Goal: Use online tool/utility: Utilize a website feature to perform a specific function

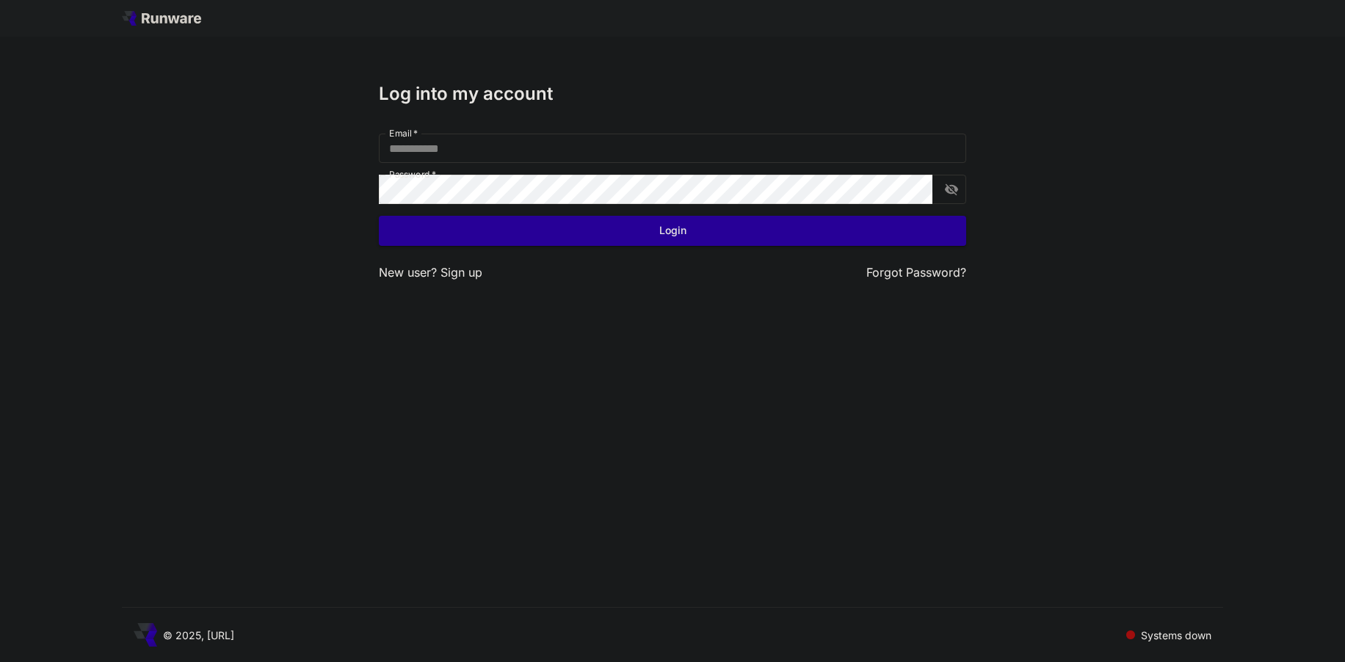
click at [267, 292] on div "Log into my account Email   * Email   * Password   * Password   * Login New use…" at bounding box center [672, 331] width 1345 height 662
click at [484, 154] on input "Email   *" at bounding box center [672, 148] width 587 height 29
type input "**********"
click at [546, 225] on button "Login" at bounding box center [672, 231] width 587 height 30
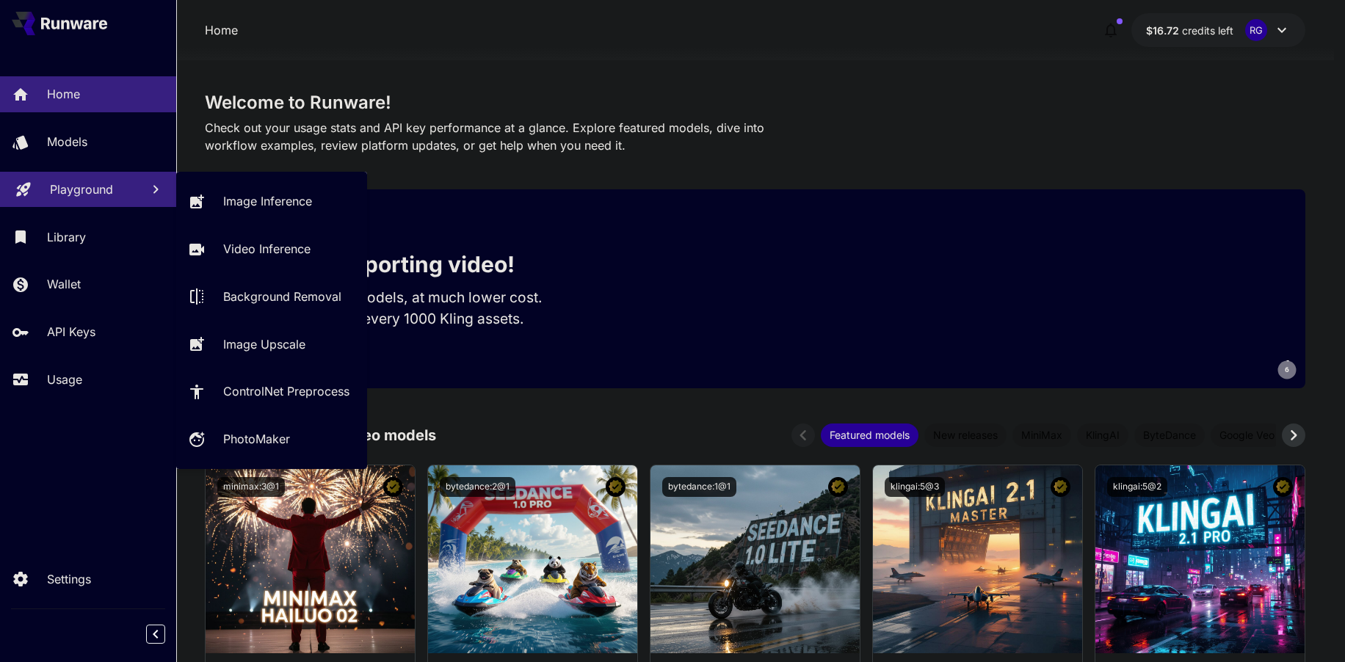
click at [103, 183] on p "Playground" at bounding box center [81, 190] width 63 height 18
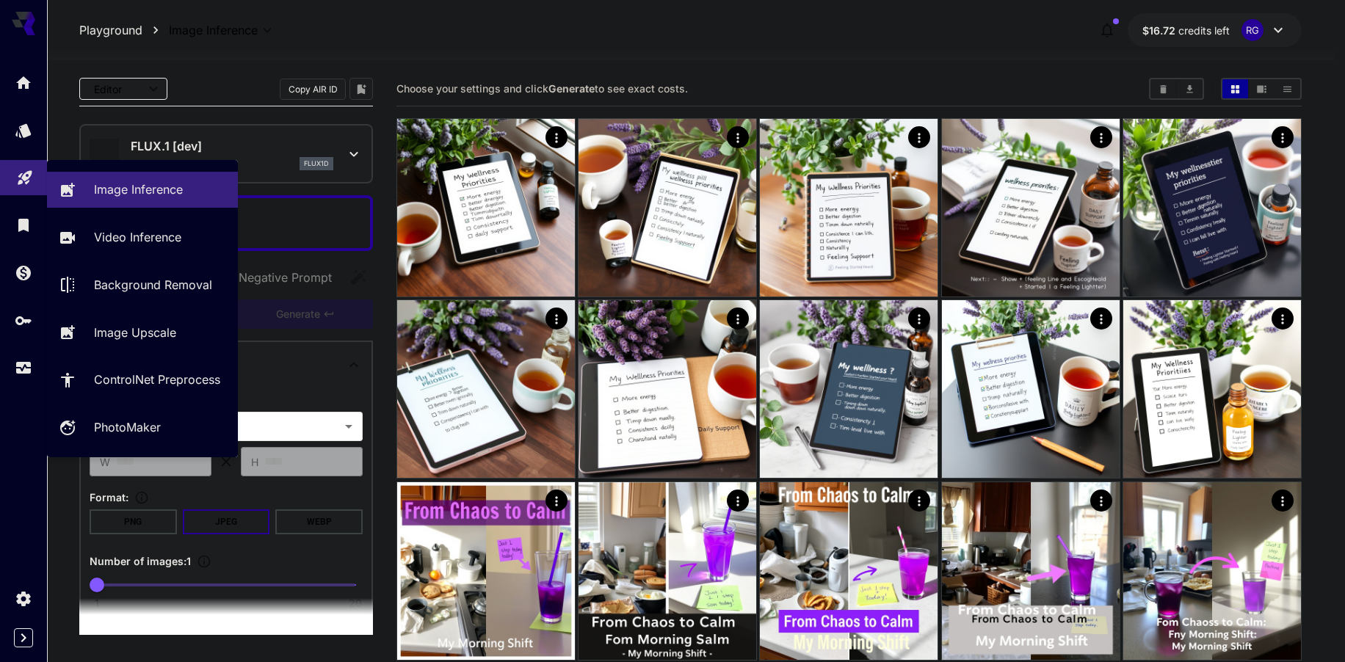
type input "**********"
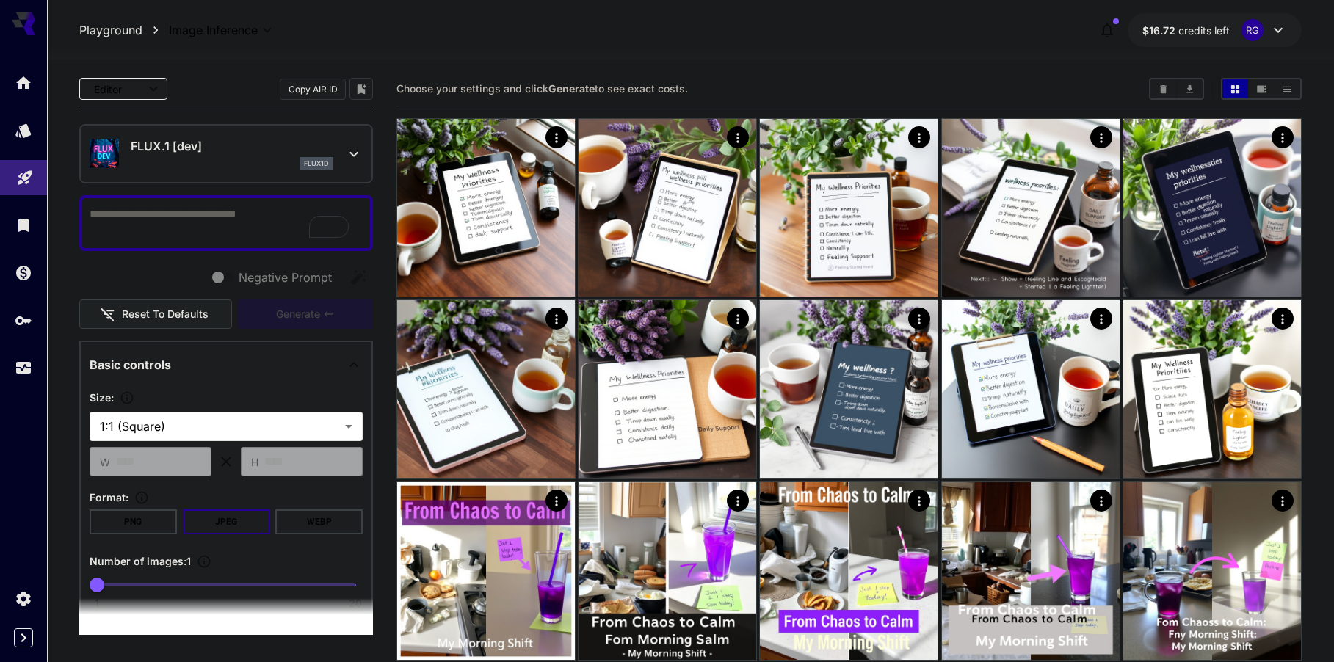
click at [120, 220] on textarea "Negative Prompt" at bounding box center [226, 223] width 273 height 35
click at [188, 220] on textarea "Negative Prompt" at bounding box center [226, 223] width 273 height 35
paste textarea "**********"
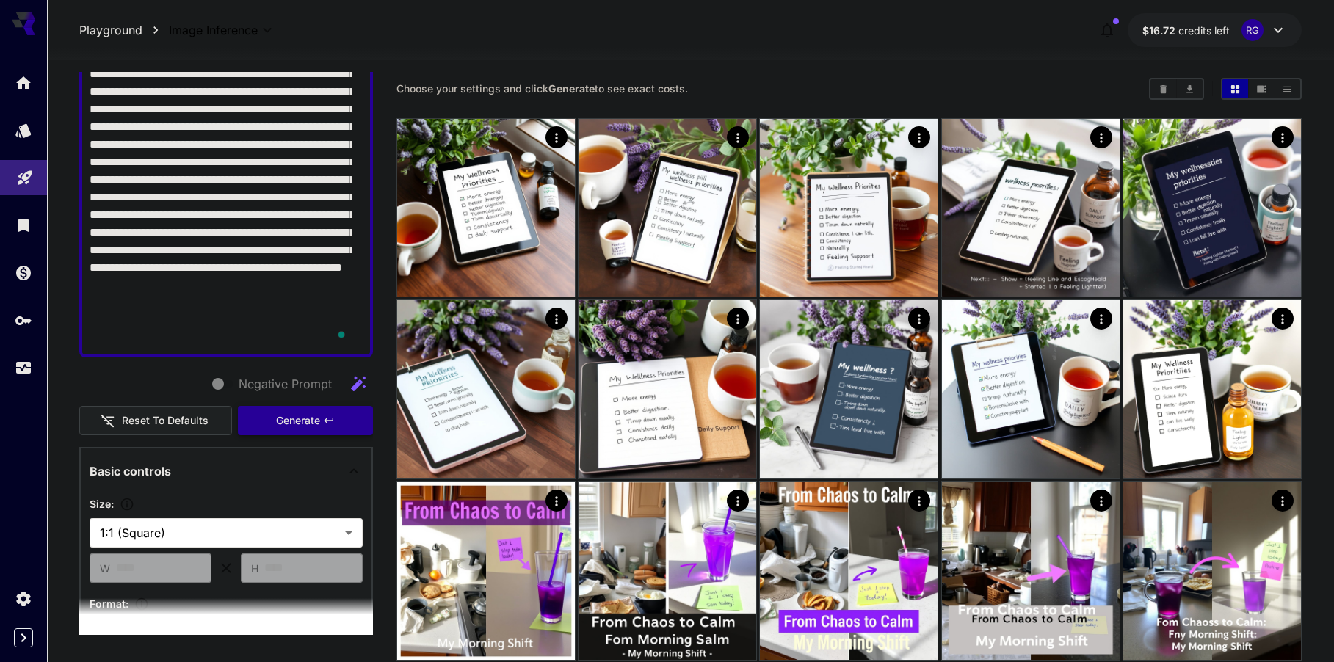
type textarea "**********"
click at [299, 413] on span "Generate" at bounding box center [298, 421] width 44 height 18
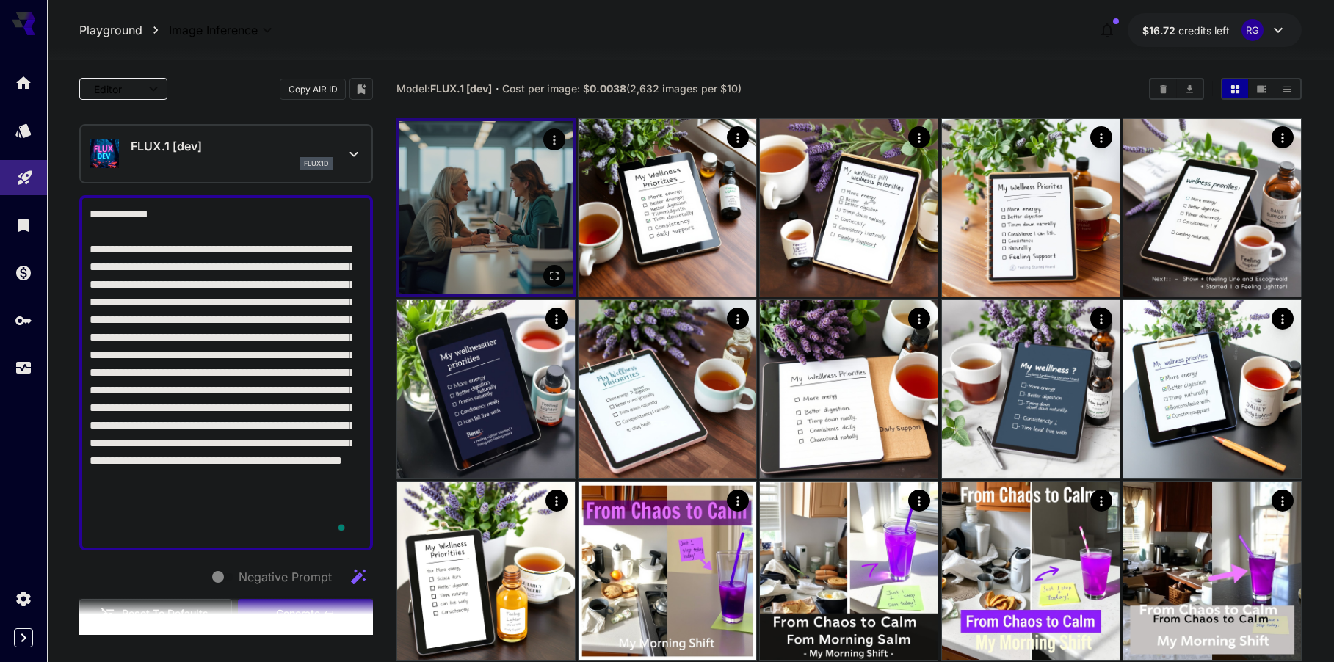
click at [519, 231] on img at bounding box center [485, 207] width 173 height 173
click at [551, 274] on icon "Open in fullscreen" at bounding box center [554, 276] width 15 height 15
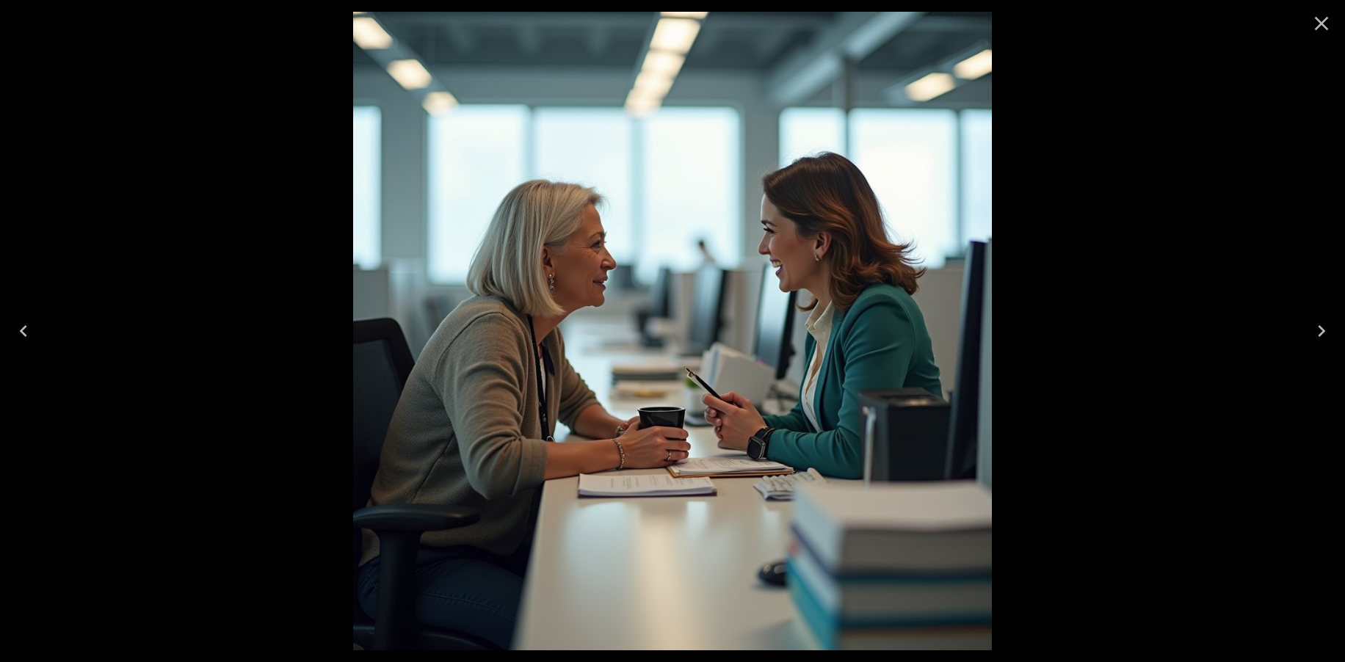
click at [1325, 23] on icon "Close" at bounding box center [1321, 23] width 23 height 23
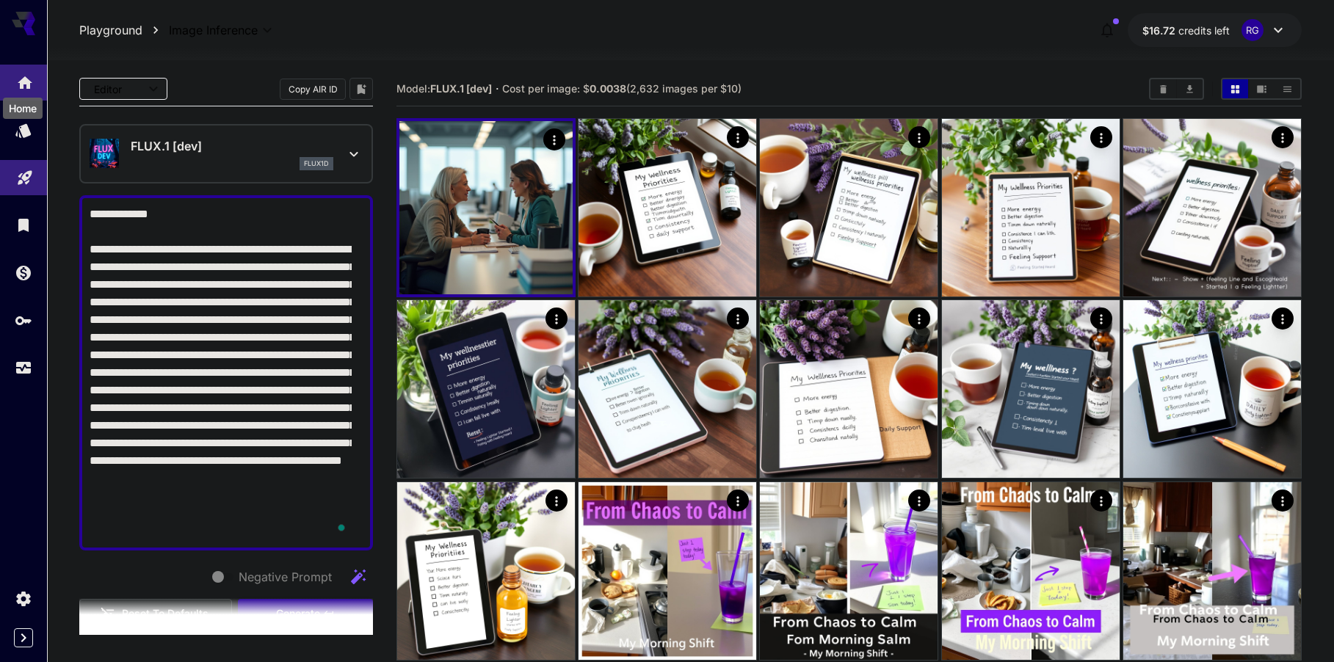
click at [24, 72] on icon "Home" at bounding box center [25, 79] width 18 height 18
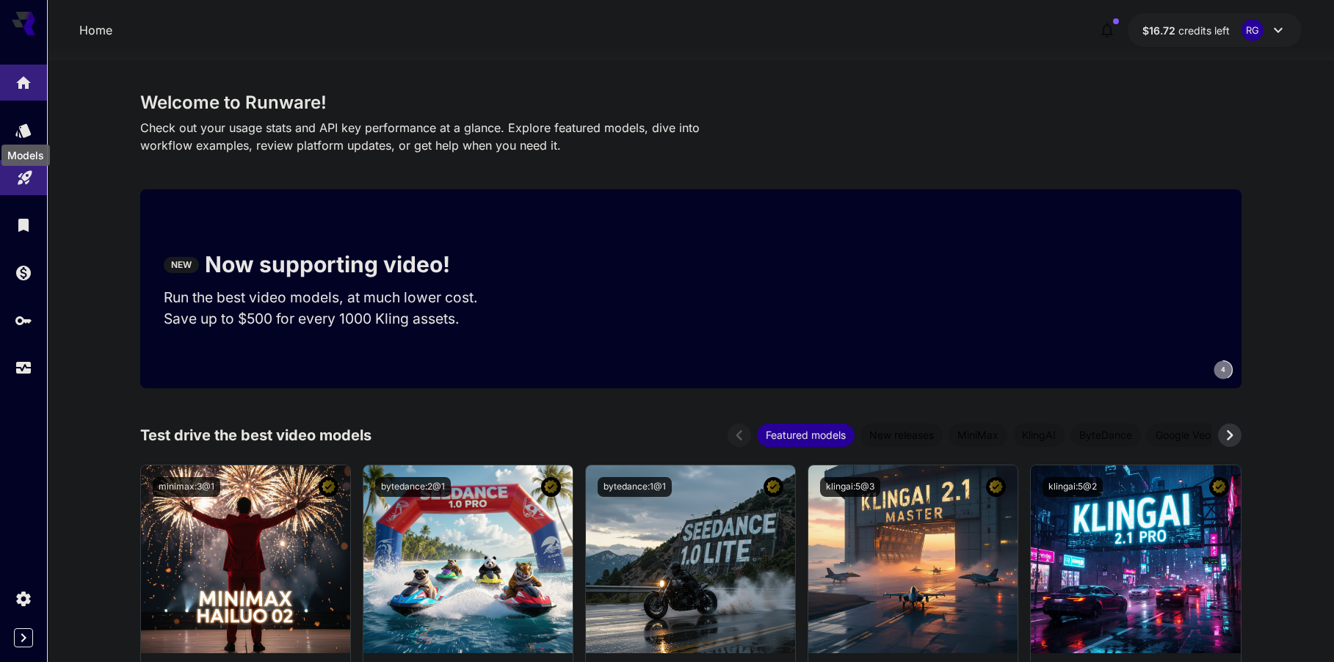
click at [28, 137] on div "Models" at bounding box center [25, 150] width 51 height 33
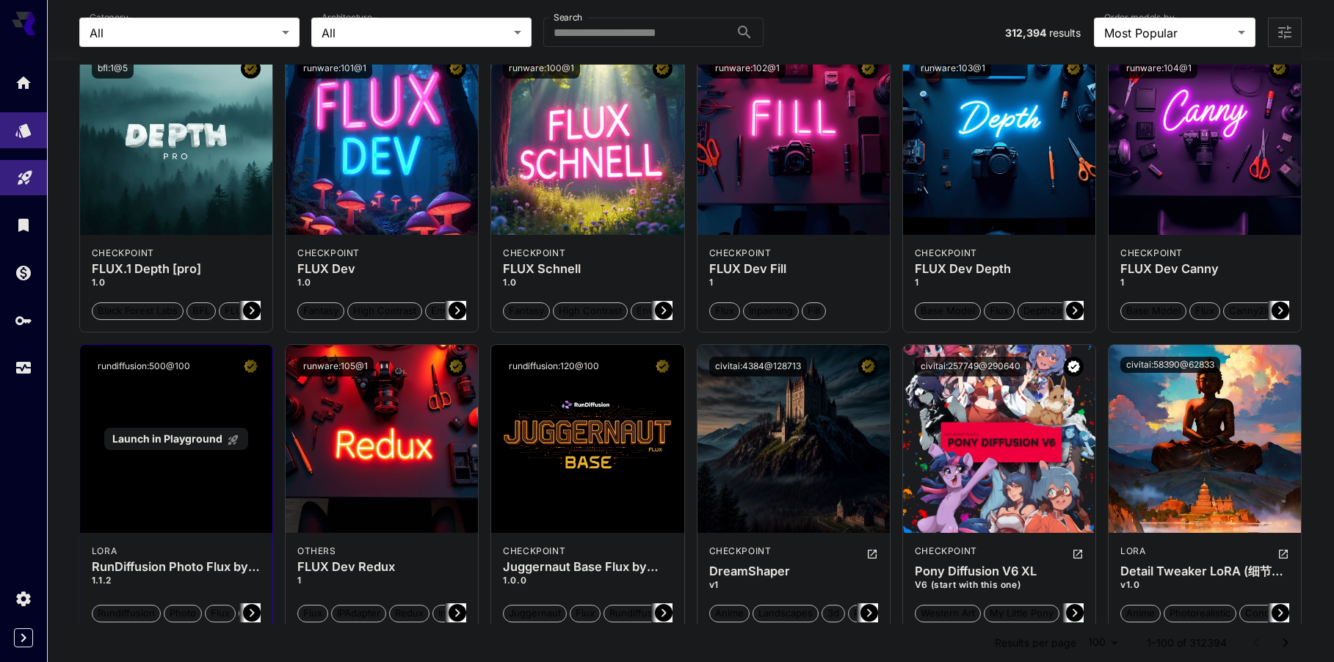
click at [176, 445] on span "Launch in Playground" at bounding box center [167, 438] width 110 height 12
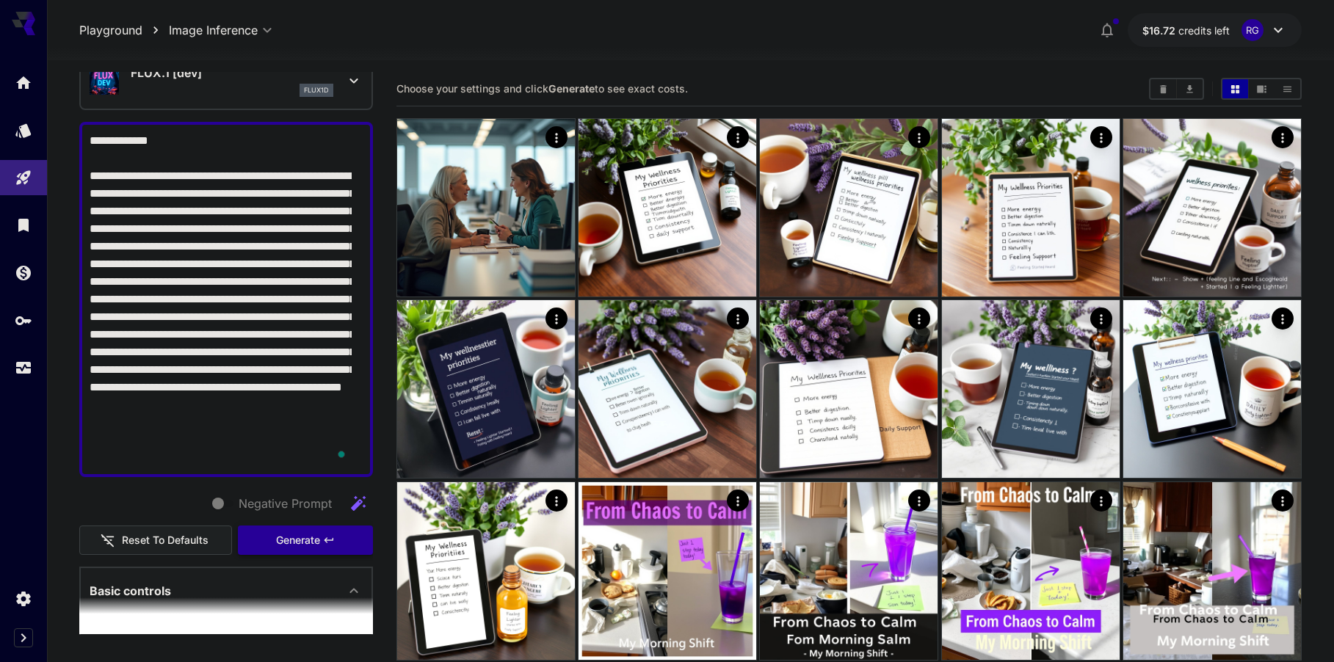
click at [329, 535] on button "Generate" at bounding box center [305, 541] width 135 height 30
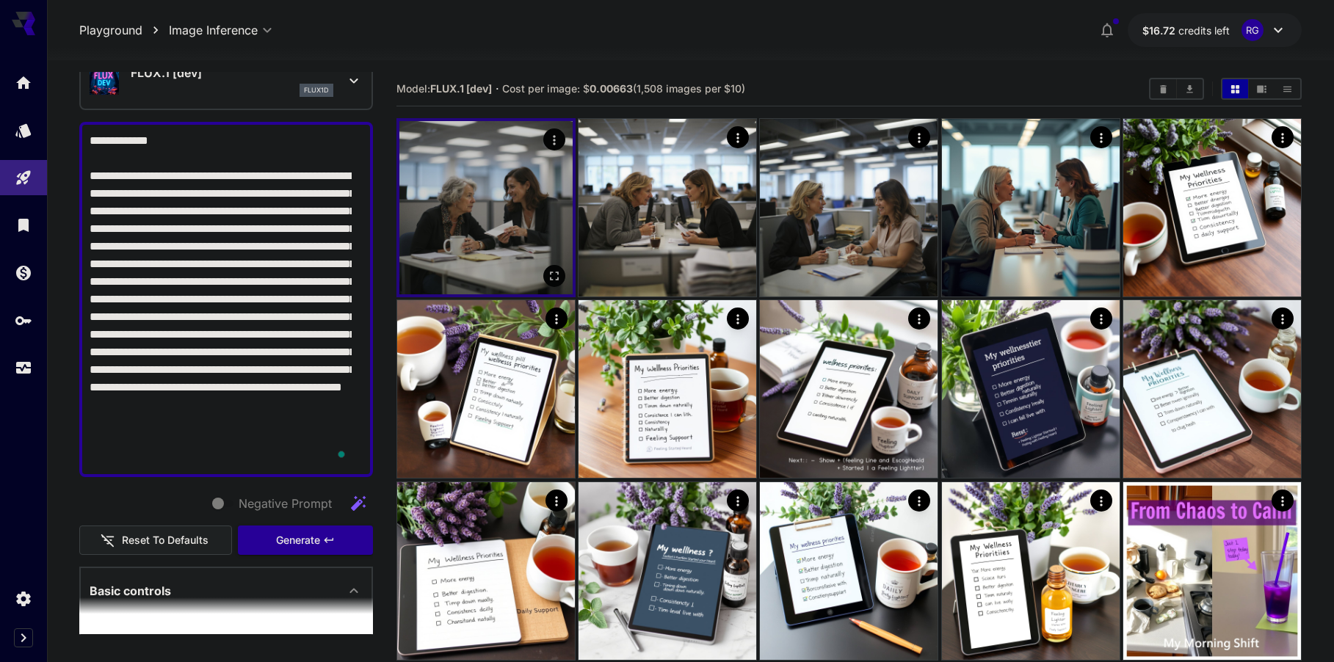
click at [453, 229] on img at bounding box center [485, 207] width 173 height 173
click at [552, 272] on icon "Open in fullscreen" at bounding box center [554, 276] width 9 height 9
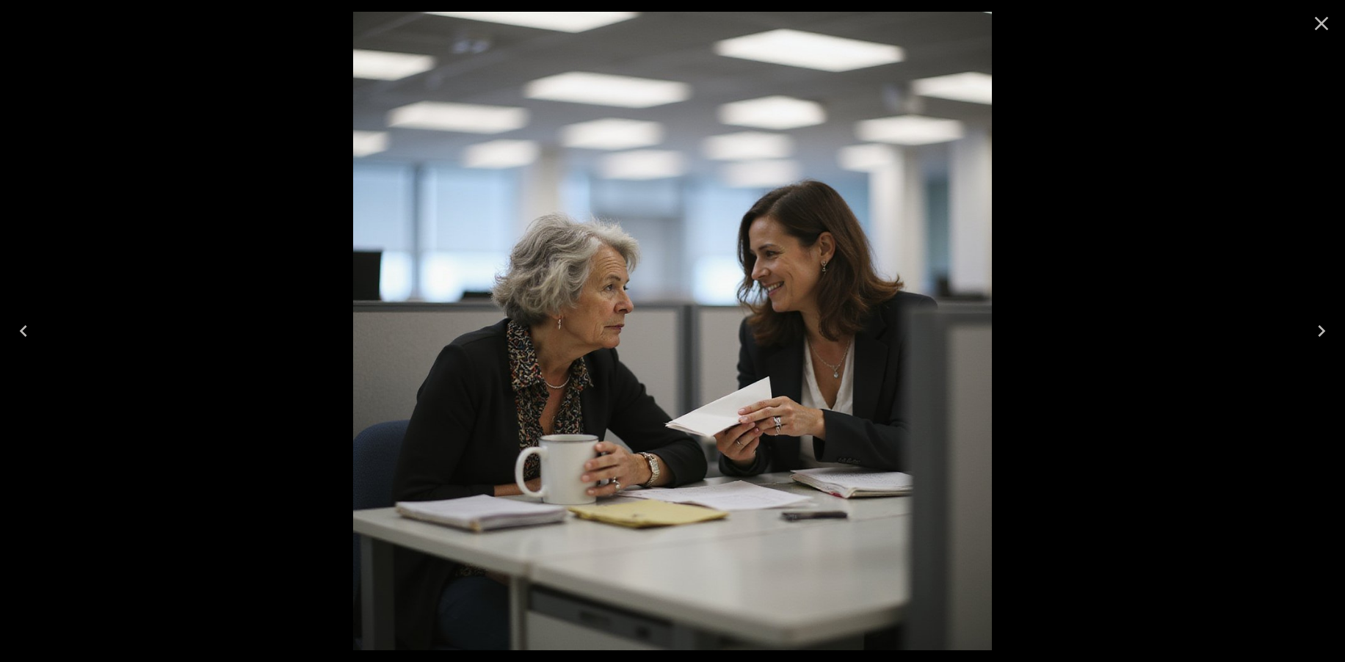
click at [1317, 325] on icon "Next" at bounding box center [1321, 330] width 23 height 23
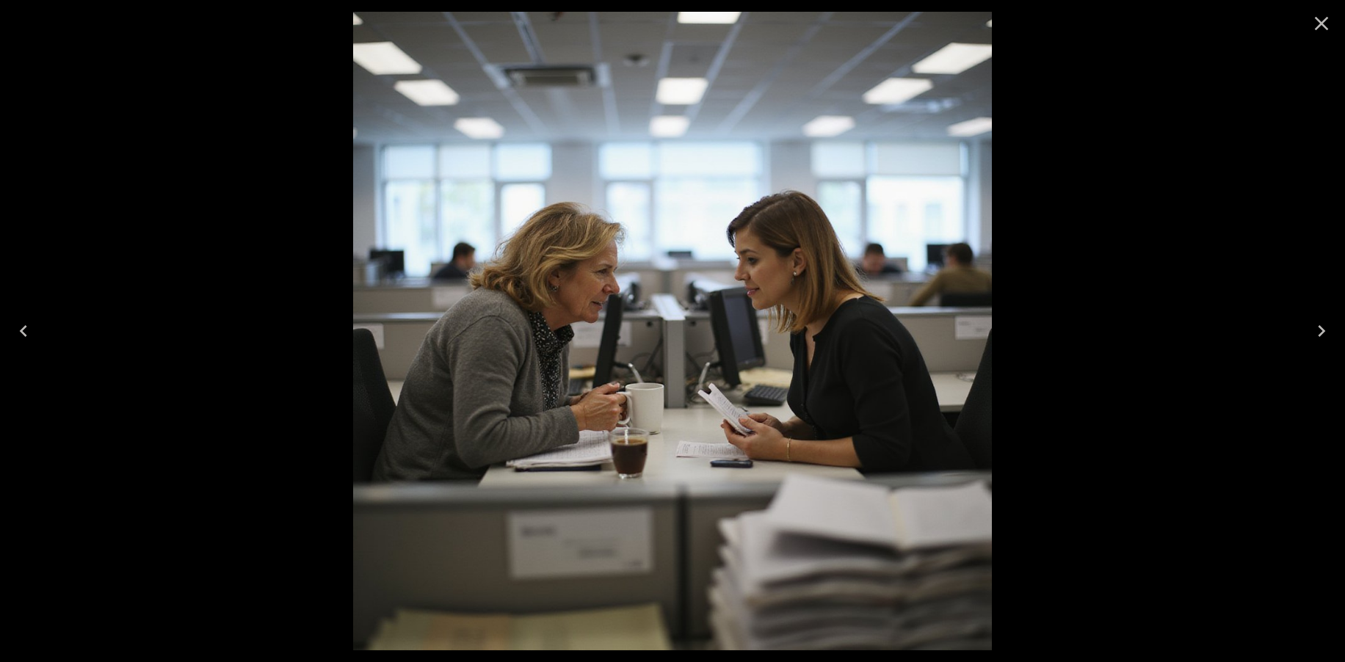
click at [1317, 325] on icon "Next" at bounding box center [1321, 330] width 23 height 23
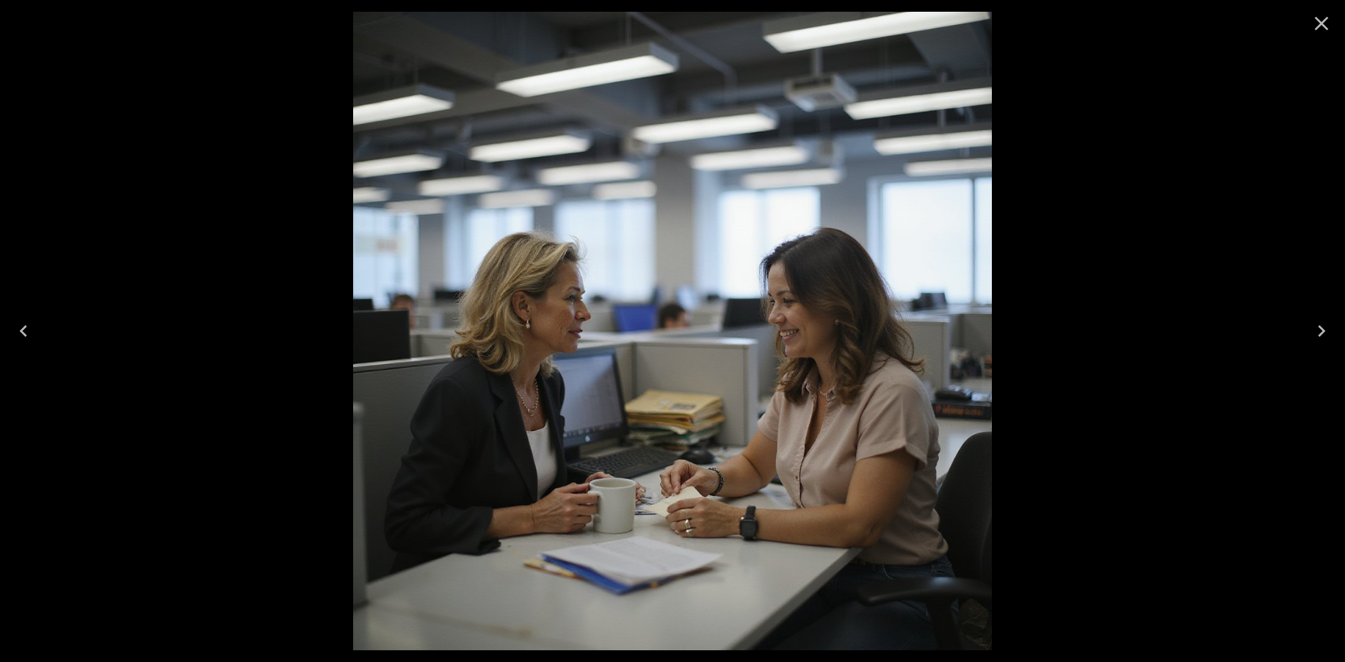
click at [36, 332] on button "Previous" at bounding box center [23, 331] width 47 height 59
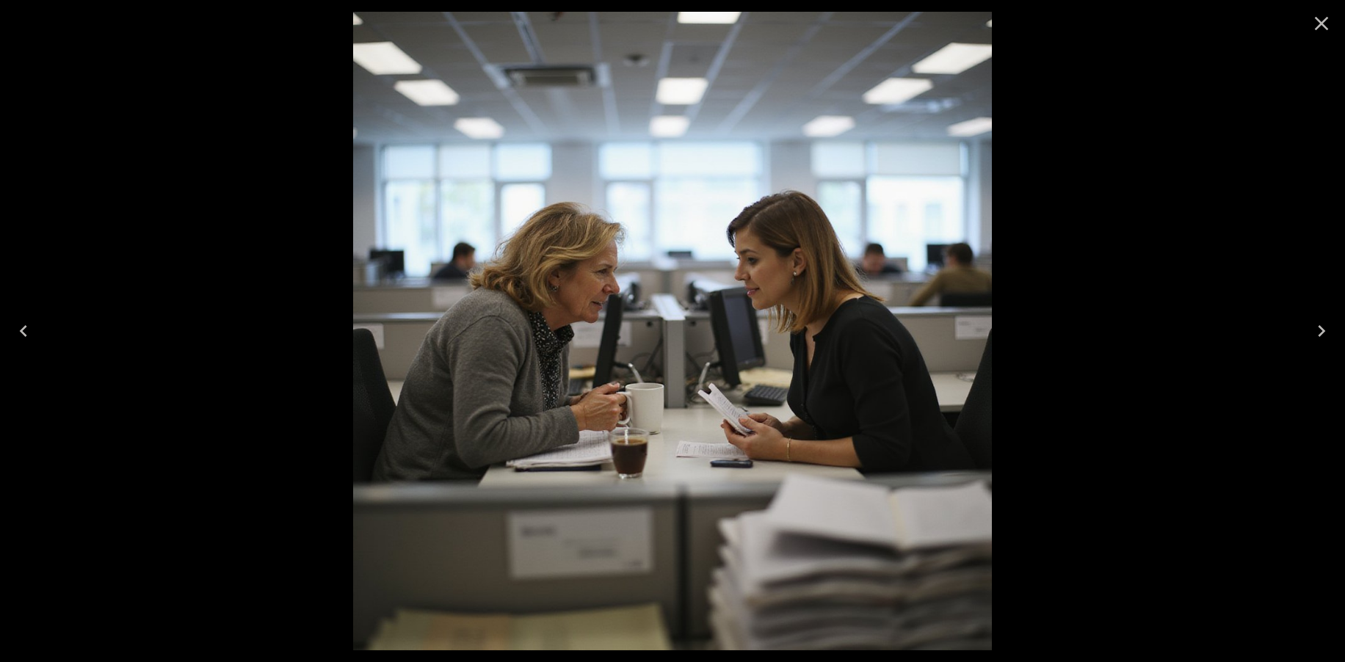
click at [36, 332] on button "Previous" at bounding box center [23, 331] width 47 height 59
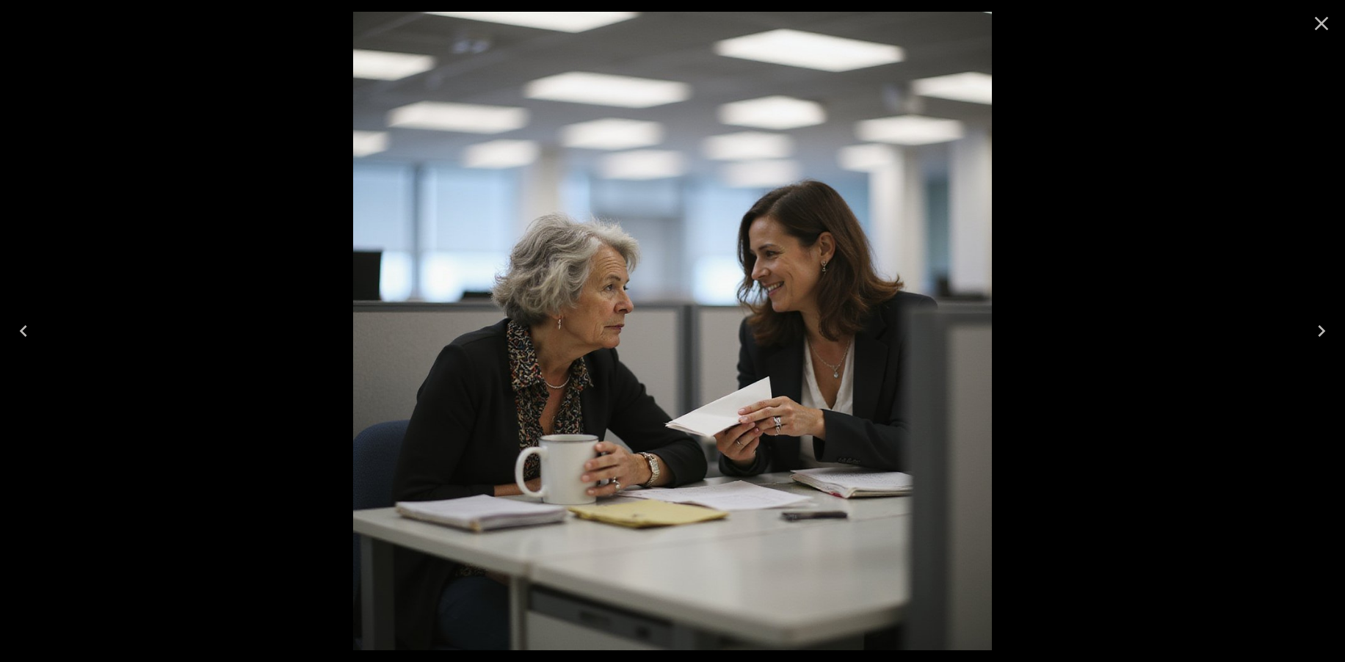
click at [1319, 327] on icon "Next" at bounding box center [1321, 331] width 7 height 12
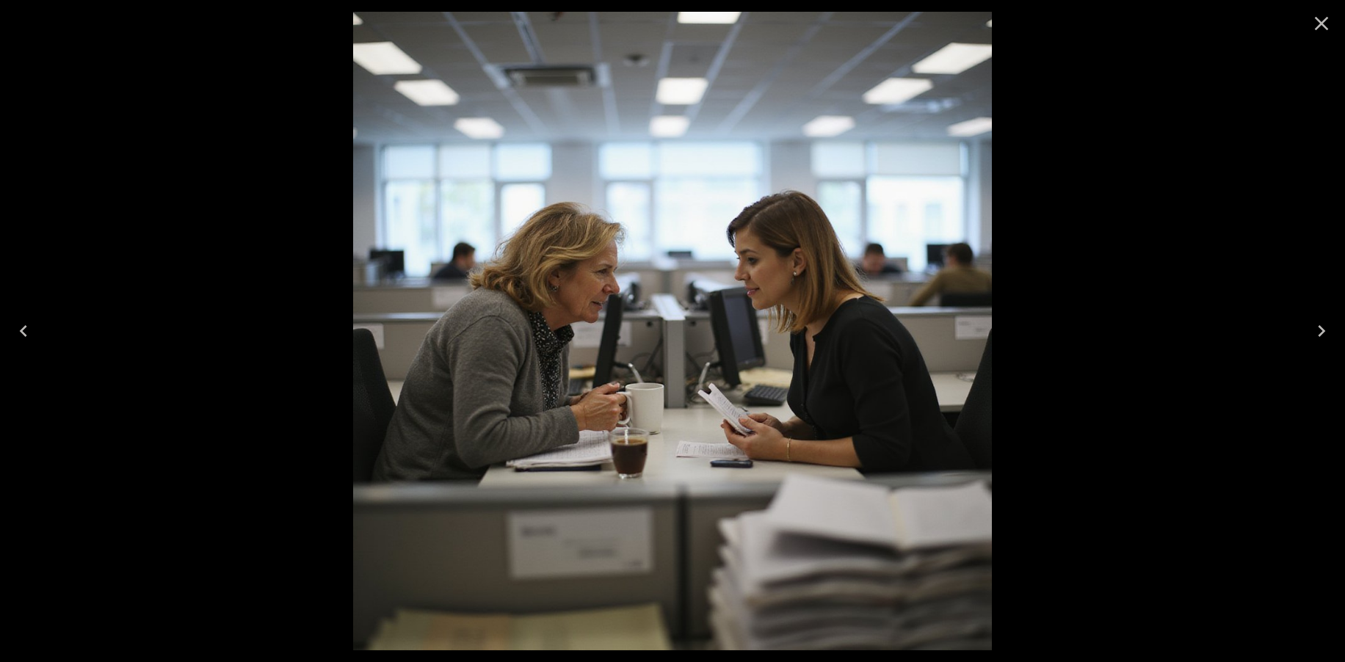
click at [1319, 327] on icon "Next" at bounding box center [1321, 331] width 7 height 12
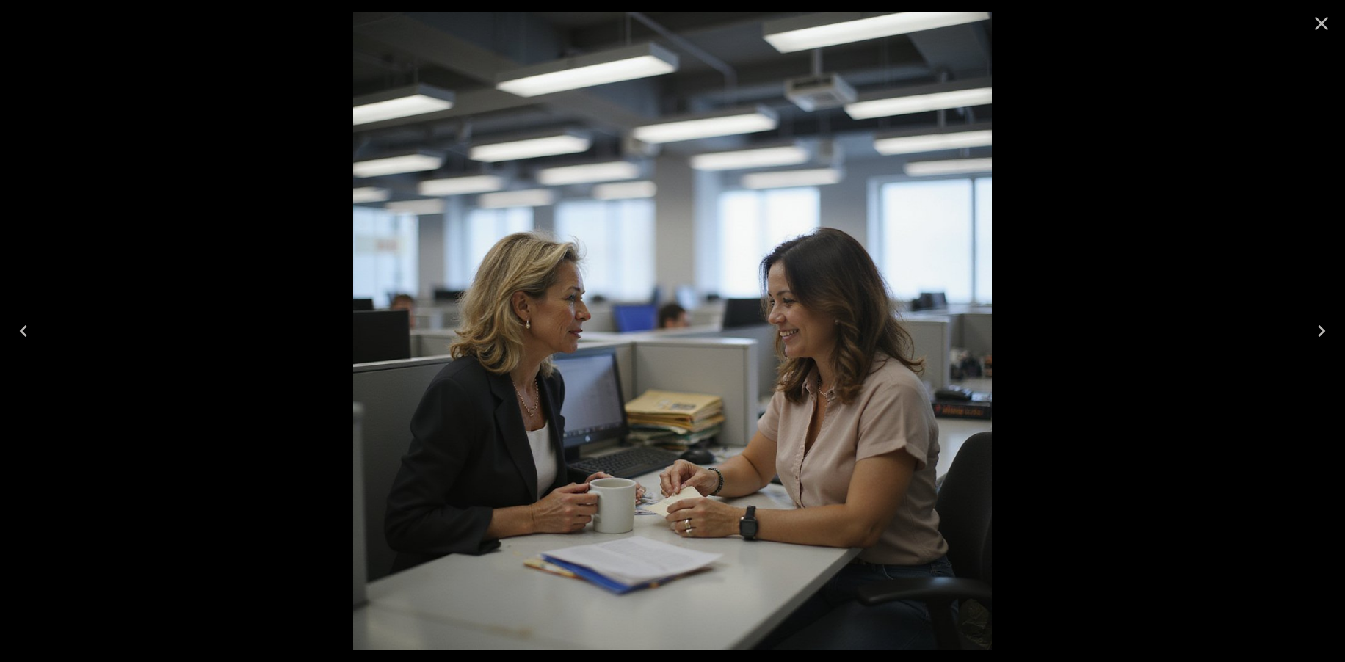
click at [1324, 29] on icon "Close" at bounding box center [1321, 23] width 23 height 23
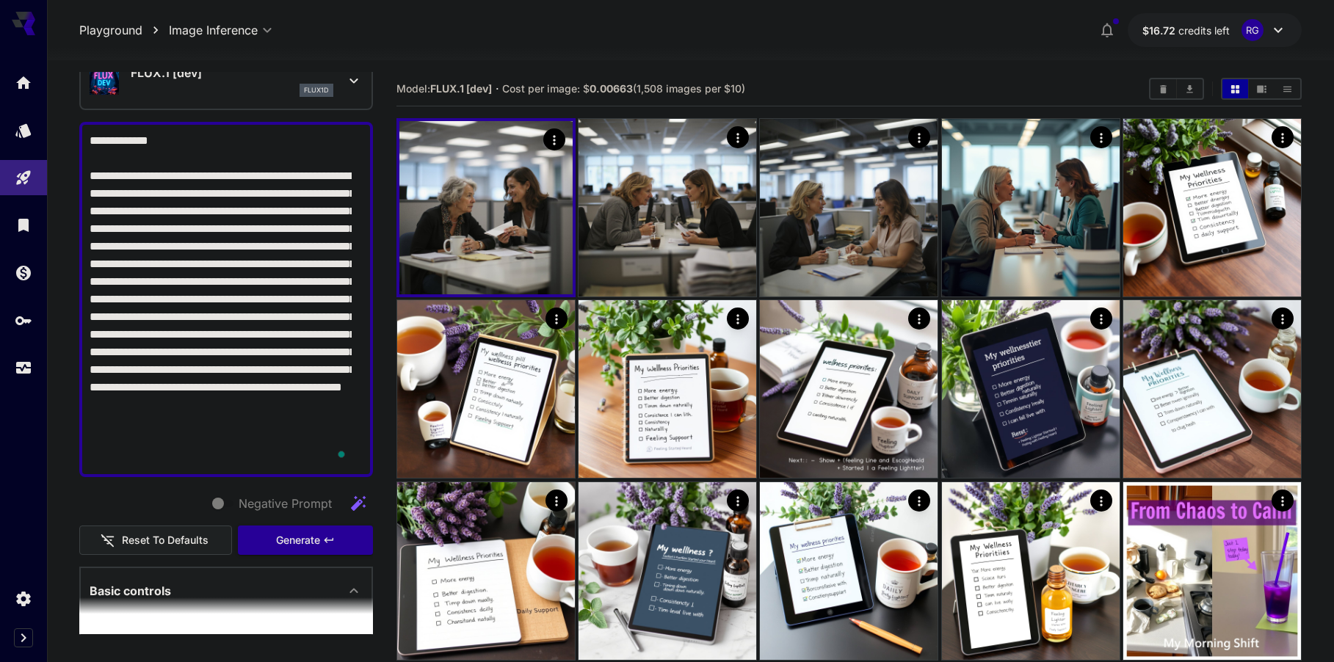
click at [156, 459] on textarea "**********" at bounding box center [221, 299] width 262 height 335
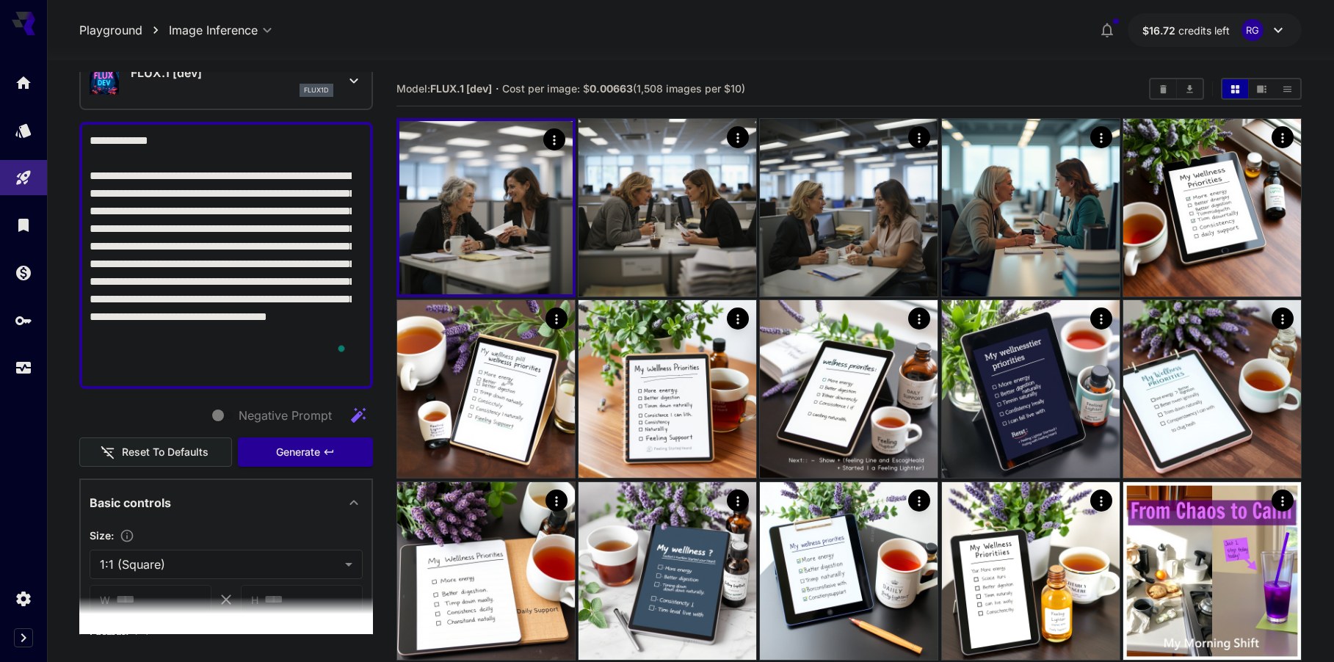
type textarea "**********"
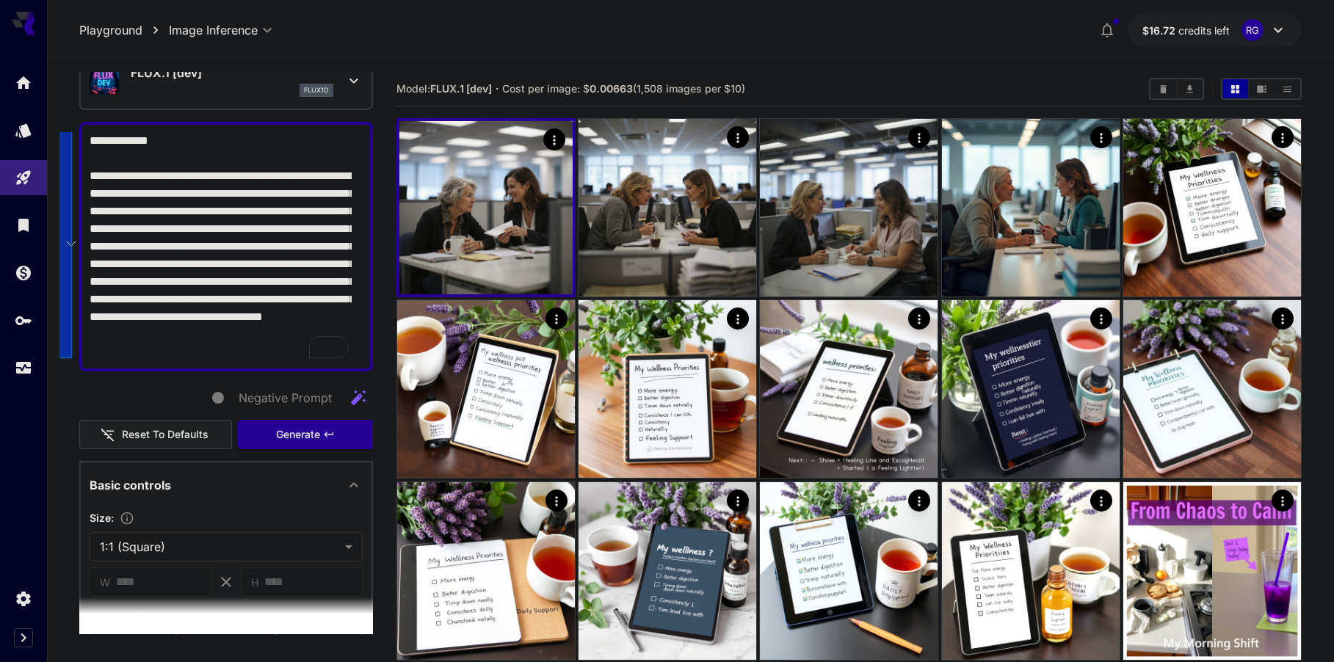
drag, startPoint x: 292, startPoint y: 348, endPoint x: 86, endPoint y: 141, distance: 292.3
click at [86, 141] on div "**********" at bounding box center [226, 247] width 294 height 250
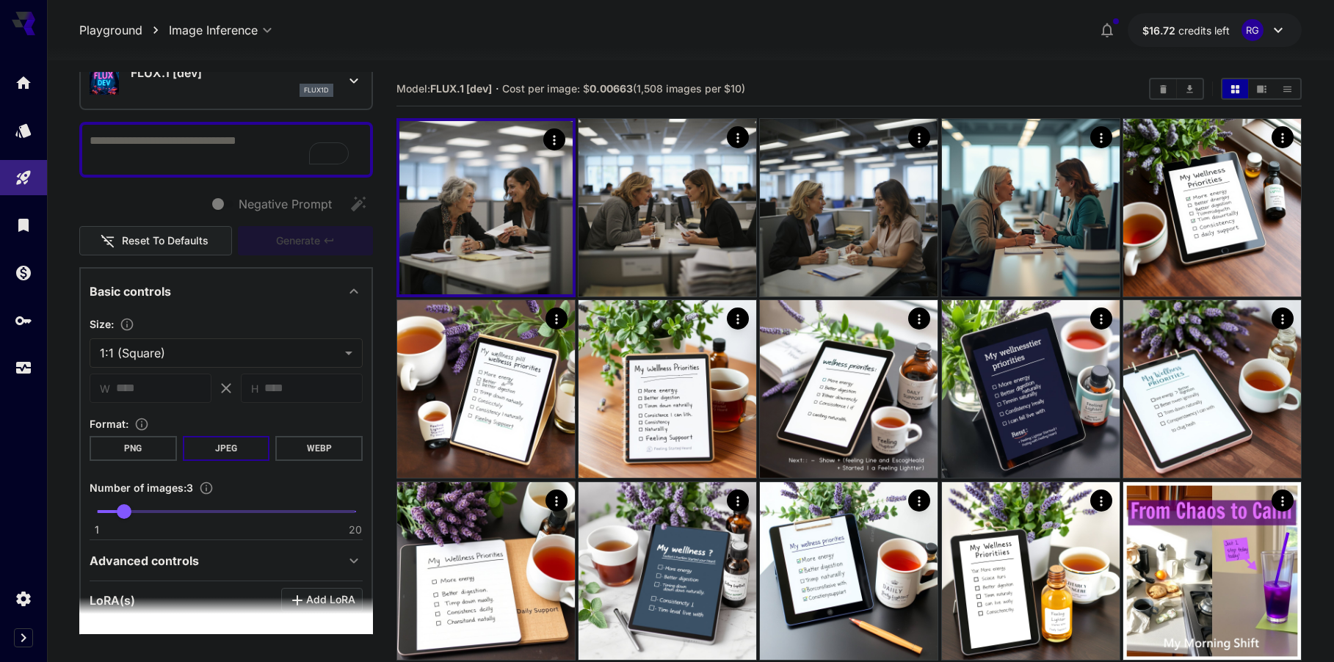
paste textarea "**********"
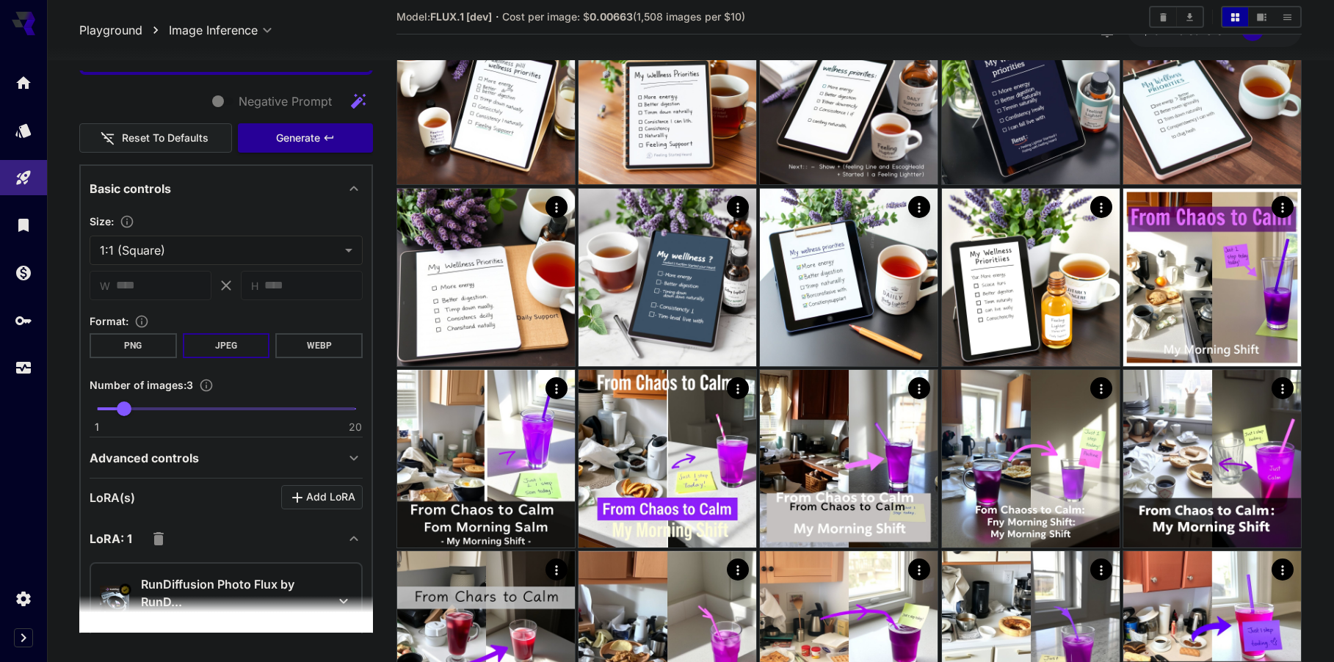
scroll to position [441, 0]
type textarea "**********"
click at [123, 407] on span "3" at bounding box center [124, 407] width 15 height 15
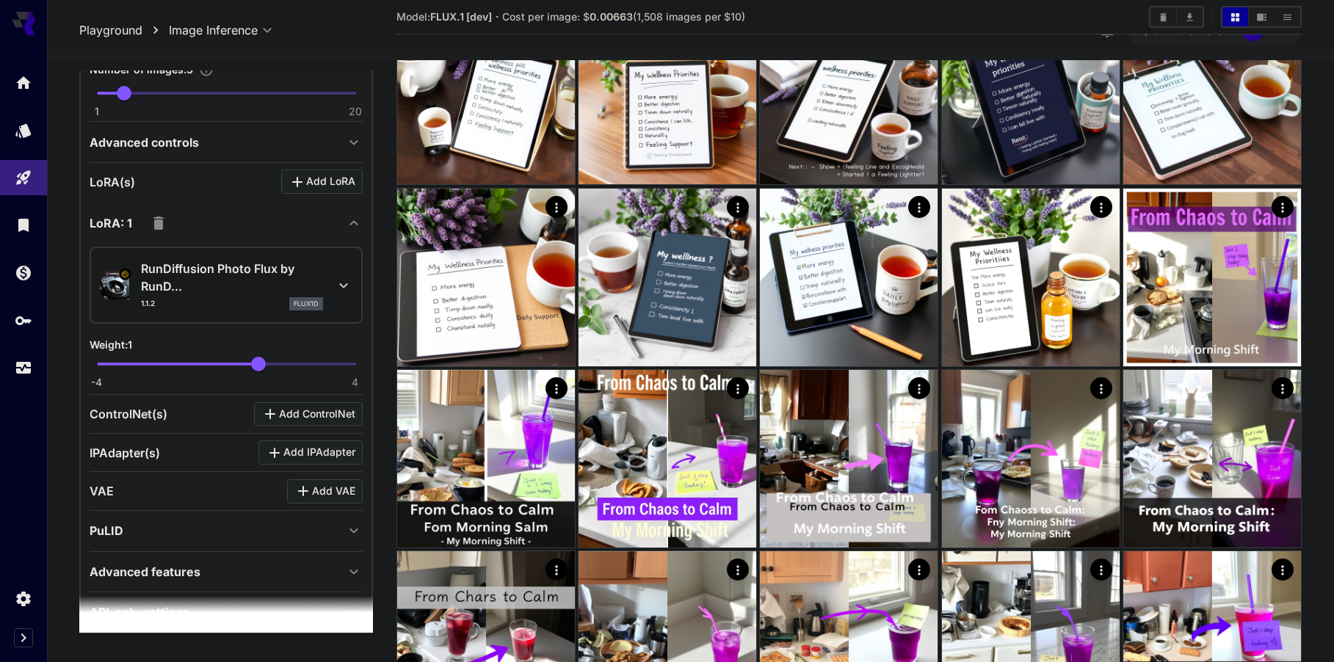
scroll to position [0, 0]
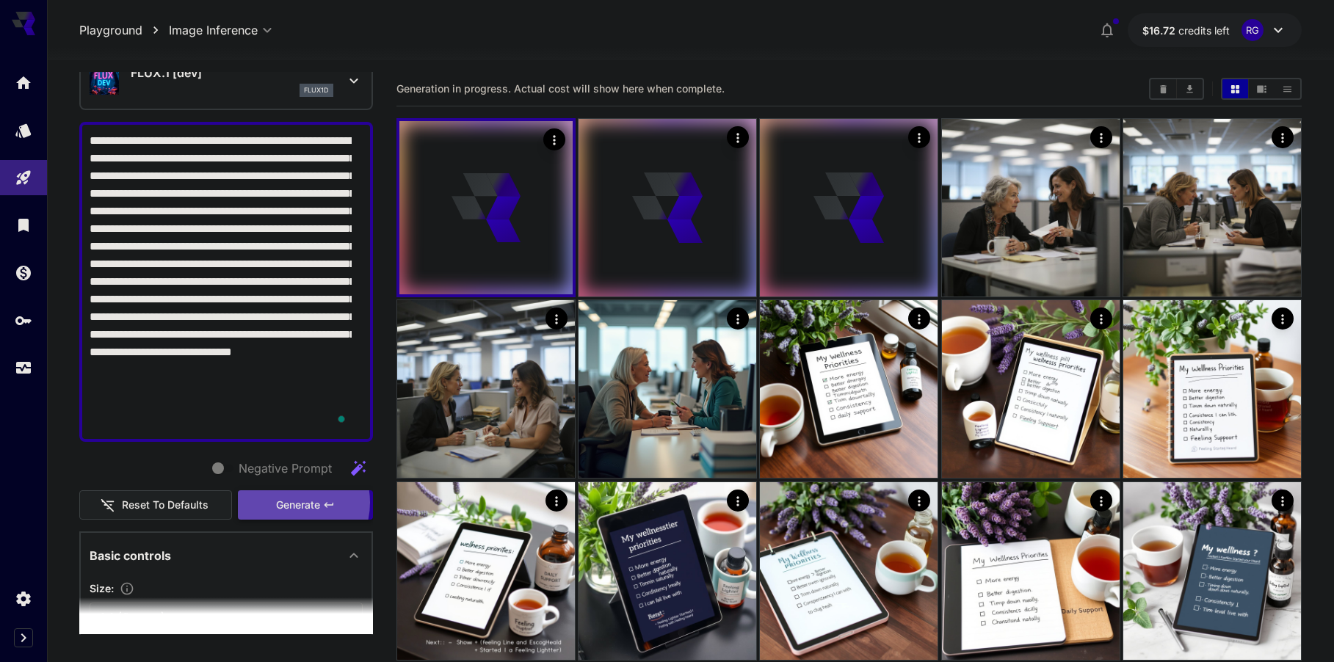
click at [280, 503] on span "Generate" at bounding box center [298, 505] width 44 height 18
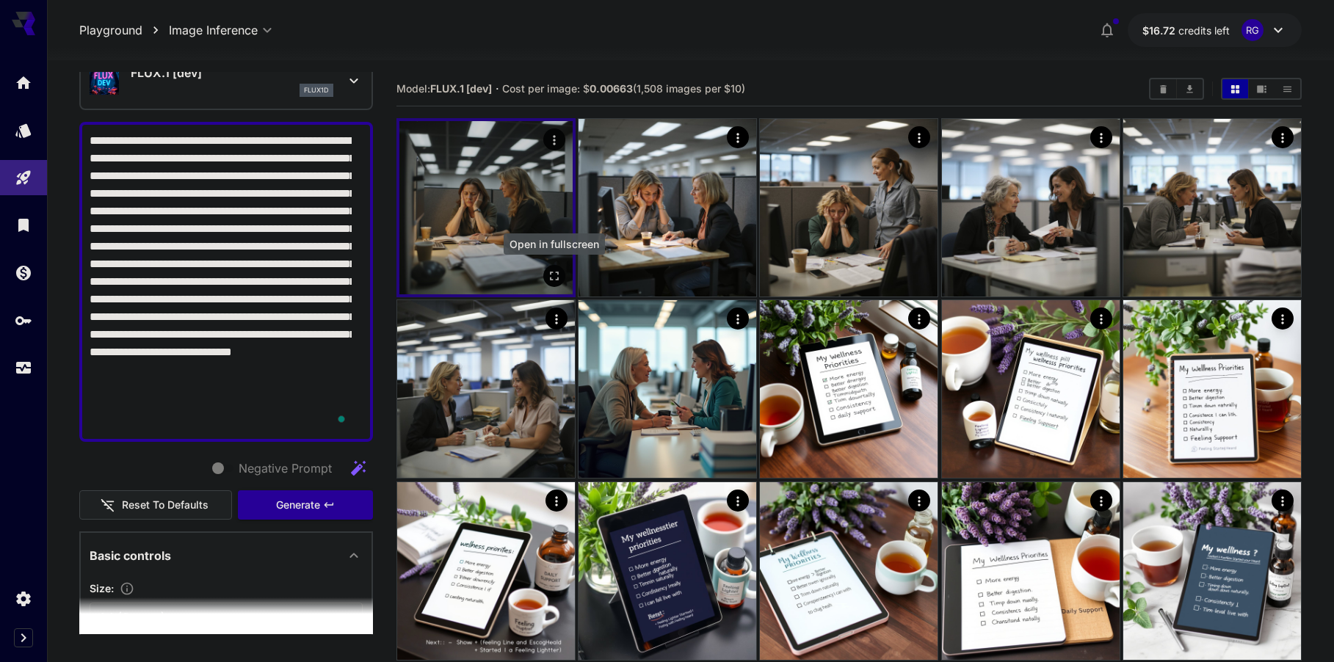
click at [554, 275] on icon "Open in fullscreen" at bounding box center [554, 276] width 15 height 15
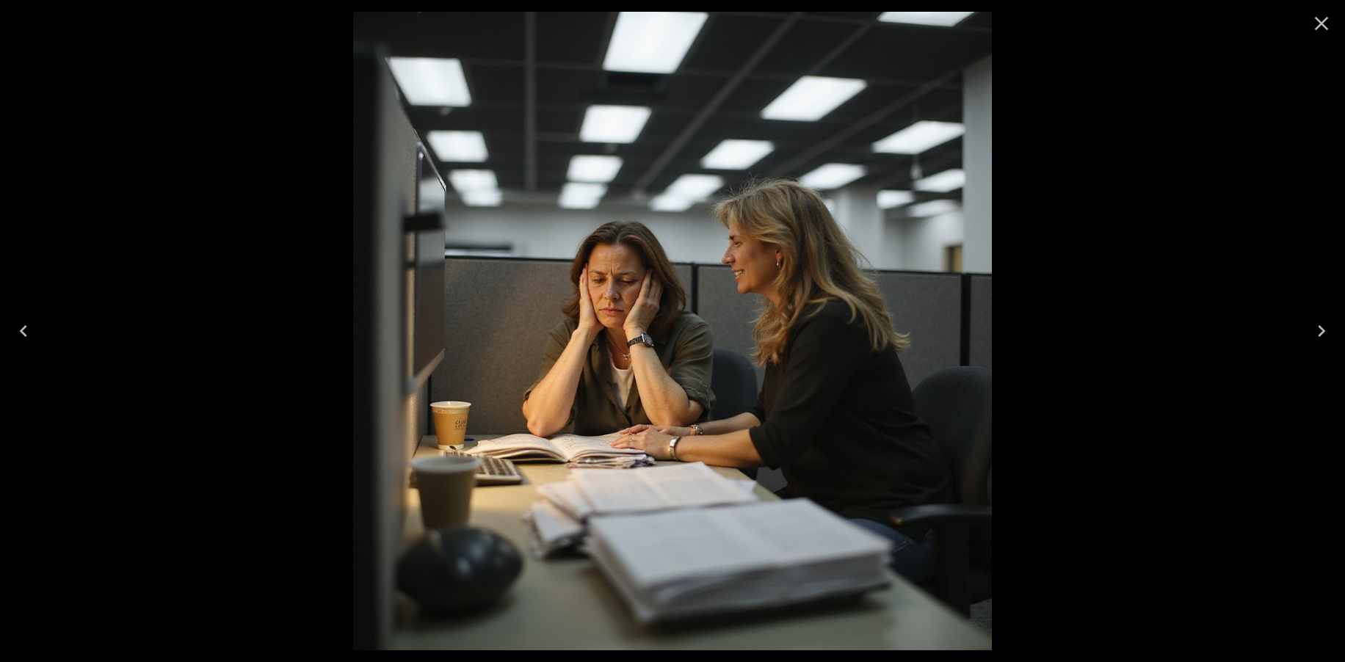
click at [1321, 327] on icon "Next" at bounding box center [1321, 331] width 7 height 12
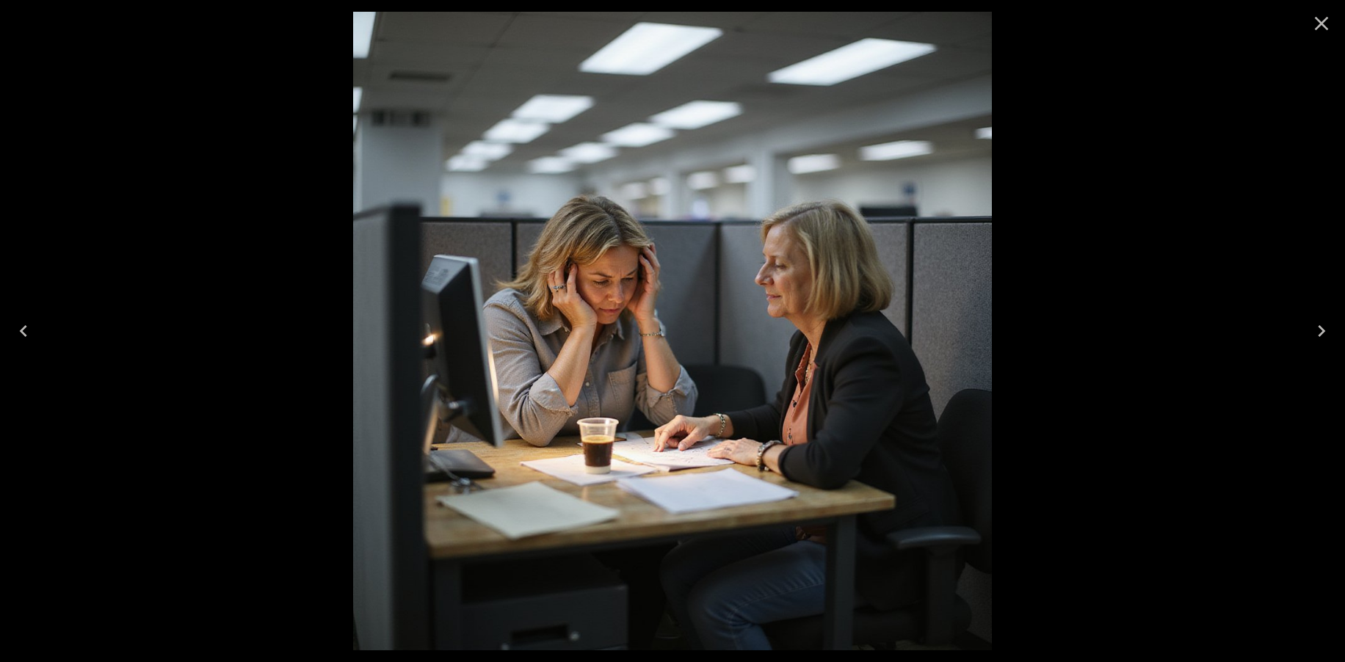
click at [26, 331] on icon "Previous" at bounding box center [23, 330] width 23 height 23
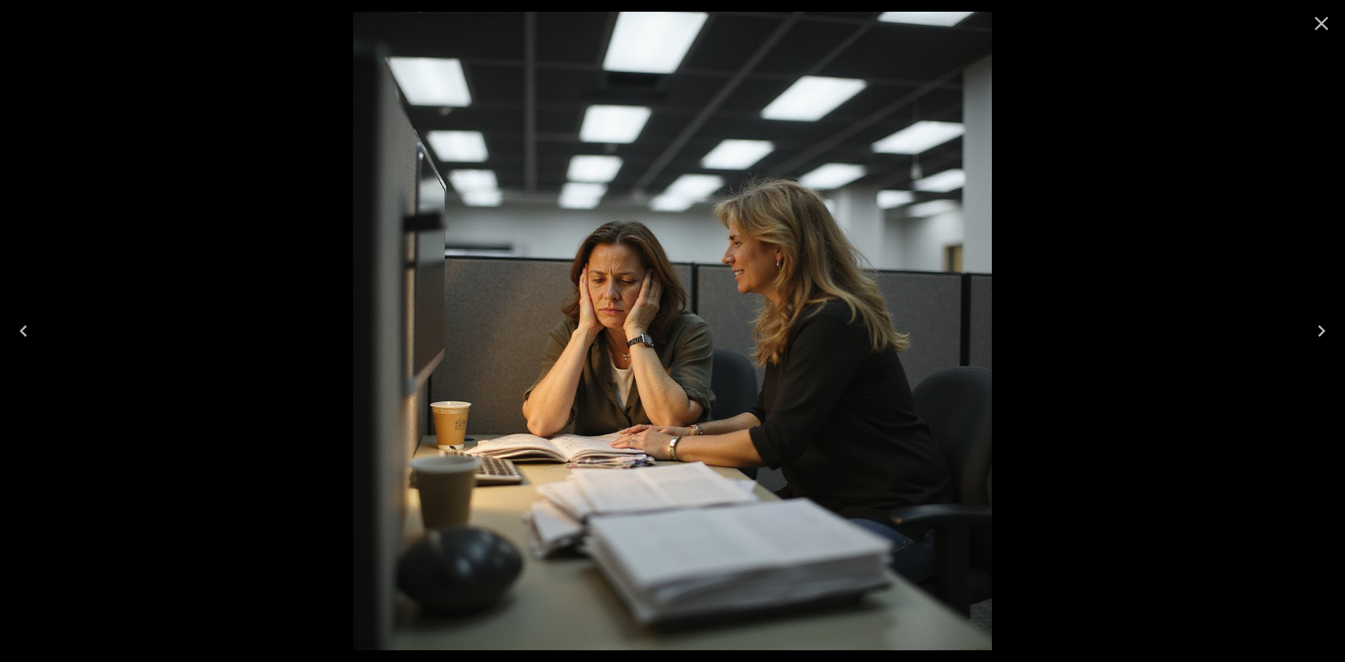
click at [1329, 325] on icon "Next" at bounding box center [1321, 330] width 23 height 23
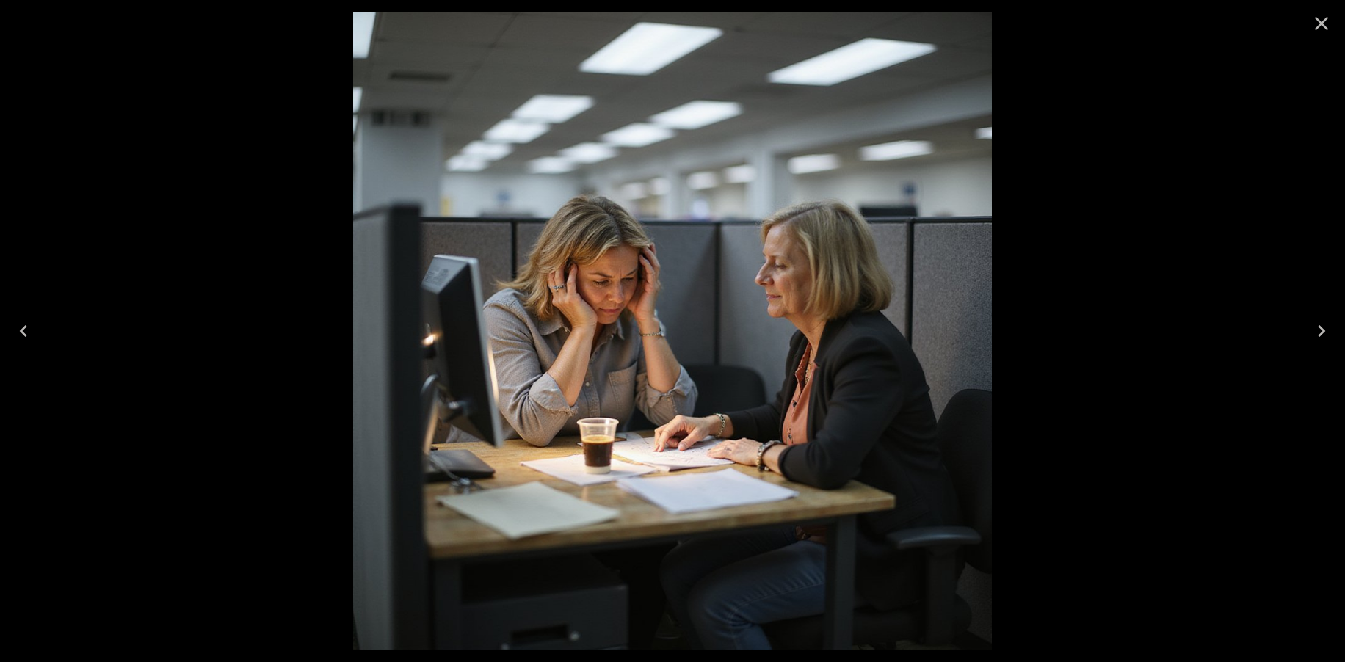
click at [1329, 325] on icon "Next" at bounding box center [1321, 330] width 23 height 23
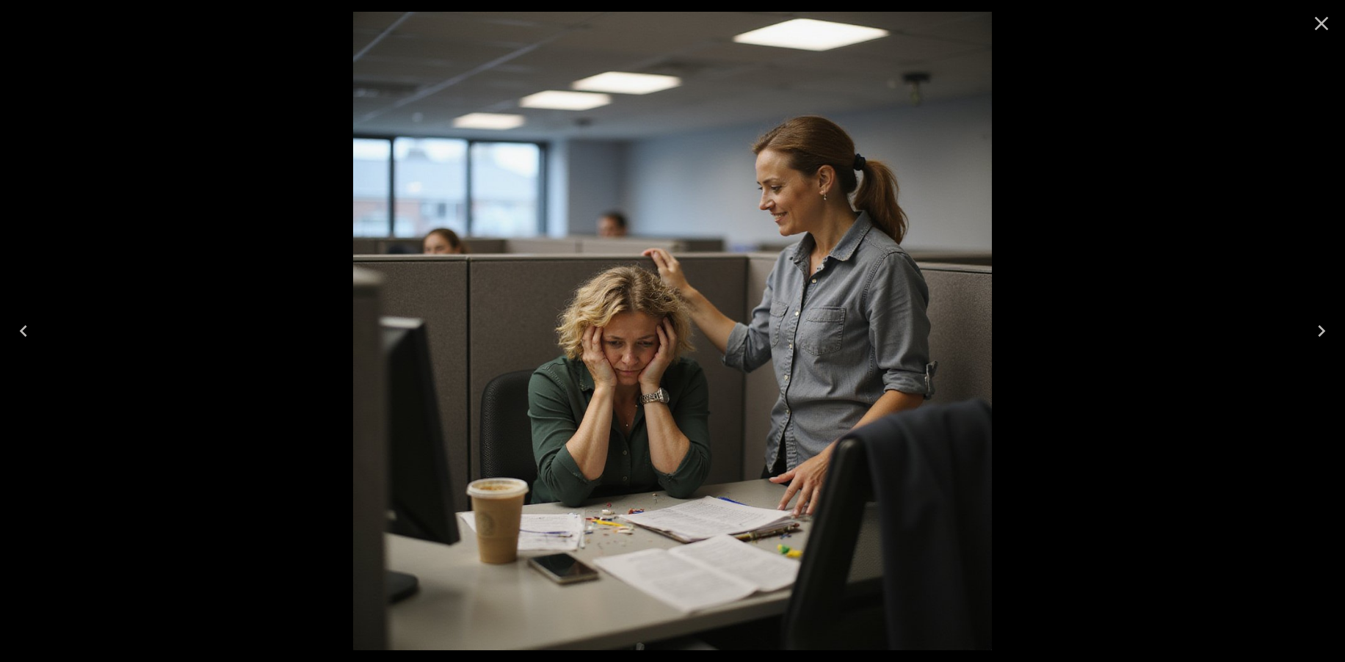
click at [34, 327] on icon "Previous" at bounding box center [23, 330] width 23 height 23
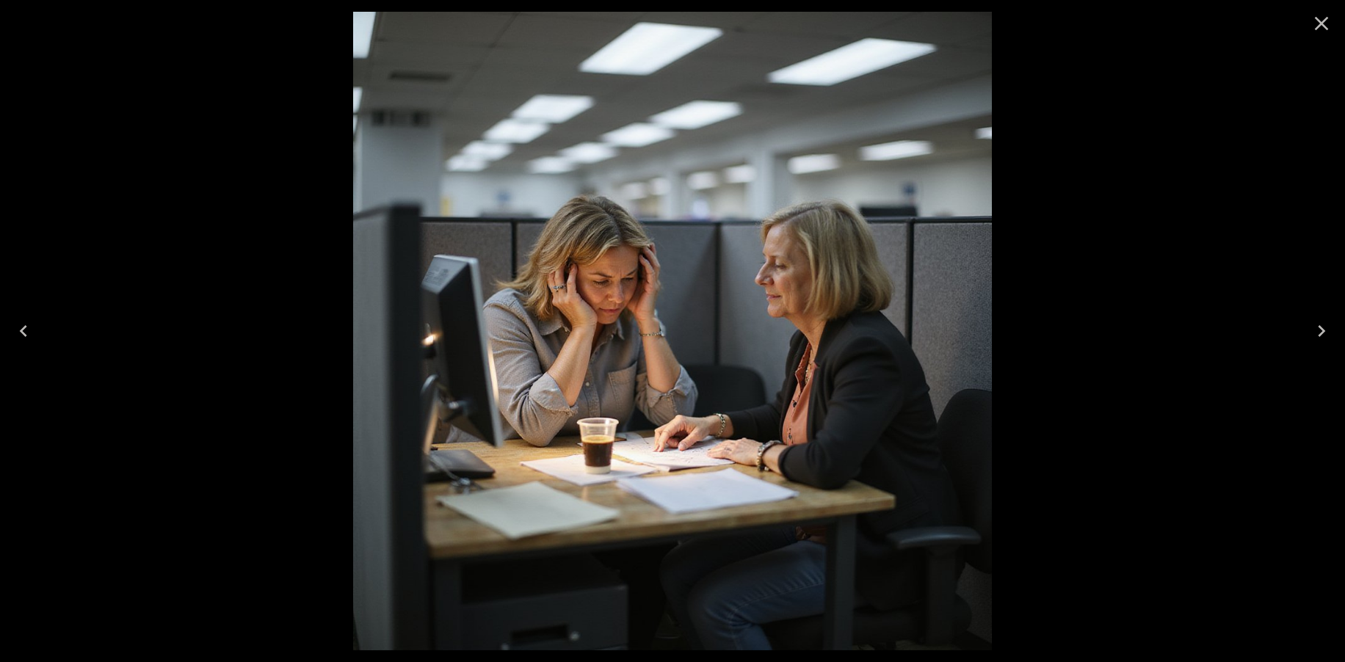
click at [34, 327] on icon "Previous" at bounding box center [23, 330] width 23 height 23
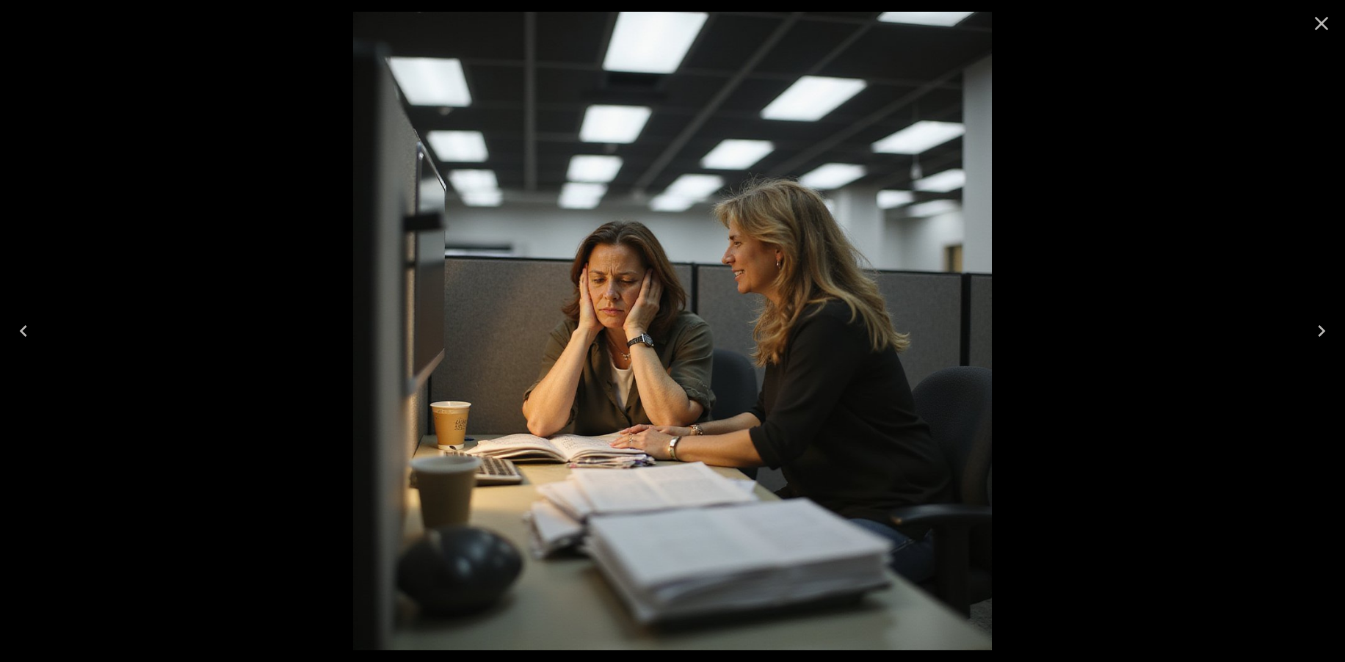
click at [1319, 341] on icon "Next" at bounding box center [1321, 330] width 23 height 23
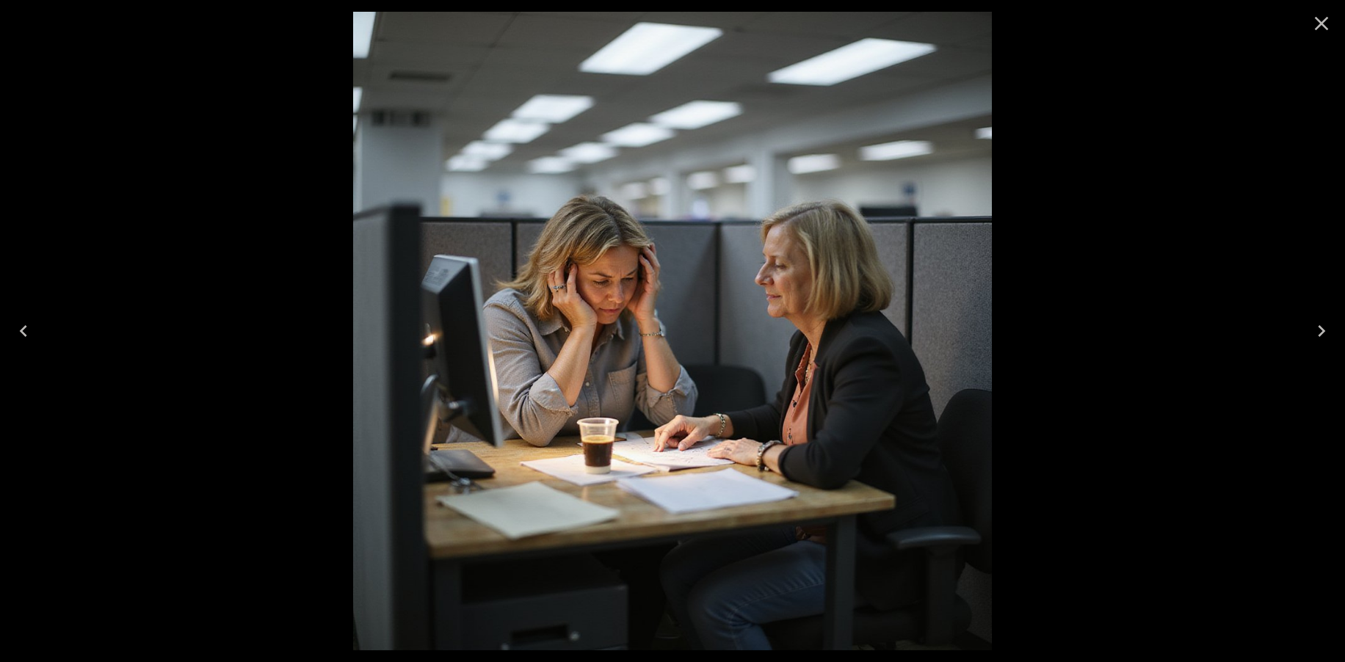
click at [26, 326] on icon "Previous" at bounding box center [23, 330] width 23 height 23
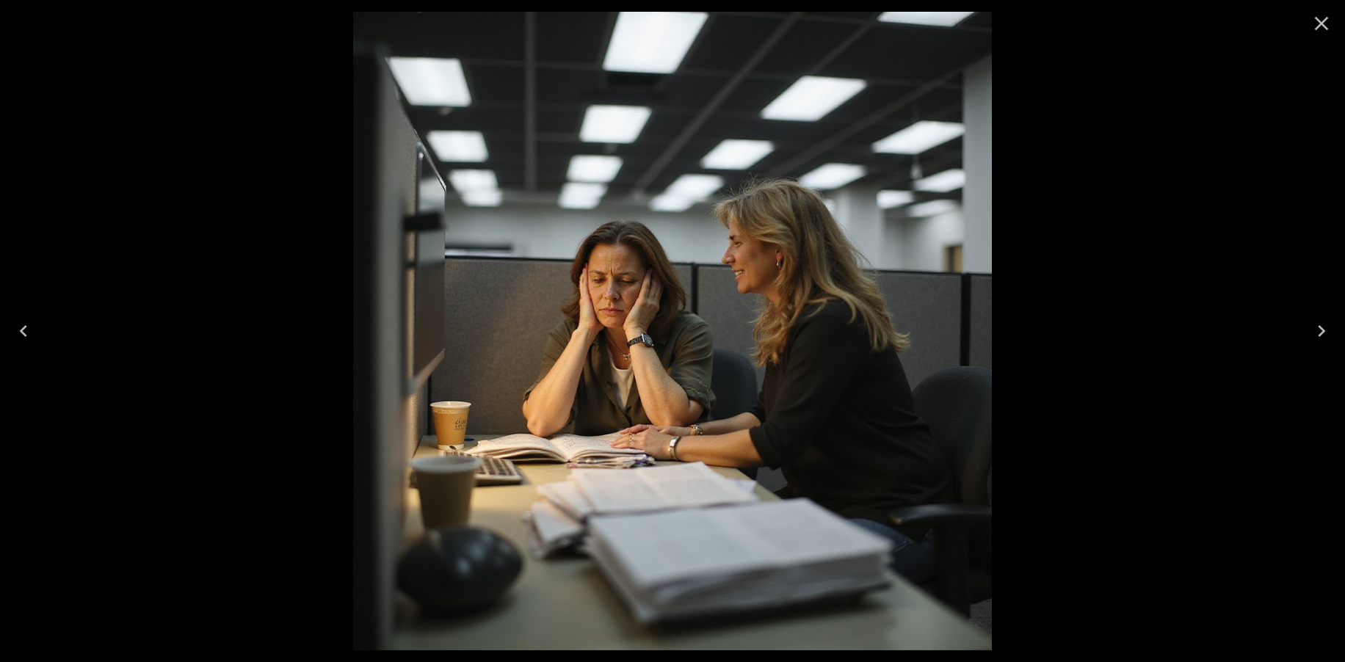
click at [1306, 330] on button "Next" at bounding box center [1321, 331] width 47 height 59
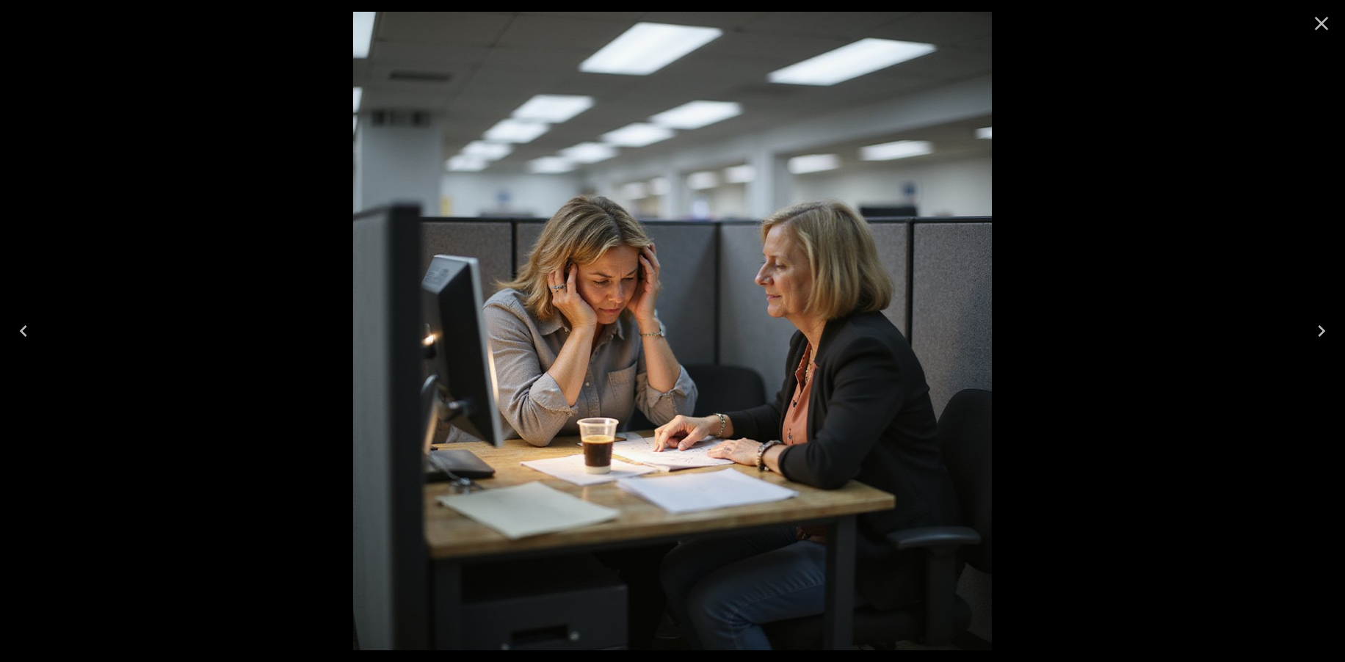
click at [1318, 330] on icon "Next" at bounding box center [1321, 330] width 23 height 23
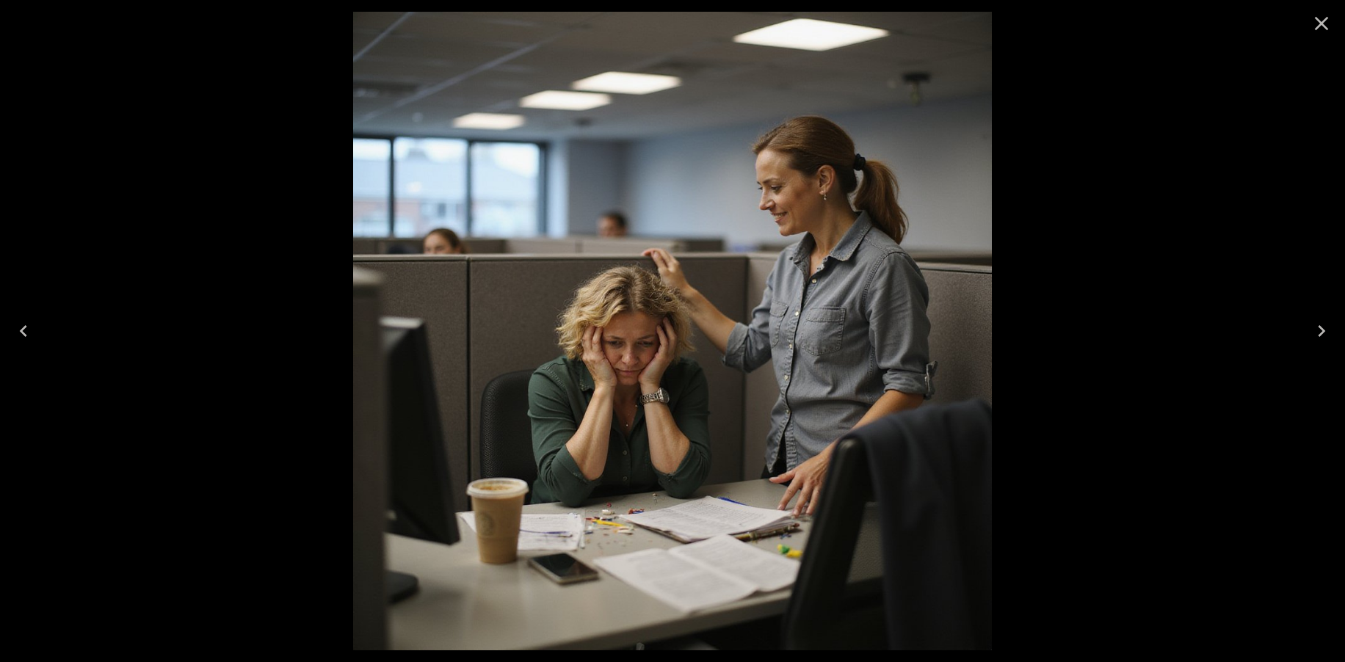
click at [1318, 330] on icon "Next" at bounding box center [1321, 330] width 23 height 23
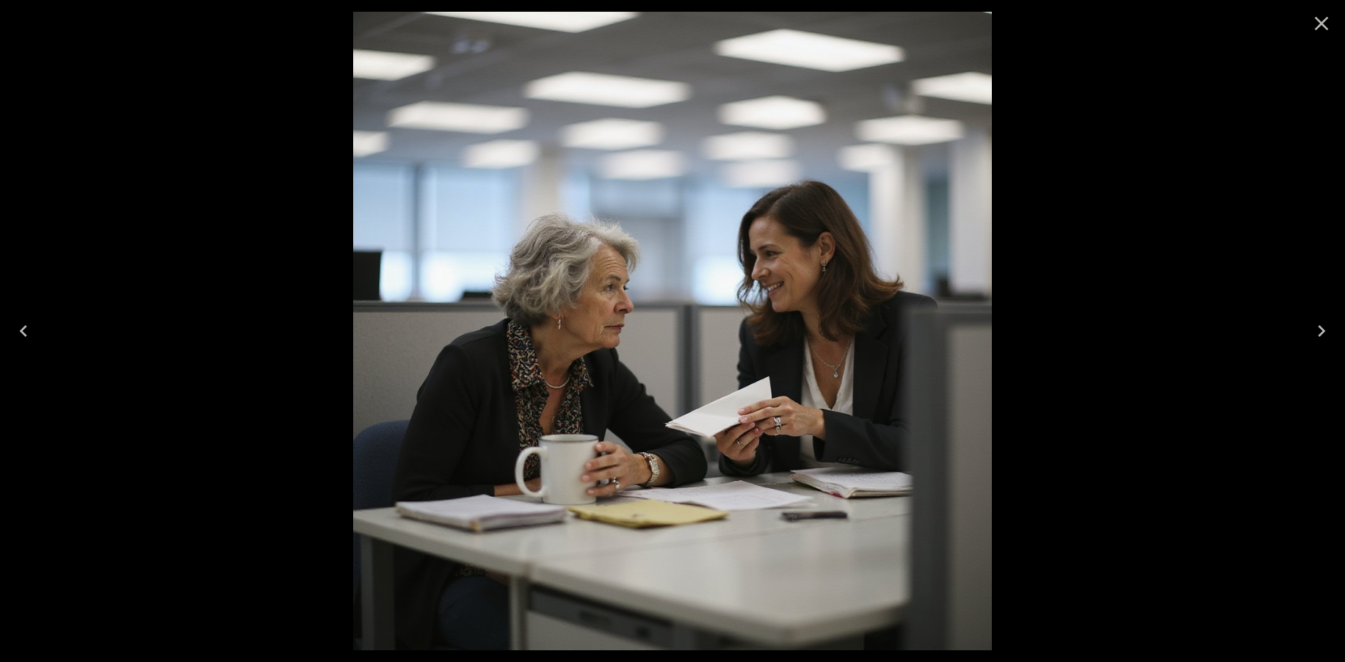
click at [26, 335] on icon "Previous" at bounding box center [23, 331] width 7 height 12
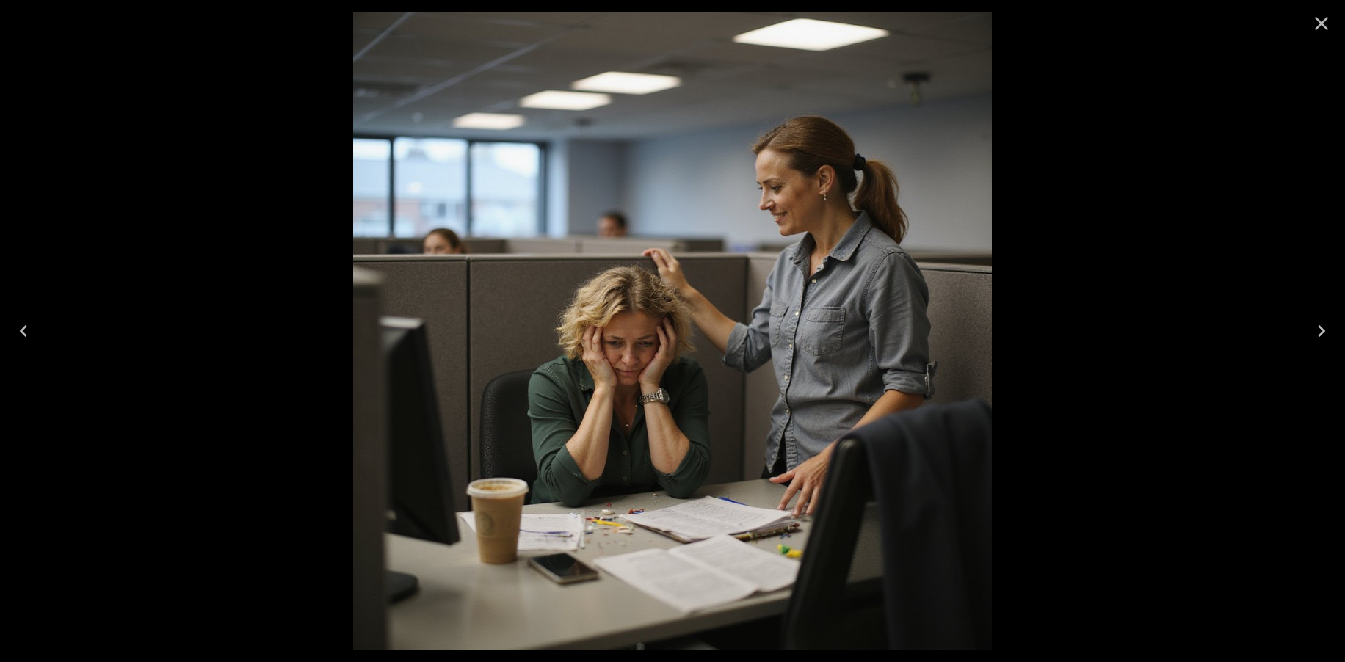
click at [26, 335] on icon "Previous" at bounding box center [23, 331] width 7 height 12
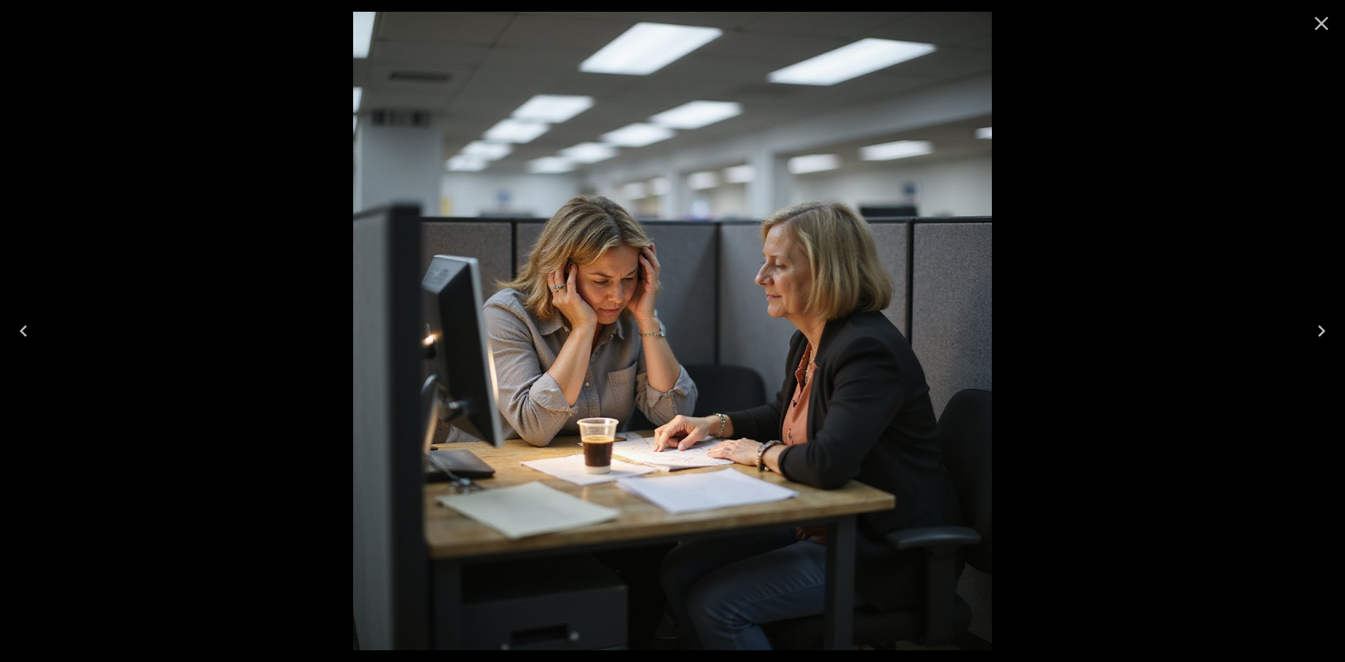
click at [26, 335] on icon "Previous" at bounding box center [23, 331] width 7 height 12
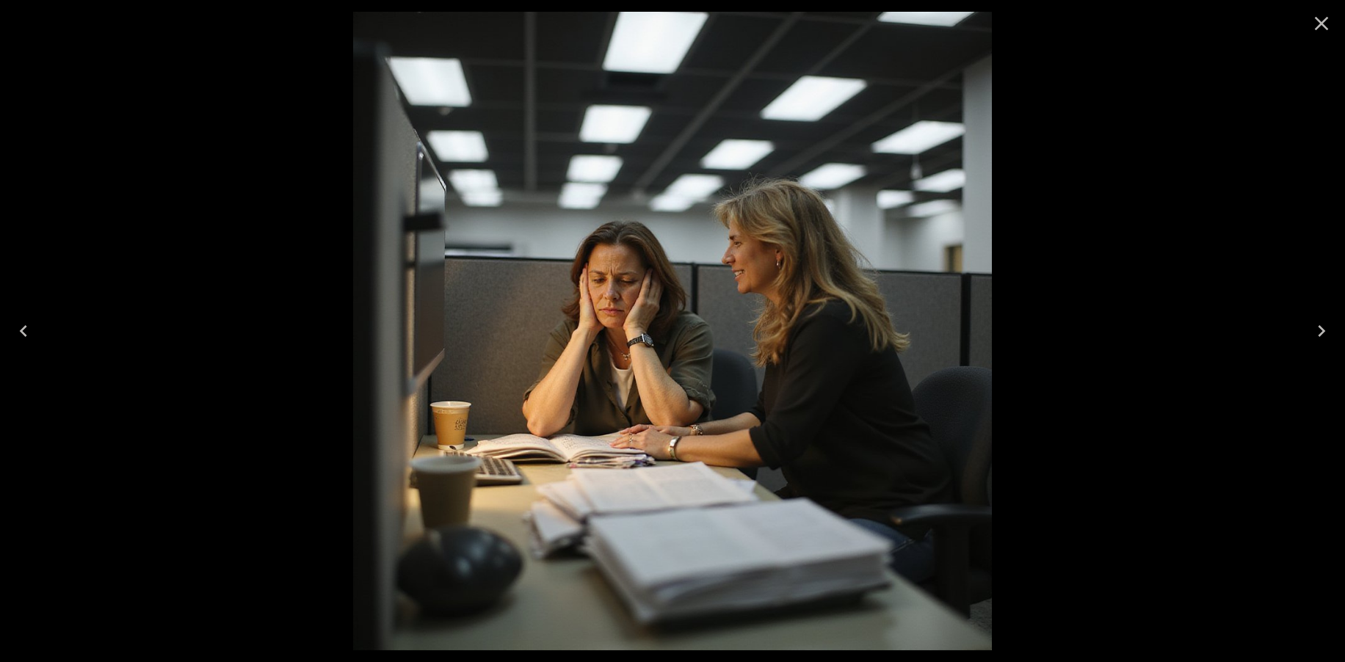
click at [32, 325] on icon "Previous" at bounding box center [23, 330] width 23 height 23
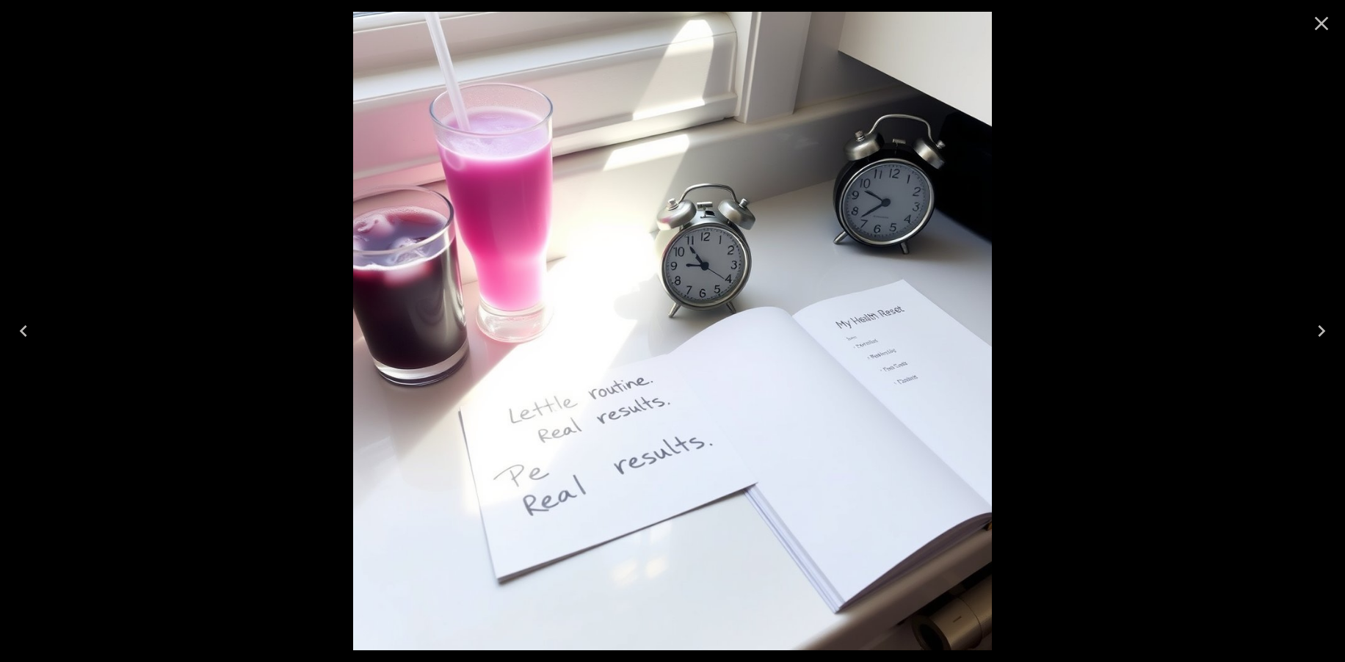
click at [1307, 325] on button "Next" at bounding box center [1321, 331] width 47 height 59
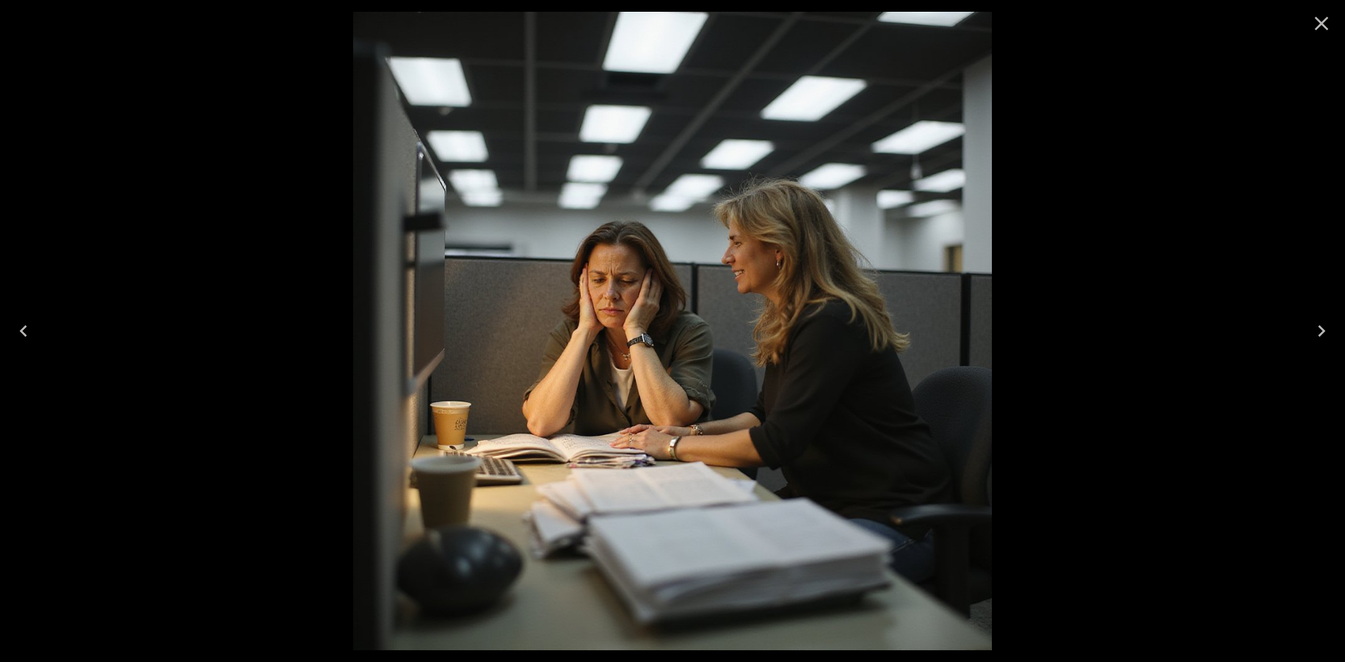
click at [1319, 21] on icon "Close" at bounding box center [1322, 24] width 14 height 14
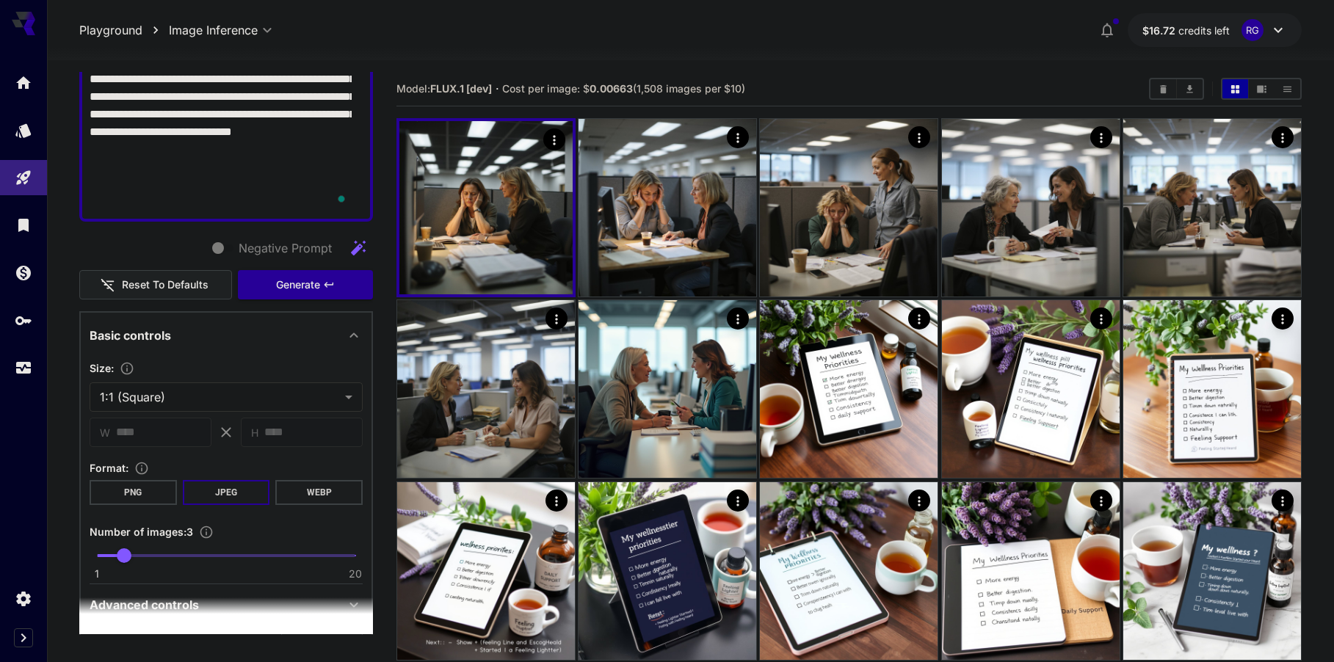
scroll to position [294, 0]
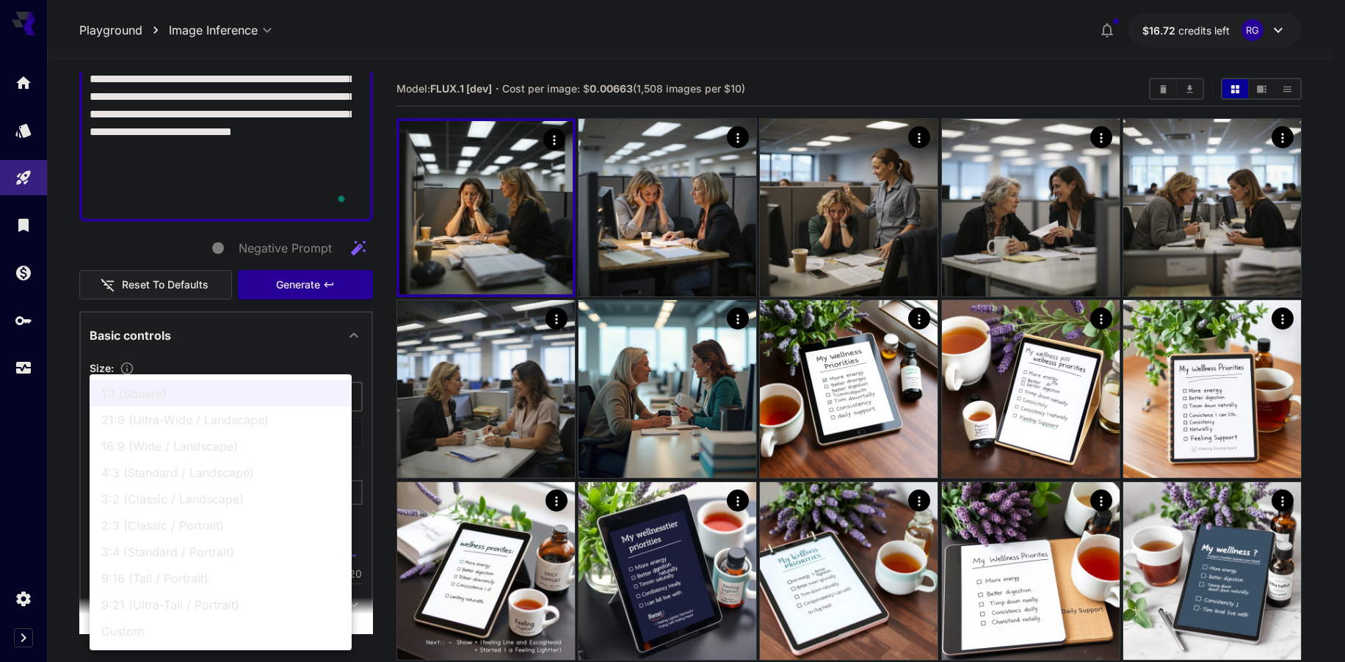
click at [54, 486] on div at bounding box center [672, 331] width 1345 height 662
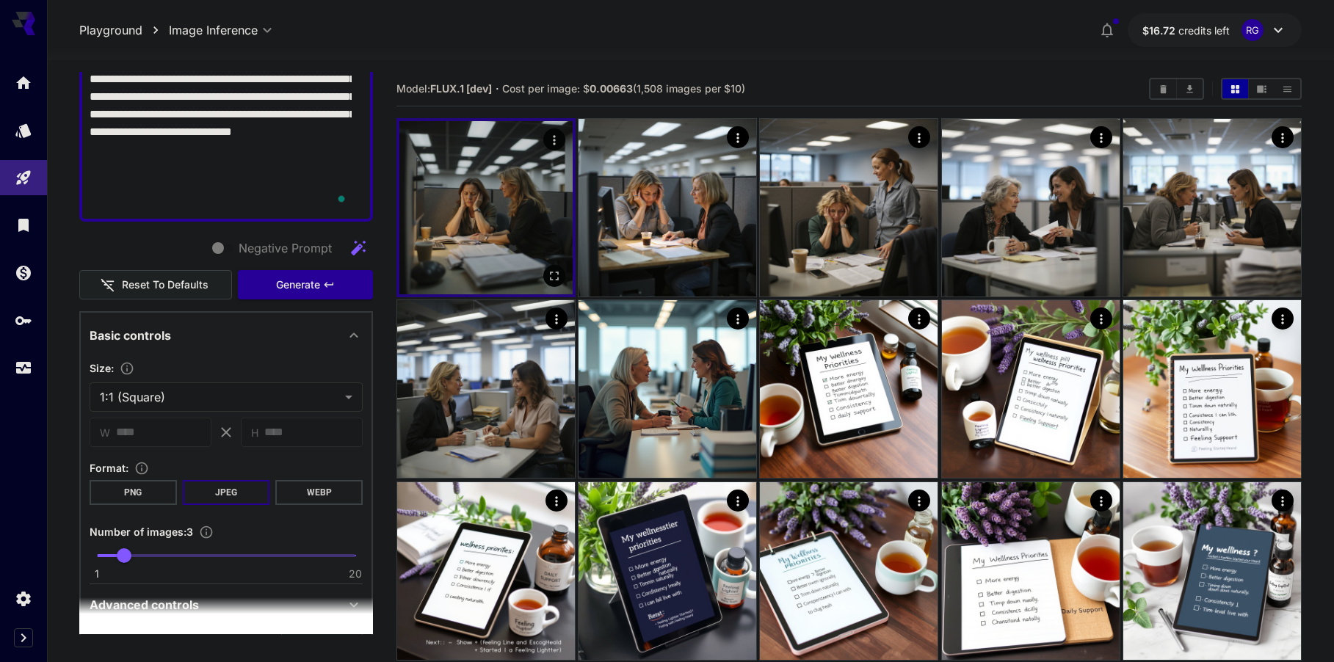
click at [493, 225] on img at bounding box center [485, 207] width 173 height 173
click at [566, 277] on img at bounding box center [485, 207] width 173 height 173
click at [554, 275] on icon "Open in fullscreen" at bounding box center [554, 276] width 15 height 15
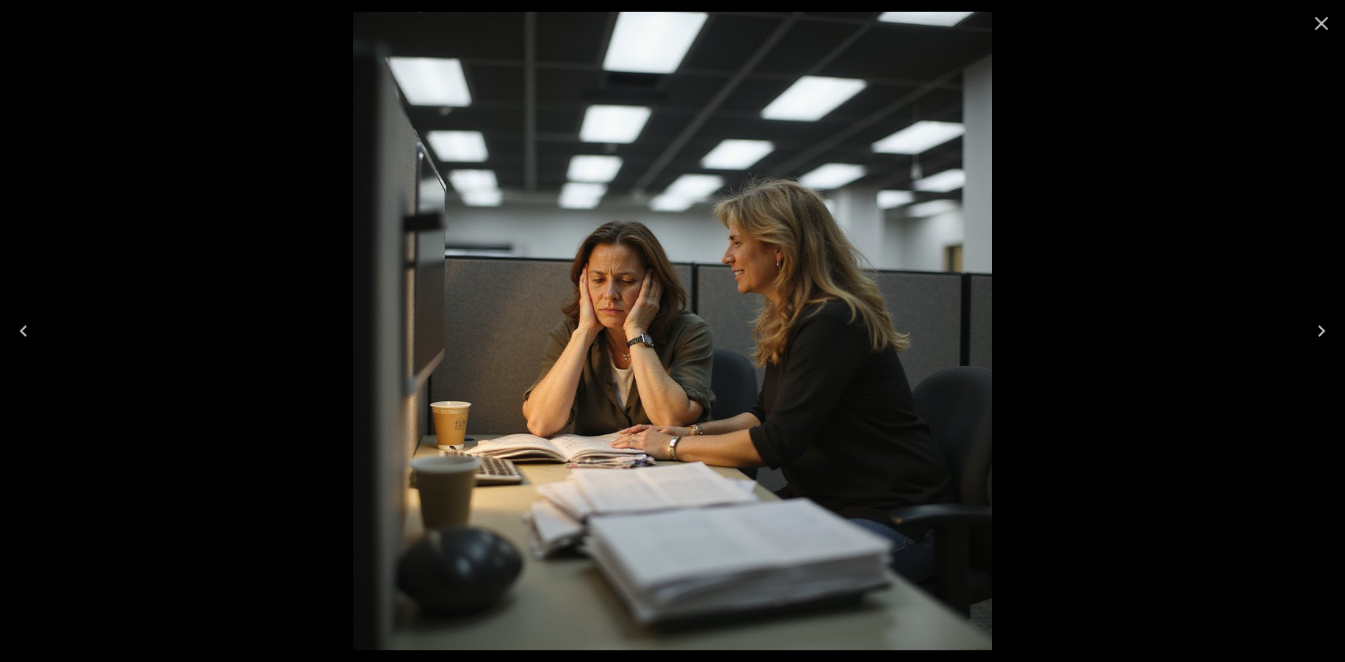
click at [1331, 22] on icon "Close" at bounding box center [1321, 23] width 23 height 23
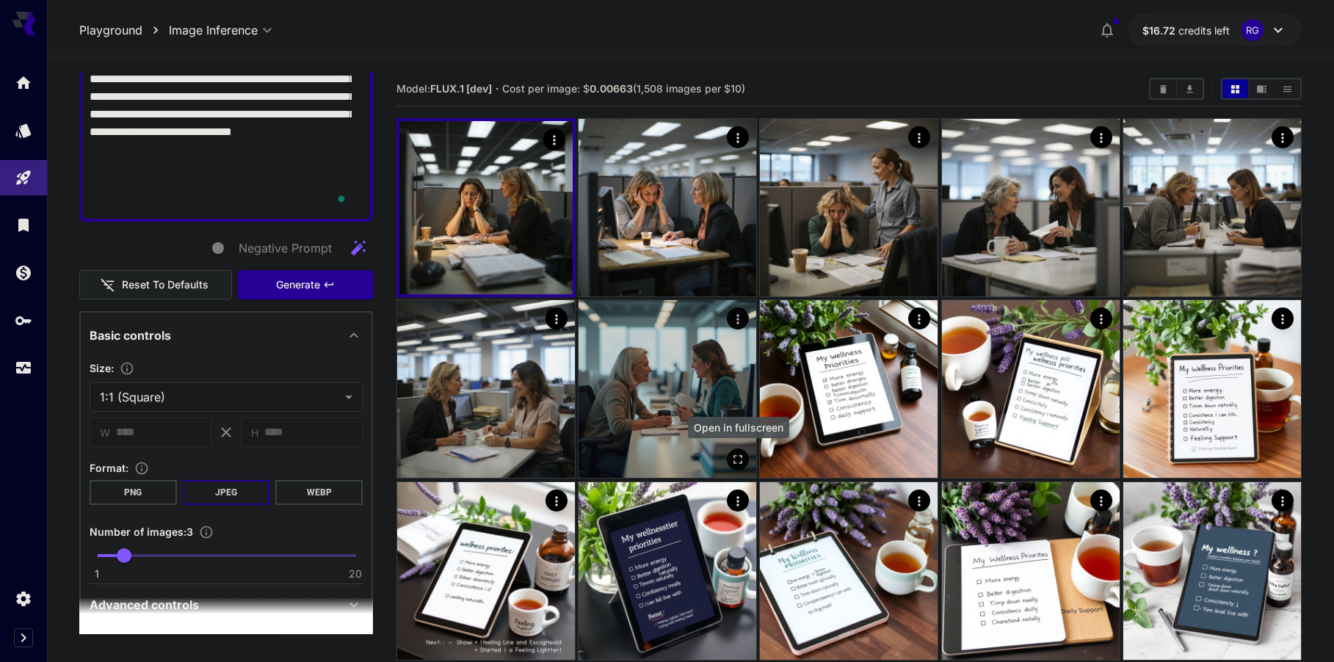
click at [740, 463] on icon "Open in fullscreen" at bounding box center [738, 459] width 15 height 15
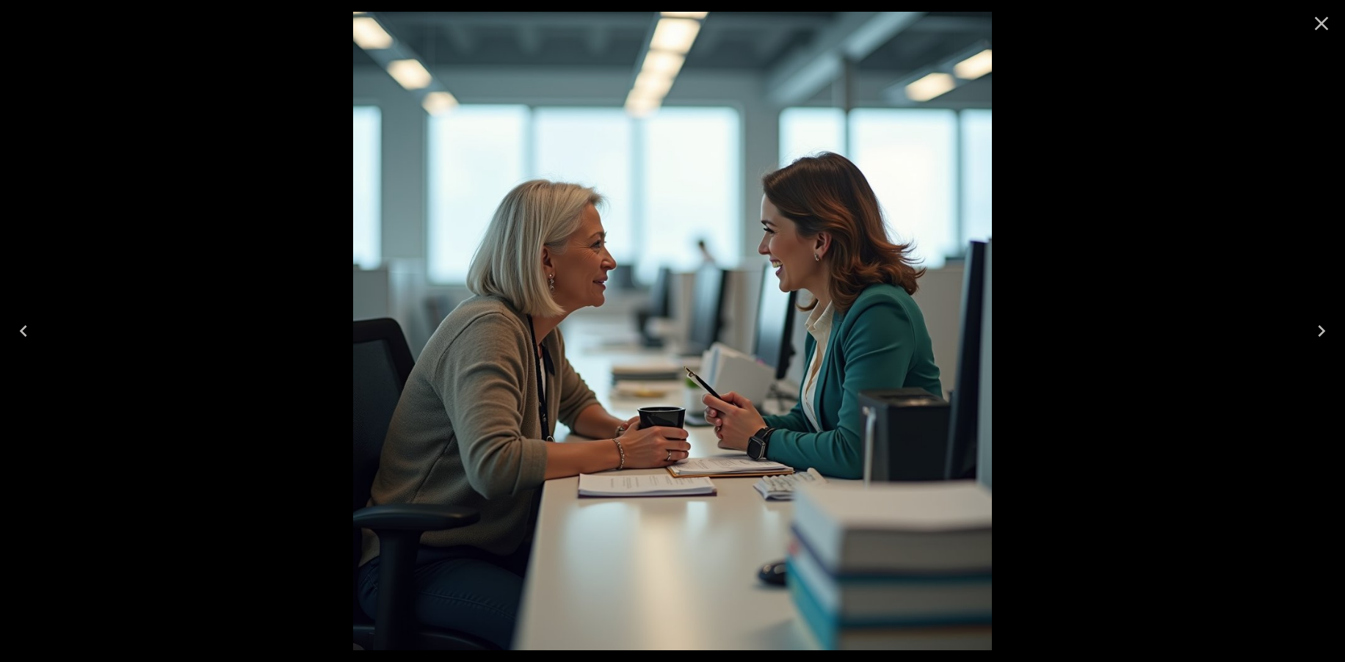
click at [1331, 26] on icon "Close" at bounding box center [1321, 23] width 23 height 23
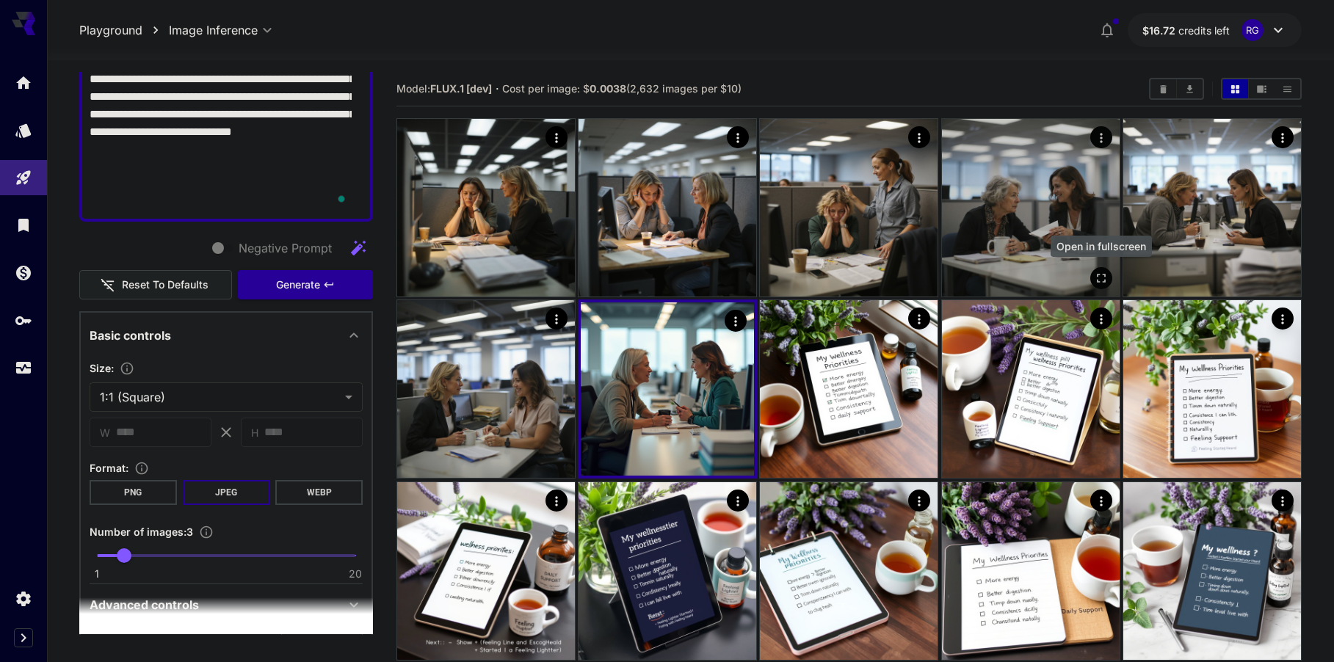
click at [1096, 283] on icon "Open in fullscreen" at bounding box center [1101, 278] width 15 height 15
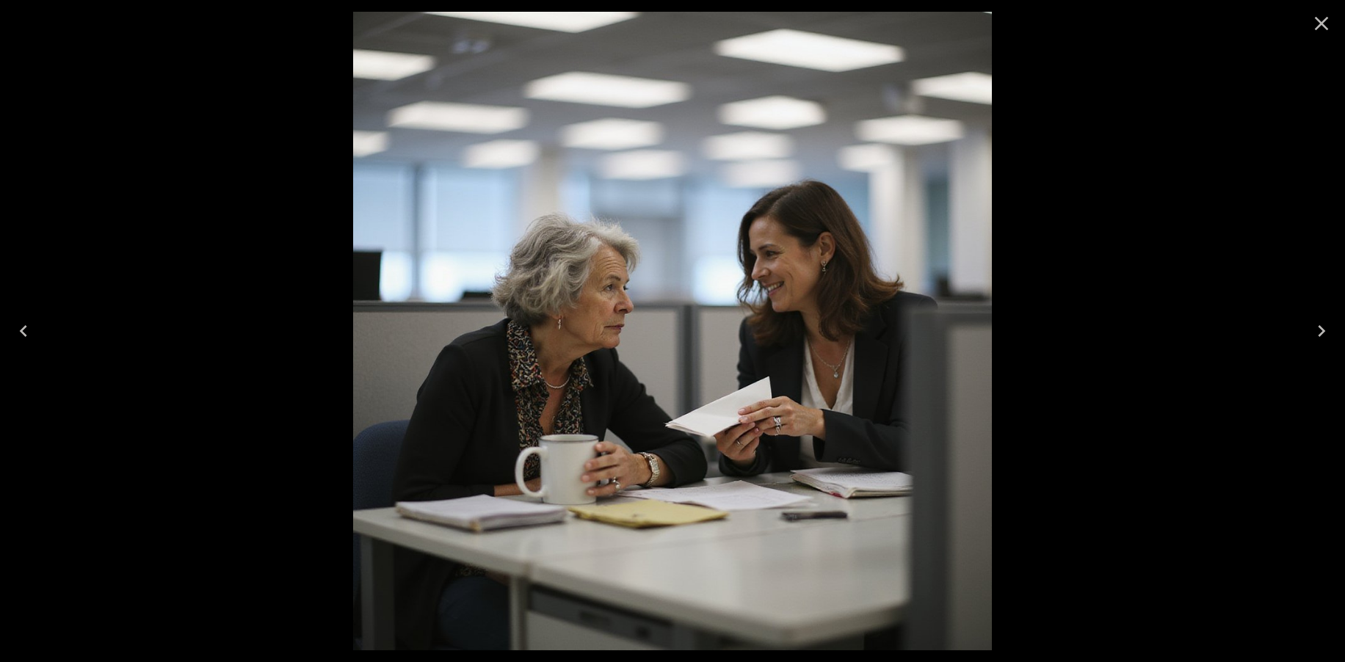
click at [1326, 18] on icon "Close" at bounding box center [1321, 23] width 23 height 23
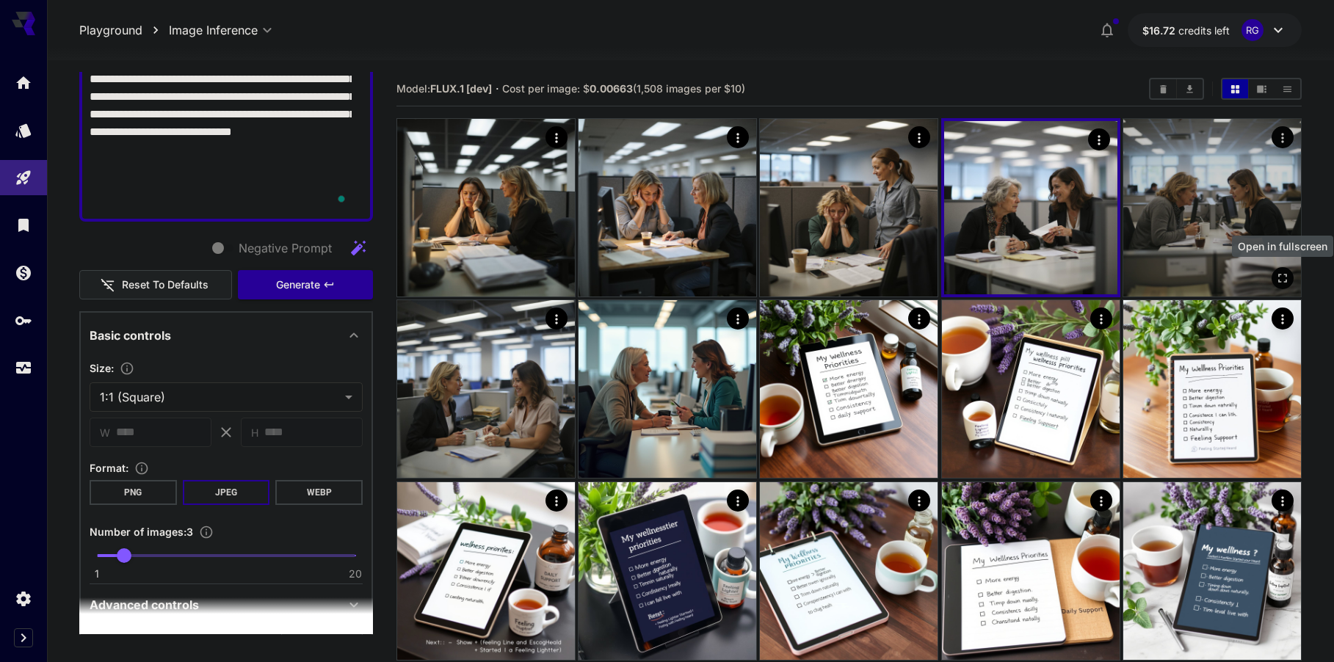
click at [1276, 277] on icon "Open in fullscreen" at bounding box center [1282, 278] width 15 height 15
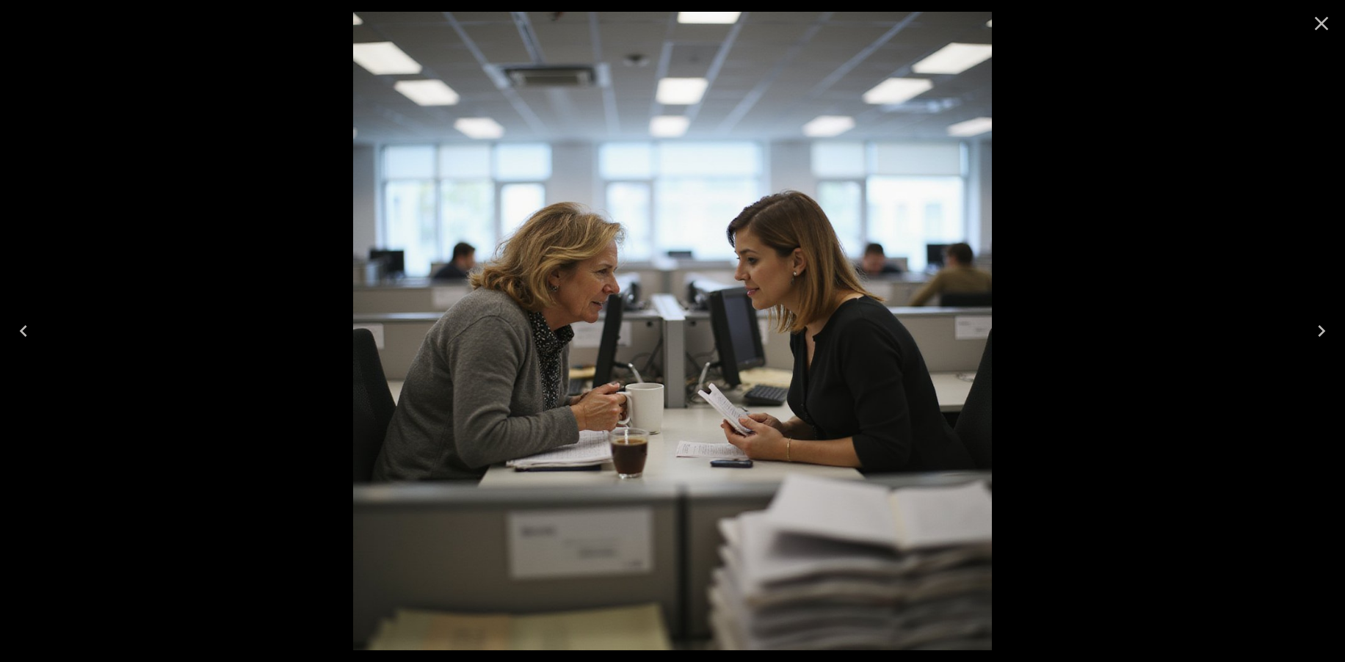
click at [1318, 33] on icon "Close" at bounding box center [1321, 23] width 23 height 23
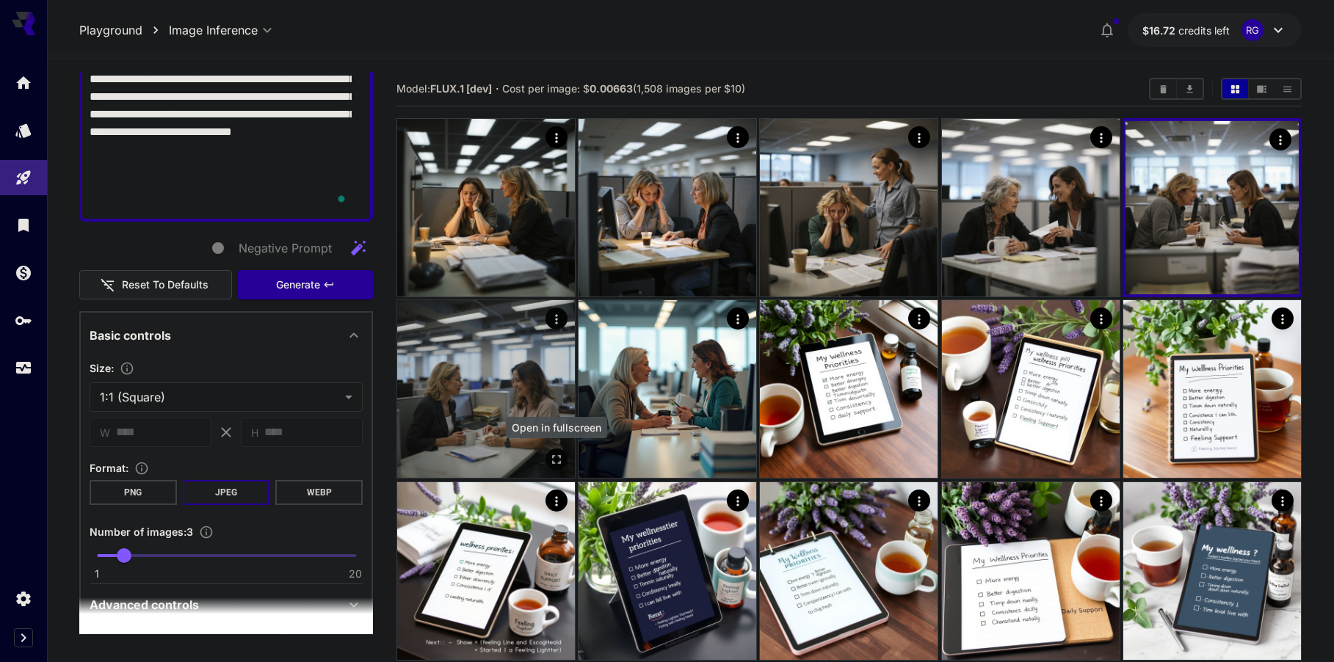
click at [549, 458] on button "Open in fullscreen" at bounding box center [557, 460] width 22 height 22
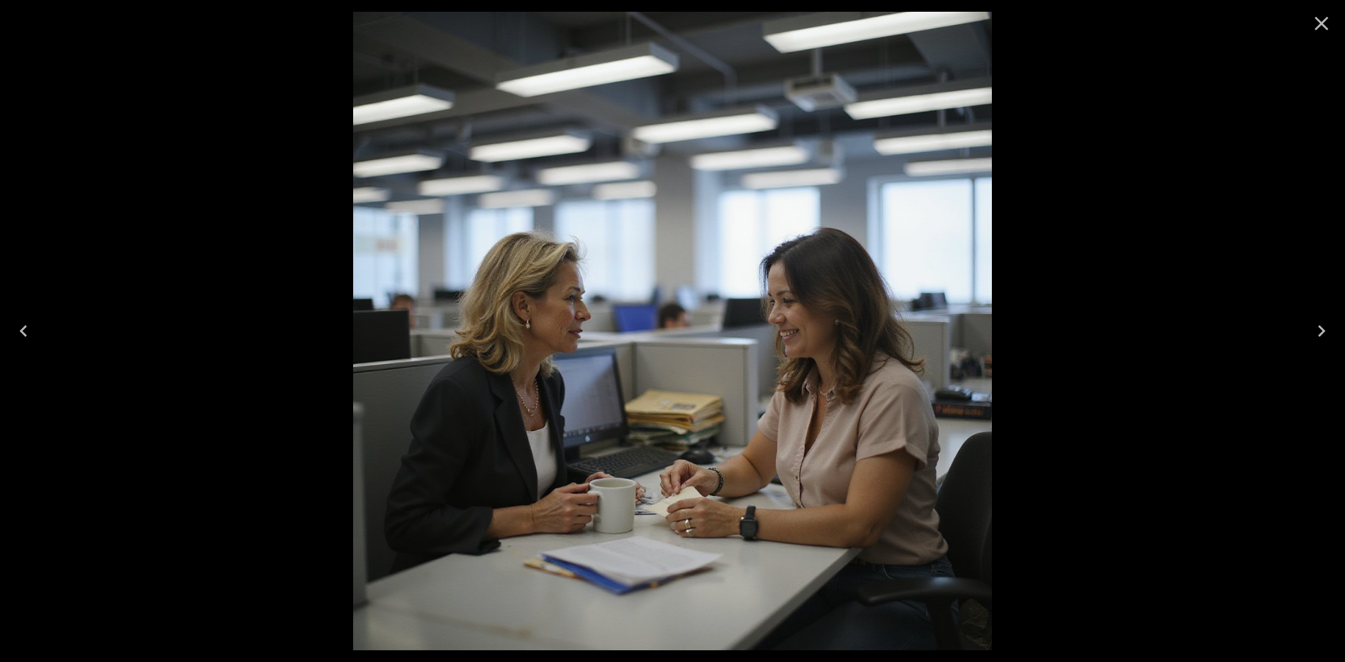
click at [1333, 22] on button "Close" at bounding box center [1321, 23] width 35 height 35
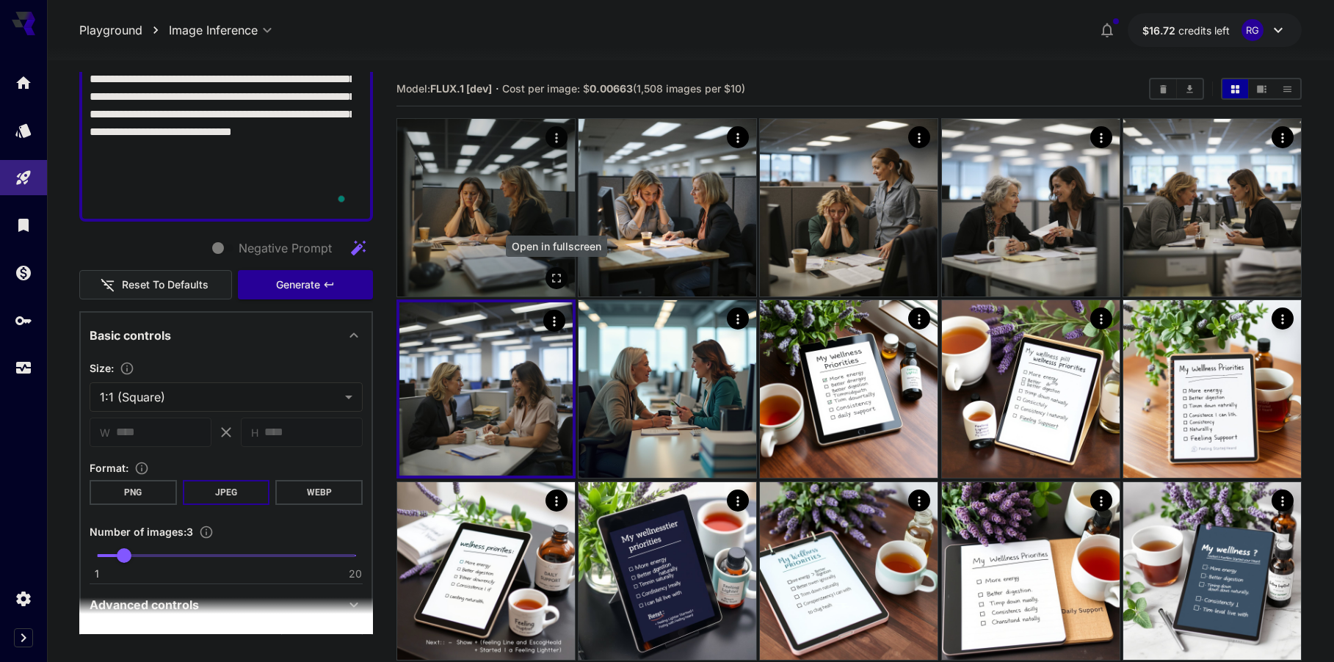
click at [551, 274] on icon "Open in fullscreen" at bounding box center [556, 278] width 15 height 15
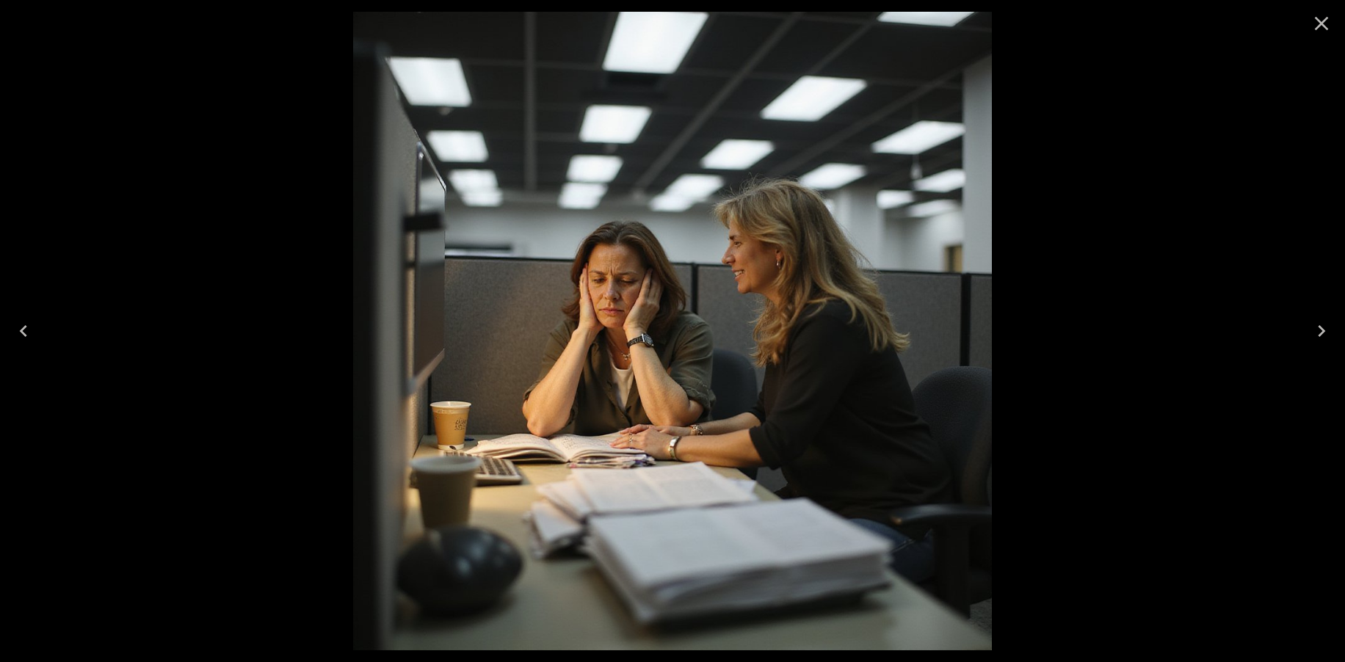
click at [1323, 18] on icon "Close" at bounding box center [1321, 23] width 23 height 23
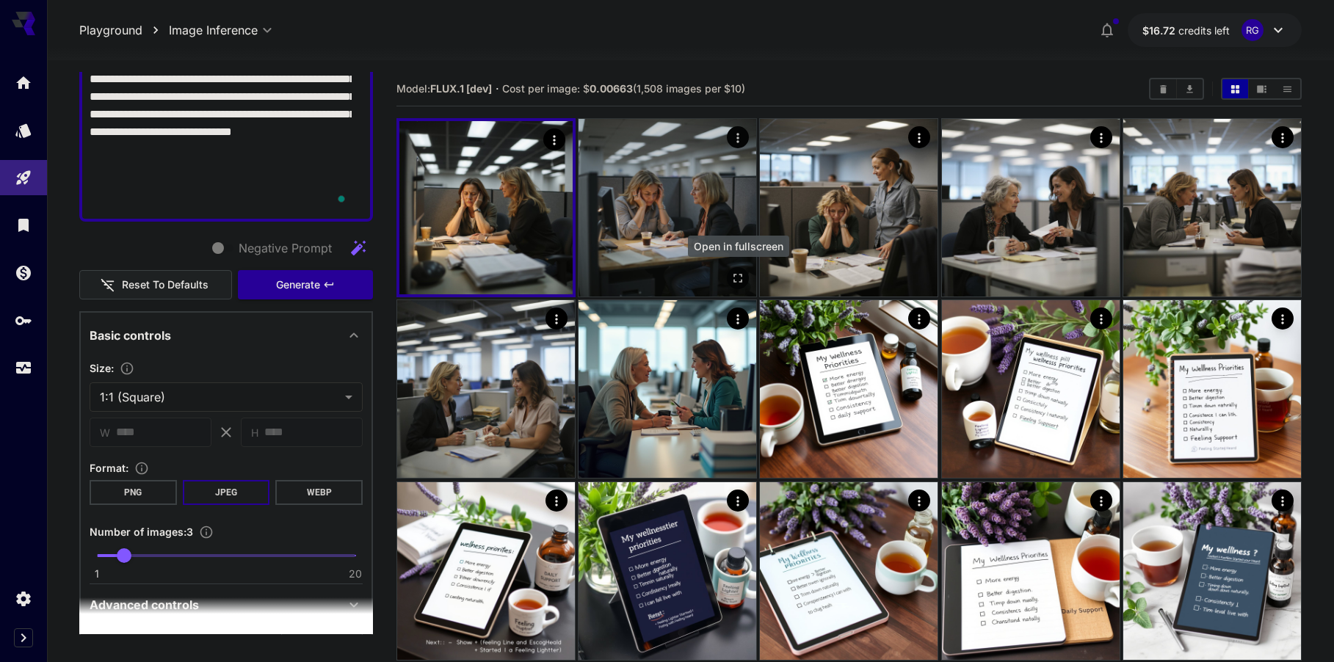
click at [741, 280] on icon "Open in fullscreen" at bounding box center [738, 278] width 15 height 15
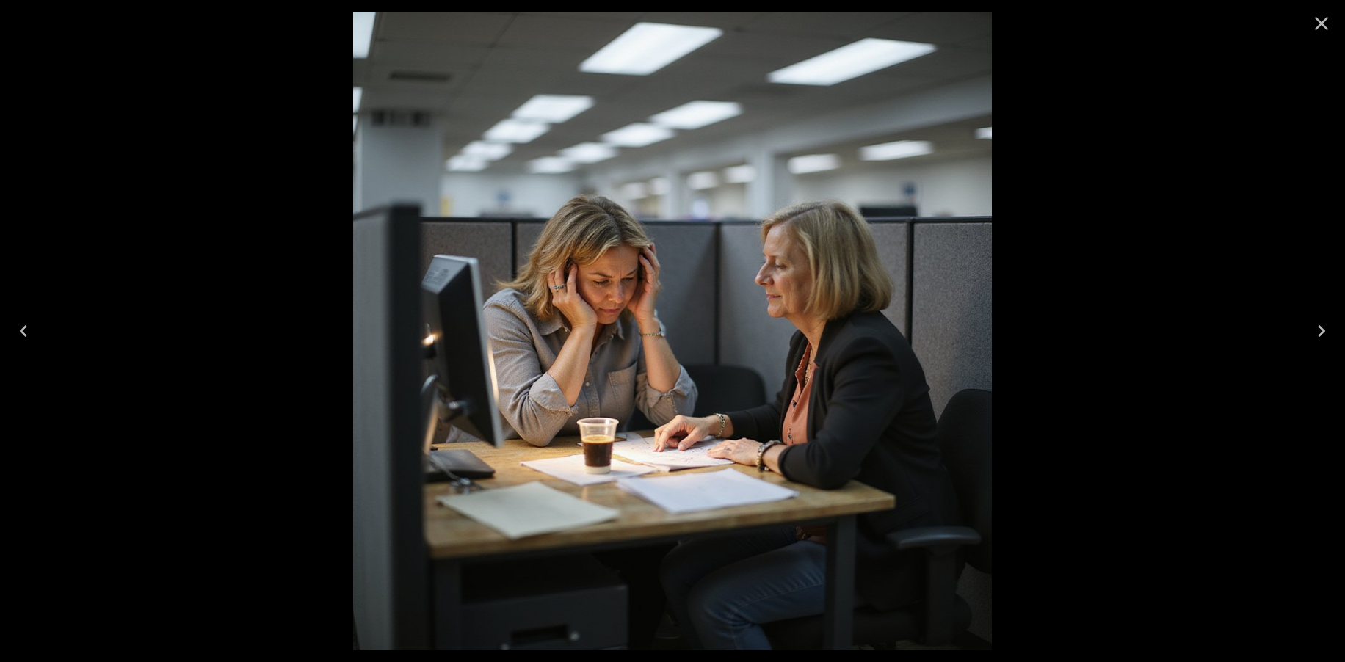
click at [1323, 23] on icon "Close" at bounding box center [1322, 24] width 14 height 14
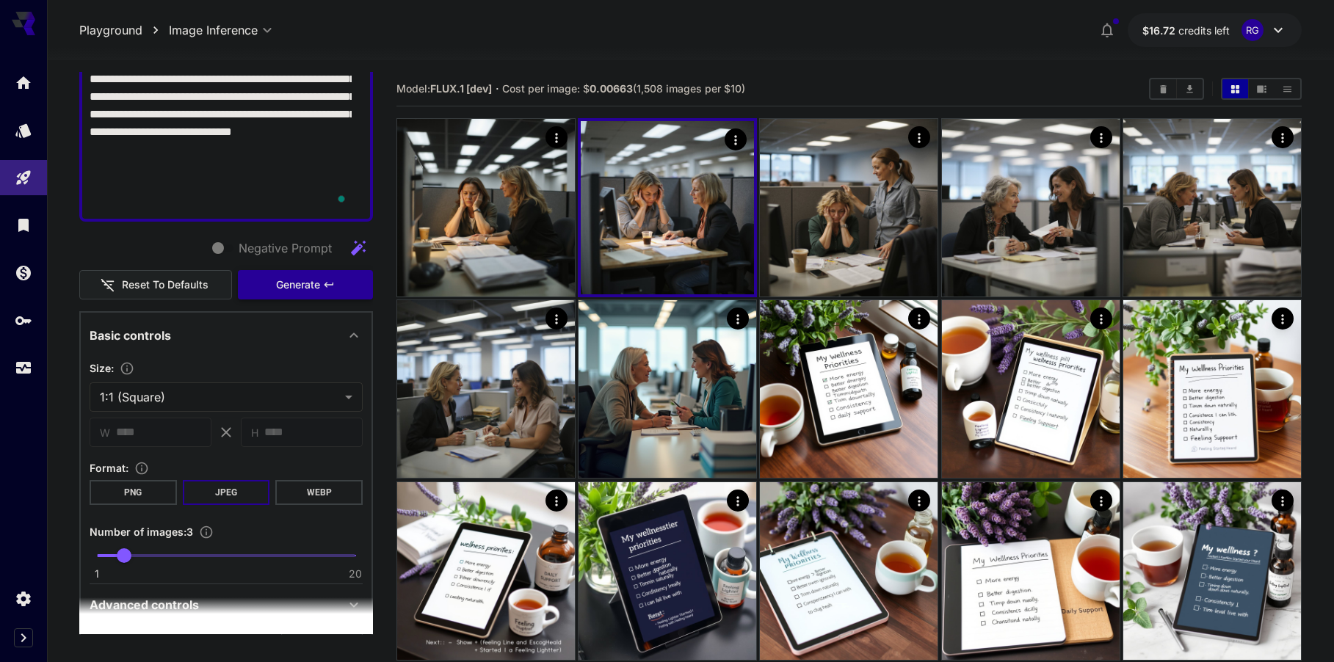
click at [323, 282] on icon "button" at bounding box center [329, 285] width 12 height 12
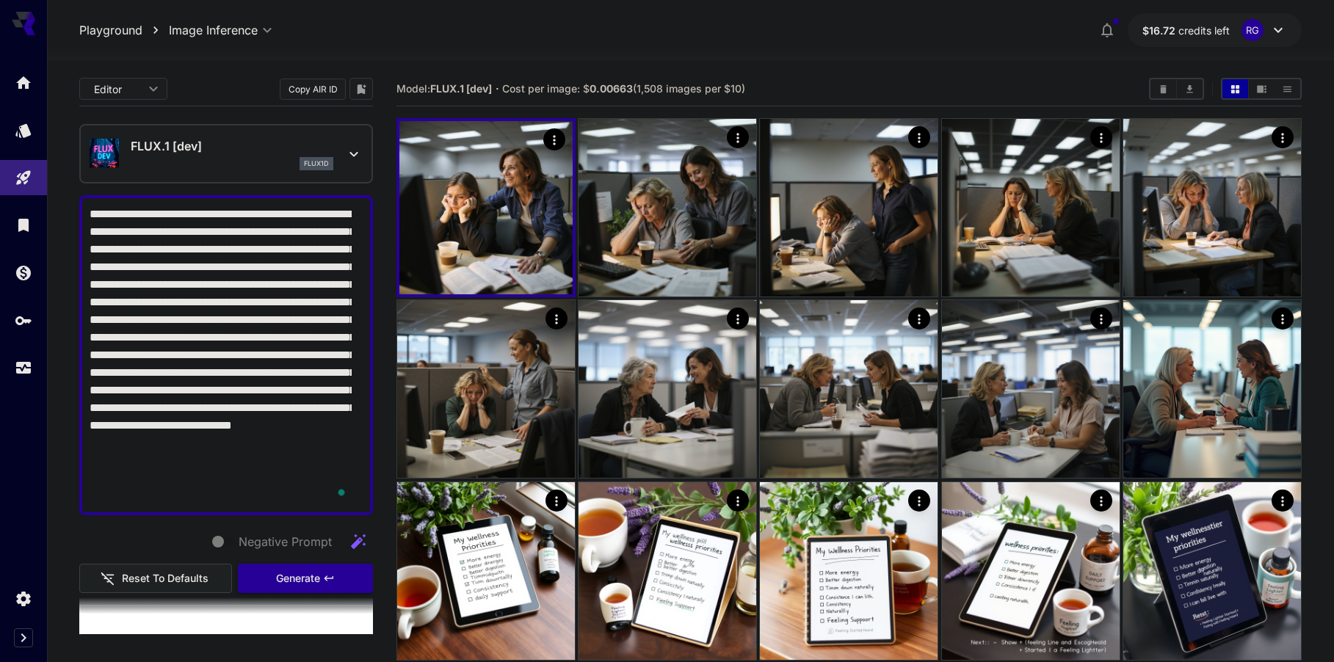
scroll to position [294, 0]
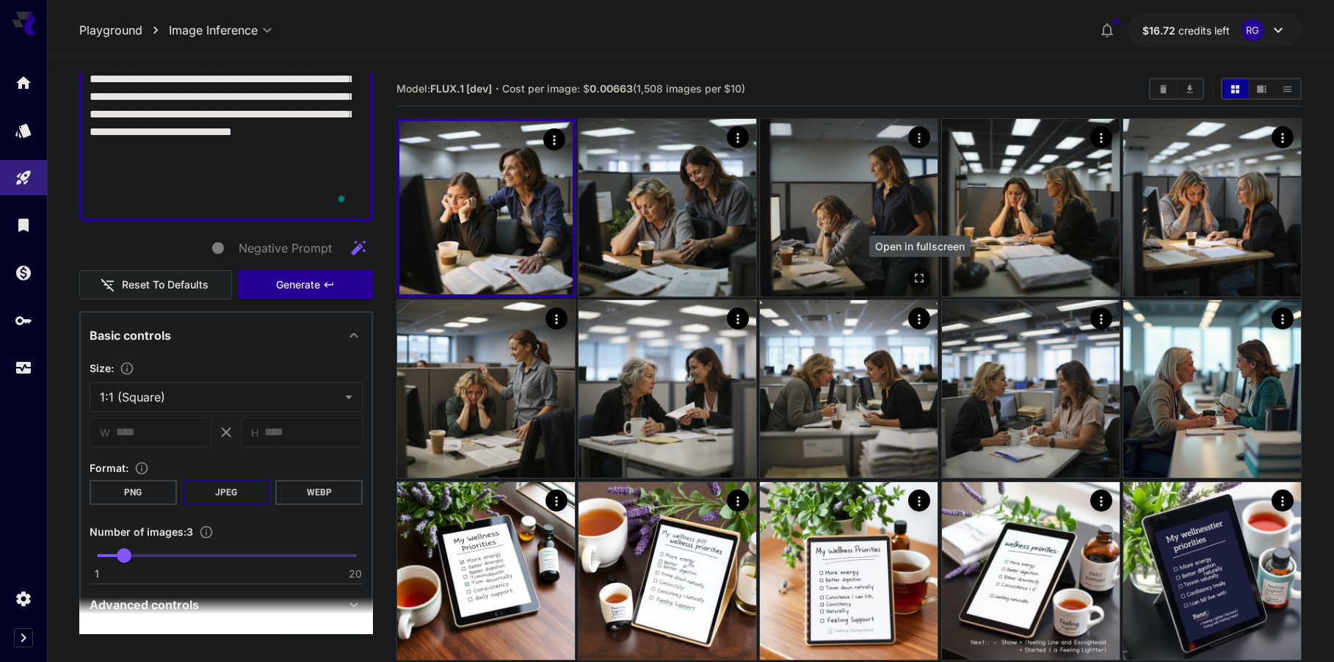
click at [923, 273] on icon "Open in fullscreen" at bounding box center [920, 278] width 15 height 15
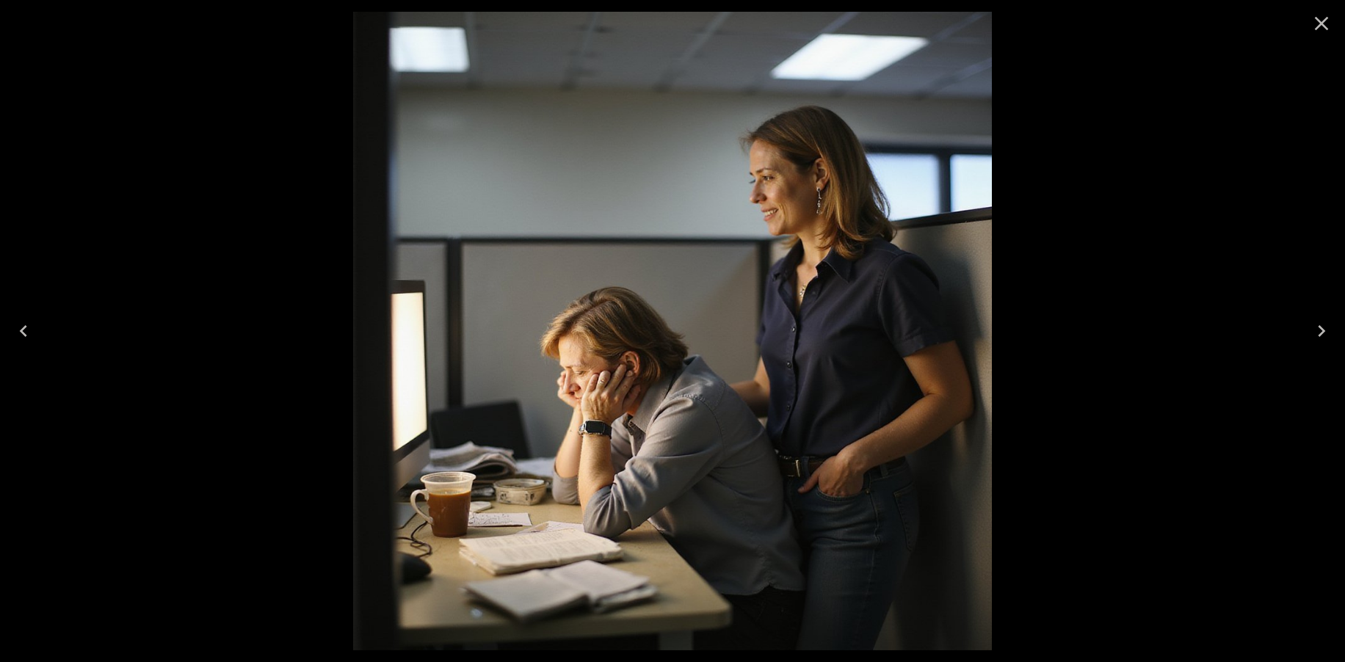
click at [32, 330] on icon "Previous" at bounding box center [23, 330] width 23 height 23
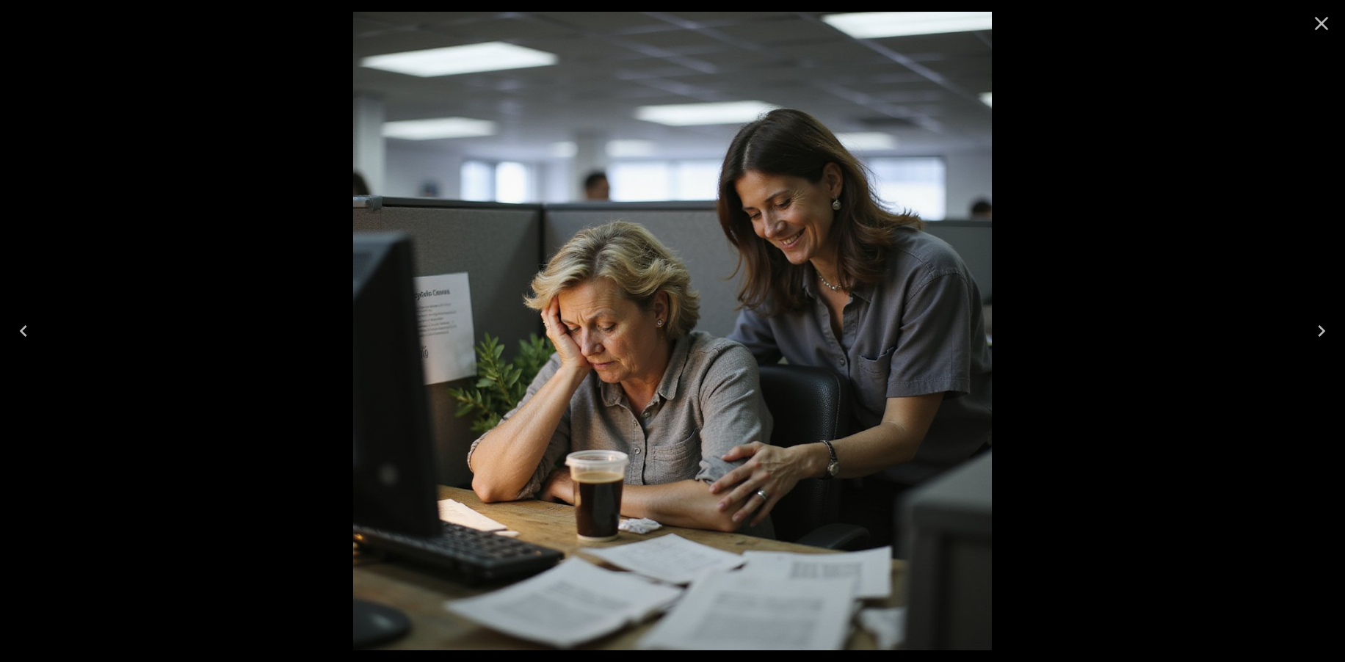
click at [32, 330] on icon "Previous" at bounding box center [23, 330] width 23 height 23
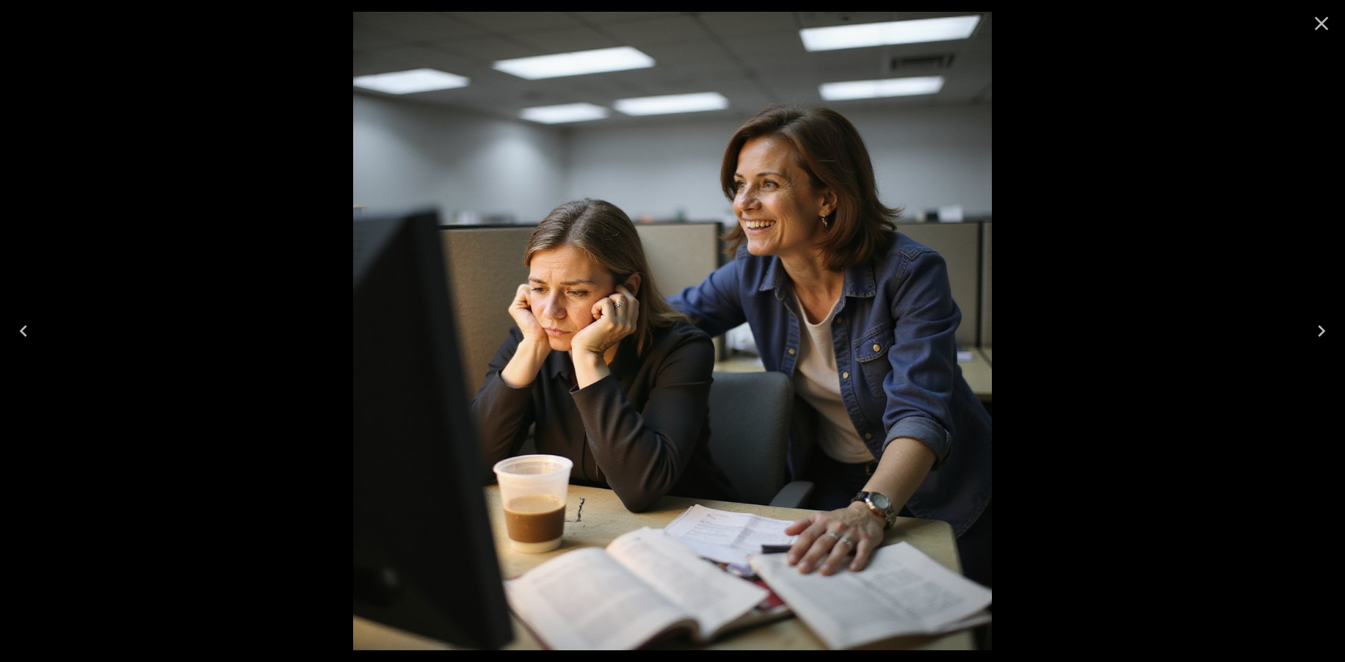
click at [1325, 334] on icon "Next" at bounding box center [1321, 330] width 23 height 23
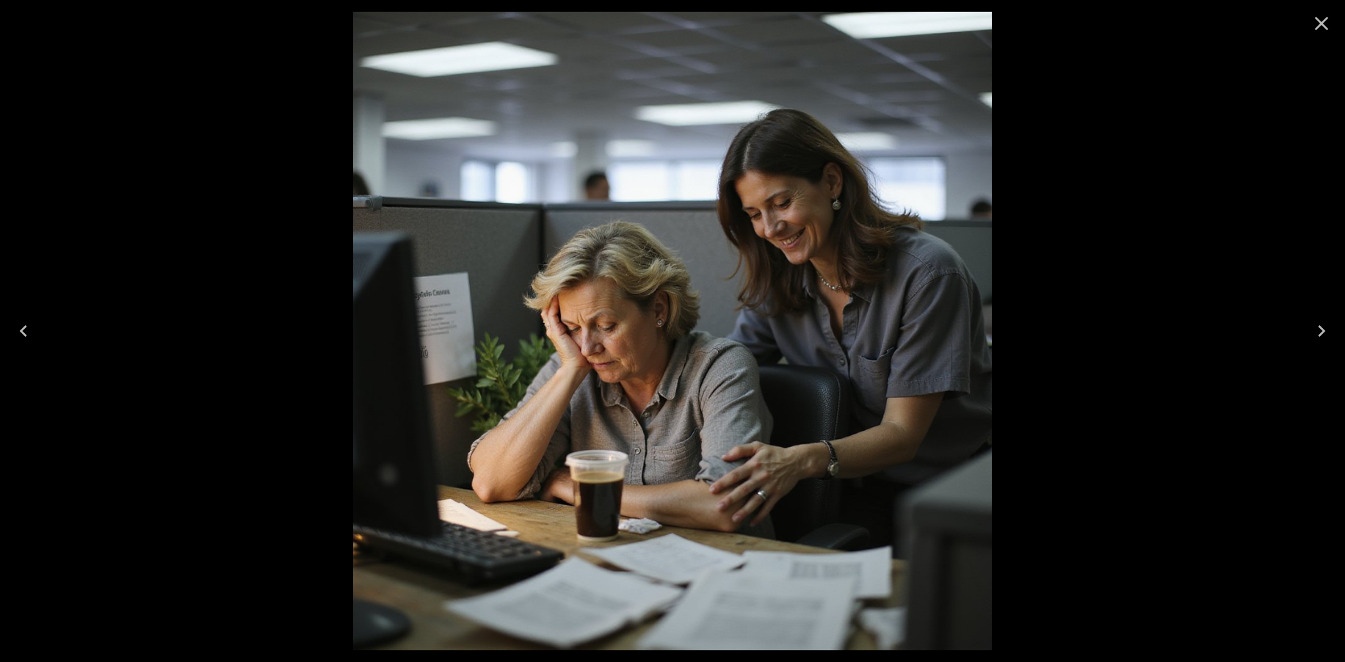
click at [42, 334] on button "Previous" at bounding box center [23, 331] width 47 height 59
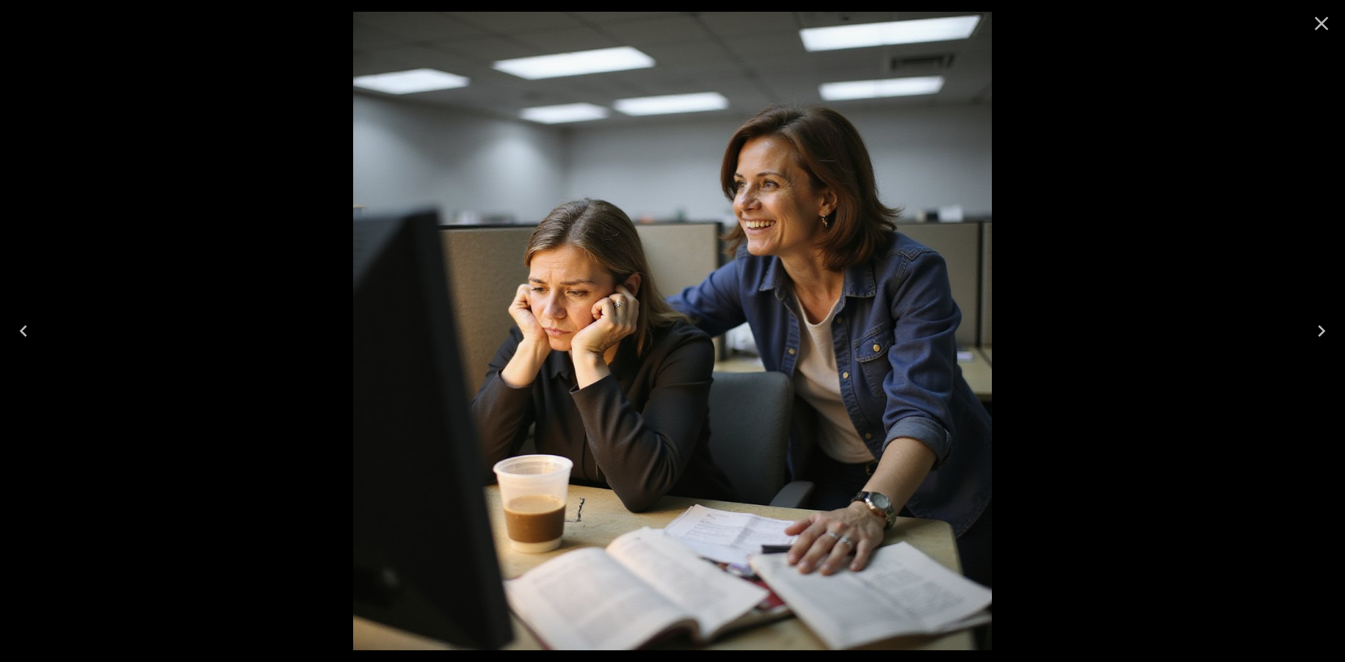
click at [1316, 18] on icon "Close" at bounding box center [1322, 24] width 14 height 14
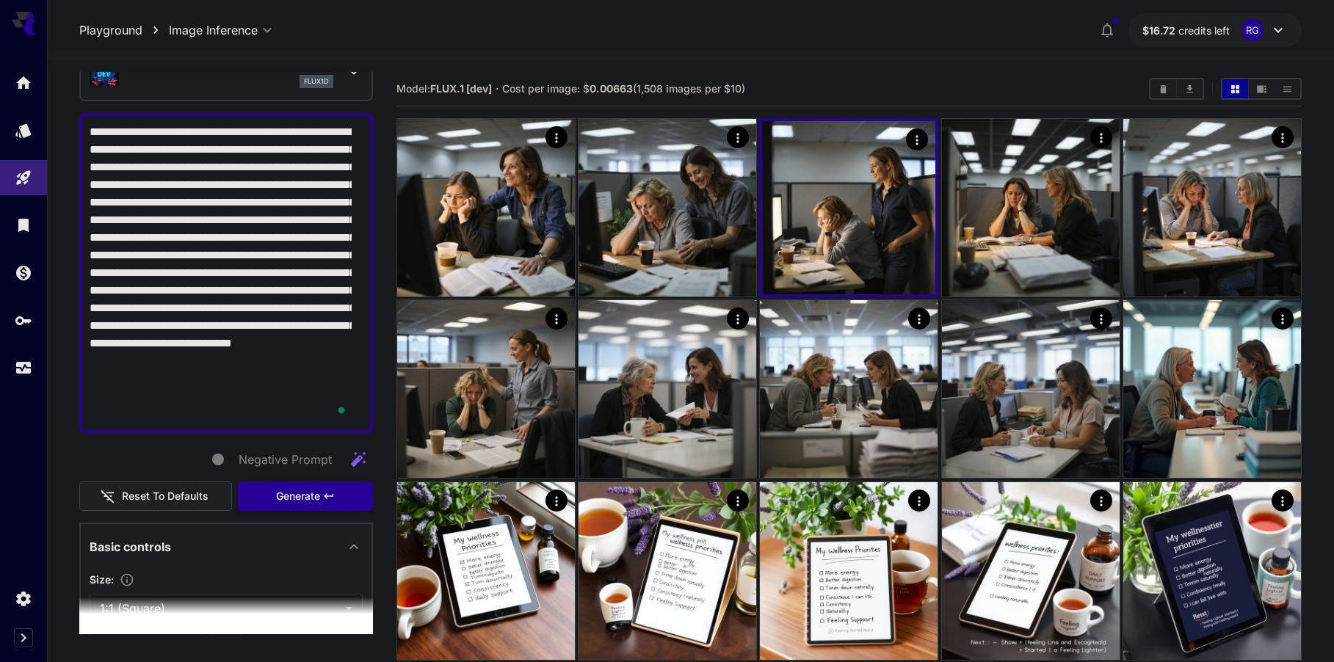
scroll to position [0, 0]
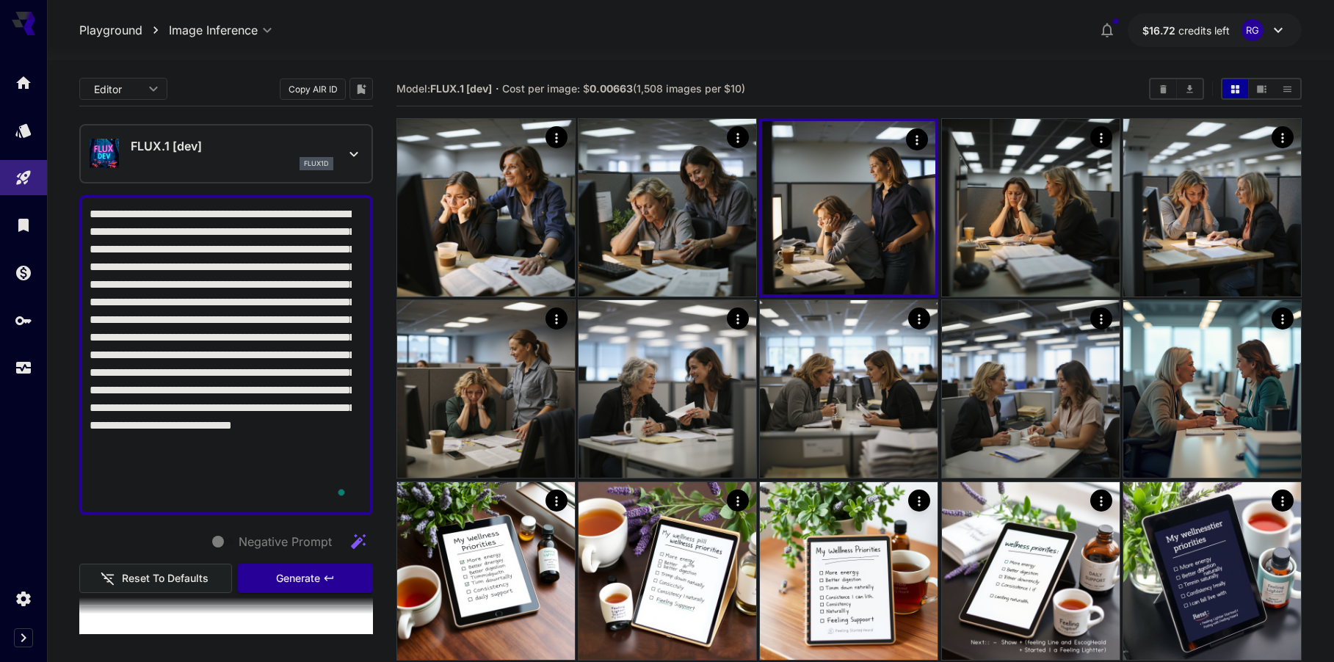
click at [95, 210] on textarea "**********" at bounding box center [221, 356] width 262 height 300
drag, startPoint x: 90, startPoint y: 214, endPoint x: 214, endPoint y: 502, distance: 314.1
click at [214, 502] on textarea "**********" at bounding box center [221, 356] width 262 height 300
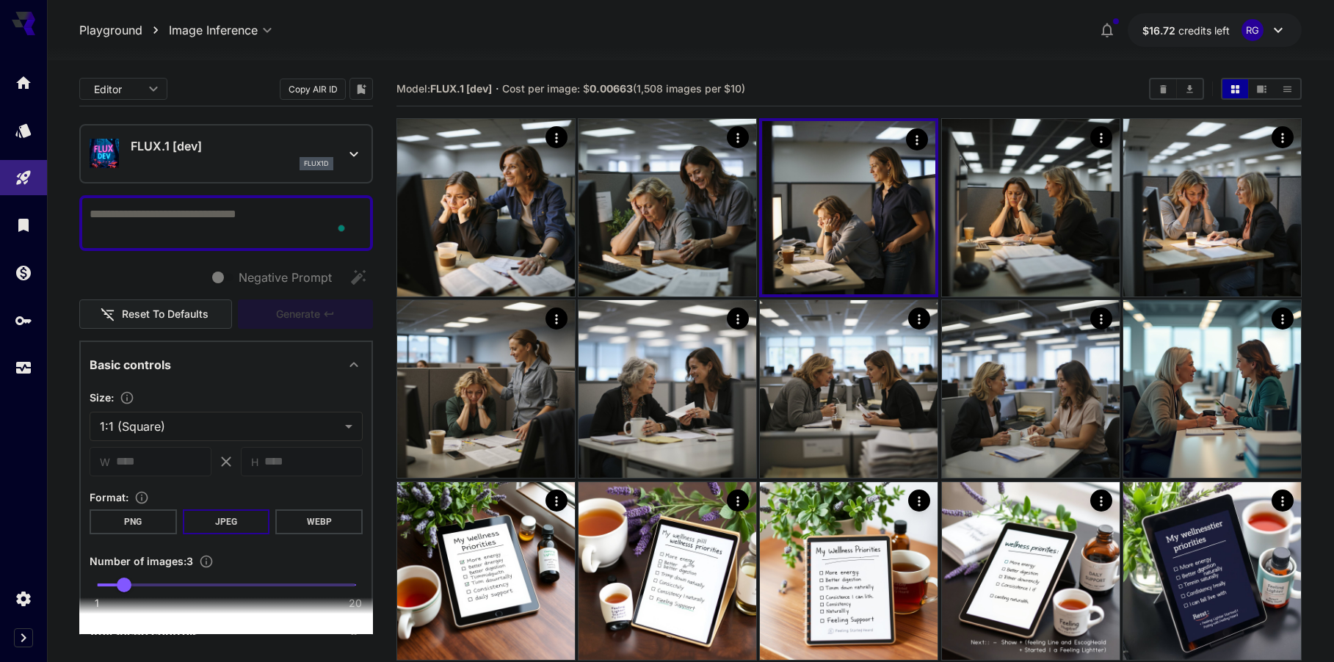
paste textarea "**********"
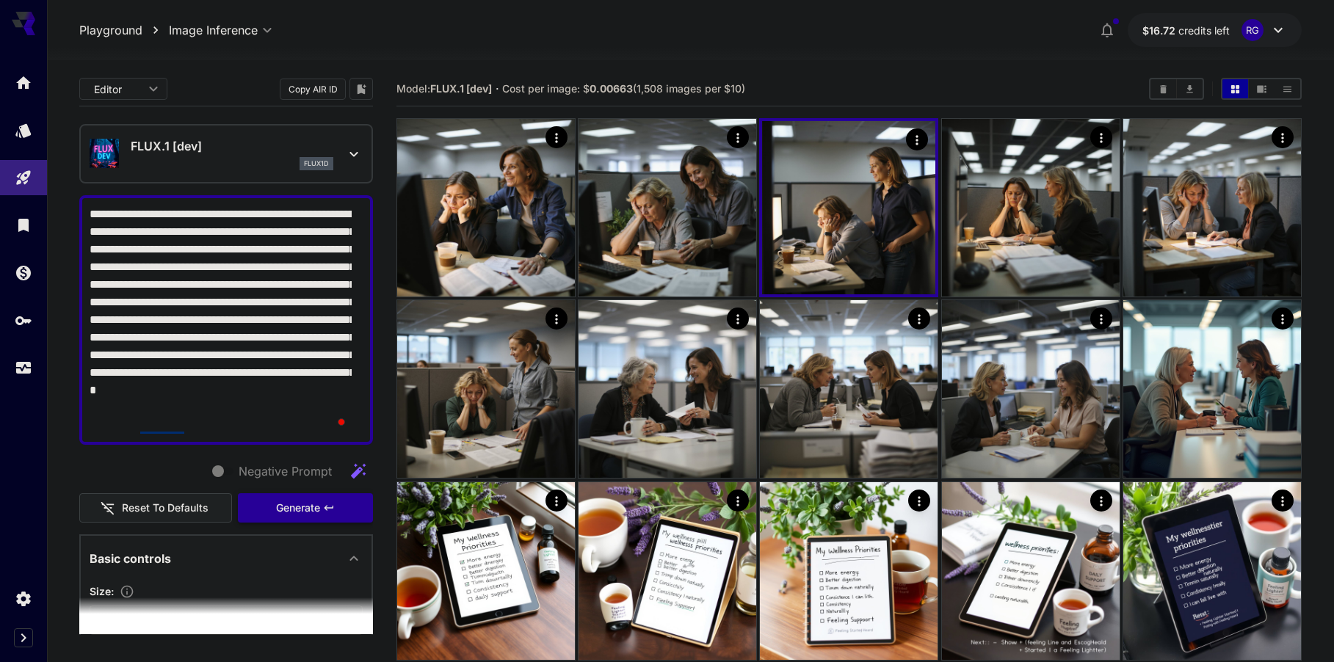
type textarea "**********"
click at [295, 502] on span "Generate" at bounding box center [298, 508] width 44 height 18
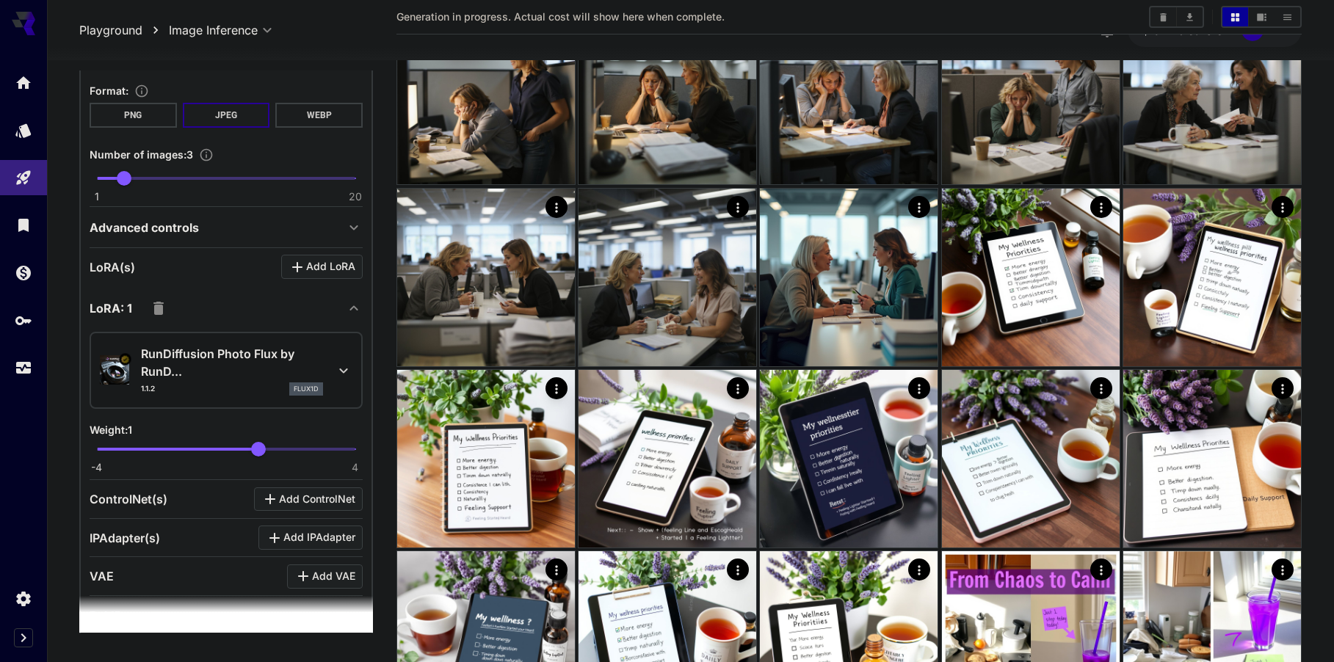
scroll to position [295, 0]
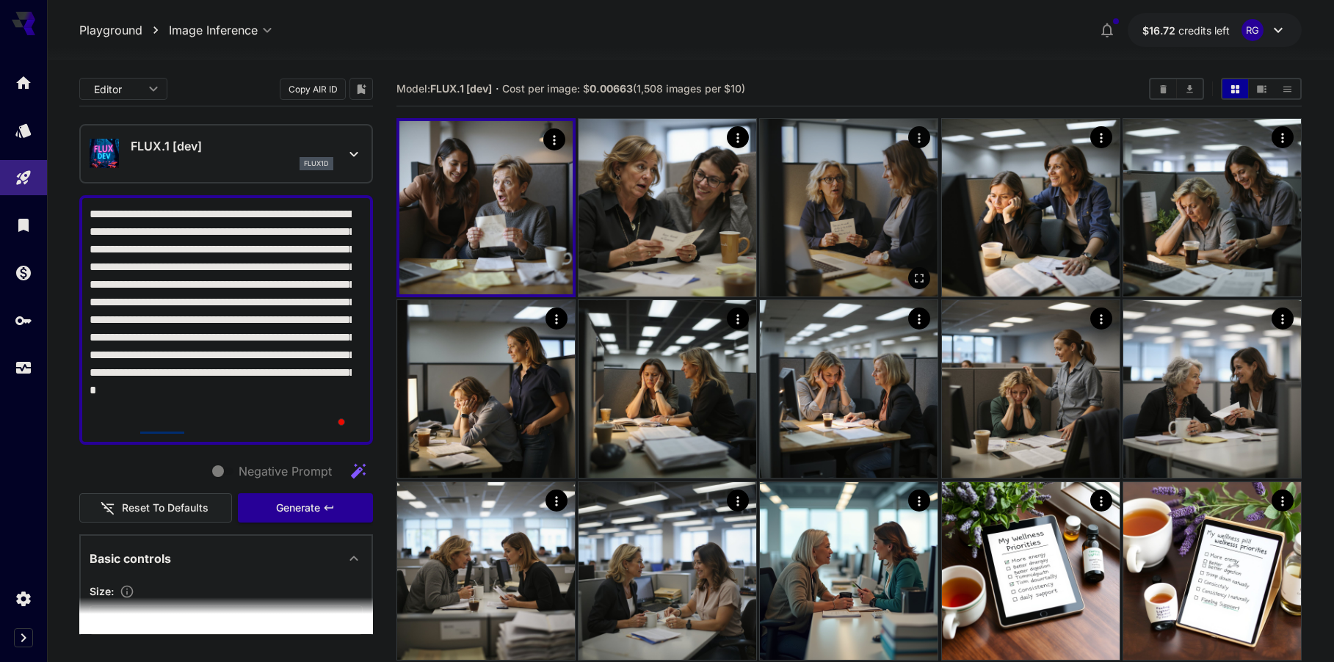
click at [839, 199] on img at bounding box center [849, 208] width 178 height 178
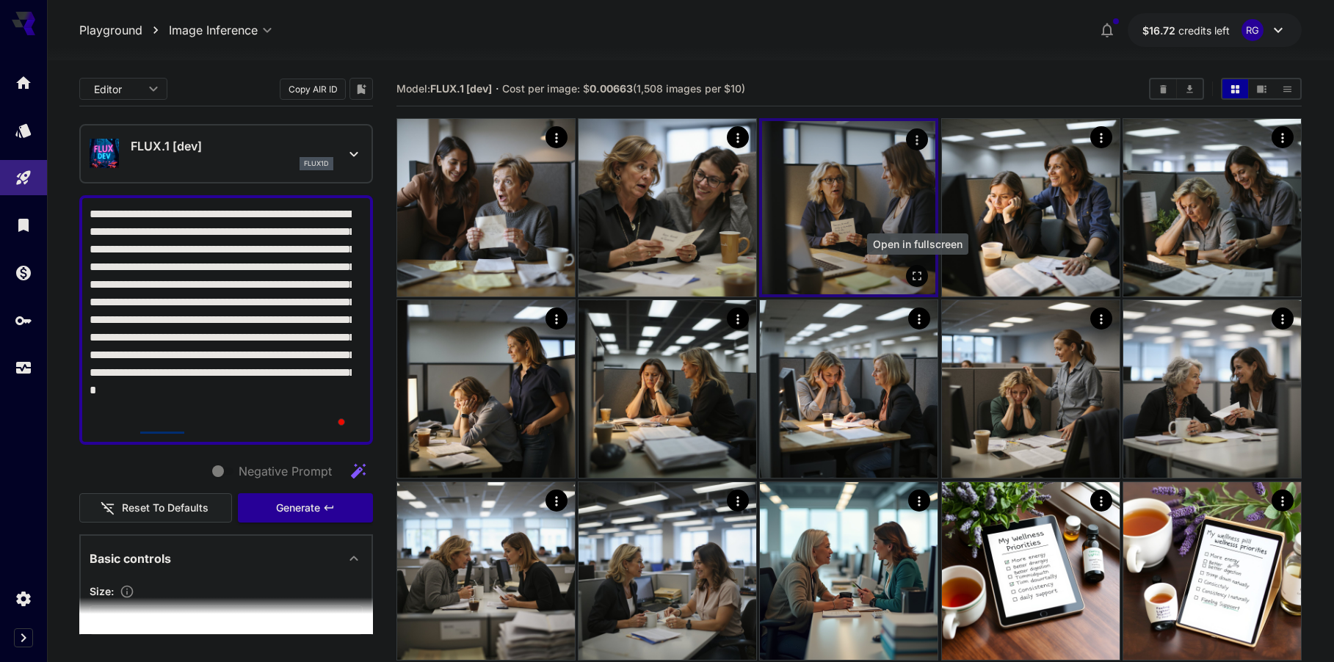
click at [913, 275] on icon "Open in fullscreen" at bounding box center [917, 276] width 9 height 9
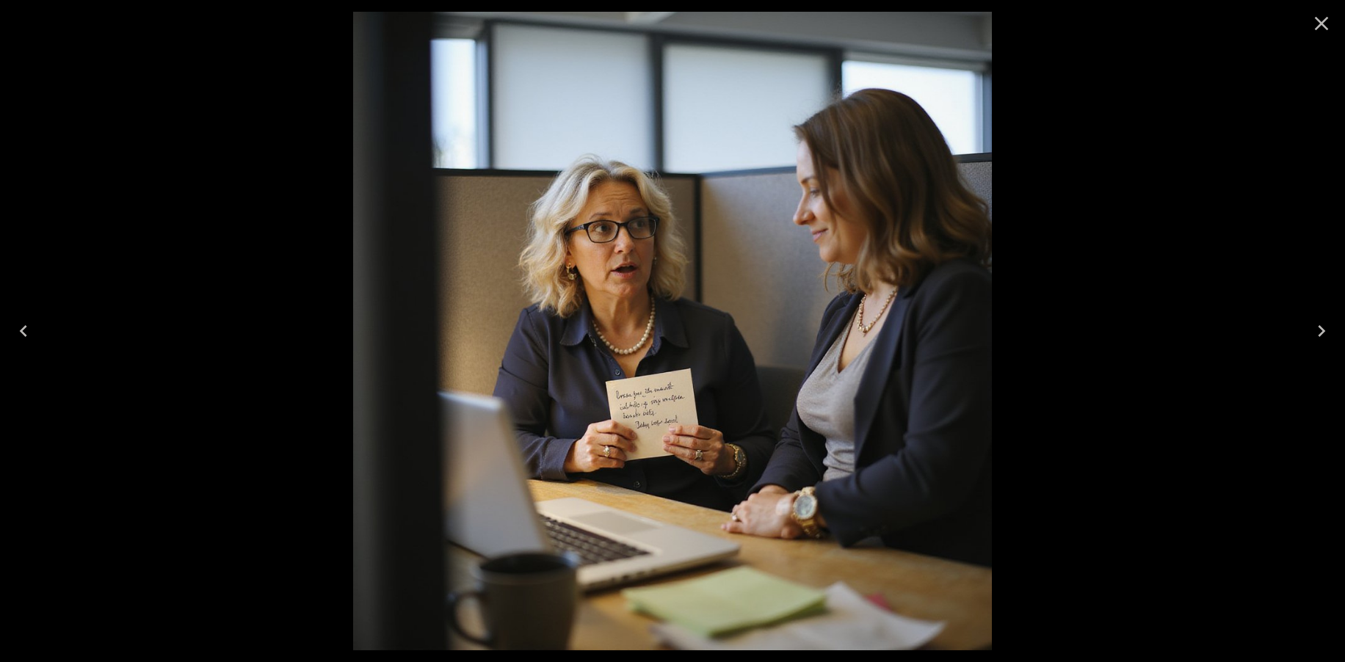
click at [37, 335] on button "Previous" at bounding box center [23, 331] width 47 height 59
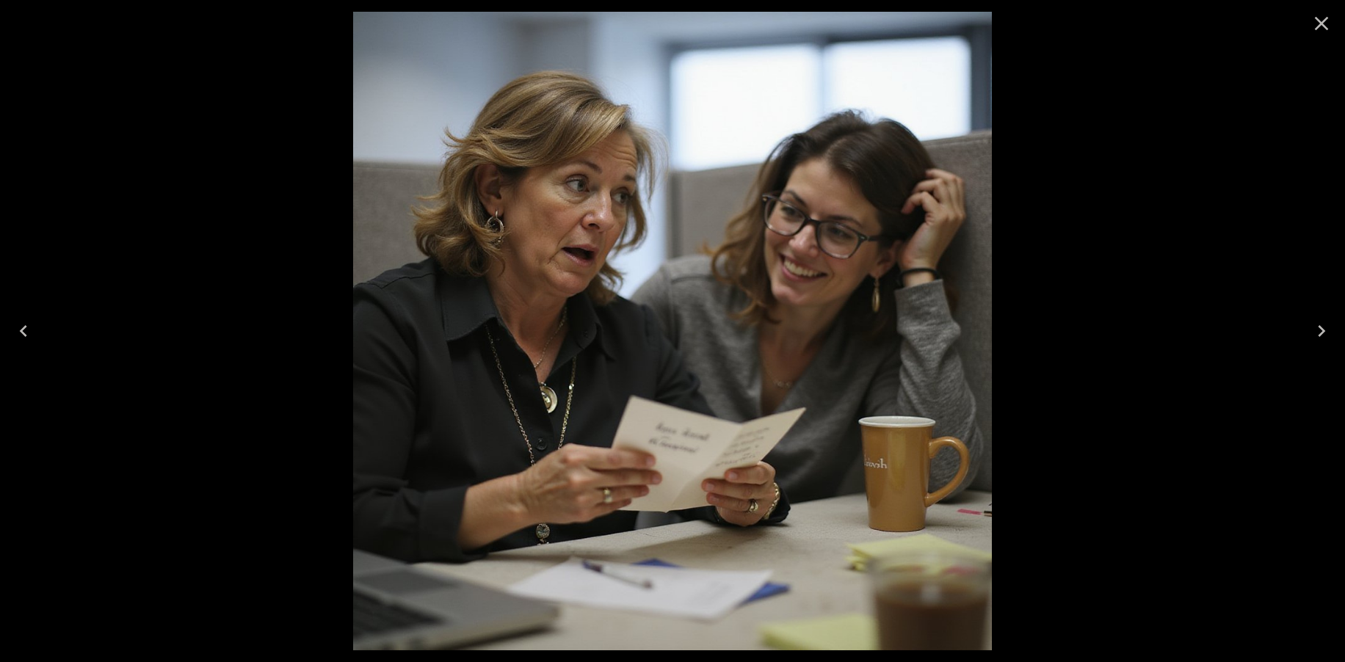
click at [37, 335] on button "Previous" at bounding box center [23, 331] width 47 height 59
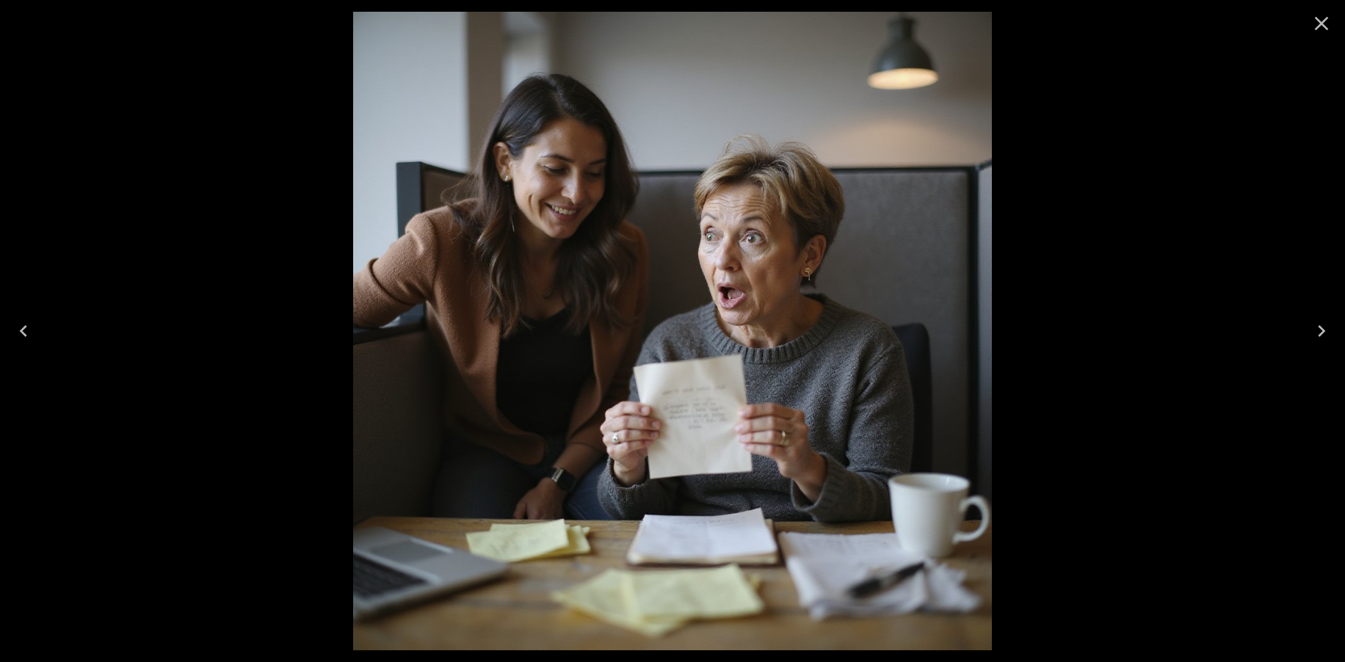
click at [1322, 332] on icon "Next" at bounding box center [1321, 330] width 23 height 23
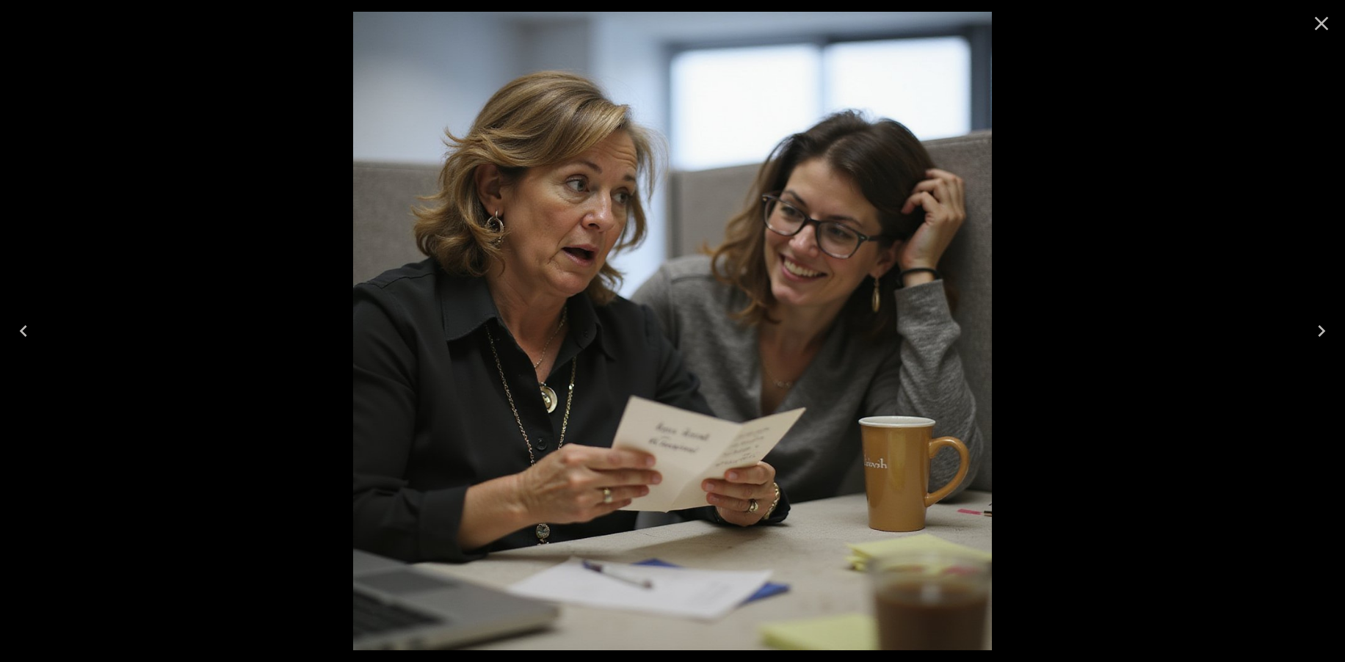
click at [1322, 332] on icon "Next" at bounding box center [1321, 330] width 23 height 23
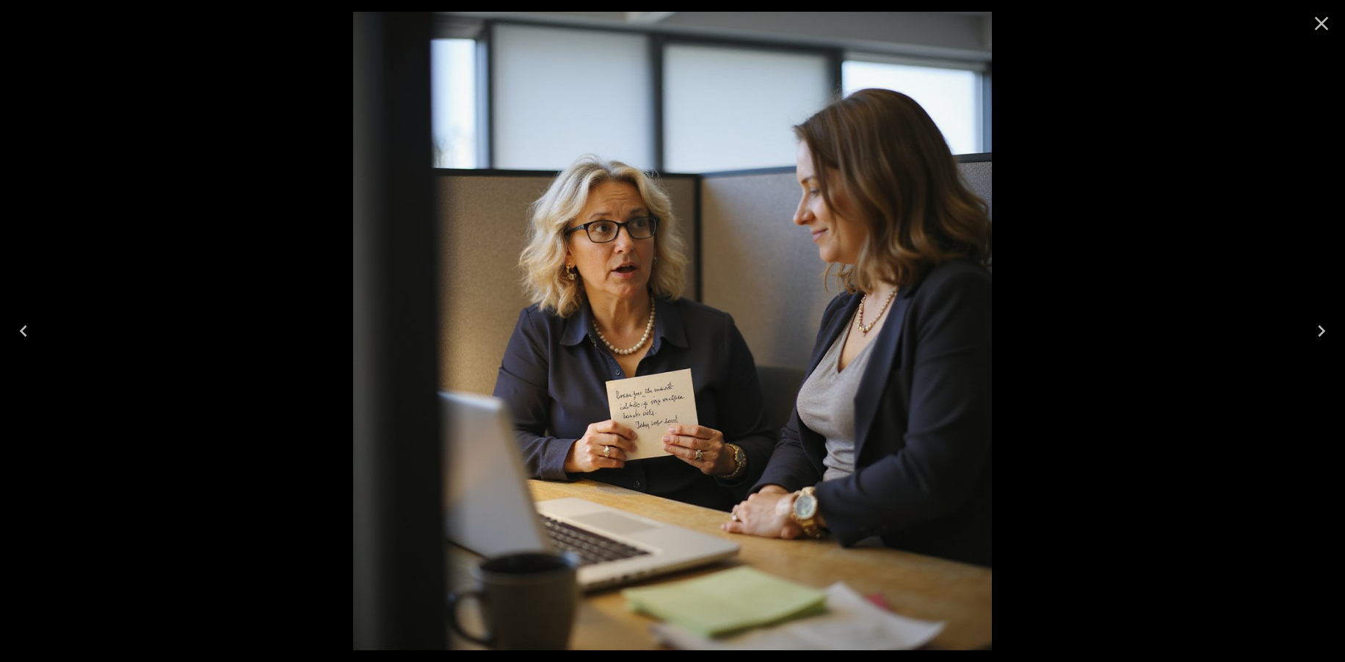
click at [1315, 18] on icon "Close" at bounding box center [1321, 23] width 23 height 23
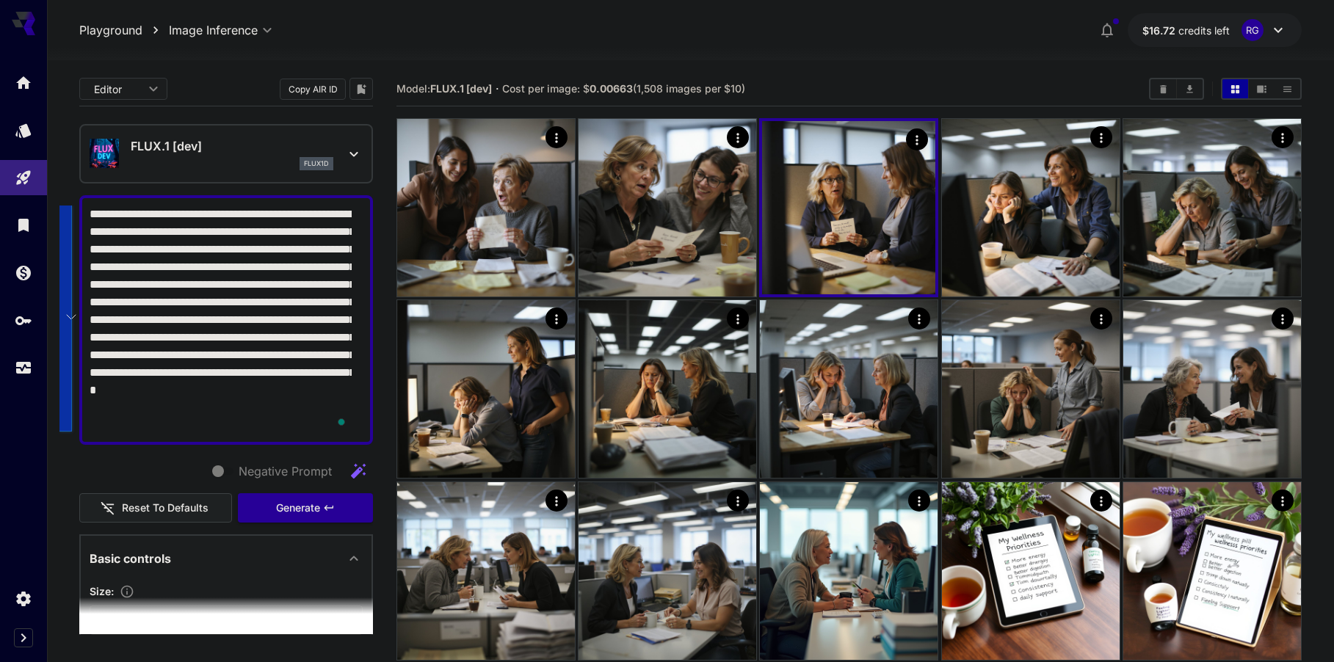
drag, startPoint x: 90, startPoint y: 217, endPoint x: 312, endPoint y: 427, distance: 305.9
click at [312, 427] on textarea "**********" at bounding box center [221, 320] width 262 height 229
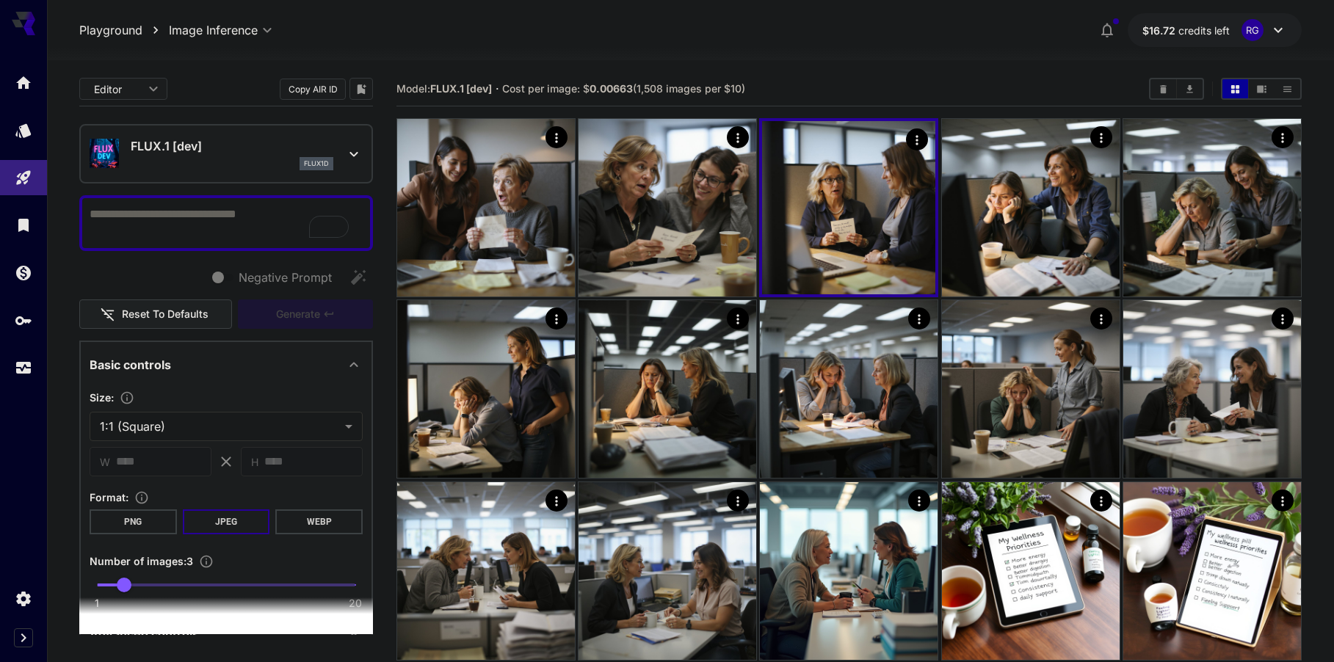
paste textarea "**********"
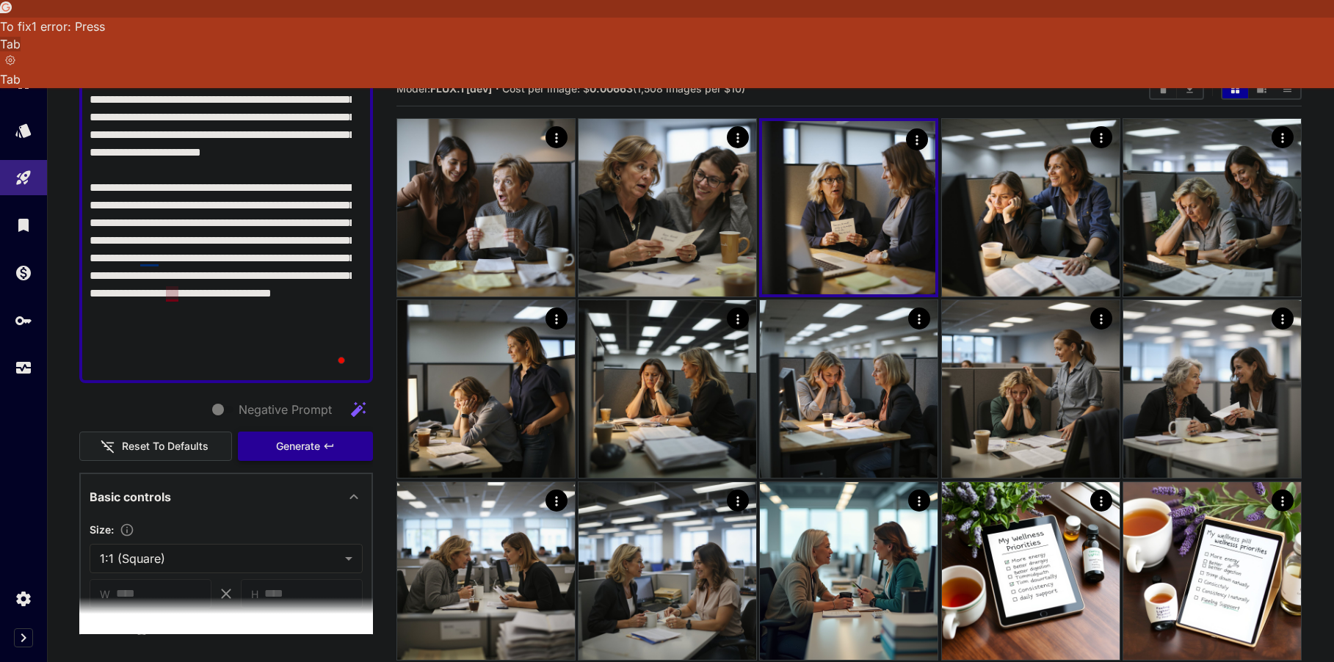
type textarea "**********"
click at [323, 446] on icon "button" at bounding box center [329, 447] width 12 height 12
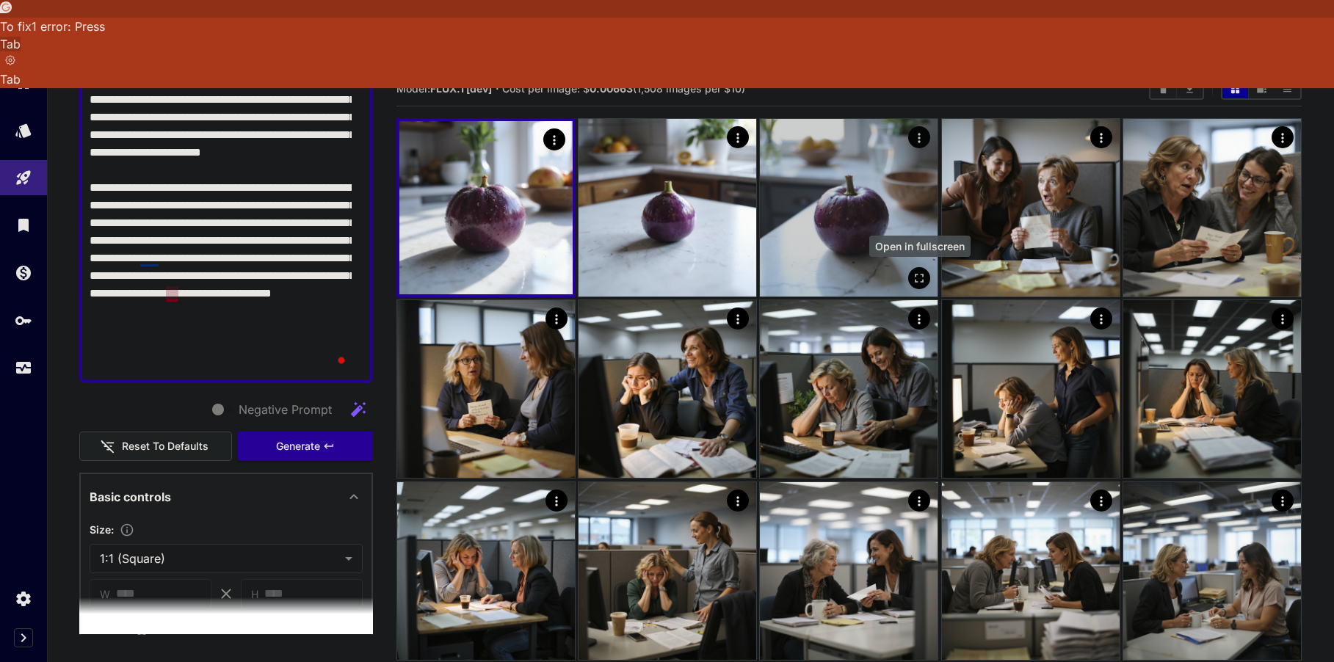
click at [922, 277] on icon "Open in fullscreen" at bounding box center [920, 278] width 15 height 15
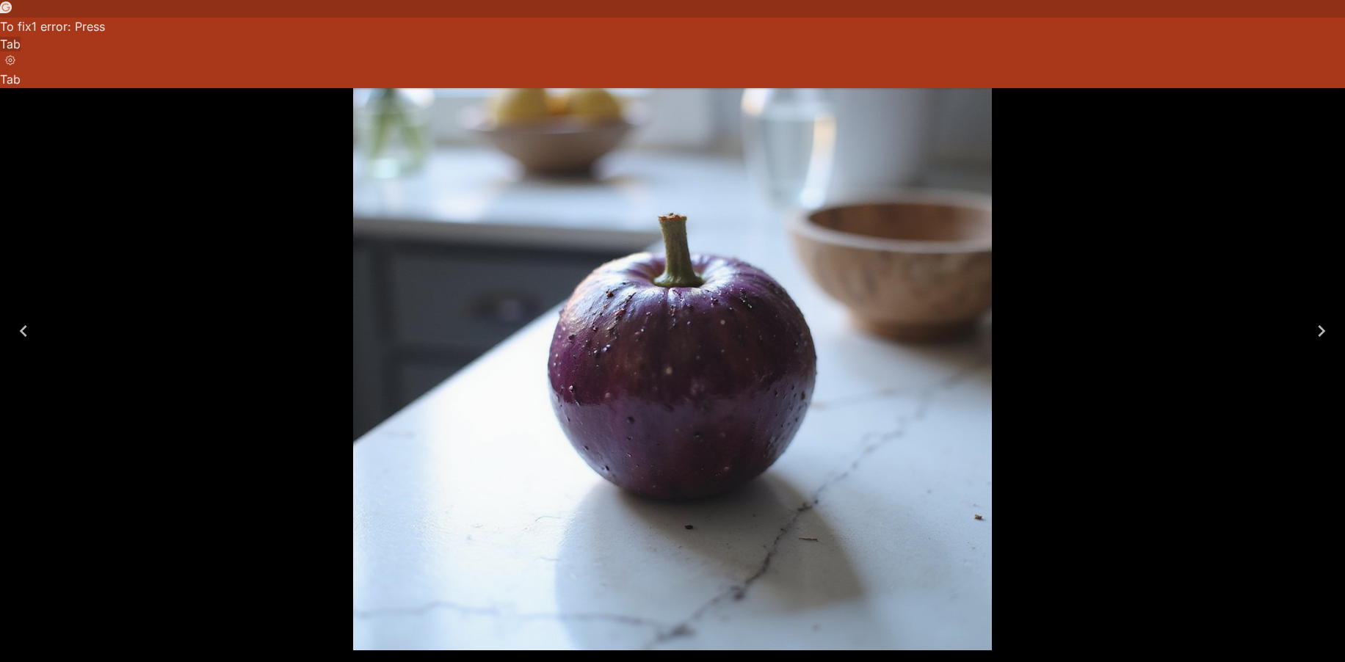
scroll to position [220, 0]
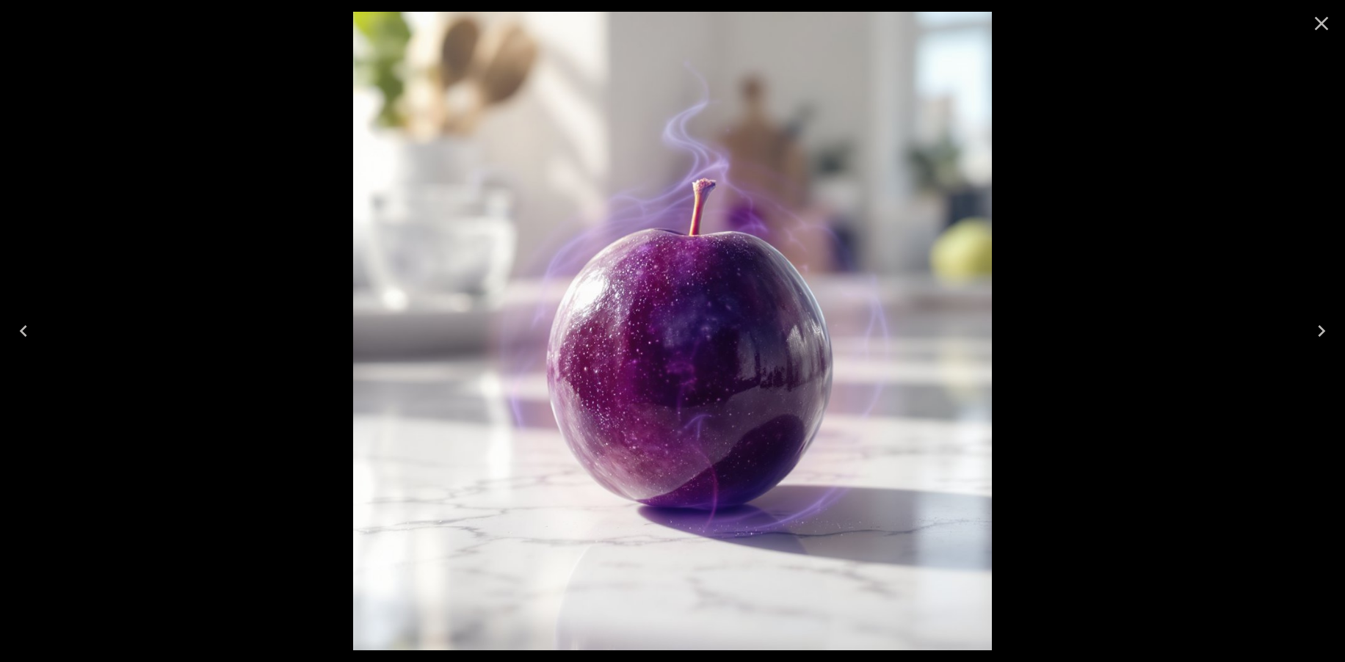
scroll to position [129, 0]
click at [1312, 27] on icon "Close" at bounding box center [1321, 23] width 23 height 23
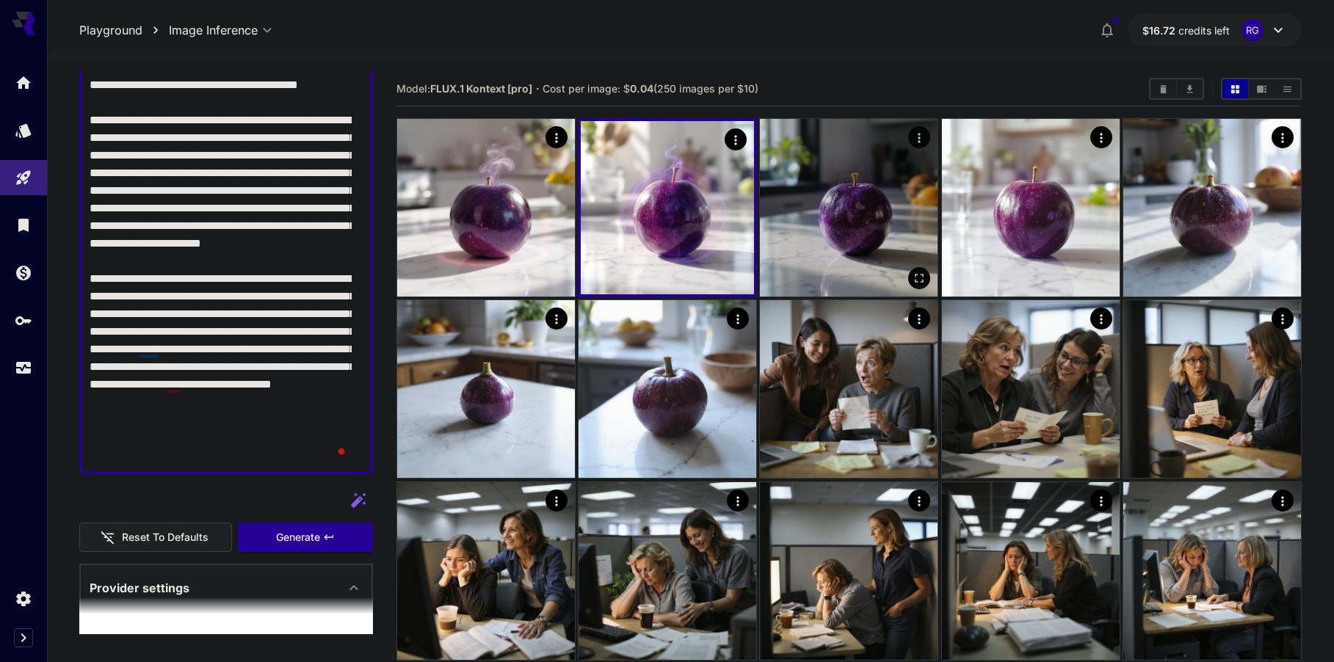
click at [919, 274] on icon "Open in fullscreen" at bounding box center [920, 278] width 15 height 15
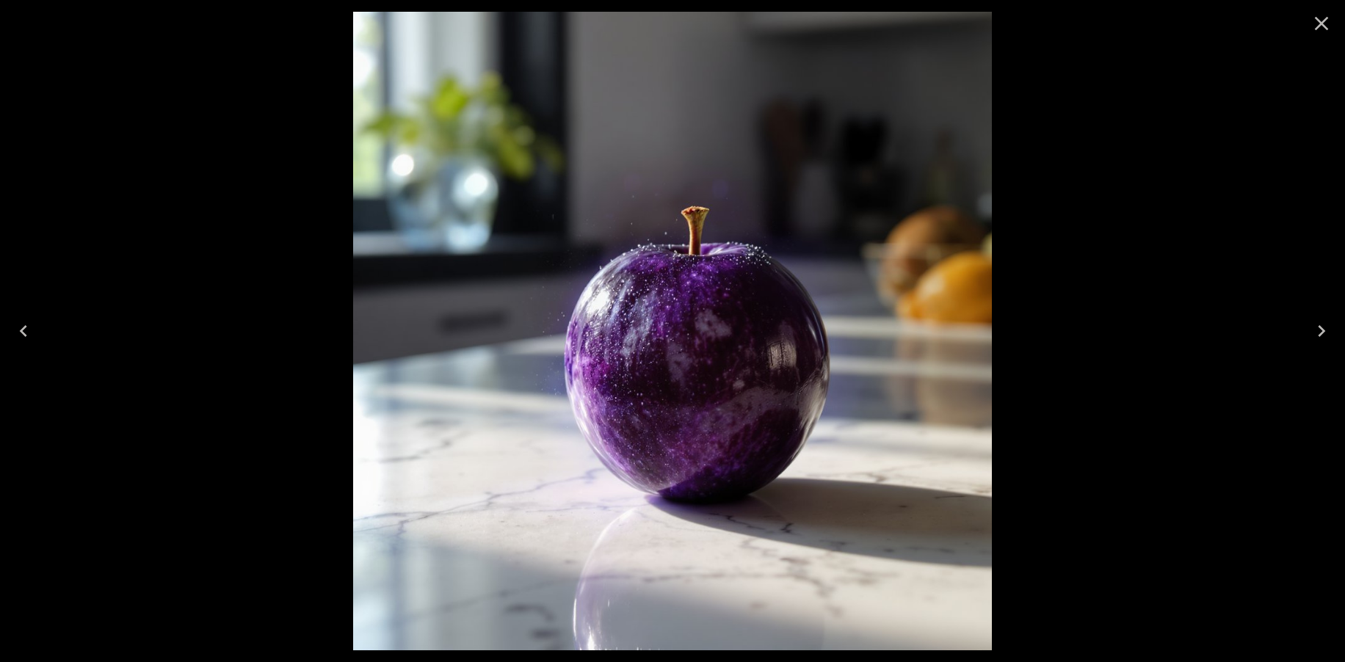
click at [1325, 26] on icon "Close" at bounding box center [1322, 24] width 14 height 14
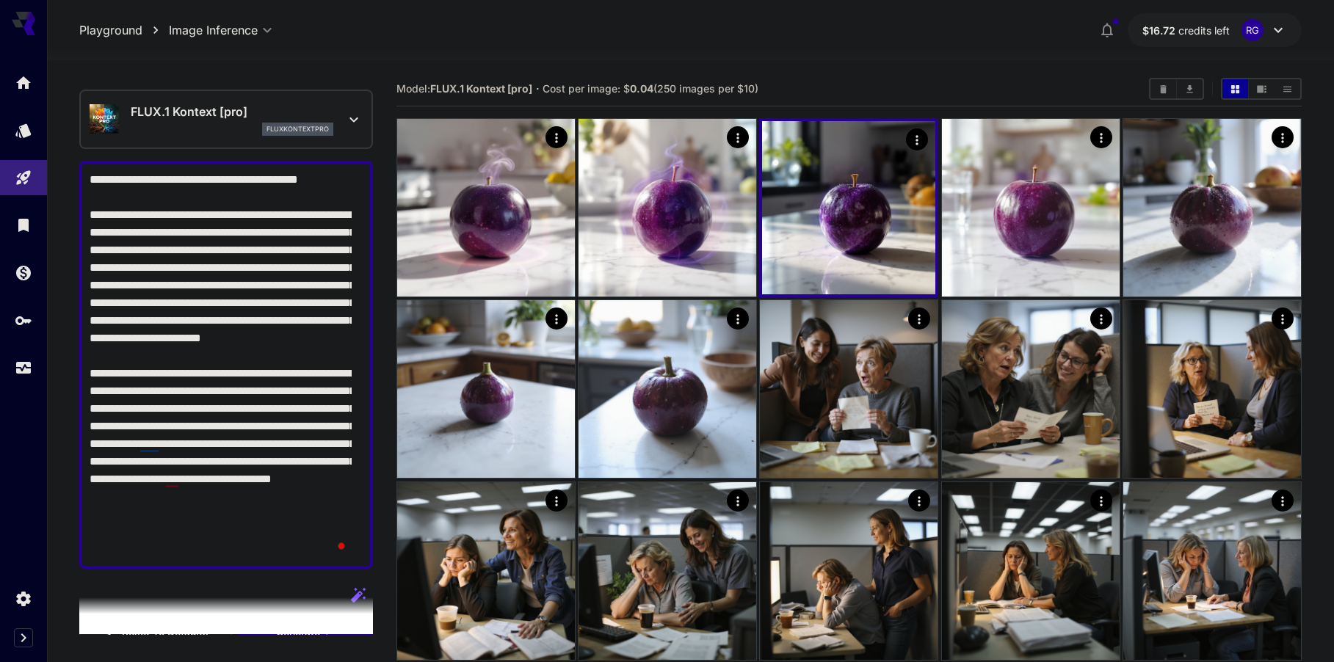
scroll to position [0, 0]
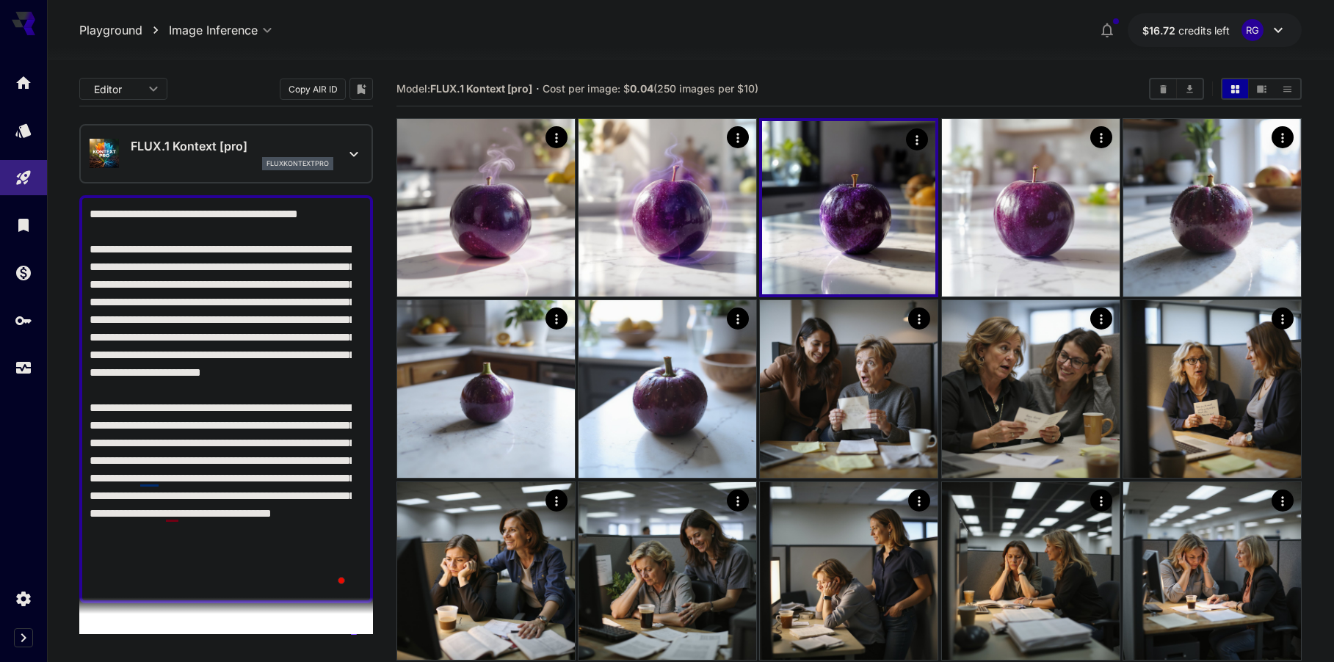
click at [93, 212] on textarea "**********" at bounding box center [221, 400] width 262 height 388
drag, startPoint x: 90, startPoint y: 211, endPoint x: 317, endPoint y: 588, distance: 440.1
click at [317, 588] on textarea "**********" at bounding box center [221, 400] width 262 height 388
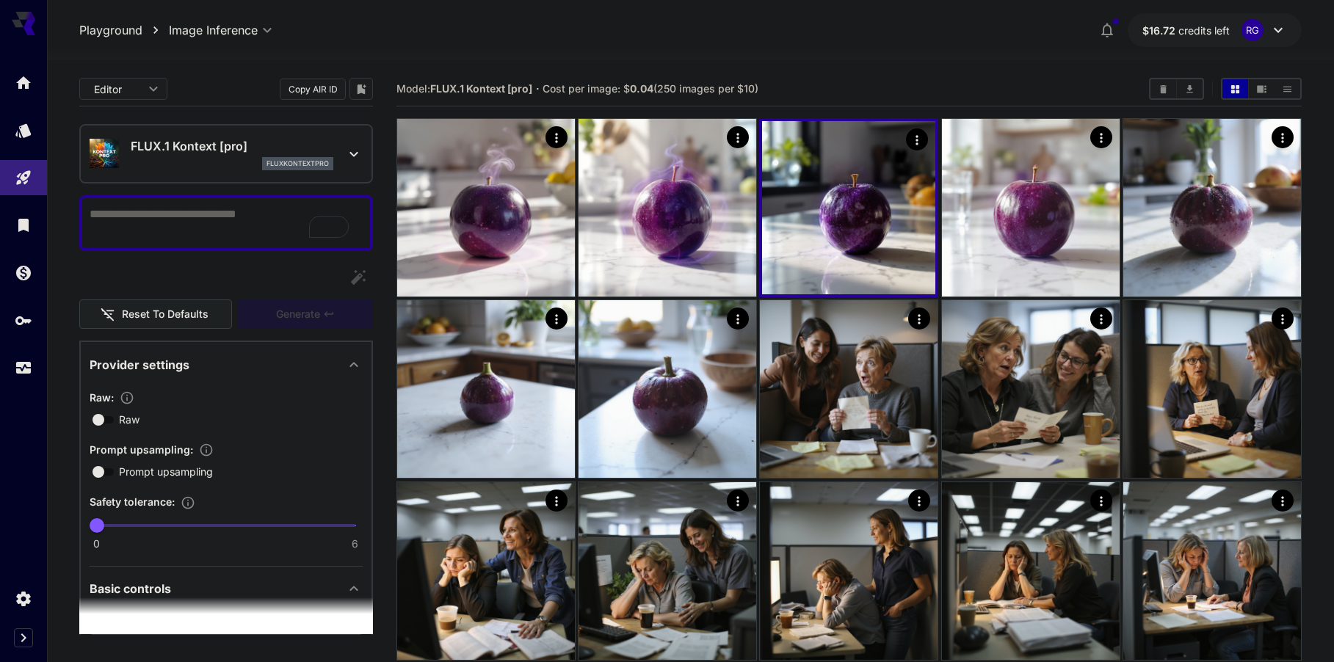
paste textarea "**********"
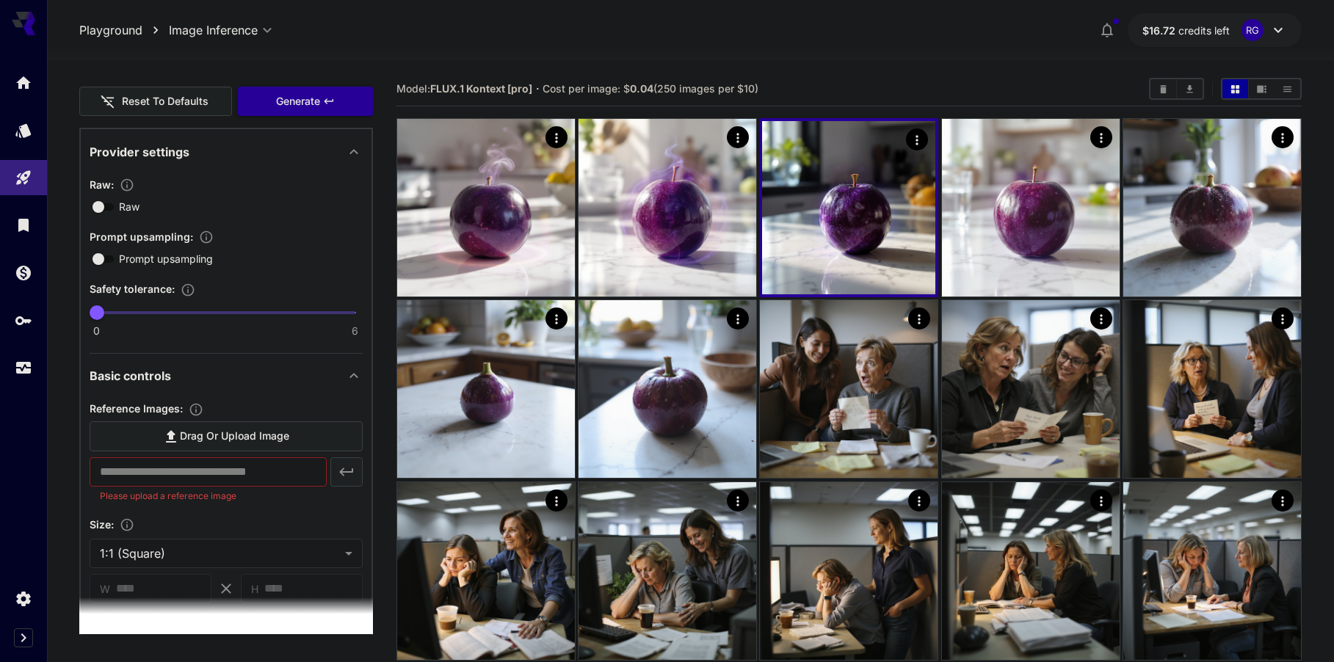
scroll to position [430, 0]
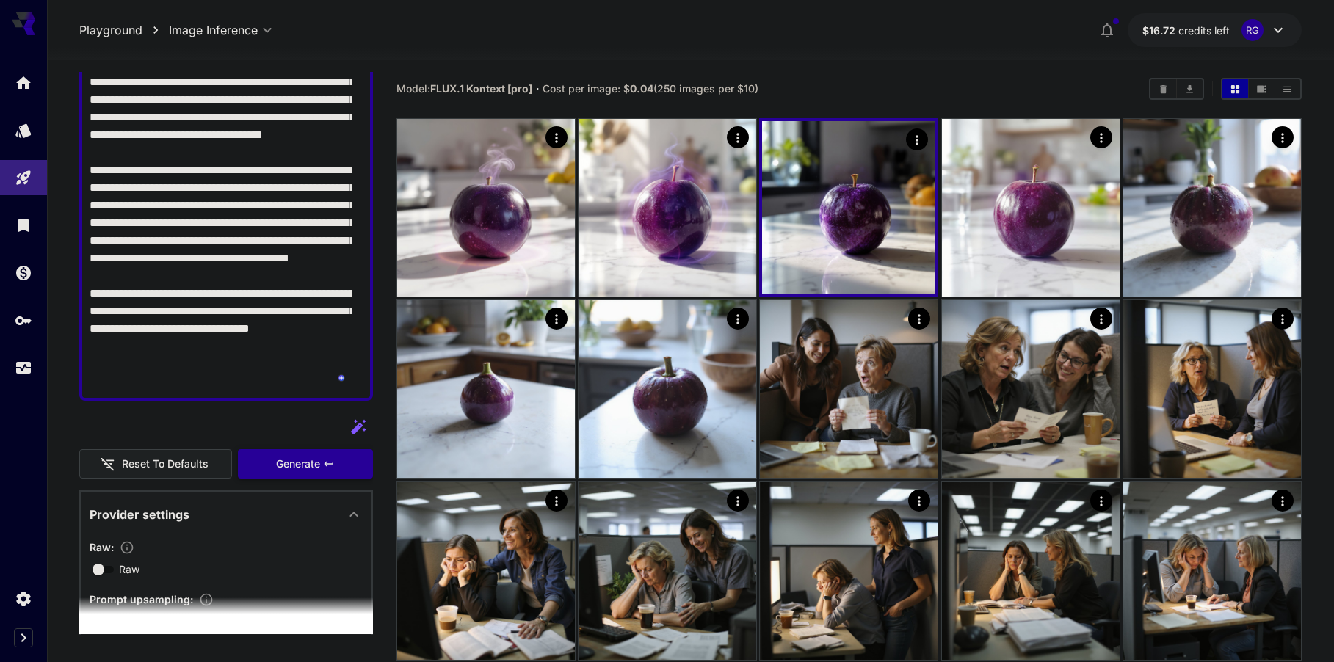
click at [308, 460] on span "Generate" at bounding box center [298, 464] width 44 height 18
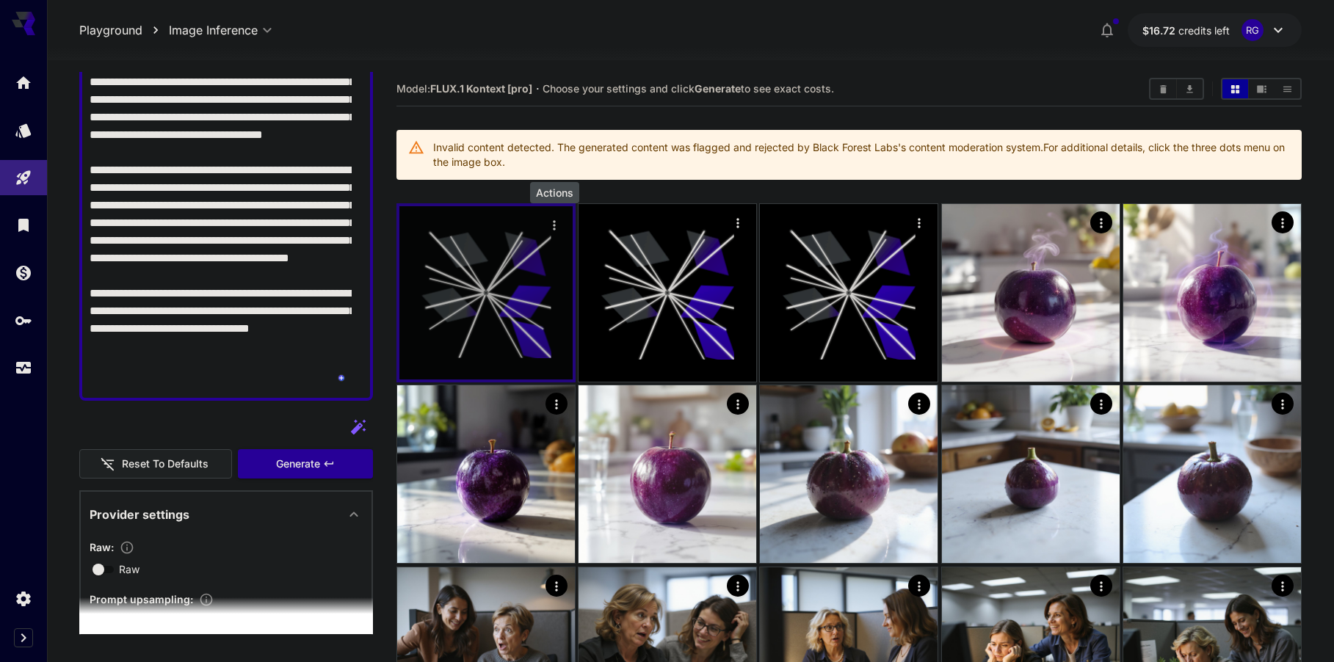
click at [554, 225] on icon "Actions" at bounding box center [554, 225] width 2 height 10
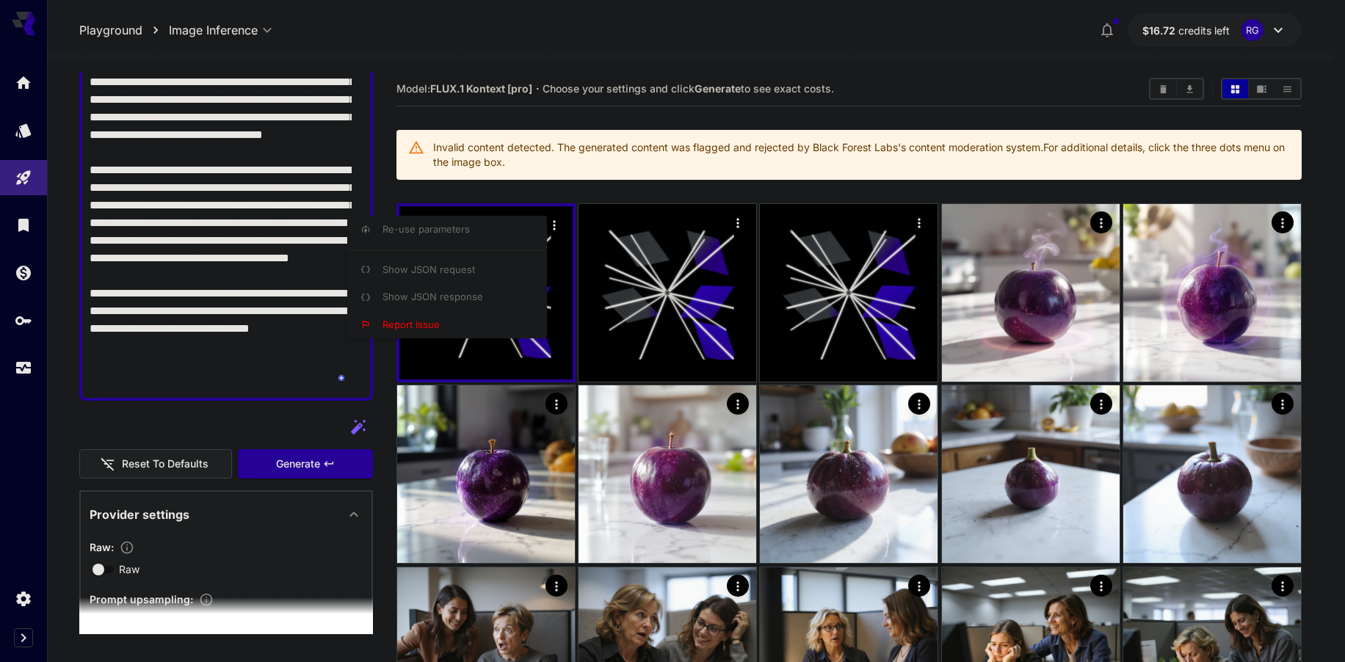
click at [604, 191] on div at bounding box center [672, 331] width 1345 height 662
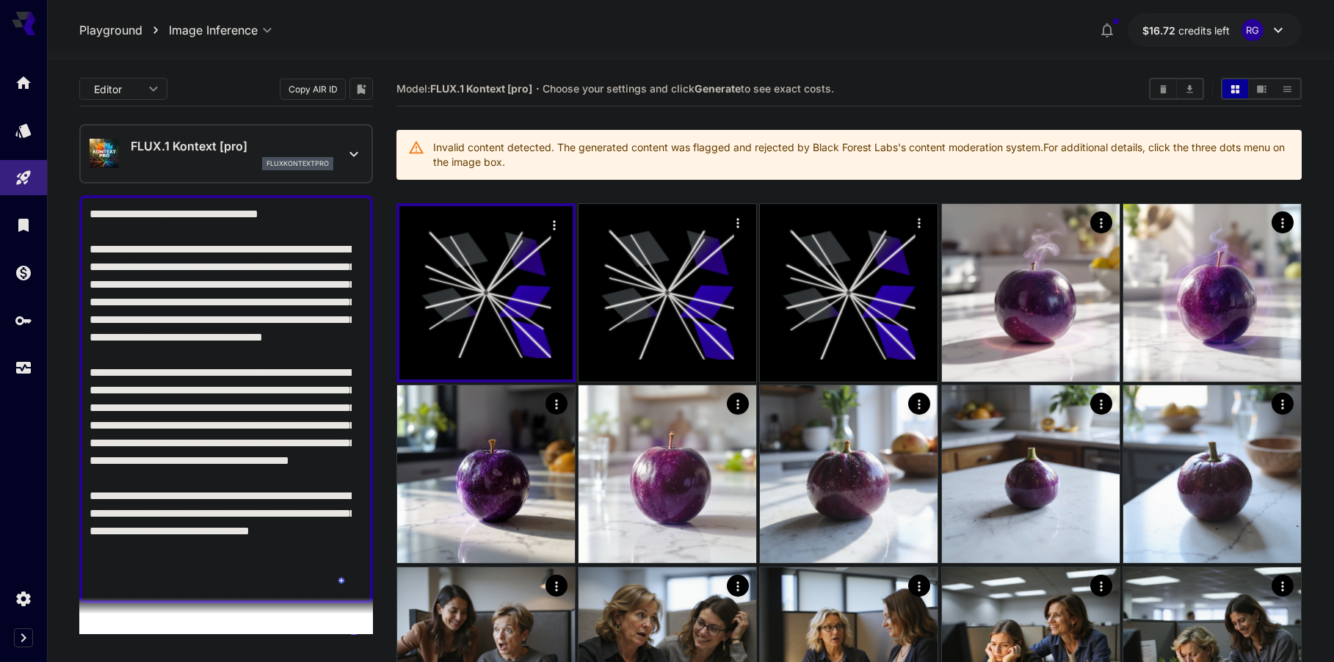
click at [230, 217] on textarea "**********" at bounding box center [221, 400] width 262 height 388
type textarea "**********"
click at [550, 222] on icon "Actions" at bounding box center [554, 225] width 15 height 15
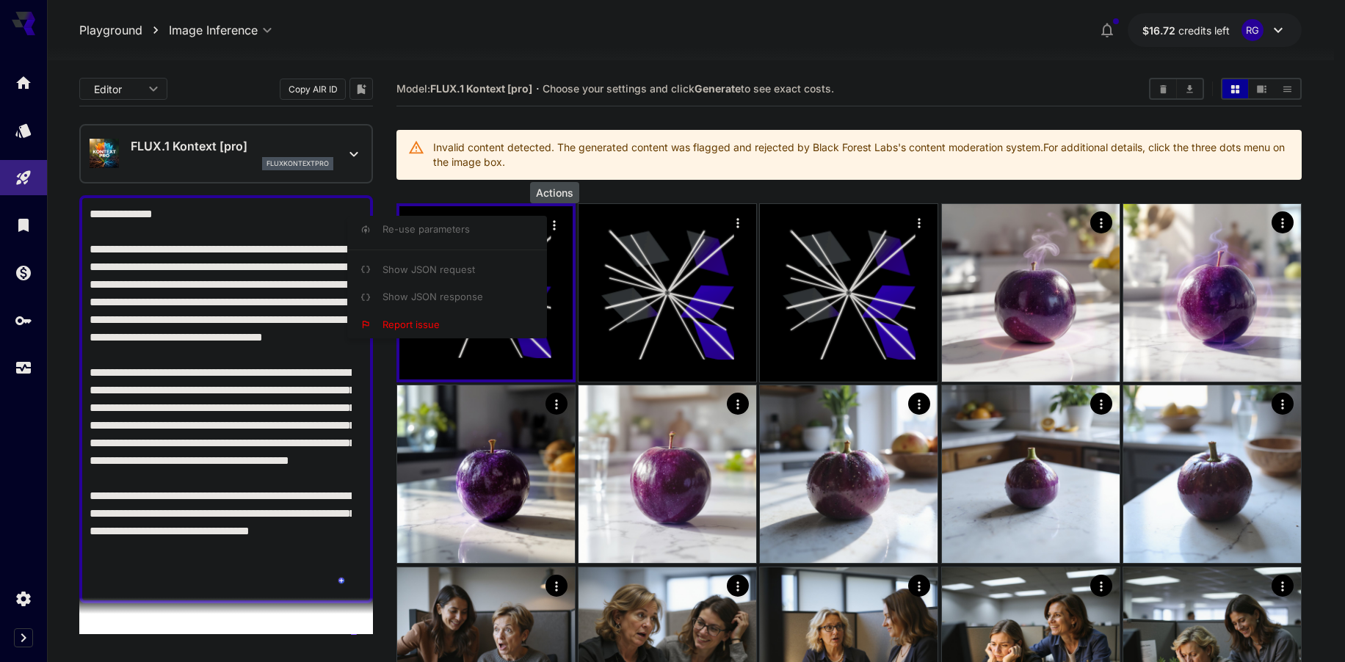
click at [556, 227] on div at bounding box center [672, 331] width 1345 height 662
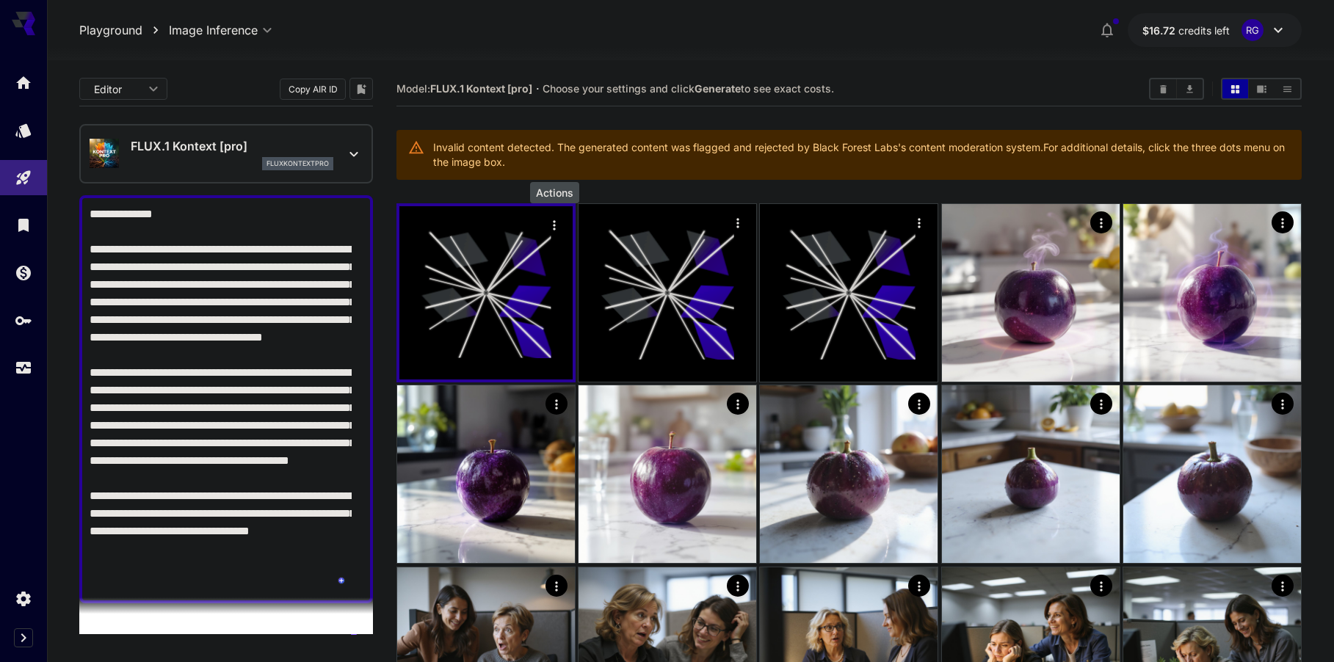
scroll to position [220, 0]
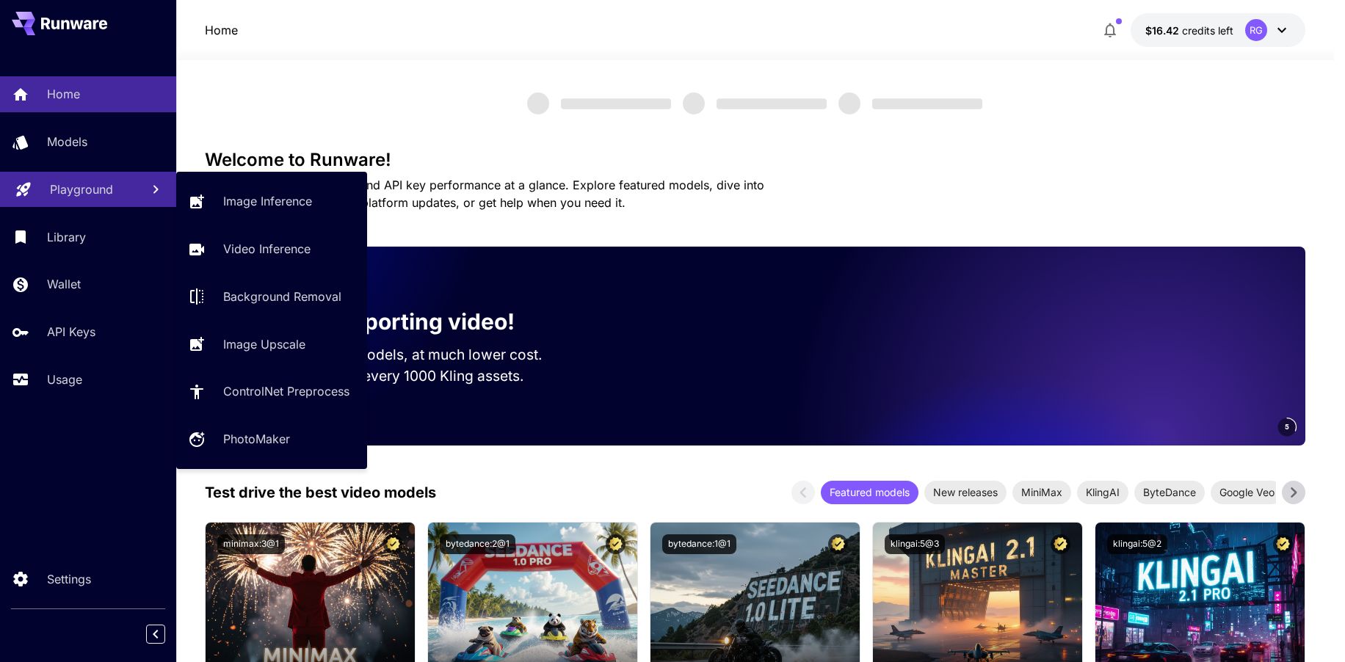
click at [54, 181] on p "Playground" at bounding box center [81, 190] width 63 height 18
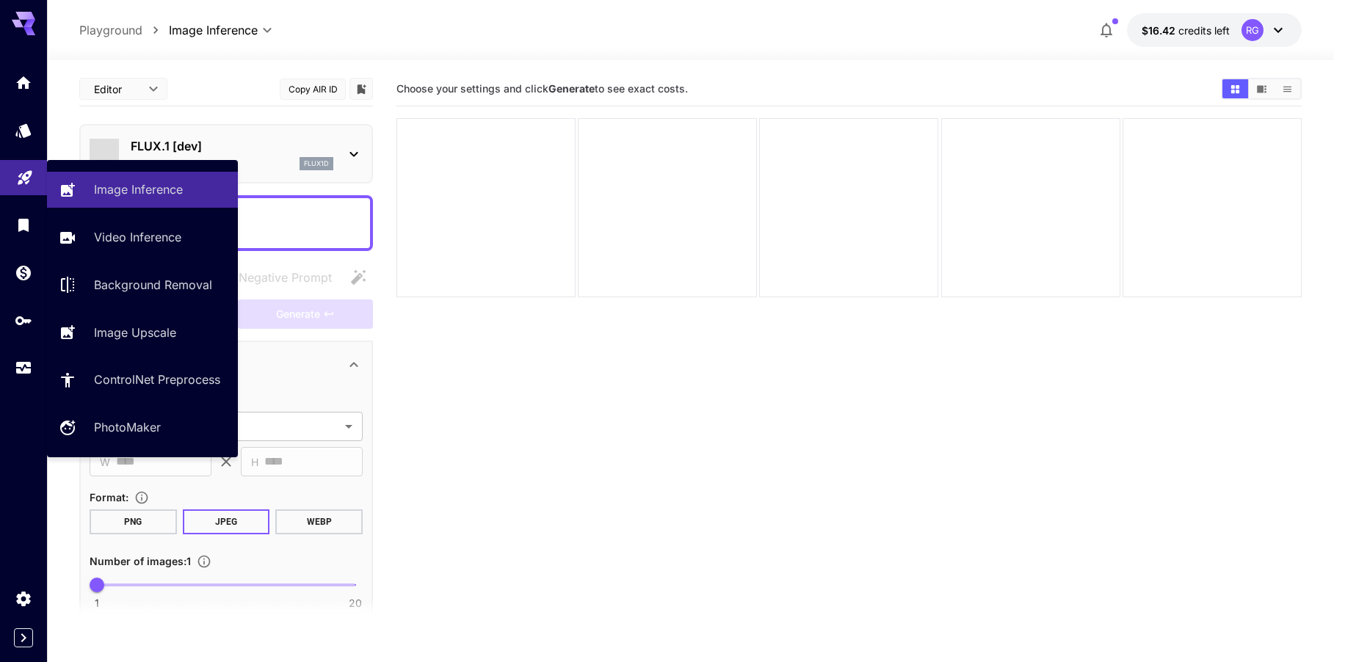
type input "**********"
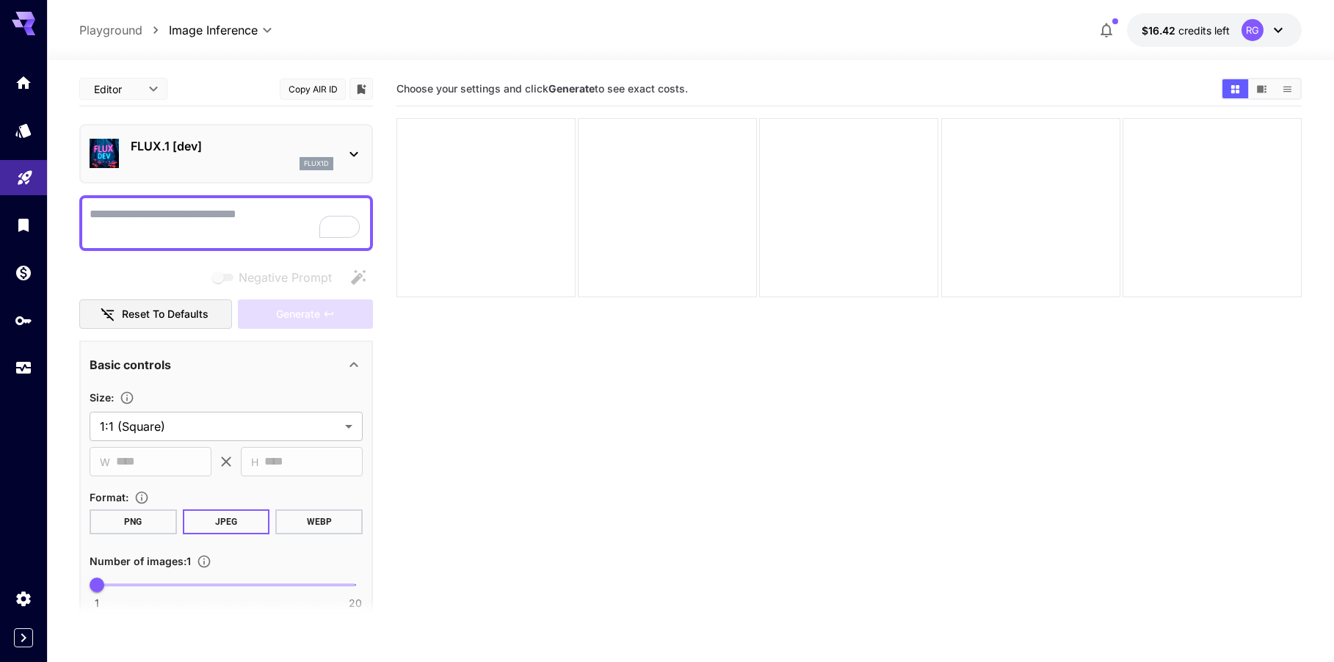
click at [256, 211] on textarea "Negative Prompt" at bounding box center [226, 223] width 273 height 35
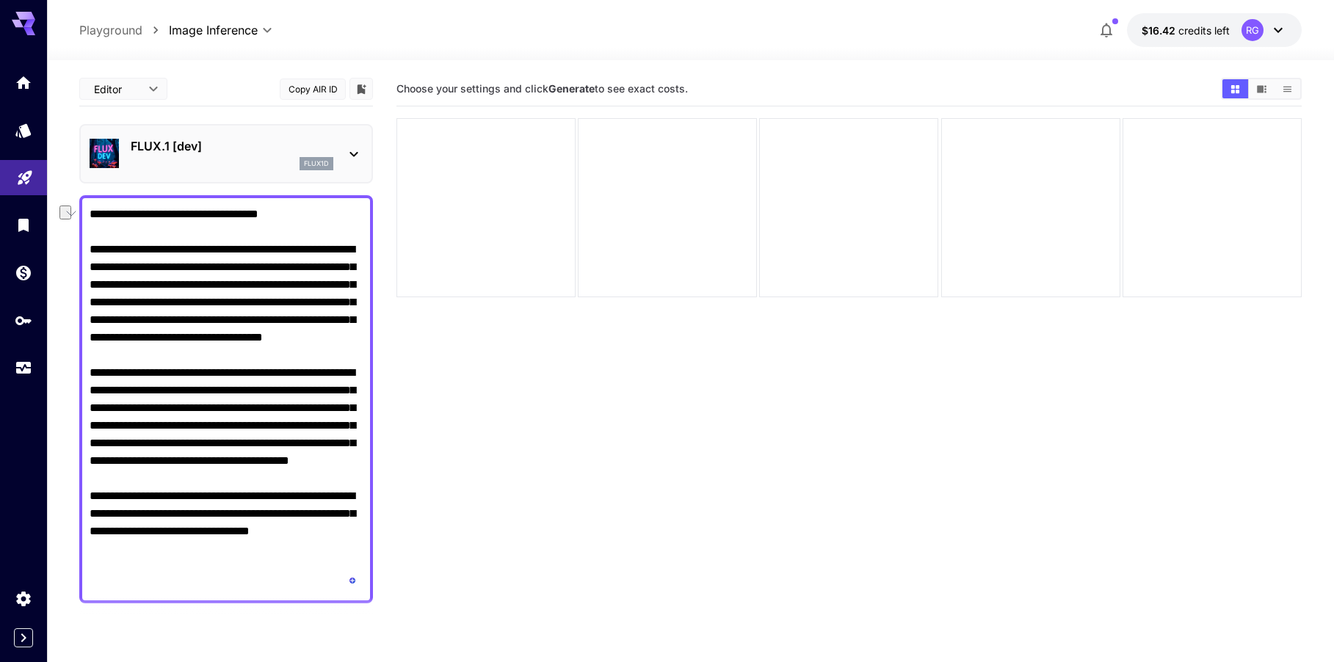
drag, startPoint x: 231, startPoint y: 216, endPoint x: 91, endPoint y: 221, distance: 139.6
click at [91, 221] on textarea "**********" at bounding box center [226, 400] width 273 height 388
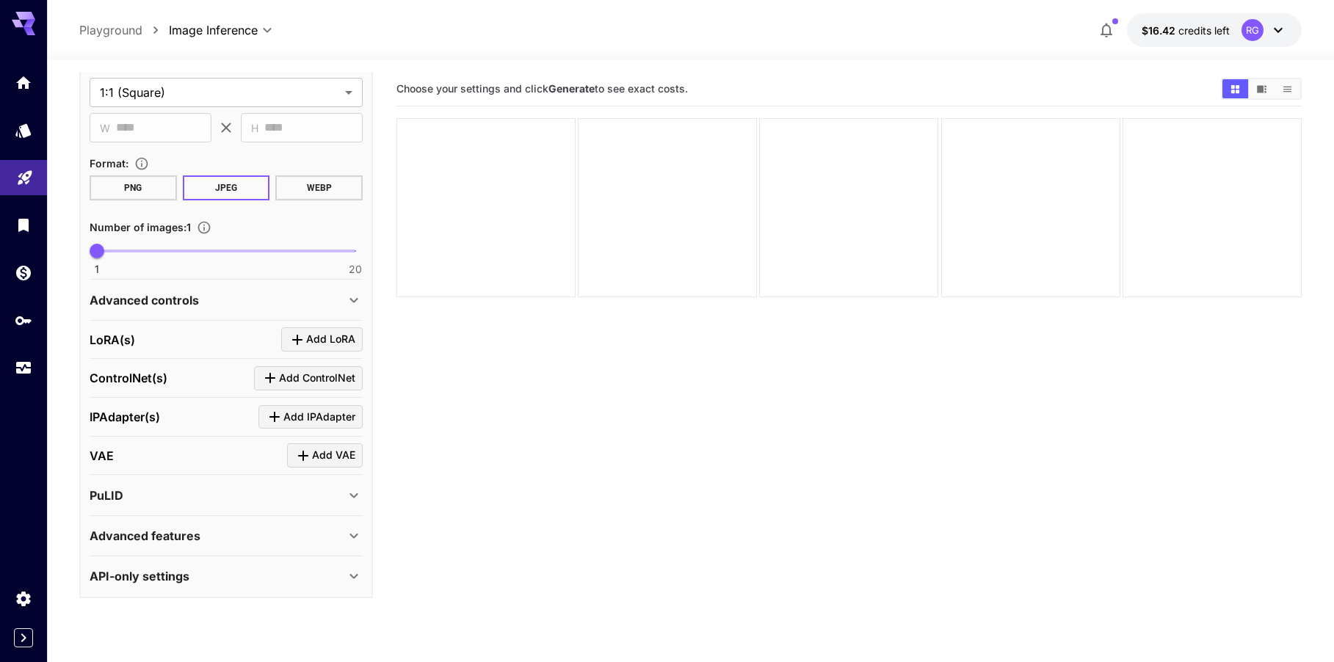
type textarea "**********"
type input "*"
click at [124, 253] on span "1 20 3" at bounding box center [226, 251] width 258 height 22
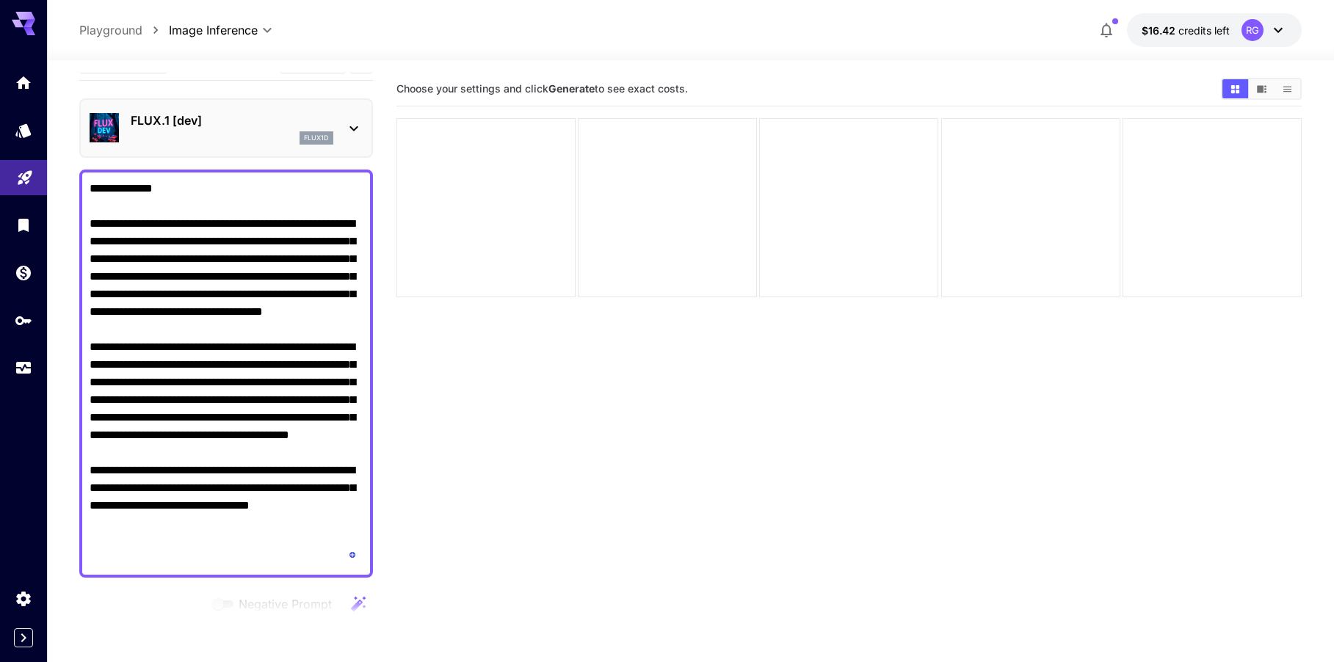
scroll to position [112, 0]
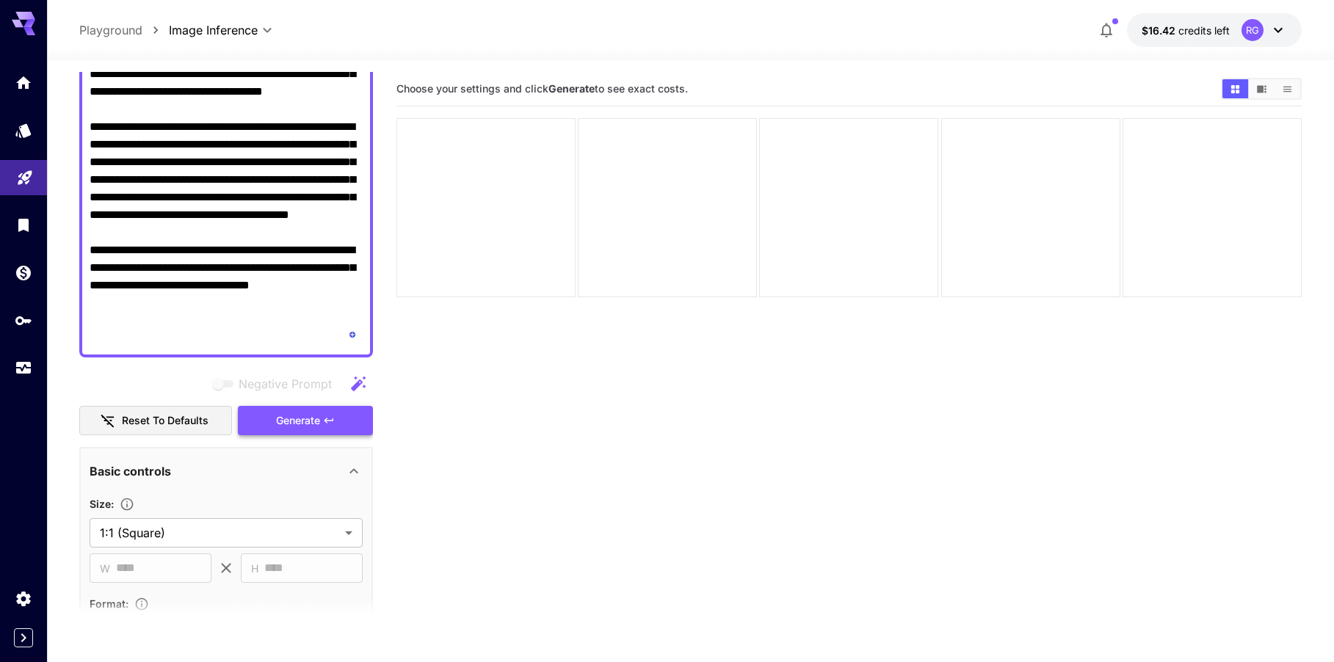
click at [318, 426] on span "Generate" at bounding box center [298, 421] width 44 height 18
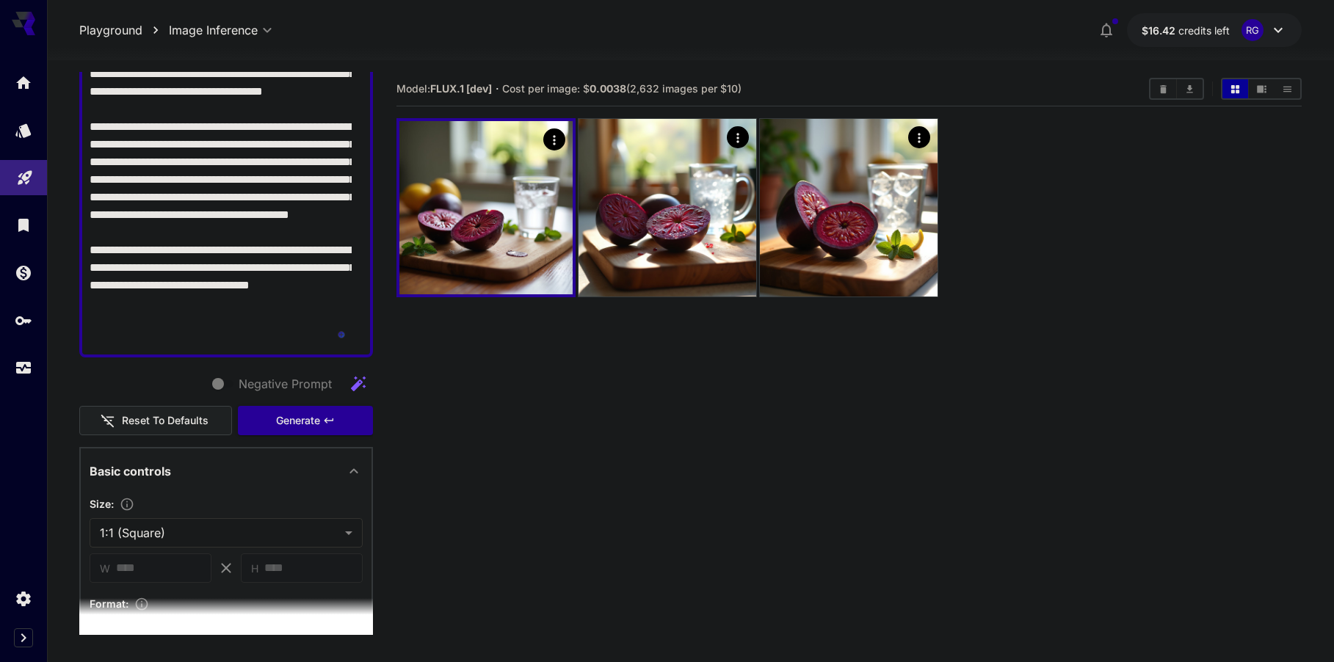
click at [728, 441] on section "Model: FLUX.1 [dev] · Cost per image: $ 0.0038 (2,632 images per $10)" at bounding box center [849, 403] width 905 height 662
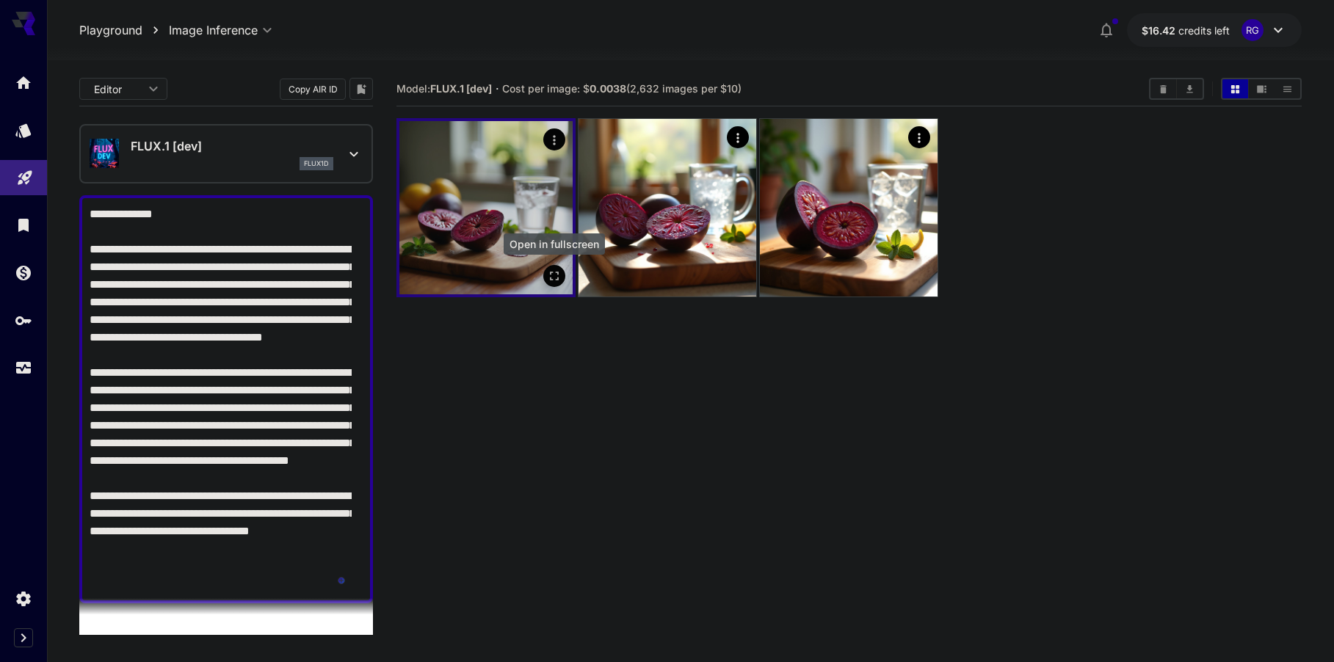
click at [551, 271] on icon "Open in fullscreen" at bounding box center [554, 276] width 15 height 15
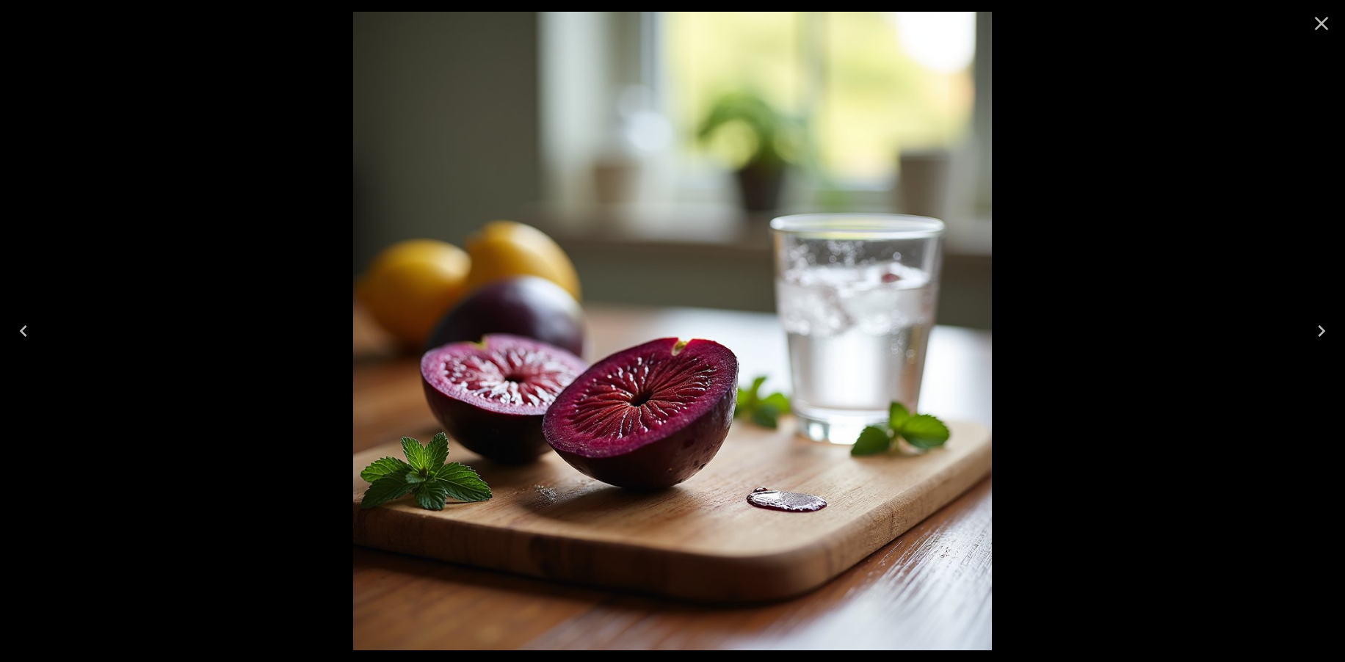
click at [1319, 21] on icon "Close" at bounding box center [1322, 24] width 14 height 14
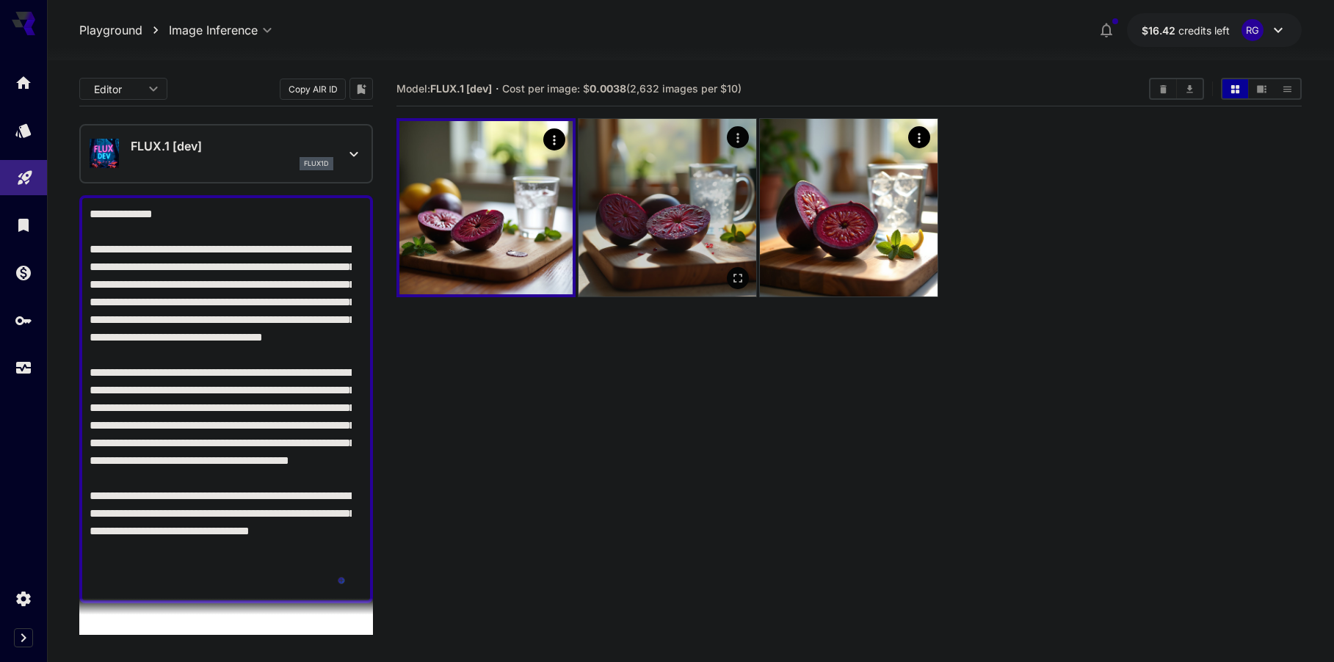
click at [686, 233] on img at bounding box center [668, 208] width 178 height 178
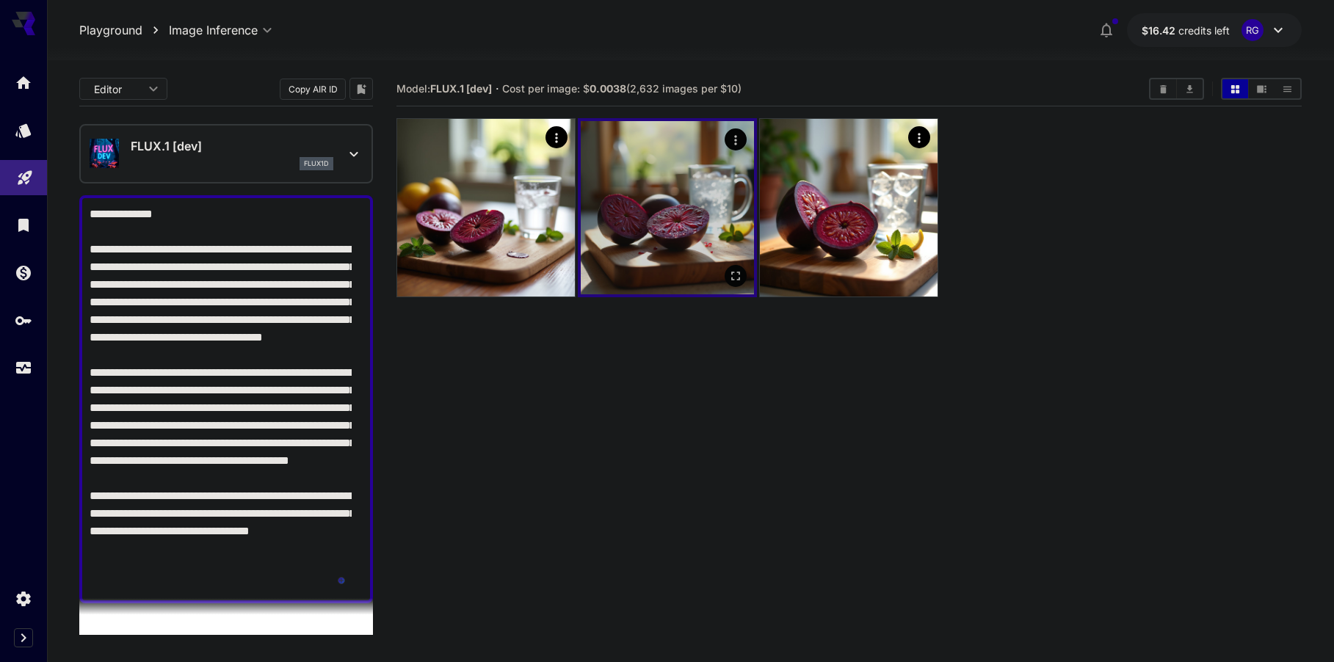
click at [727, 275] on button "Open in fullscreen" at bounding box center [736, 276] width 22 height 22
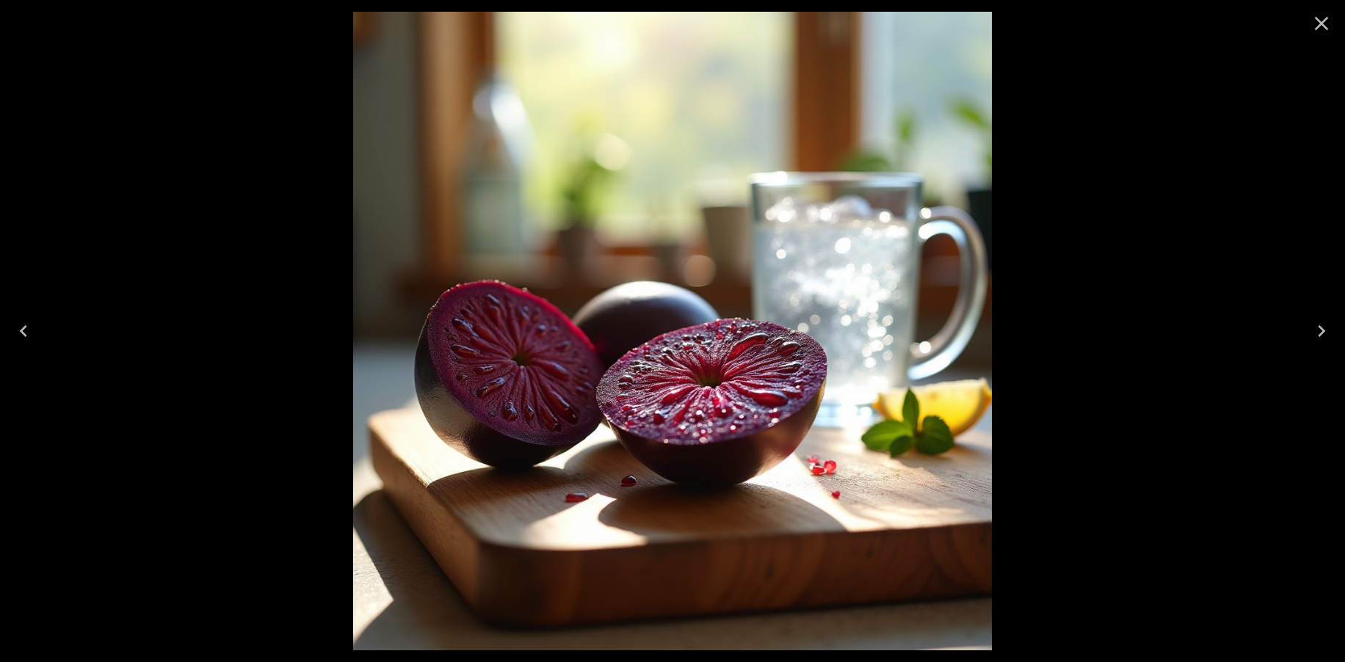
click at [1318, 23] on icon "Close" at bounding box center [1321, 23] width 23 height 23
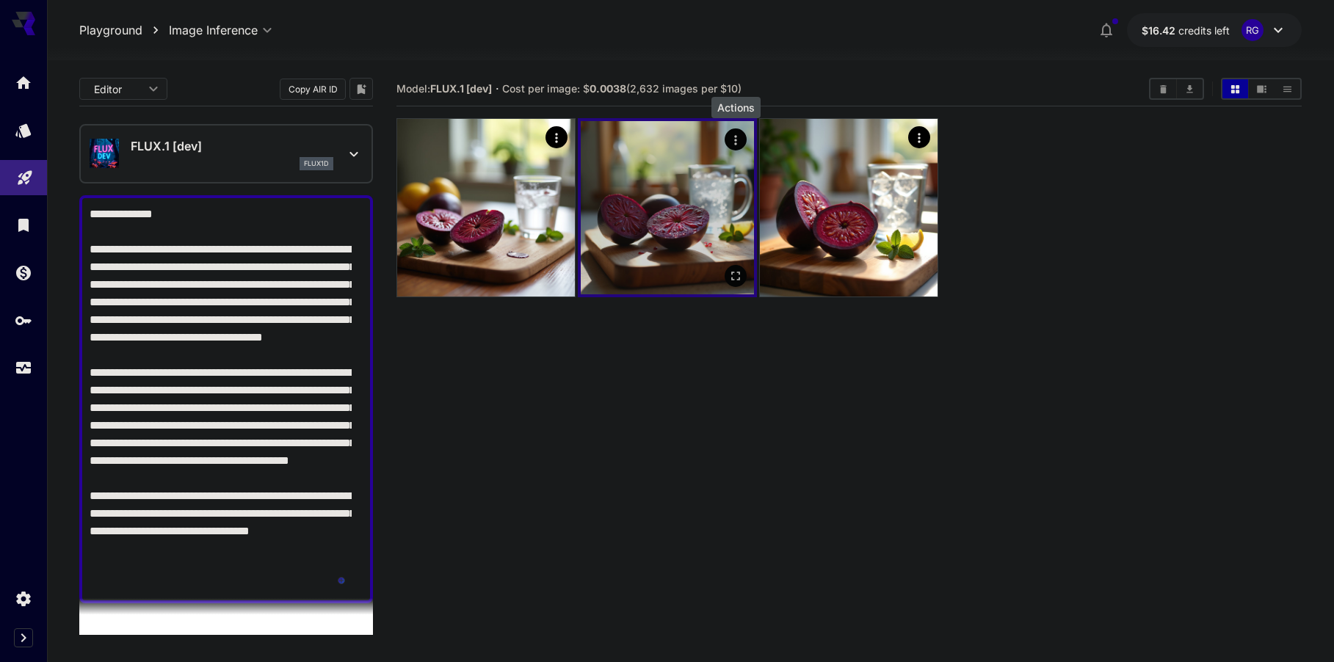
click at [733, 136] on icon "Actions" at bounding box center [735, 140] width 15 height 15
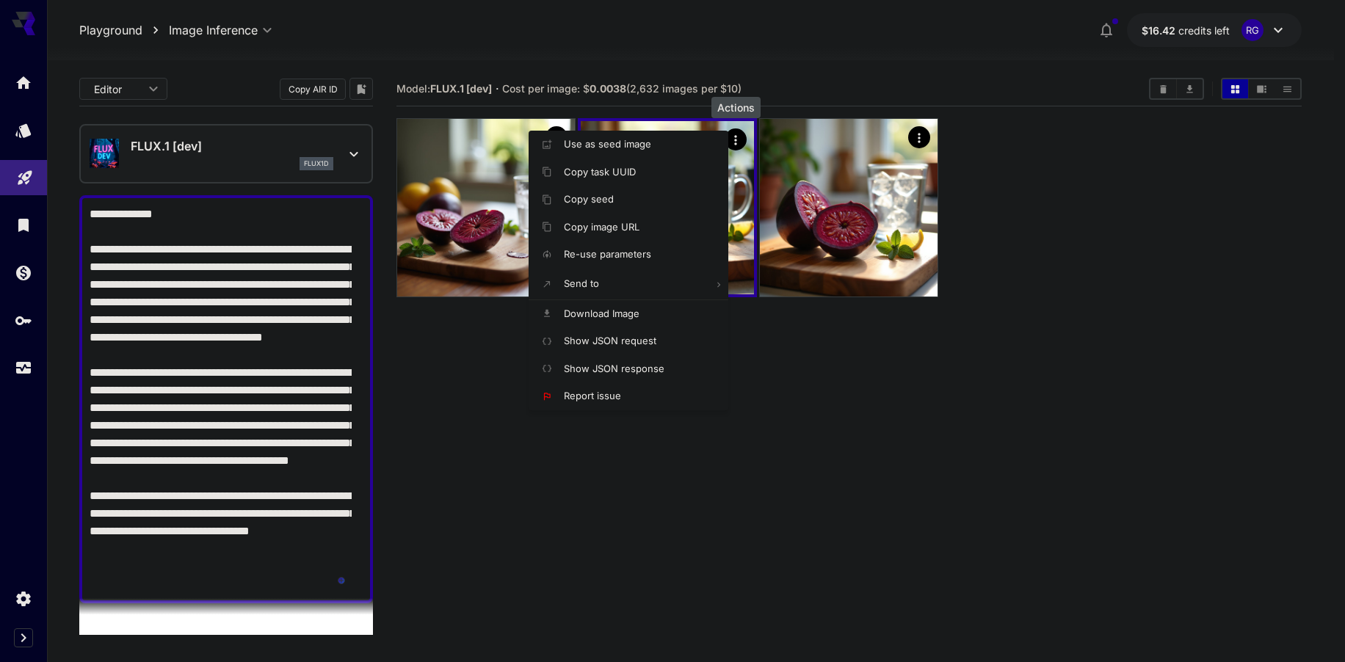
click at [844, 374] on div at bounding box center [672, 331] width 1345 height 662
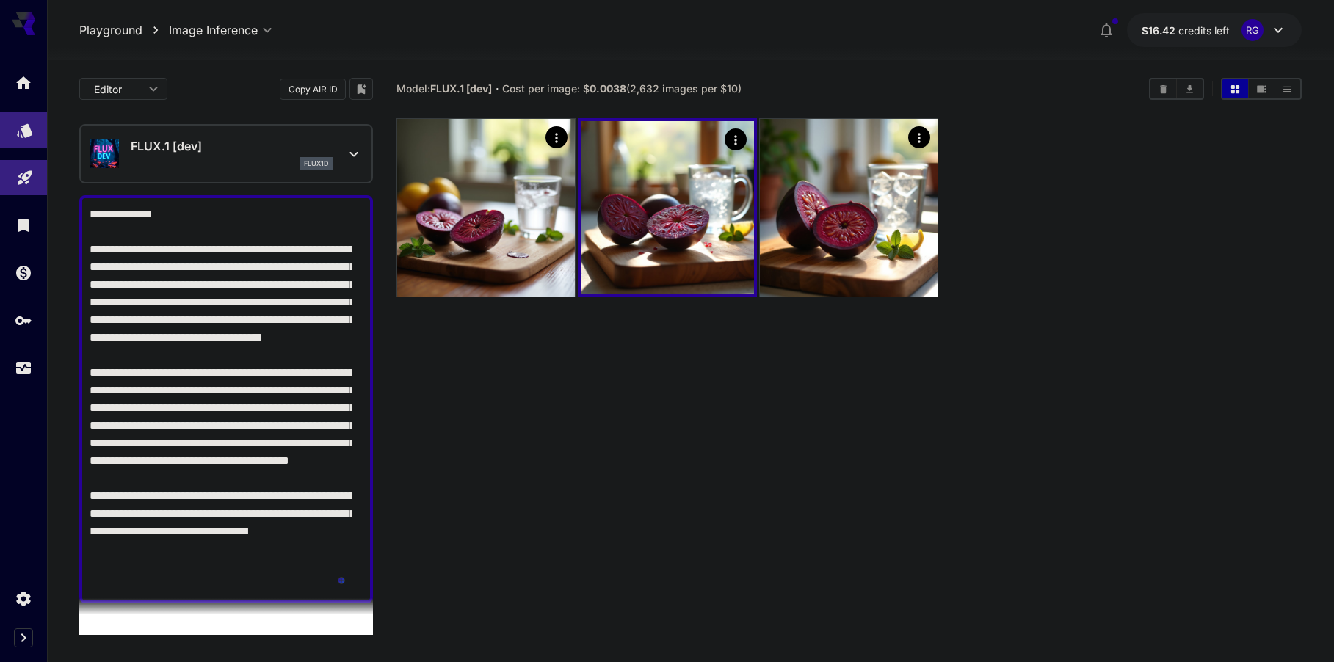
click at [25, 141] on link at bounding box center [23, 130] width 47 height 36
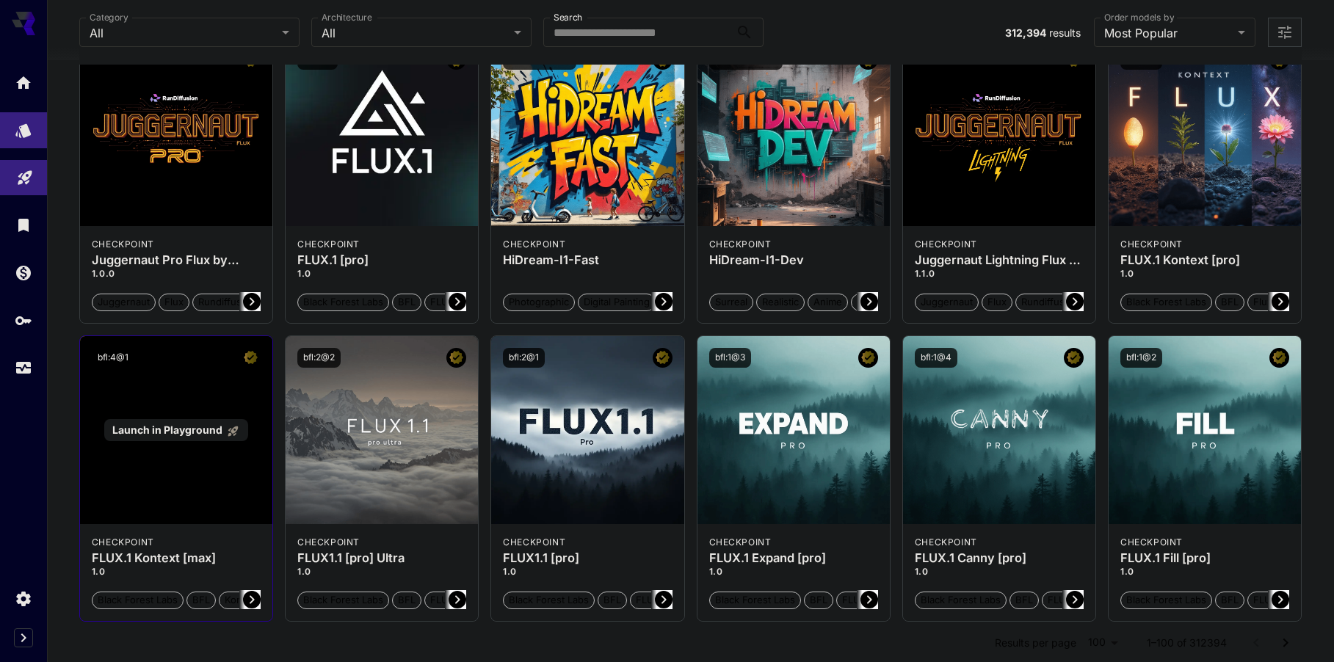
click at [186, 442] on div "Launch in Playground" at bounding box center [175, 430] width 143 height 23
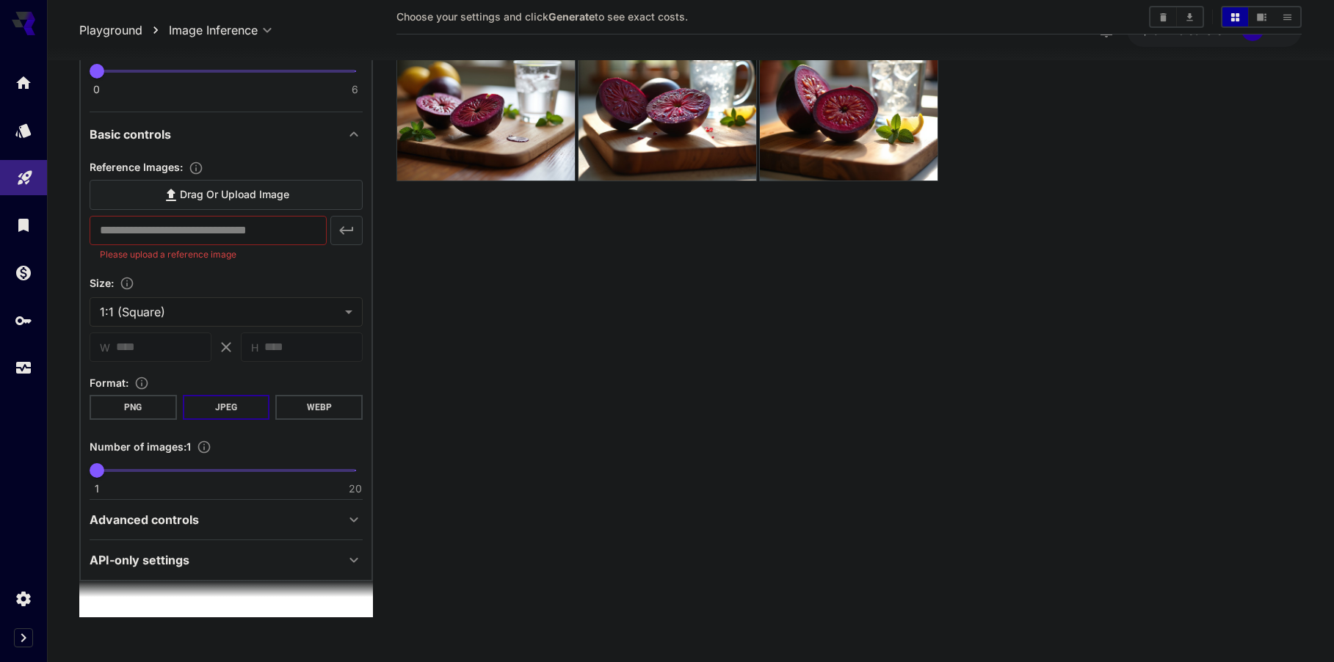
click at [134, 472] on span "1 20 1" at bounding box center [226, 471] width 258 height 22
type input "*"
click at [130, 472] on span "4" at bounding box center [137, 471] width 15 height 15
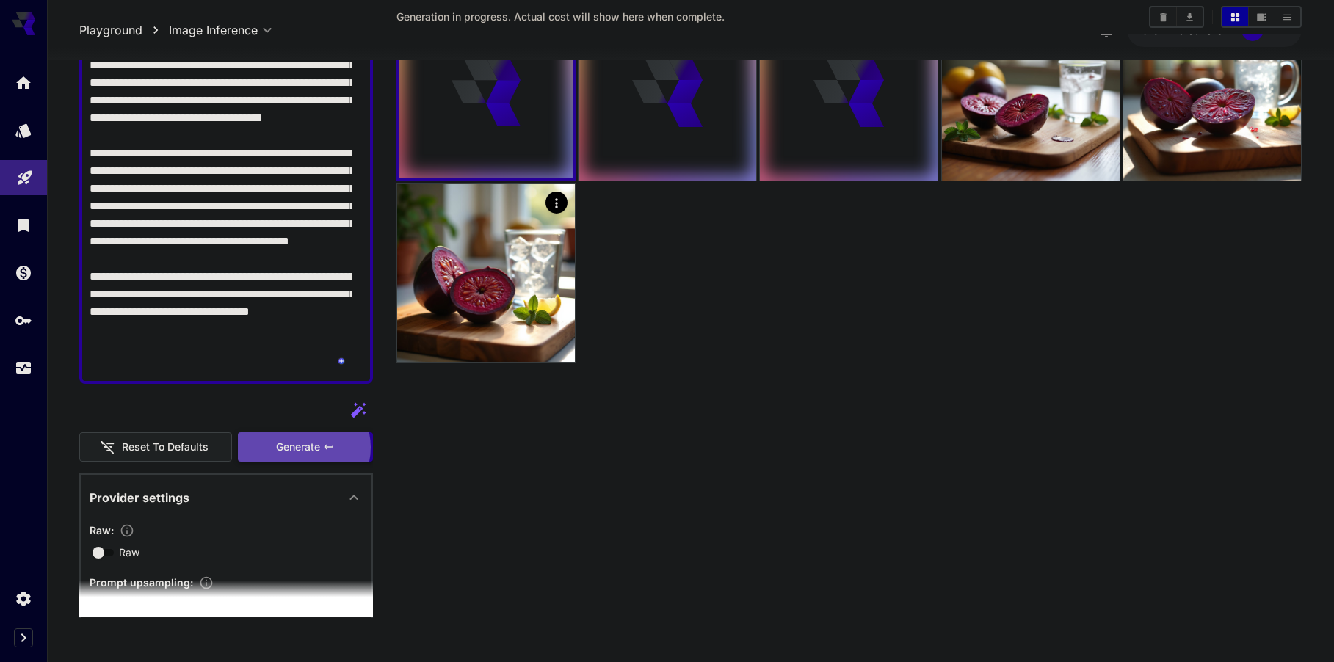
click at [297, 448] on span "Generate" at bounding box center [298, 447] width 44 height 18
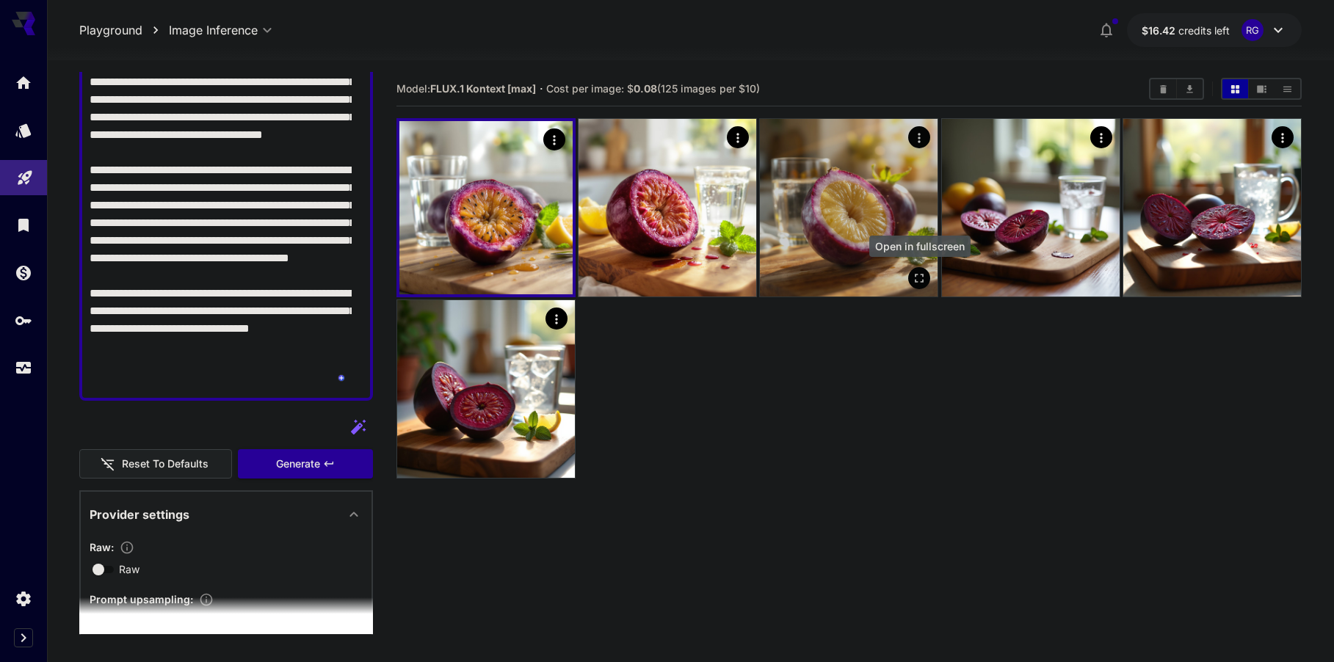
click at [919, 274] on icon "Open in fullscreen" at bounding box center [920, 278] width 15 height 15
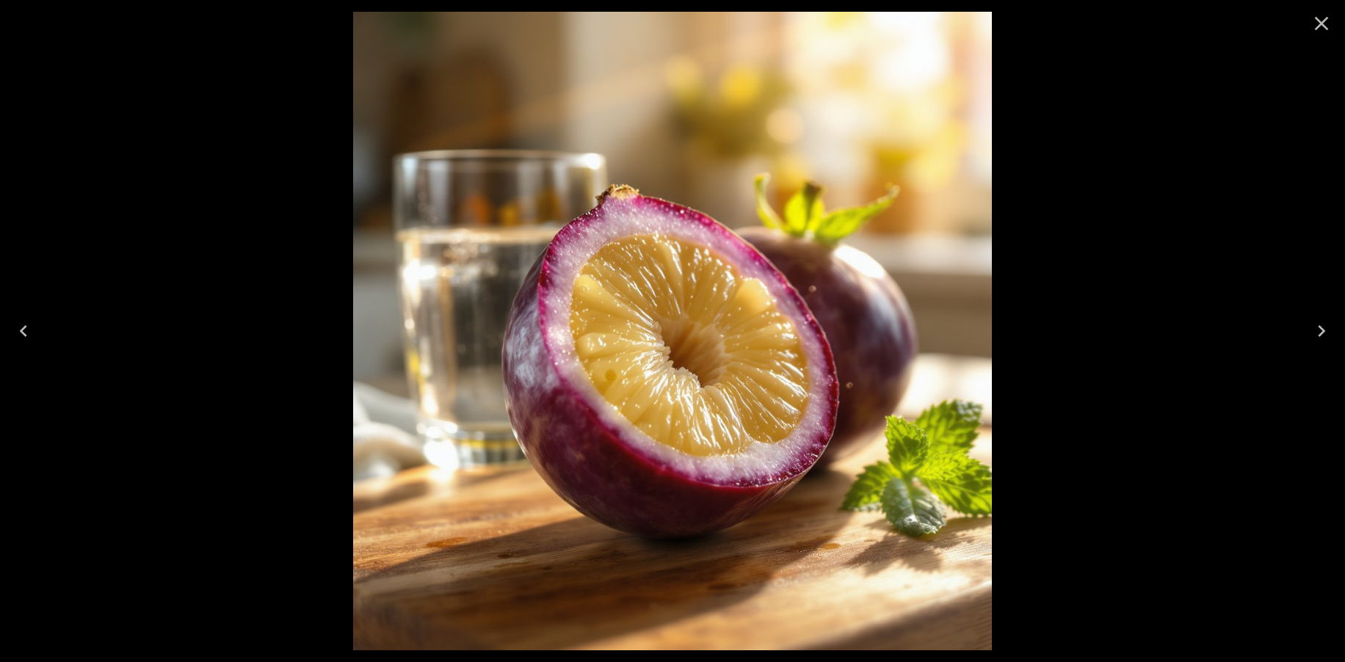
click at [33, 328] on icon "Previous" at bounding box center [23, 330] width 23 height 23
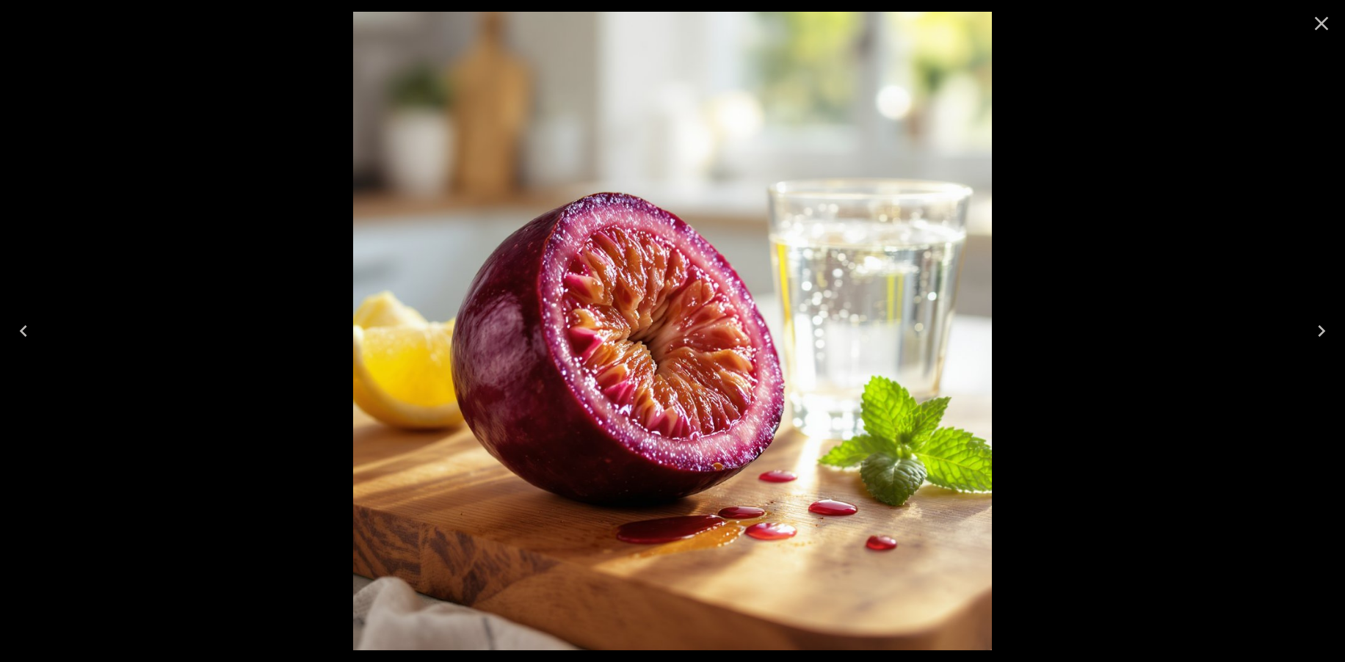
click at [33, 328] on icon "Previous" at bounding box center [23, 330] width 23 height 23
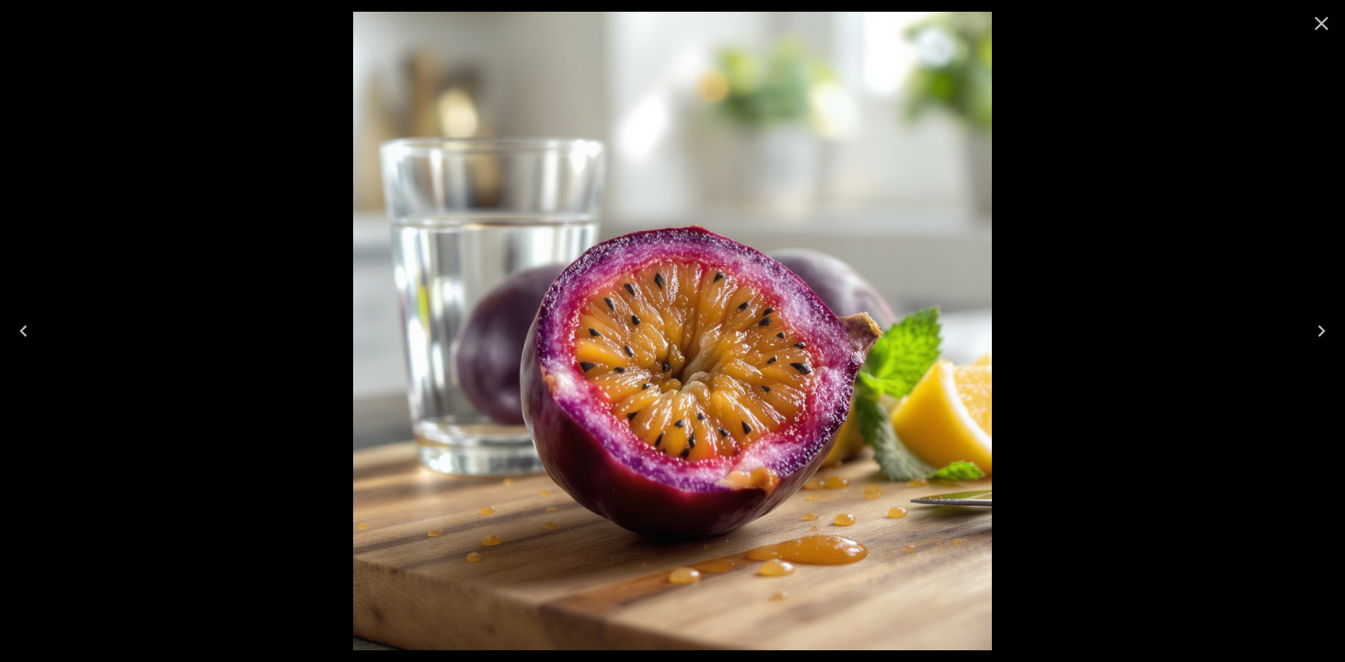
click at [1331, 333] on icon "Next" at bounding box center [1321, 330] width 23 height 23
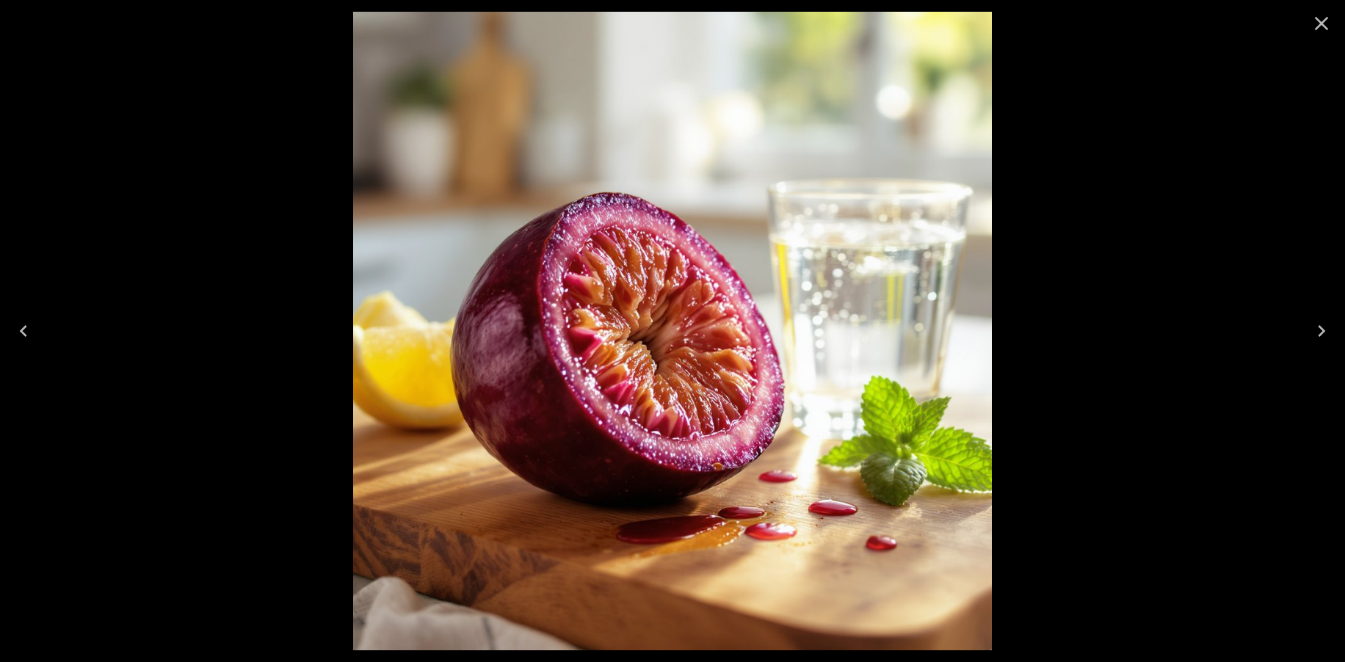
click at [1331, 333] on icon "Next" at bounding box center [1321, 330] width 23 height 23
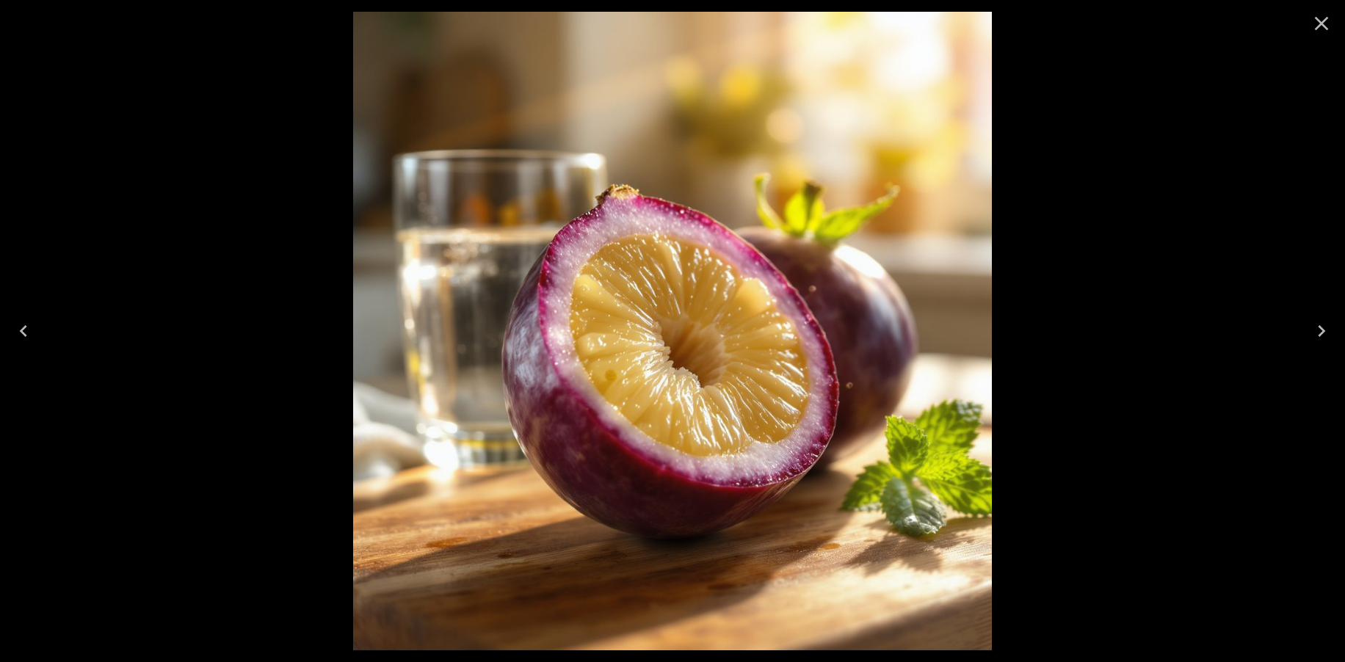
click at [20, 328] on icon "Previous" at bounding box center [23, 330] width 23 height 23
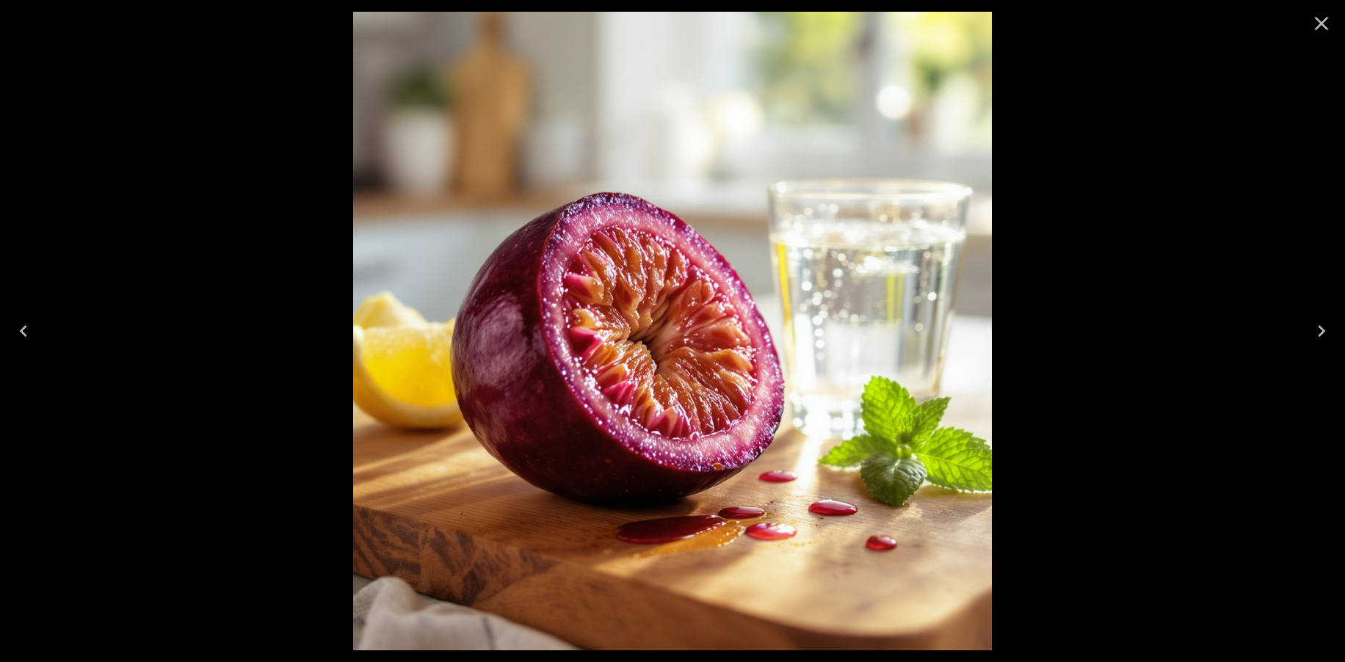
click at [20, 328] on icon "Previous" at bounding box center [23, 330] width 23 height 23
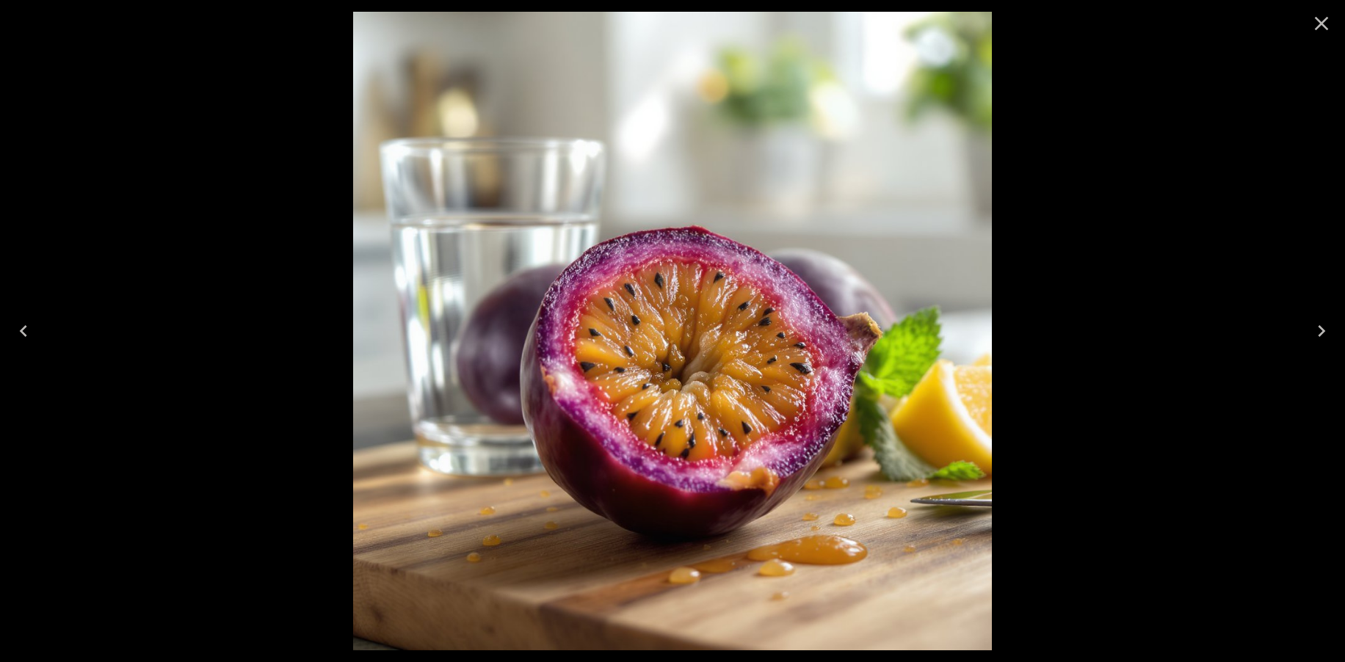
click at [1326, 21] on icon "Close" at bounding box center [1321, 23] width 23 height 23
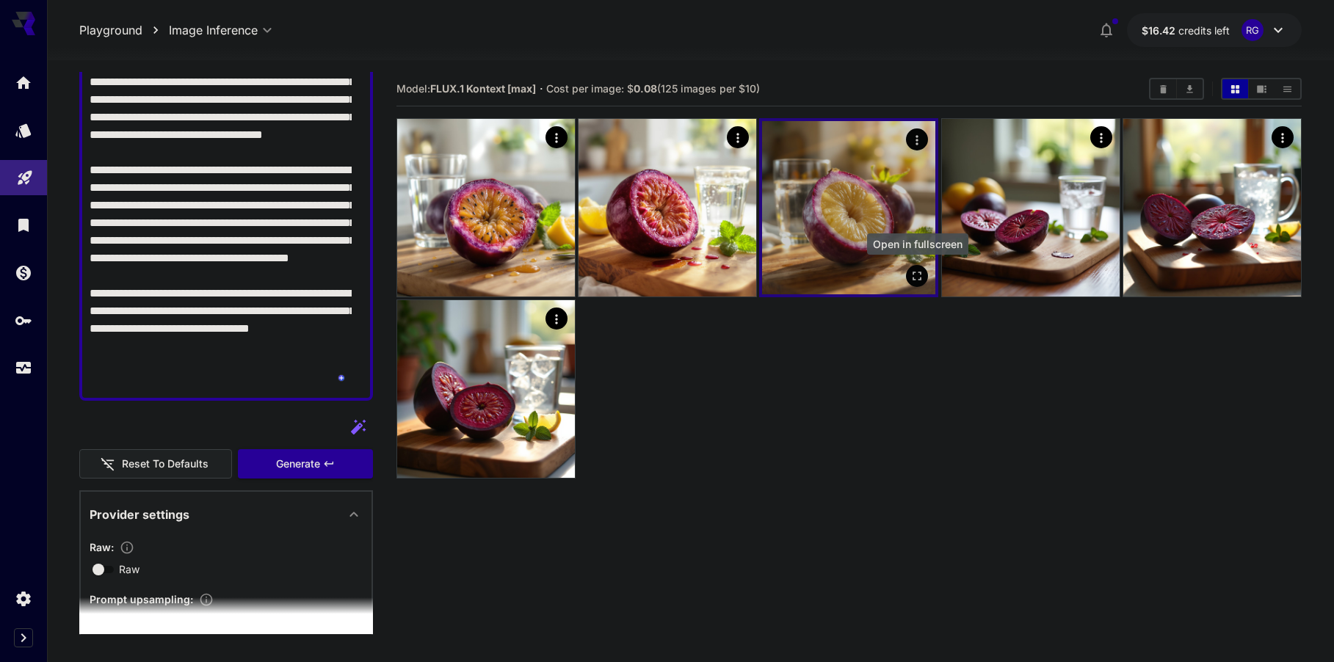
click at [922, 278] on icon "Open in fullscreen" at bounding box center [918, 276] width 15 height 15
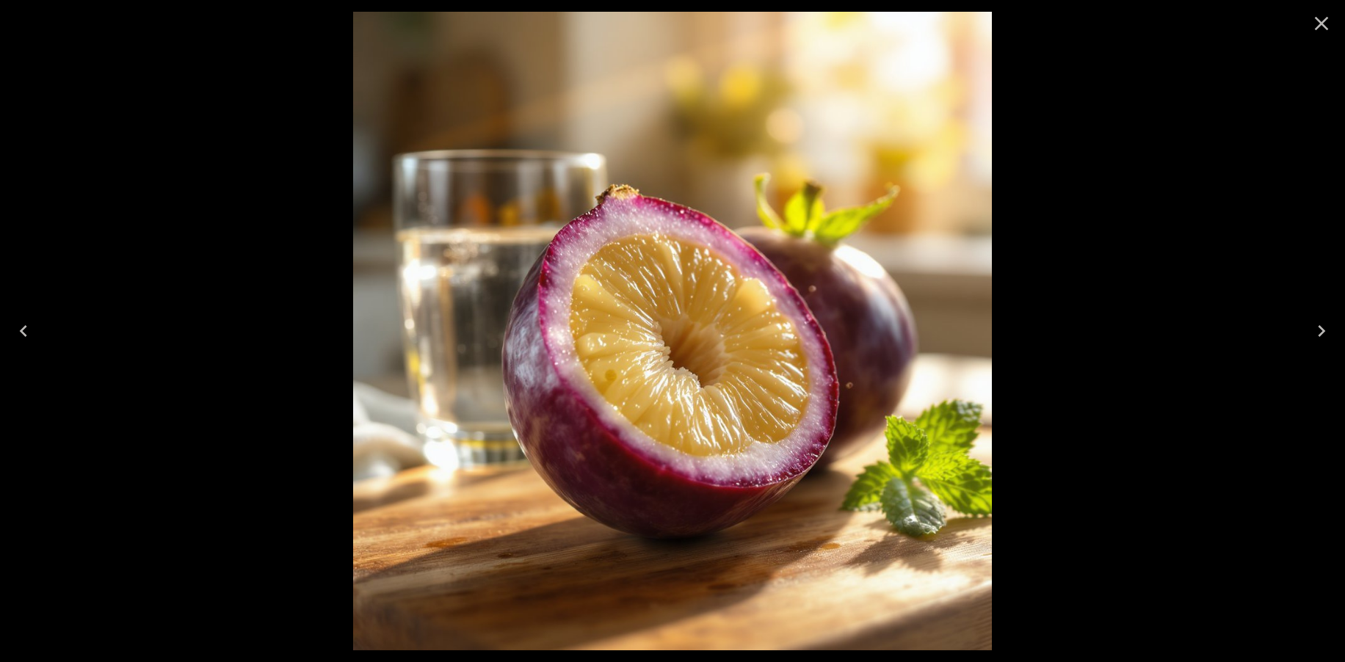
click at [15, 325] on icon "Previous" at bounding box center [23, 330] width 23 height 23
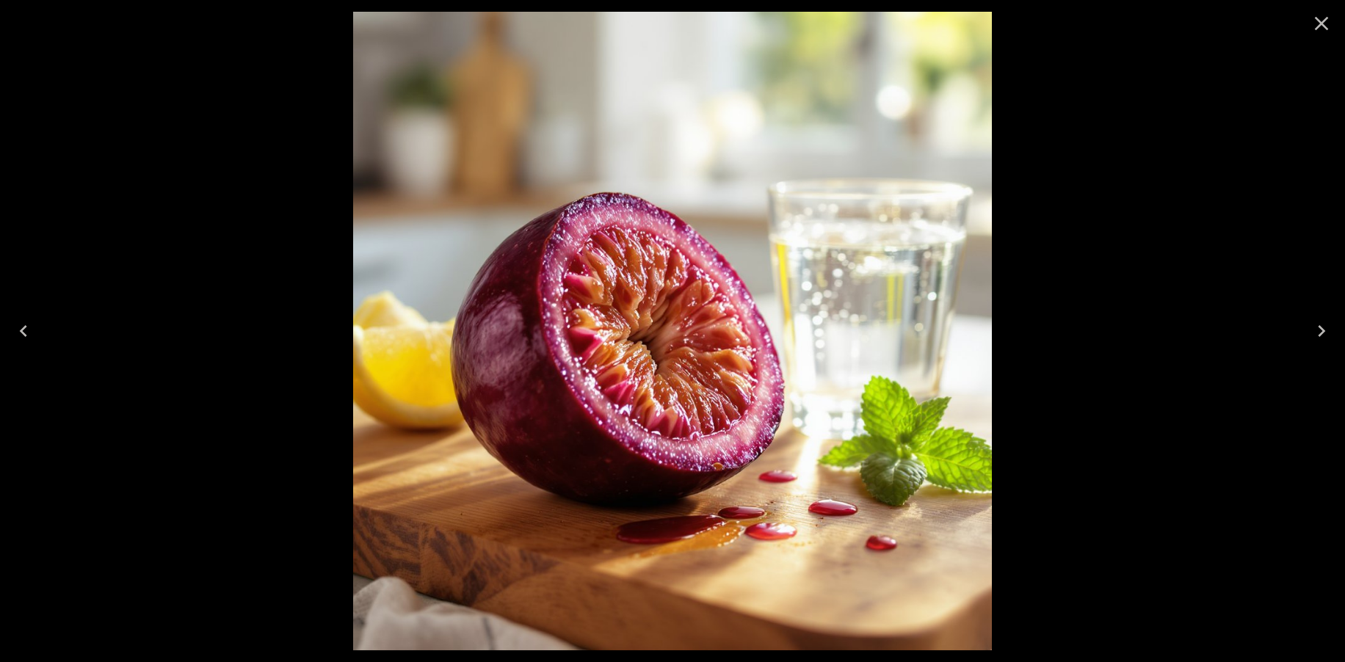
click at [15, 325] on icon "Previous" at bounding box center [23, 330] width 23 height 23
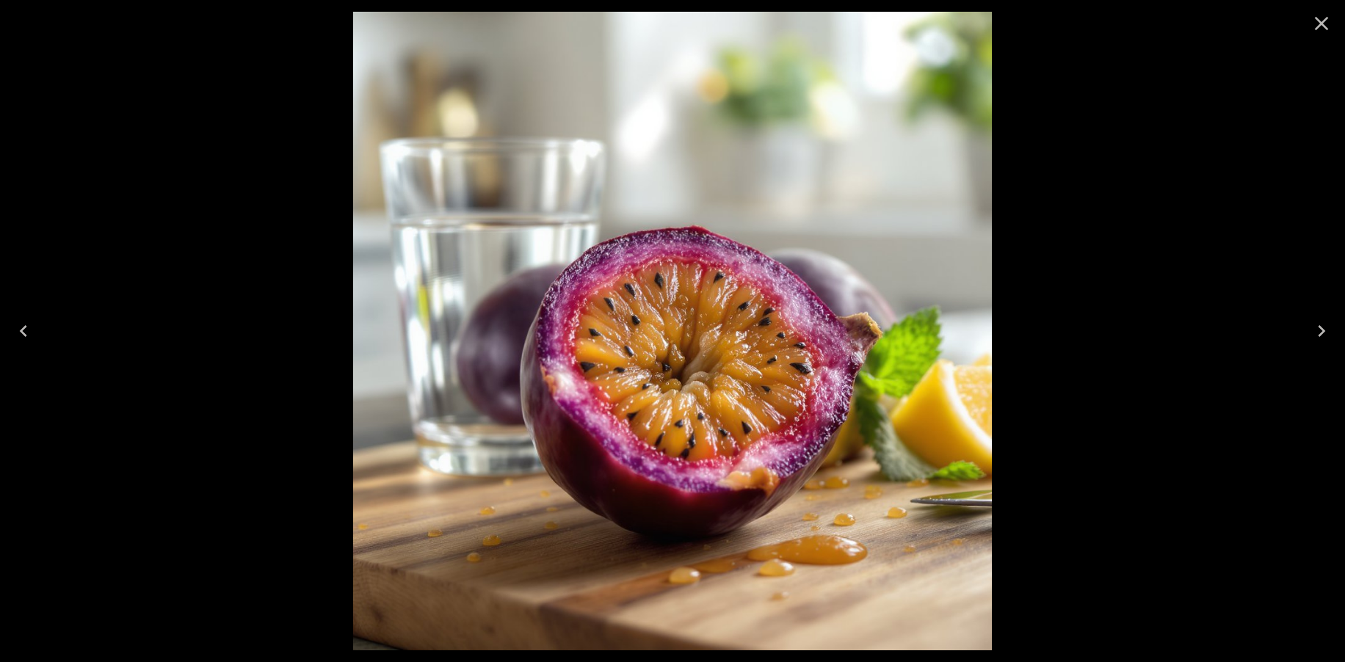
click at [1312, 27] on icon "Close" at bounding box center [1321, 23] width 23 height 23
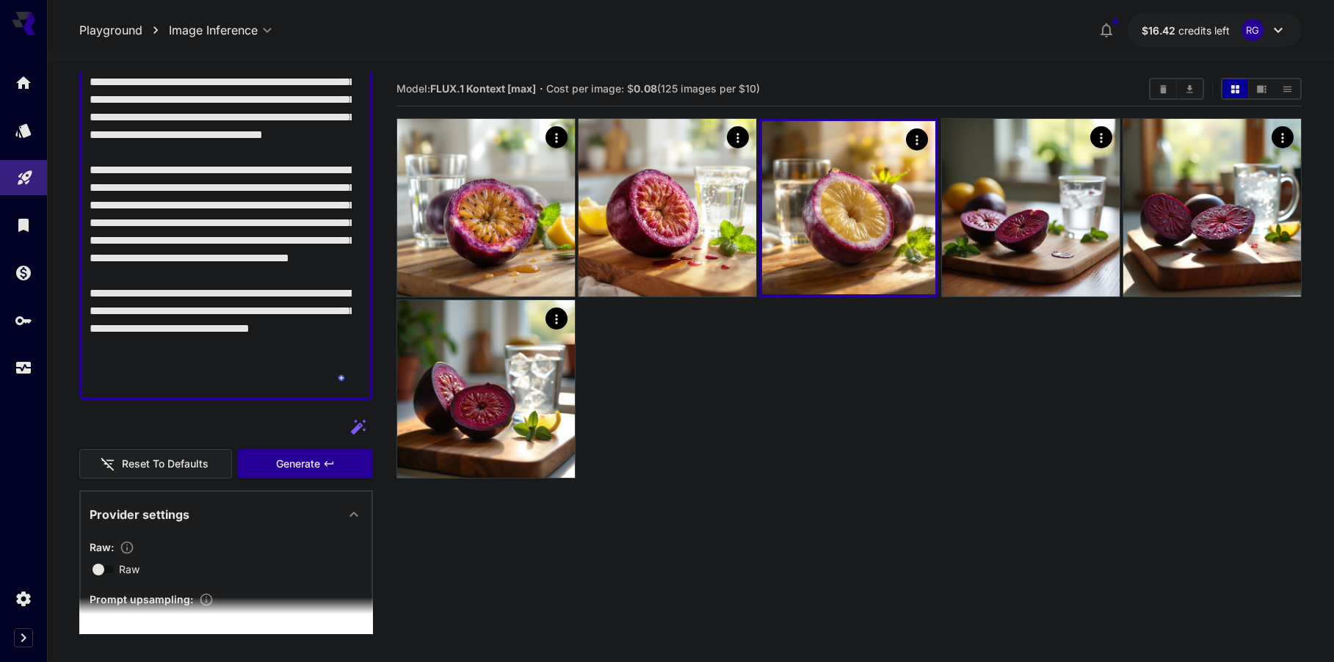
click at [876, 511] on section "Model: FLUX.1 Kontext [max] · Cost per image: $ 0.08 (125 images per $10)" at bounding box center [849, 403] width 905 height 662
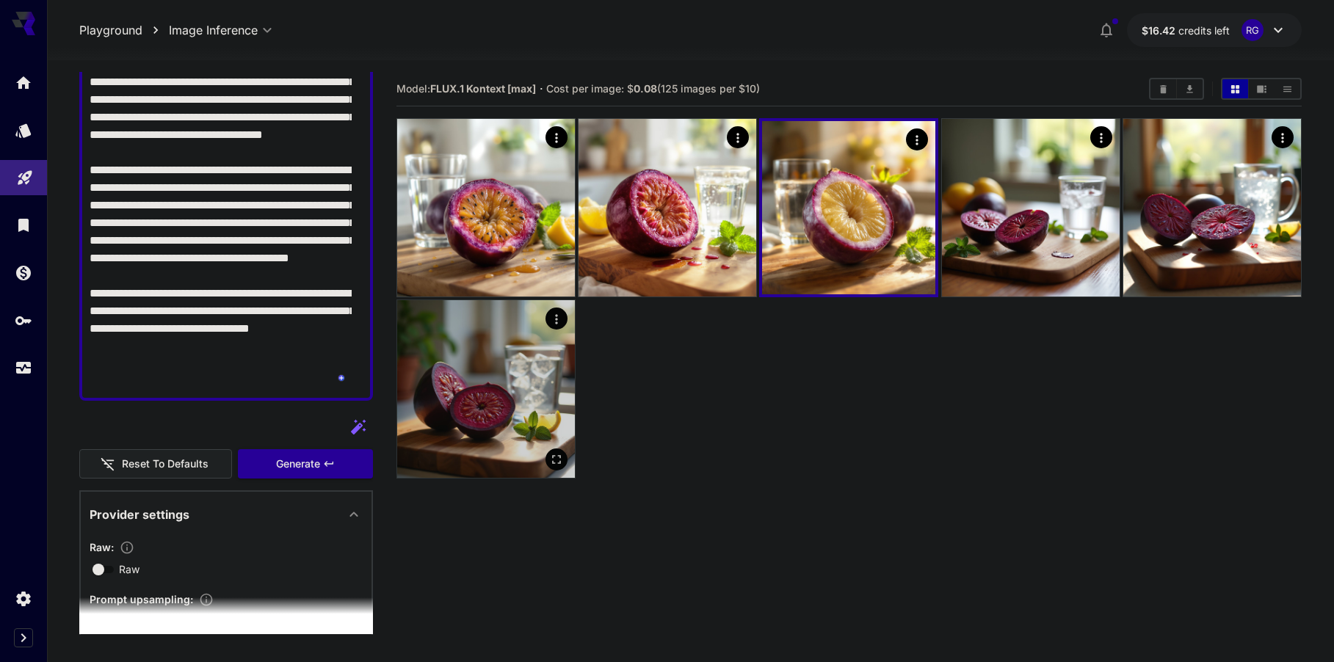
click at [539, 399] on img at bounding box center [486, 389] width 178 height 178
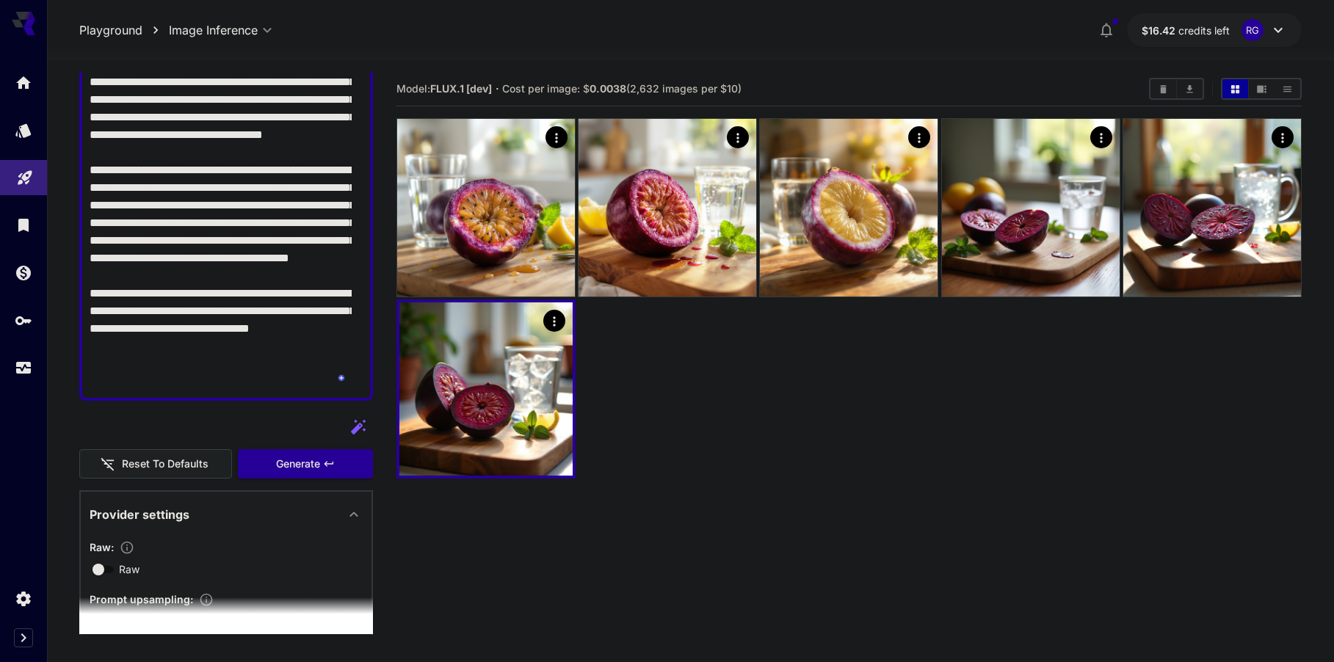
click at [759, 355] on div at bounding box center [849, 298] width 905 height 361
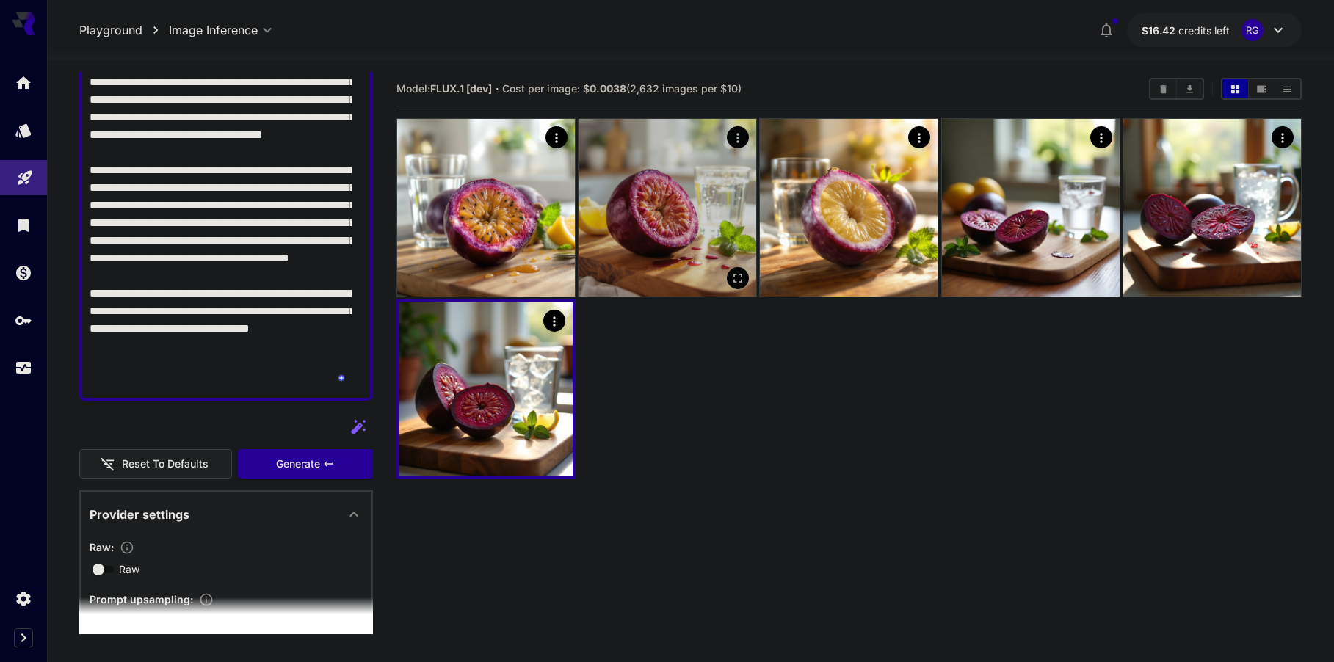
click at [682, 209] on img at bounding box center [668, 208] width 178 height 178
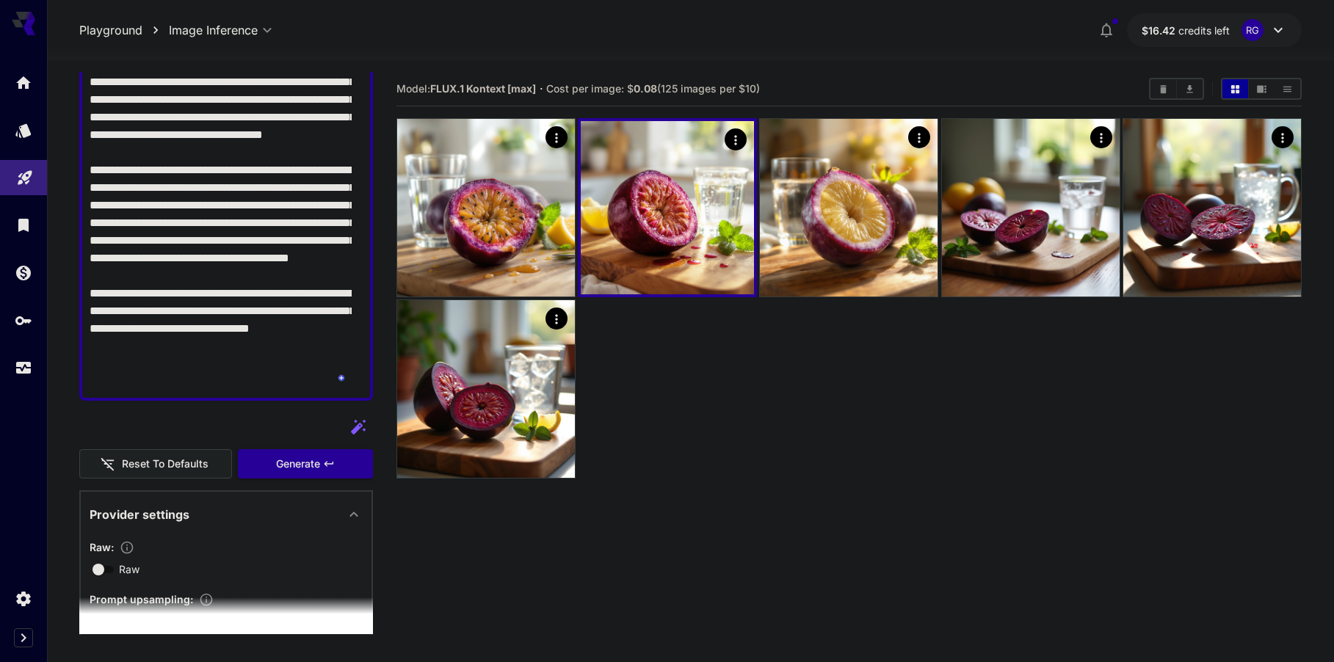
click at [714, 396] on div at bounding box center [849, 298] width 905 height 361
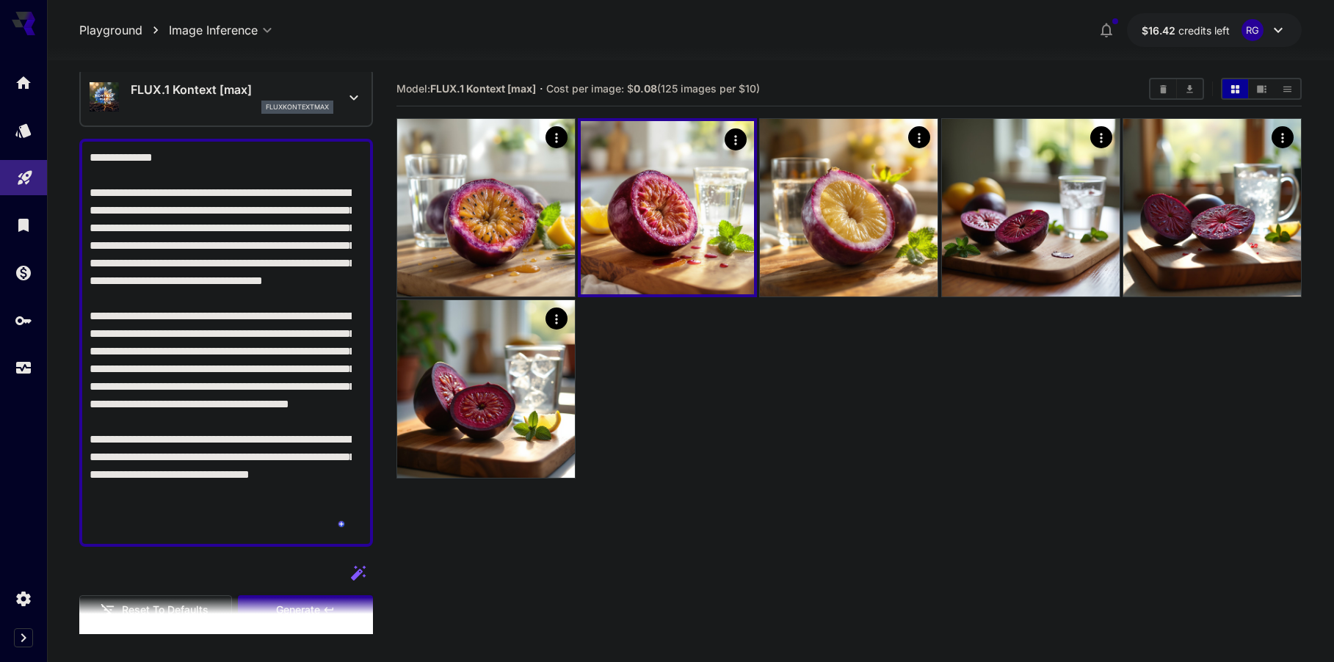
scroll to position [56, 0]
drag, startPoint x: 90, startPoint y: 159, endPoint x: 231, endPoint y: 526, distance: 392.9
click at [231, 526] on textarea "**********" at bounding box center [221, 344] width 262 height 388
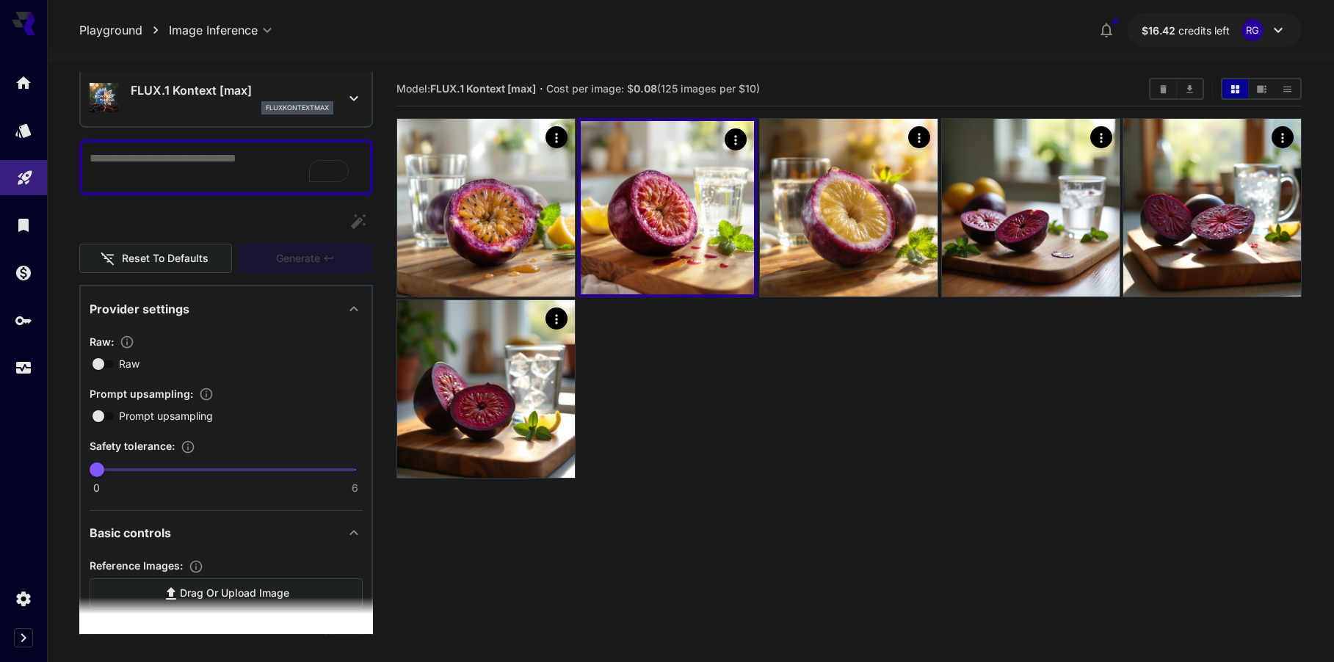
paste textarea "**********"
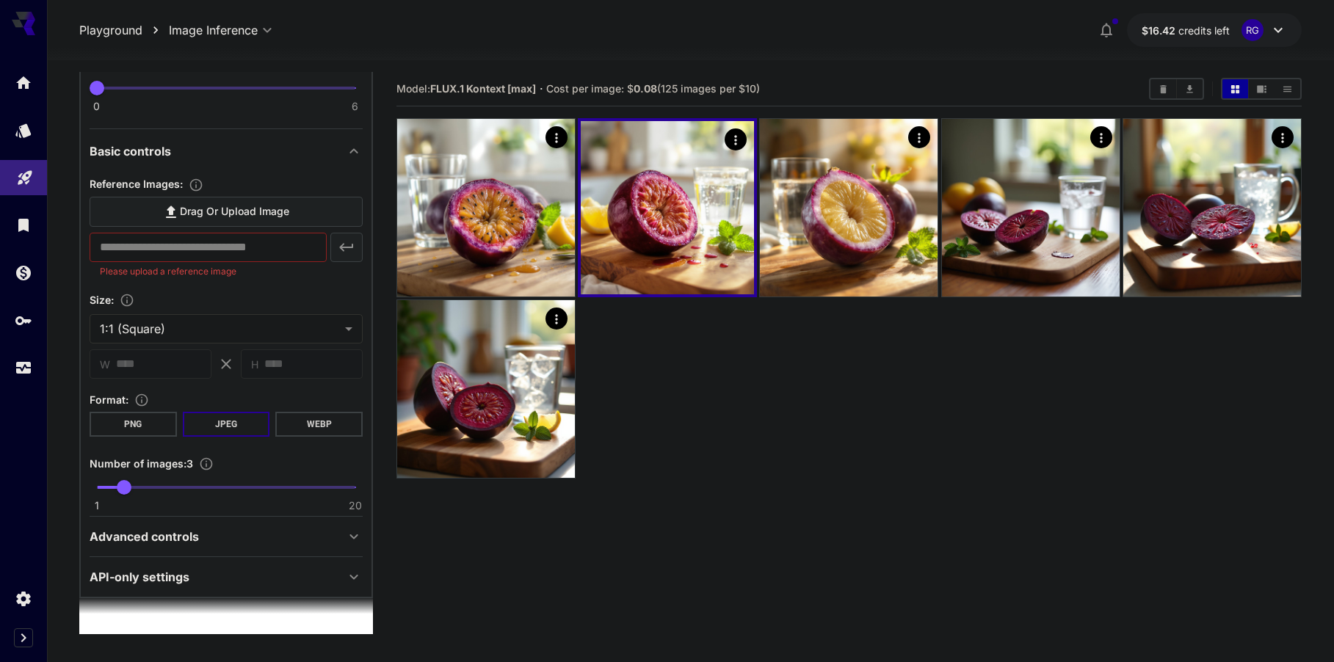
scroll to position [665, 0]
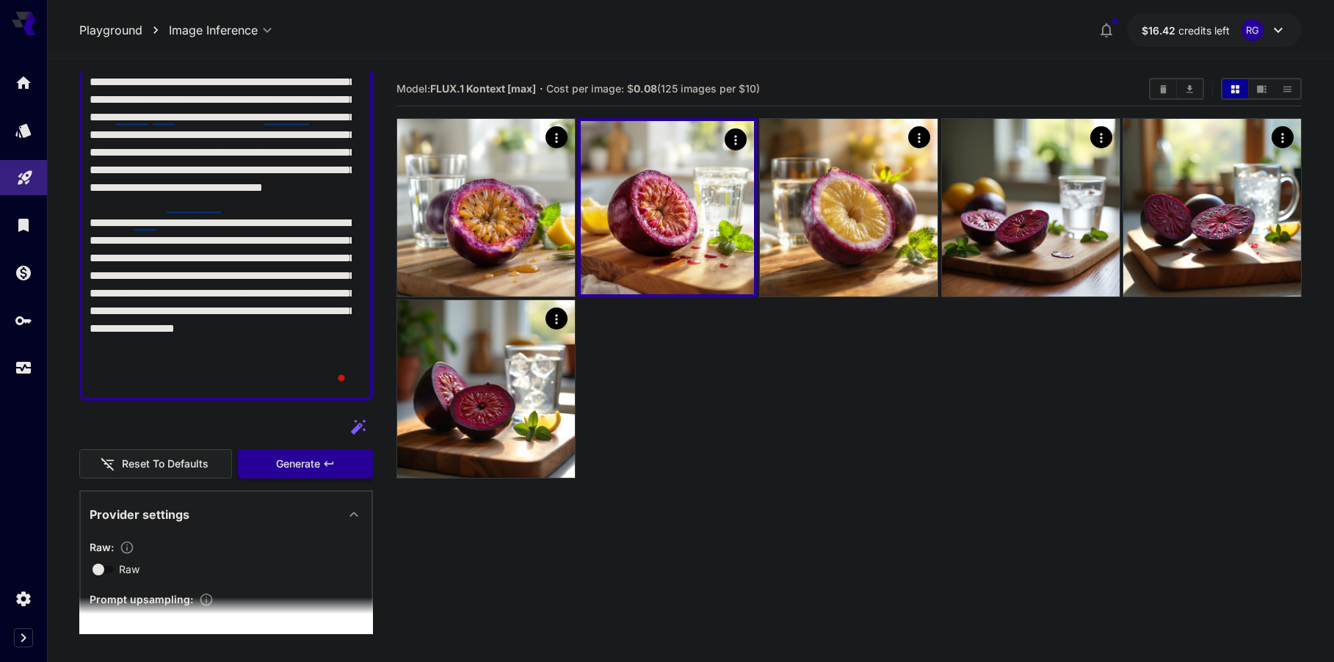
click at [276, 456] on span "Generate" at bounding box center [298, 464] width 44 height 18
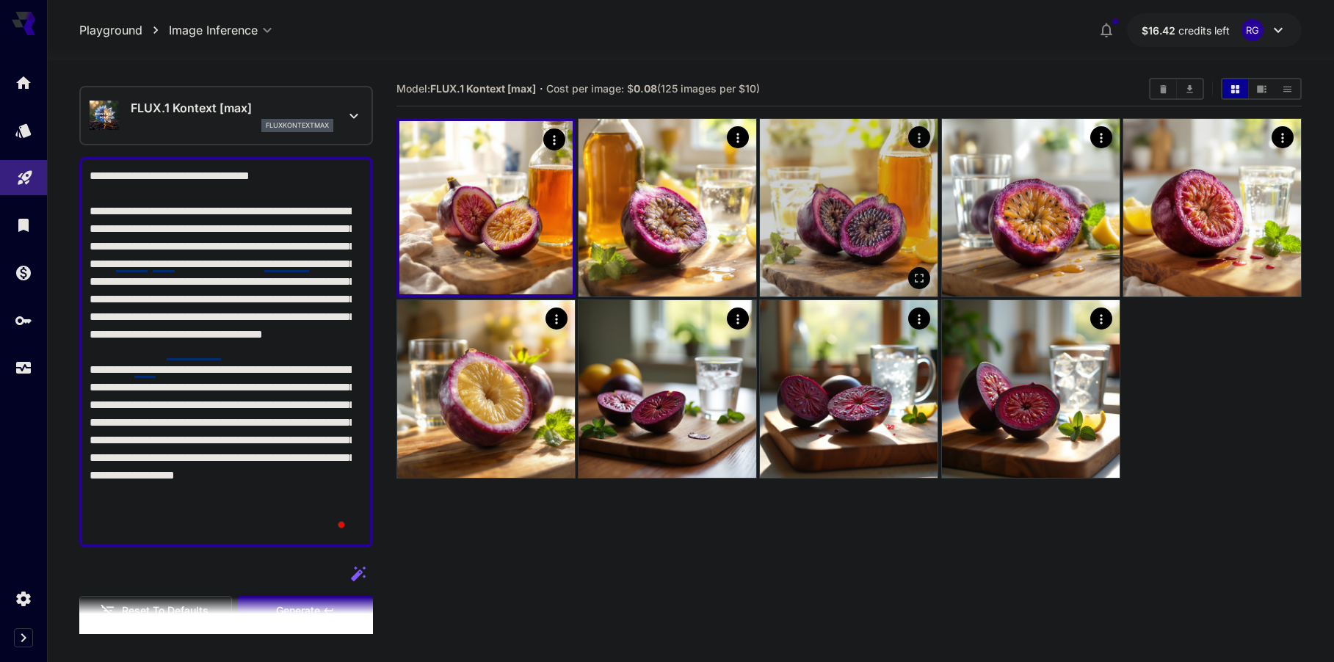
click at [916, 277] on icon "Open in fullscreen" at bounding box center [920, 278] width 9 height 9
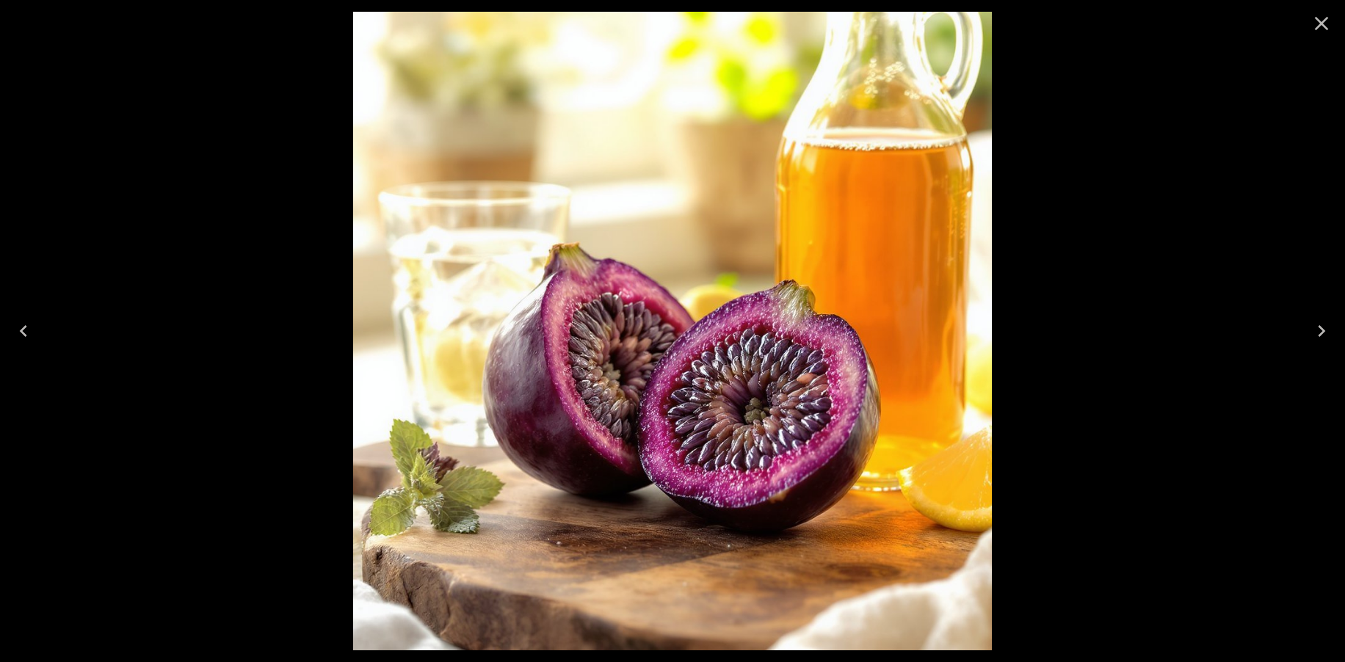
click at [1323, 21] on icon "Close" at bounding box center [1322, 24] width 14 height 14
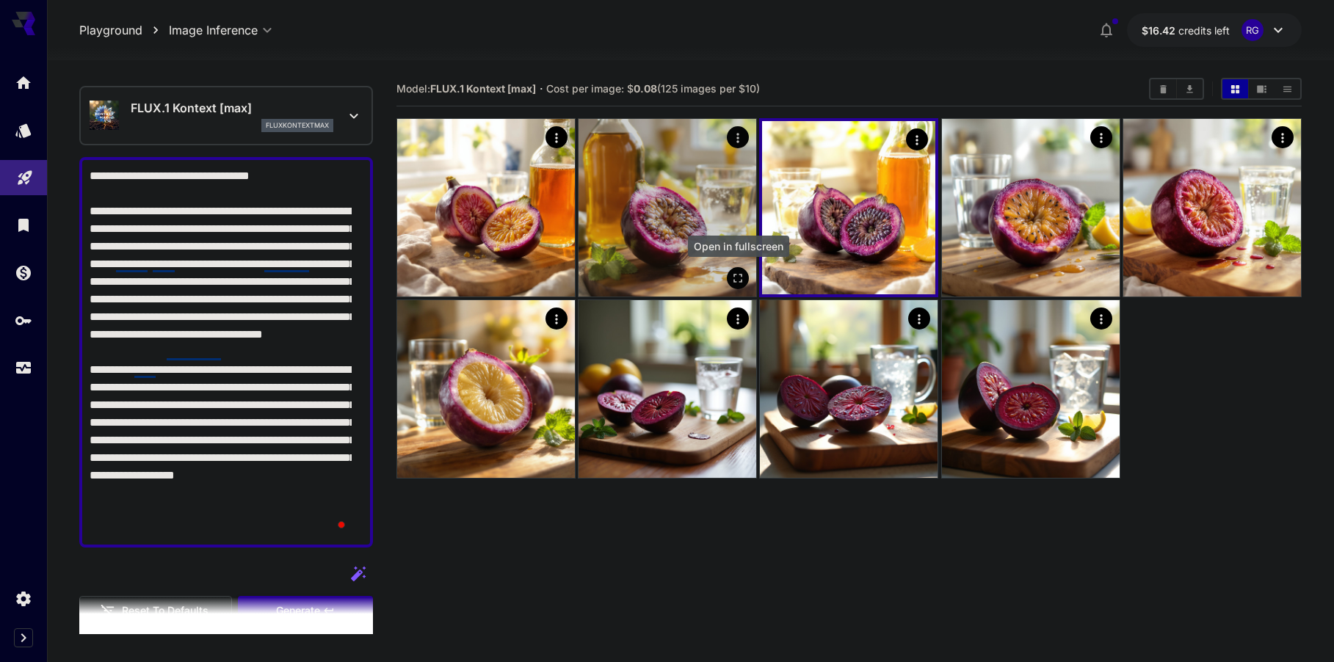
click at [739, 280] on icon "Open in fullscreen" at bounding box center [738, 278] width 15 height 15
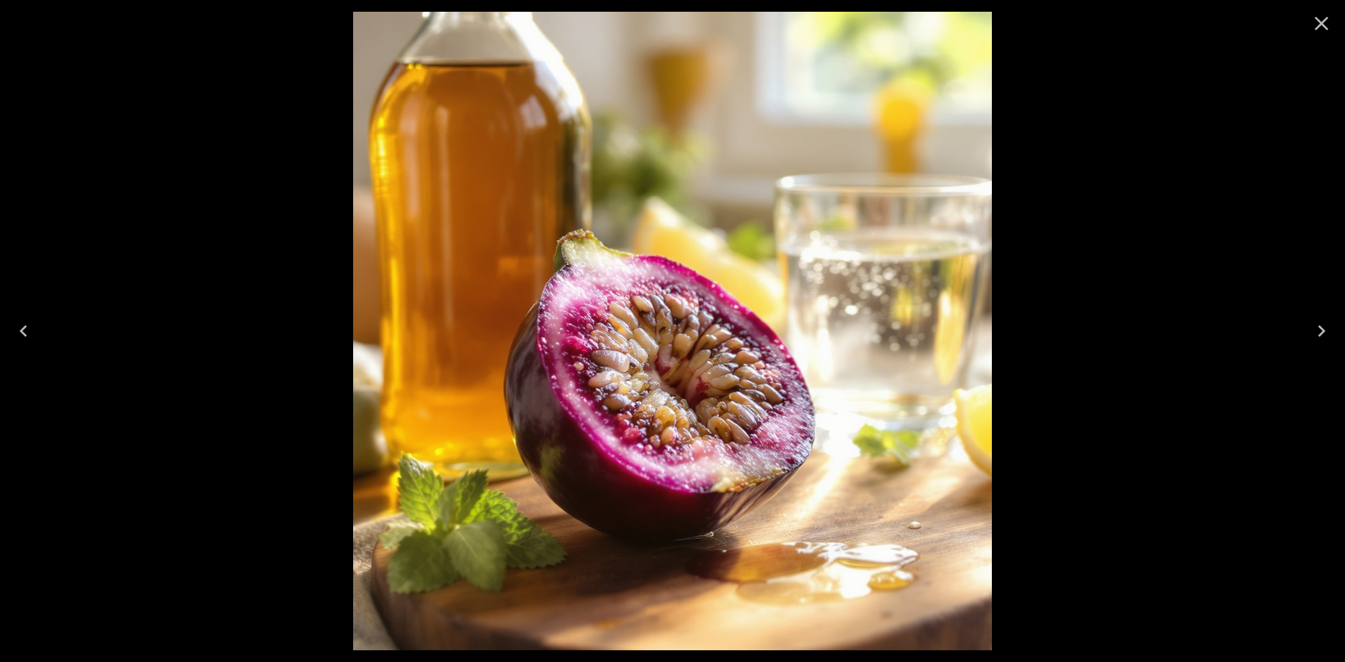
click at [1317, 15] on icon "Close" at bounding box center [1321, 23] width 23 height 23
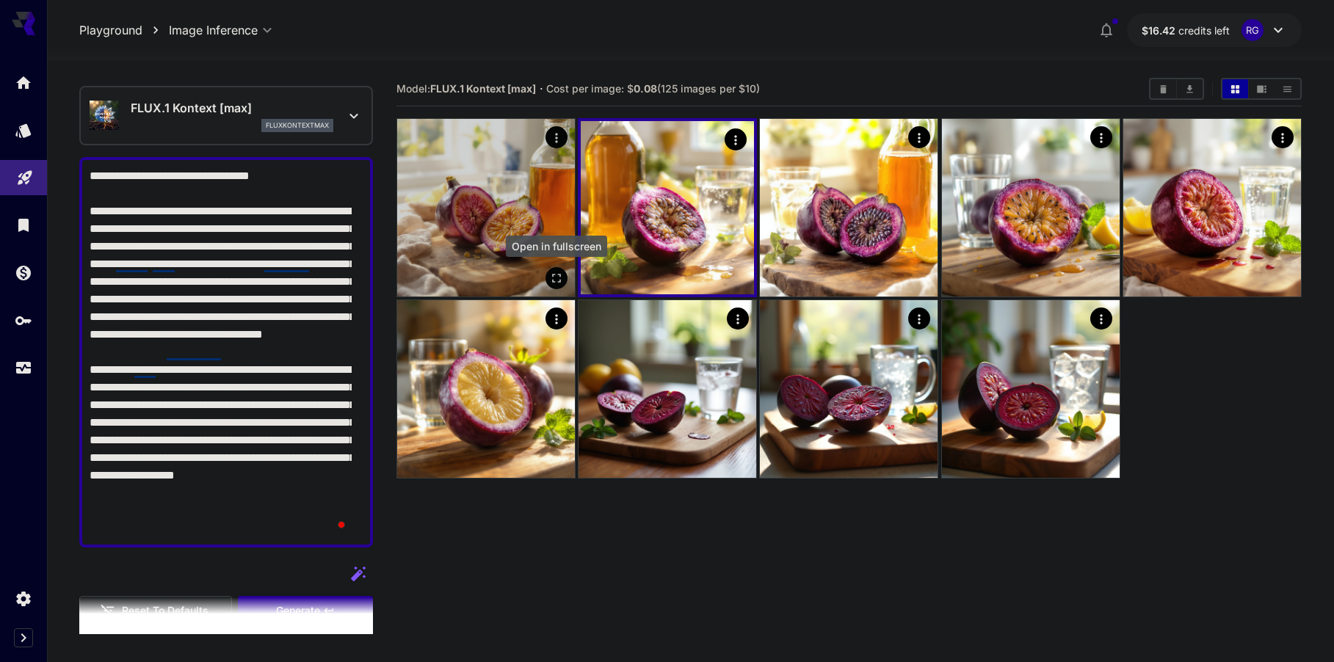
click at [560, 277] on icon "Open in fullscreen" at bounding box center [556, 278] width 15 height 15
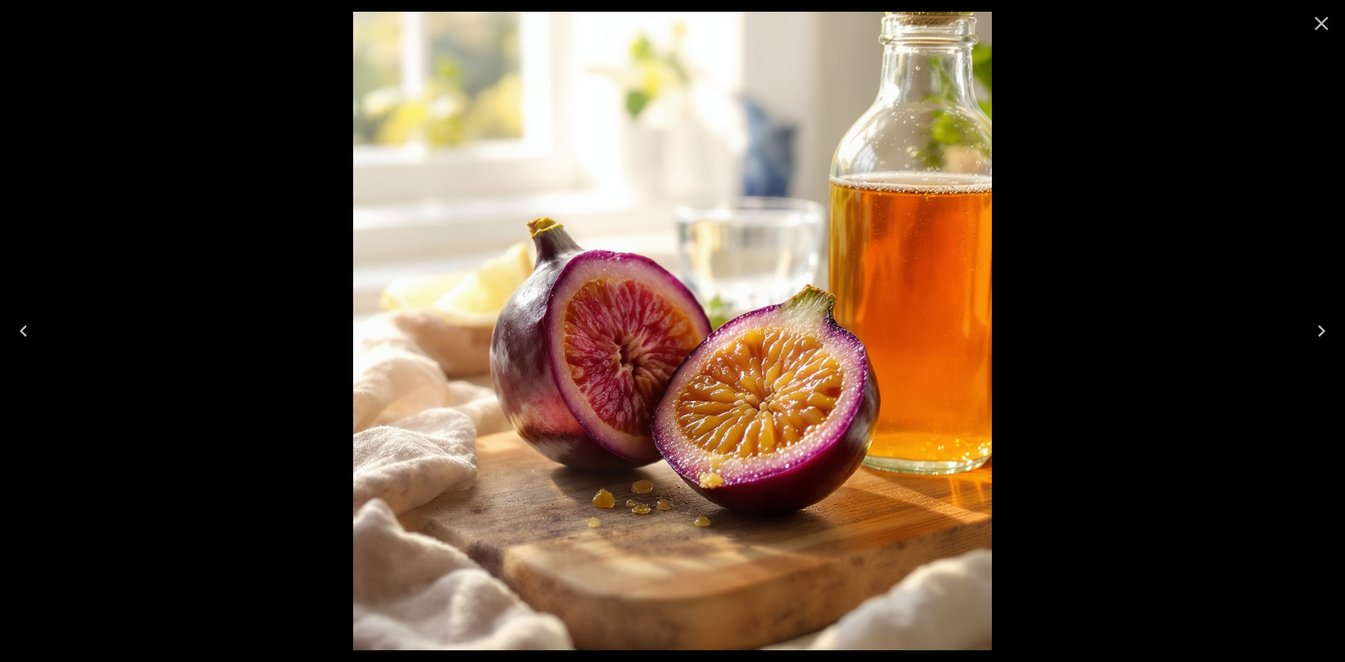
click at [1315, 25] on icon "Close" at bounding box center [1321, 23] width 23 height 23
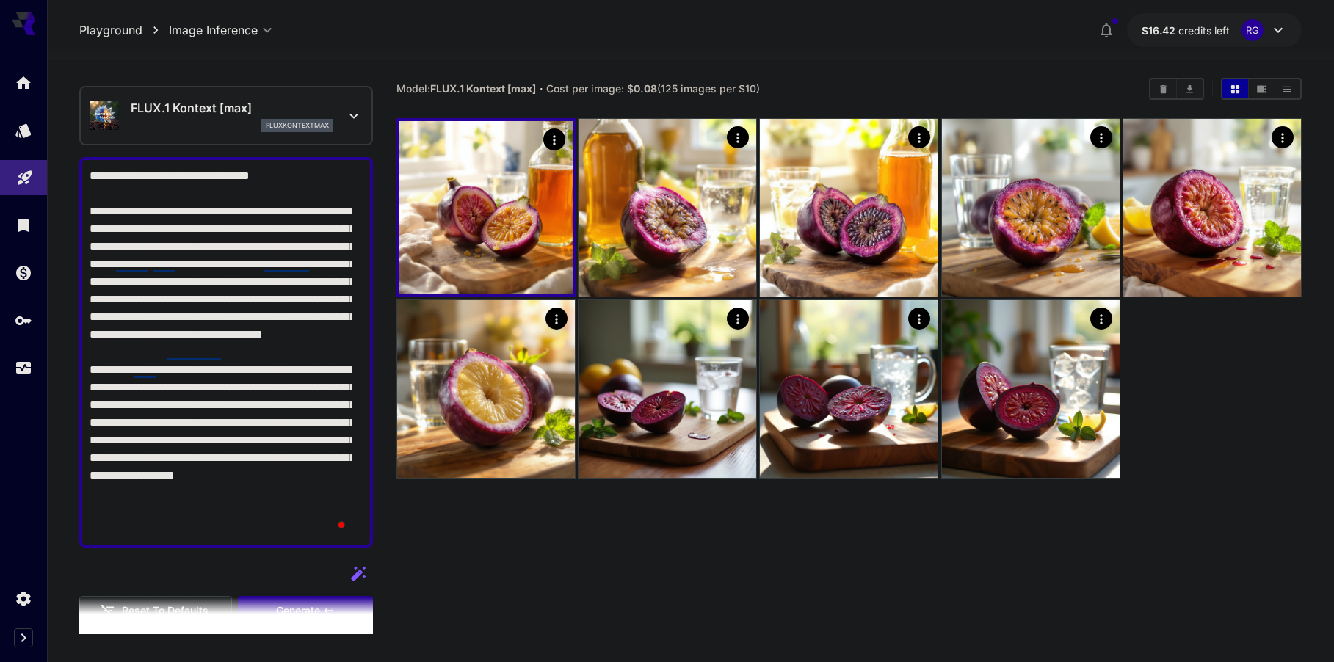
click at [90, 297] on textarea "**********" at bounding box center [221, 352] width 262 height 370
drag, startPoint x: 128, startPoint y: 300, endPoint x: 118, endPoint y: 300, distance: 10.3
click at [118, 300] on textarea "**********" at bounding box center [221, 352] width 262 height 370
click at [91, 299] on textarea "**********" at bounding box center [221, 352] width 262 height 370
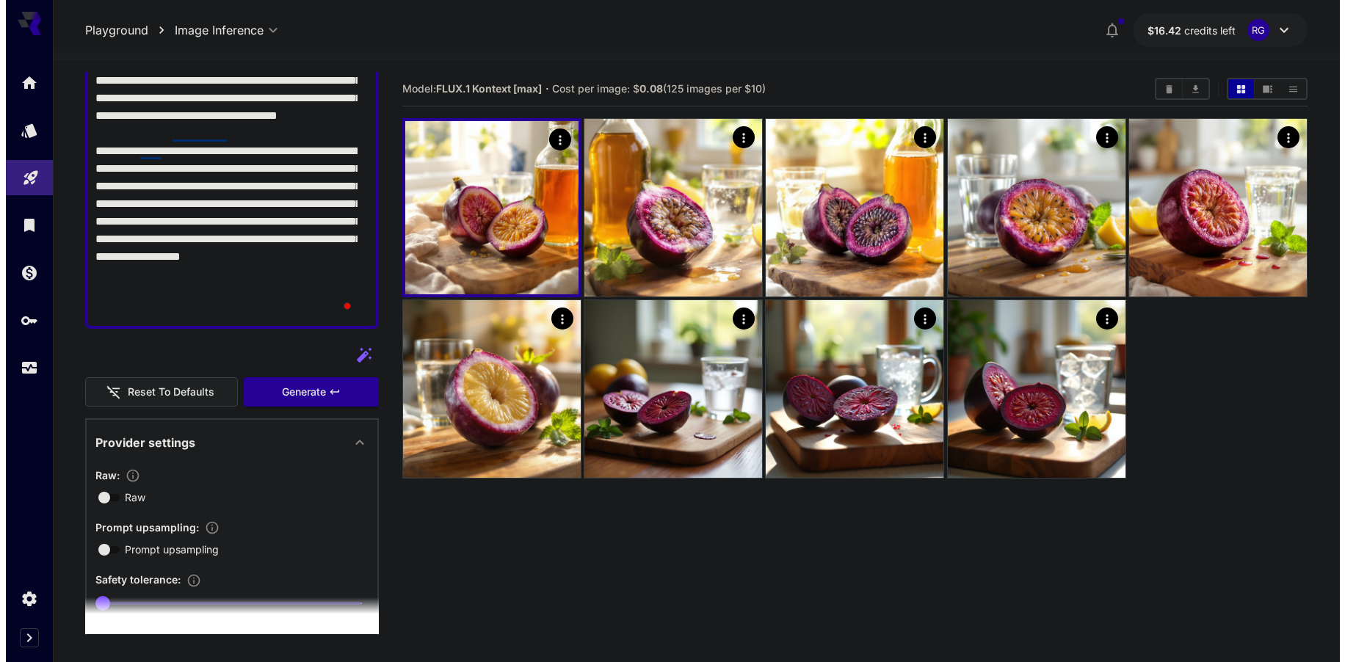
scroll to position [258, 0]
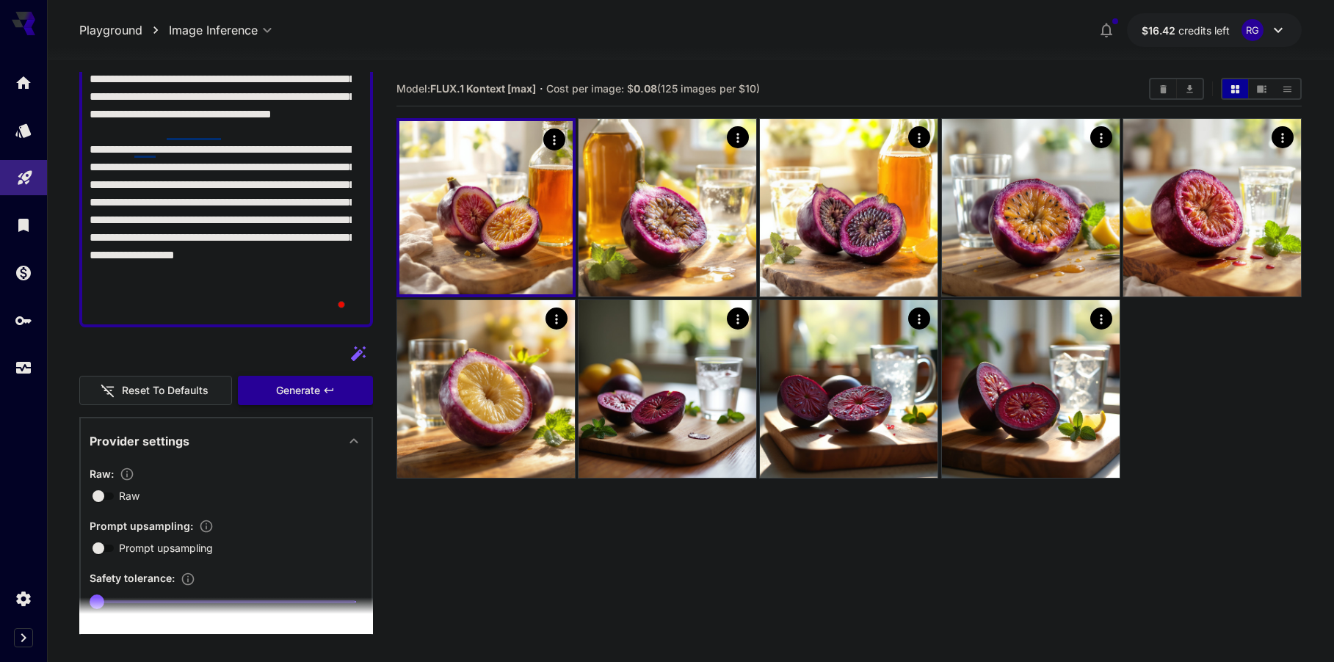
type textarea "**********"
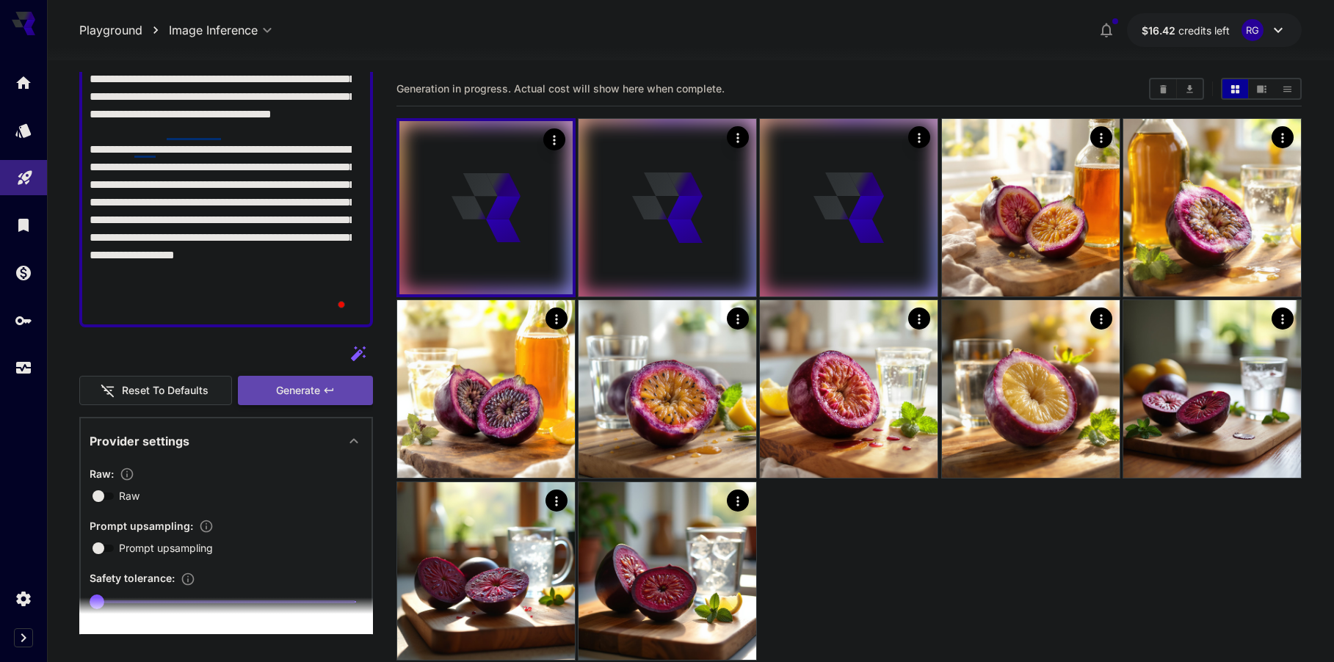
click at [303, 388] on span "Generate" at bounding box center [298, 391] width 44 height 18
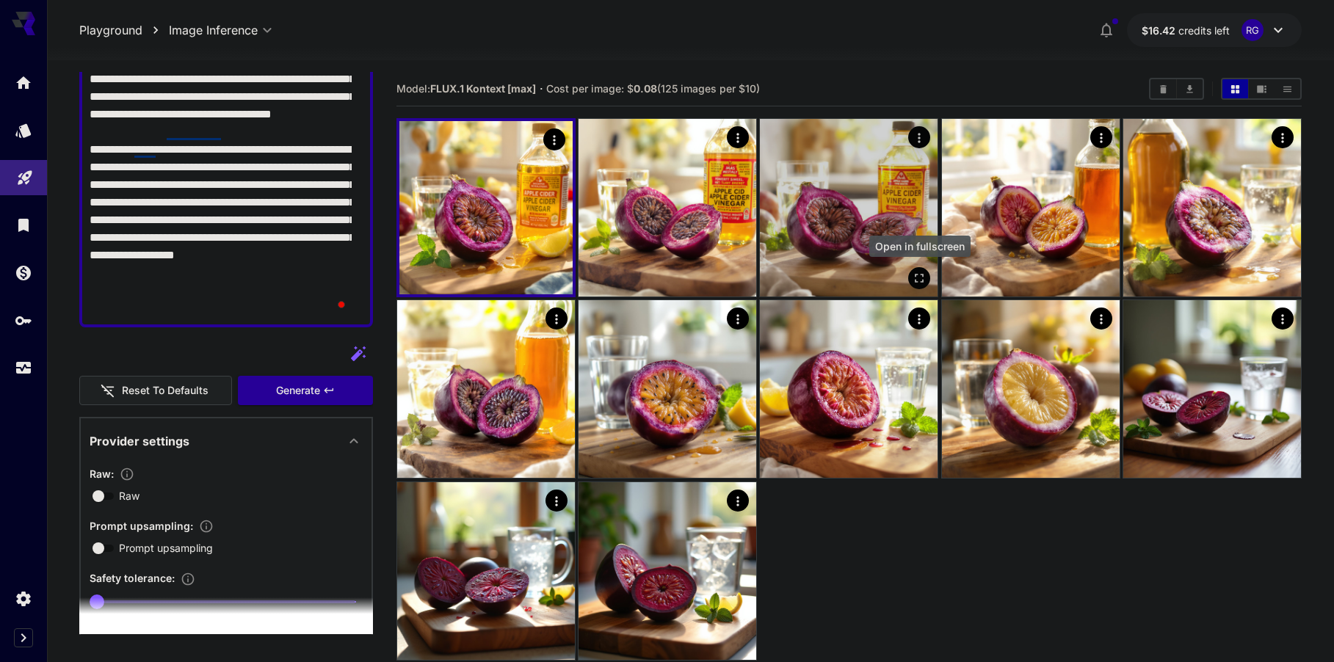
click at [920, 275] on icon "Open in fullscreen" at bounding box center [920, 278] width 15 height 15
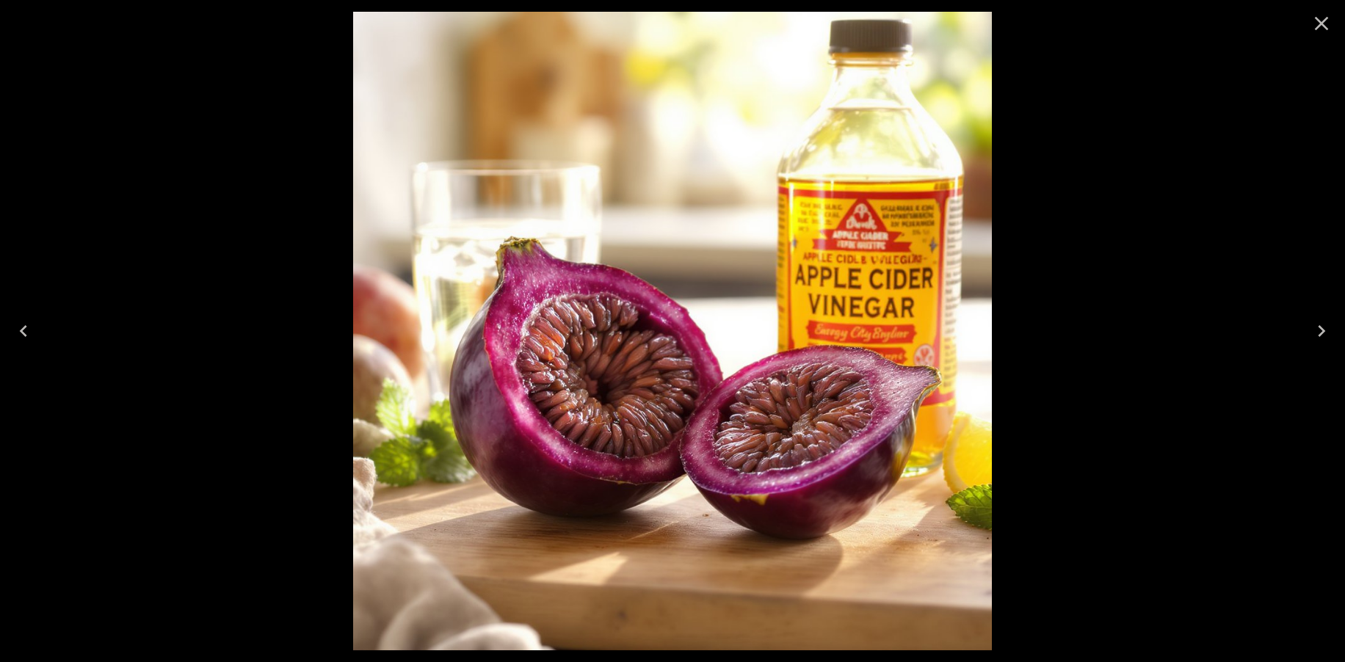
click at [21, 337] on icon "Previous" at bounding box center [23, 330] width 23 height 23
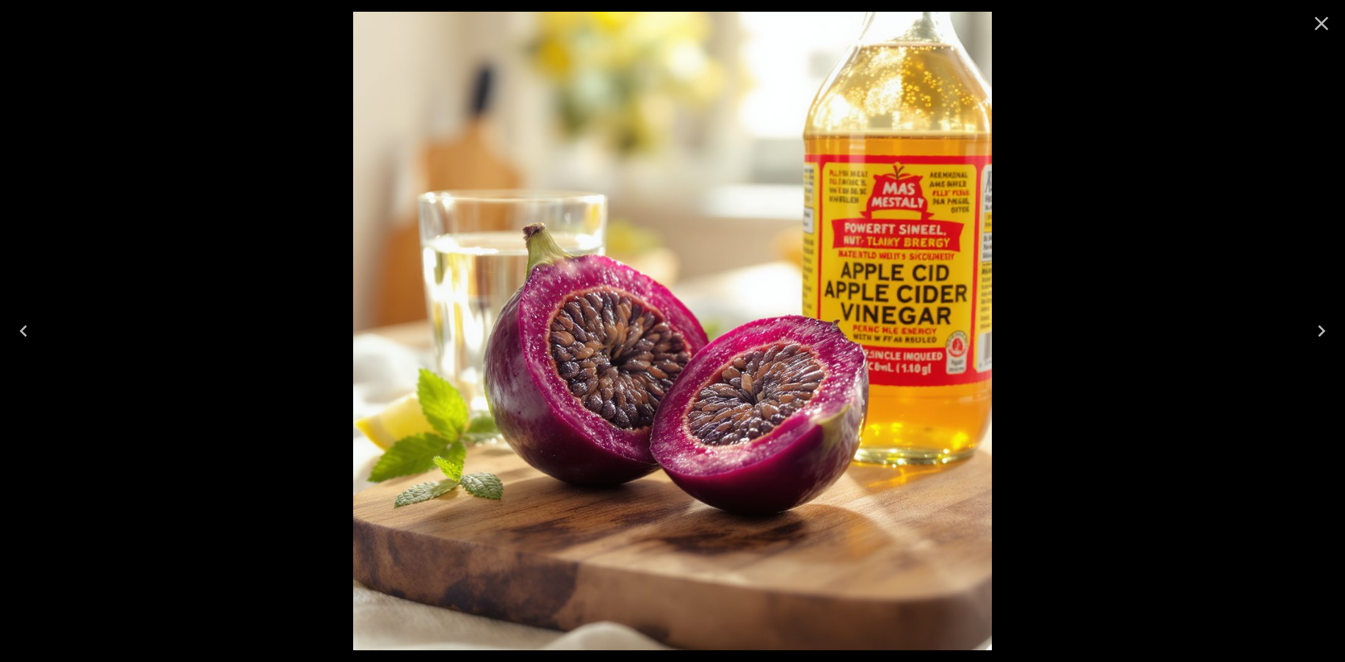
click at [21, 337] on icon "Previous" at bounding box center [23, 330] width 23 height 23
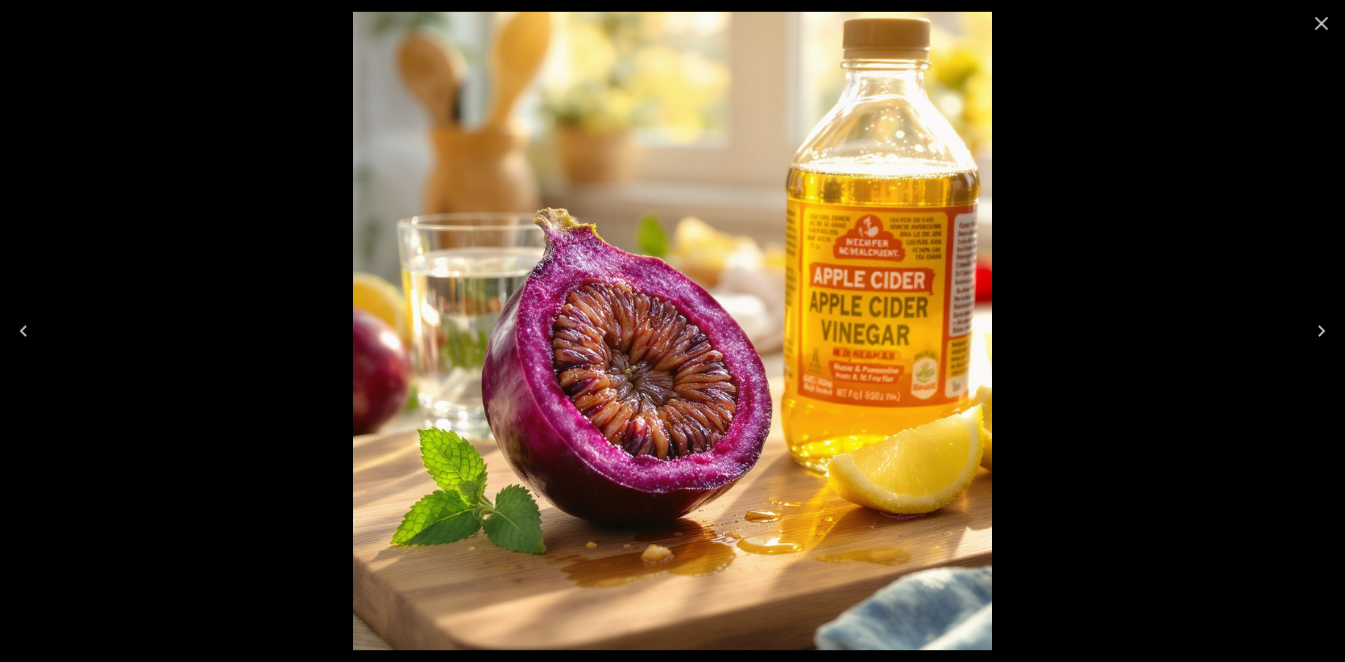
click at [1317, 330] on icon "Next" at bounding box center [1321, 330] width 23 height 23
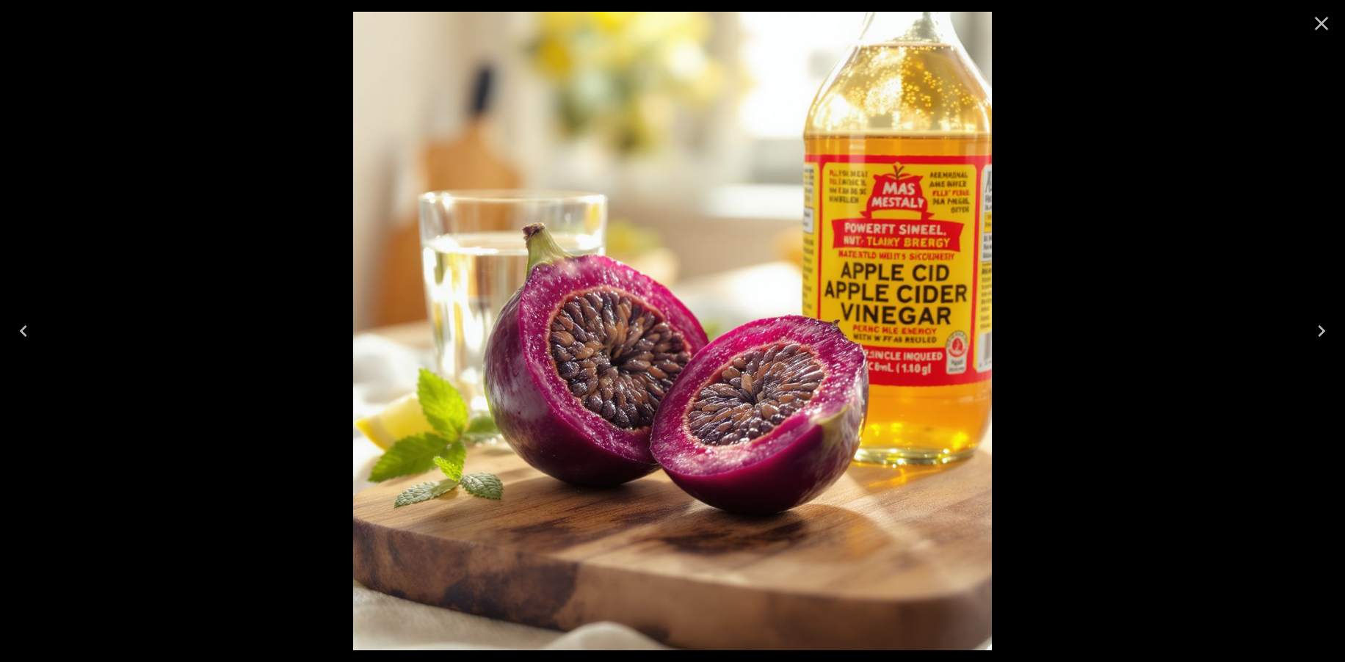
click at [1317, 330] on icon "Next" at bounding box center [1321, 330] width 23 height 23
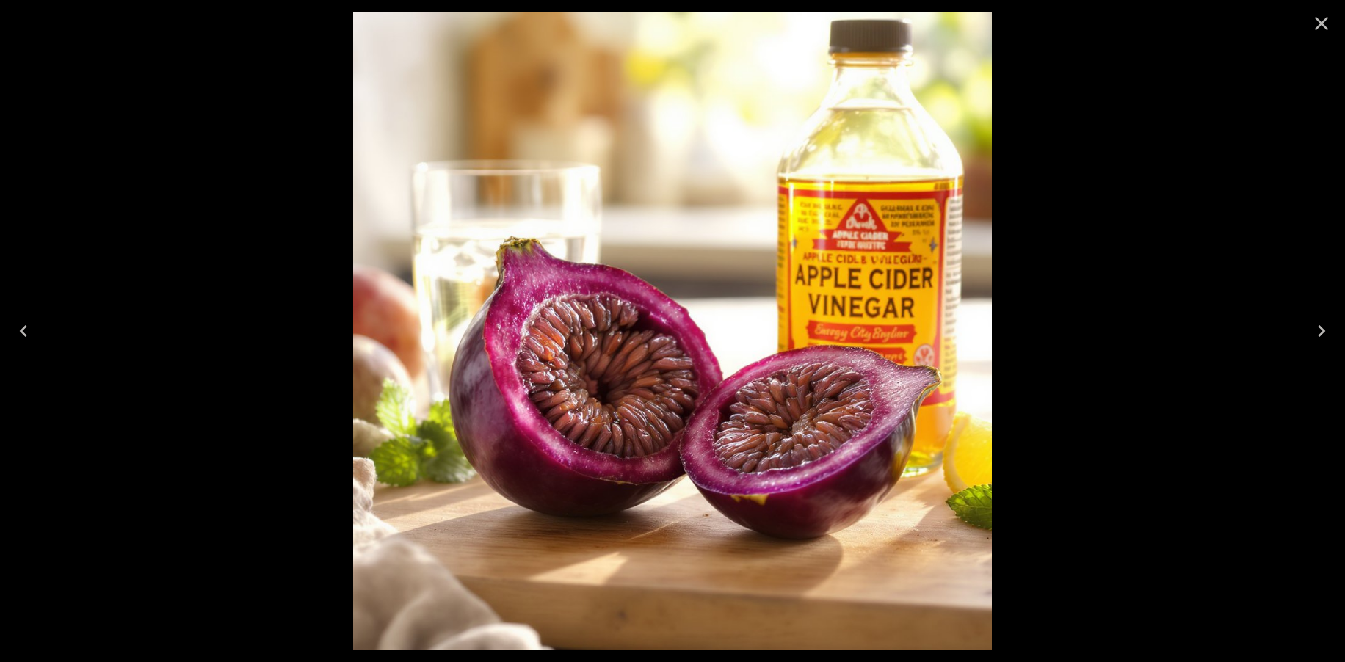
click at [1317, 330] on icon "Next" at bounding box center [1321, 330] width 23 height 23
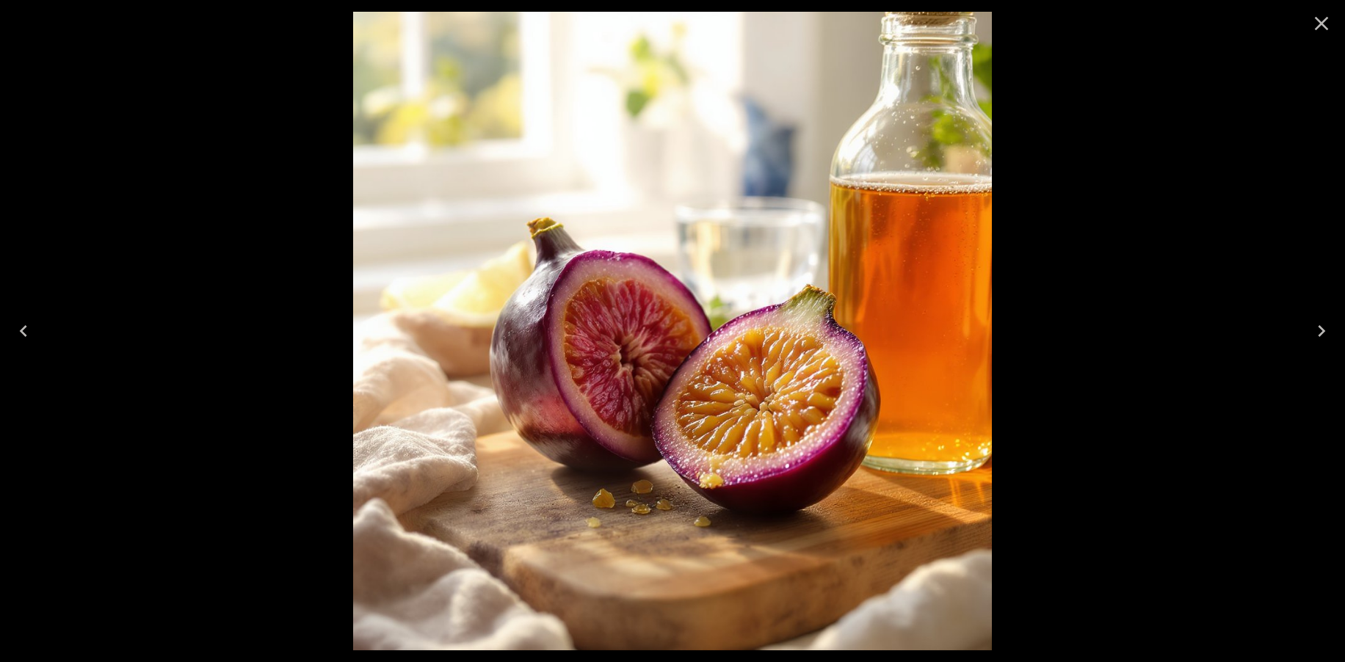
click at [29, 336] on icon "Previous" at bounding box center [23, 330] width 23 height 23
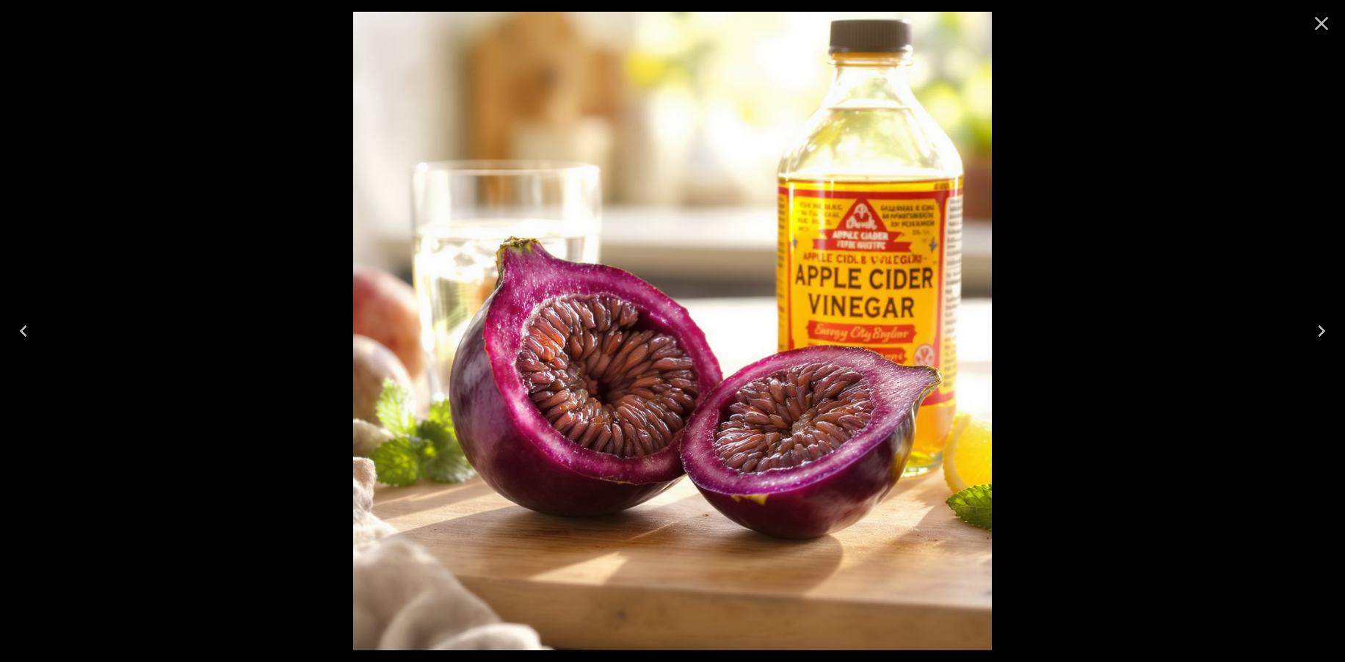
click at [29, 336] on icon "Previous" at bounding box center [23, 330] width 23 height 23
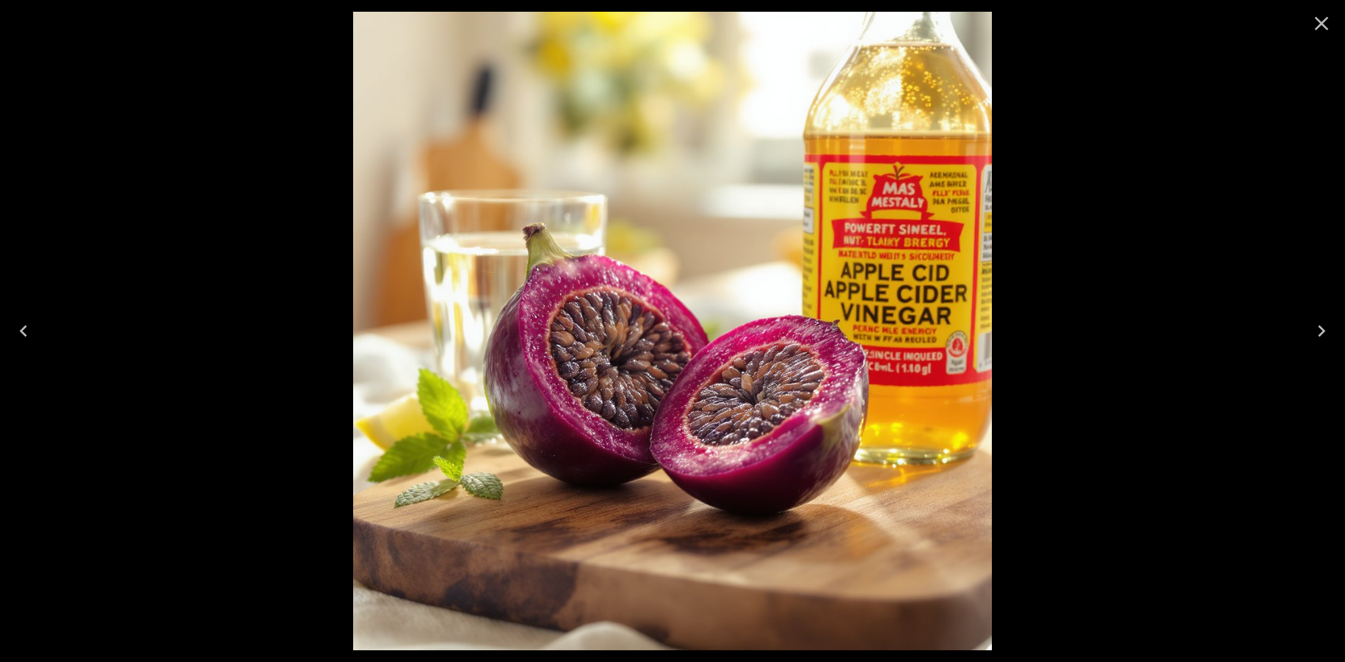
click at [29, 336] on icon "Previous" at bounding box center [23, 330] width 23 height 23
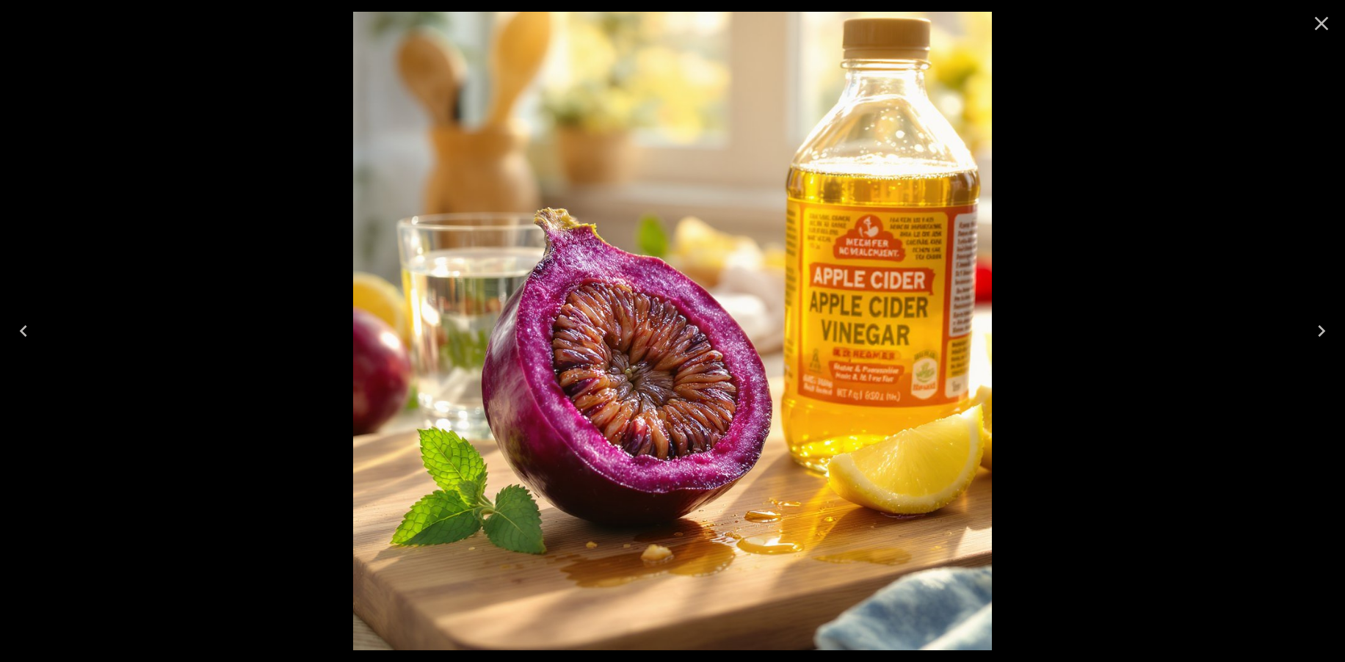
click at [29, 336] on icon "Previous" at bounding box center [23, 330] width 23 height 23
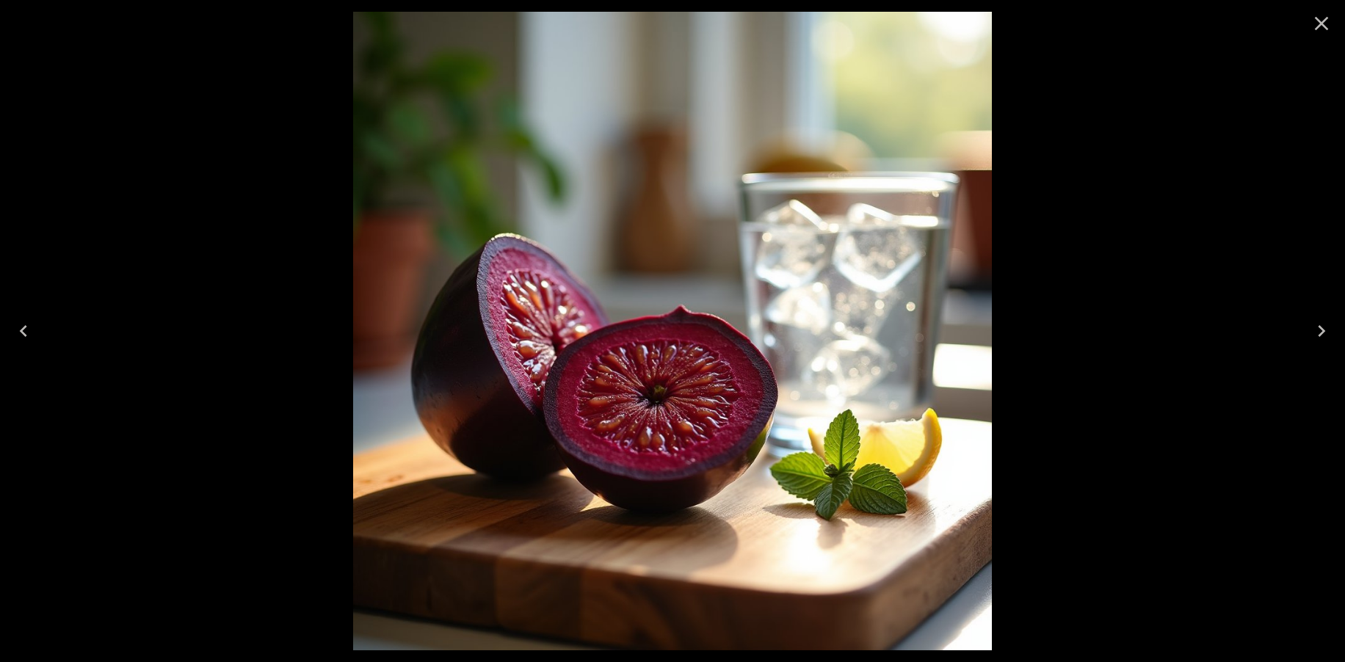
click at [1320, 328] on icon "Next" at bounding box center [1321, 331] width 7 height 12
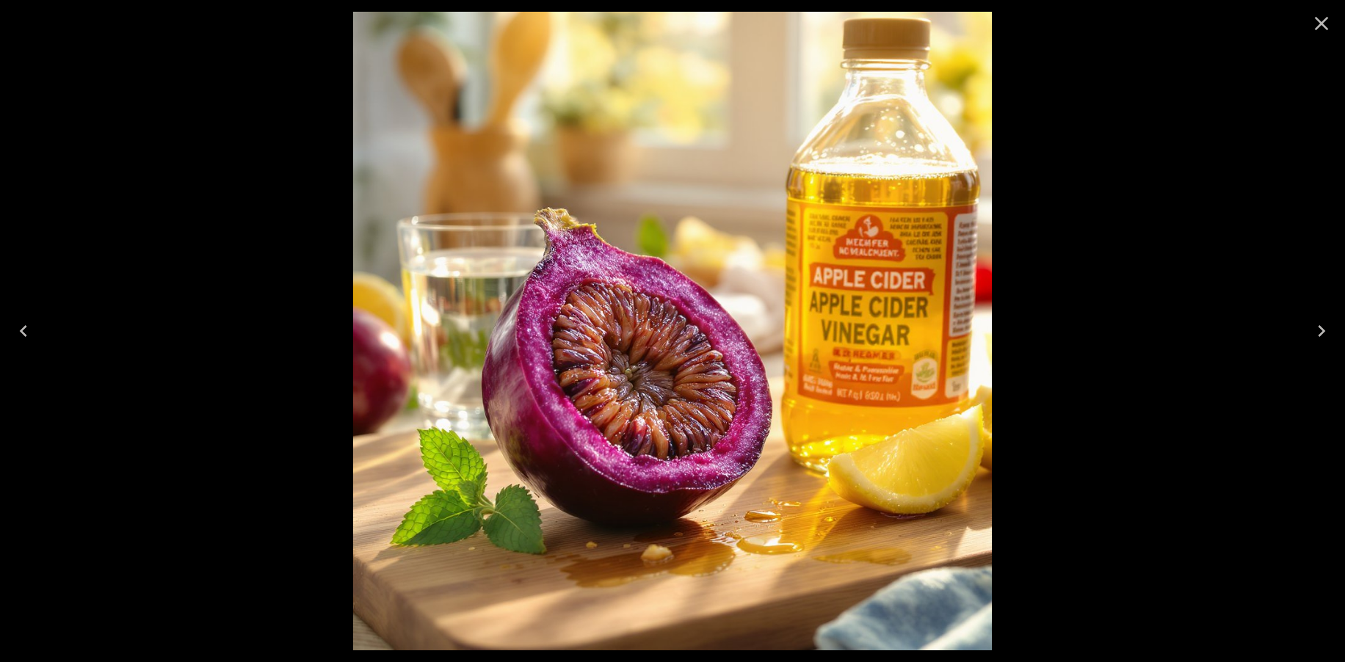
click at [1320, 328] on icon "Next" at bounding box center [1321, 331] width 7 height 12
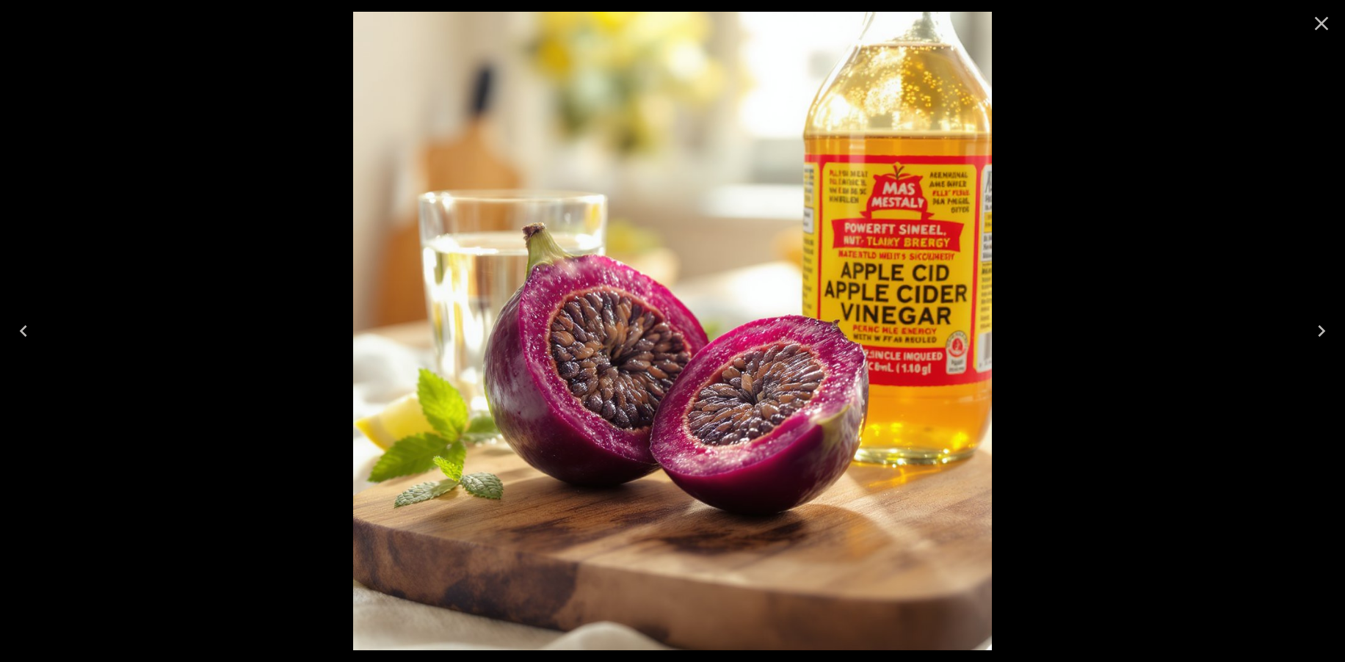
click at [1320, 328] on icon "Next" at bounding box center [1321, 331] width 7 height 12
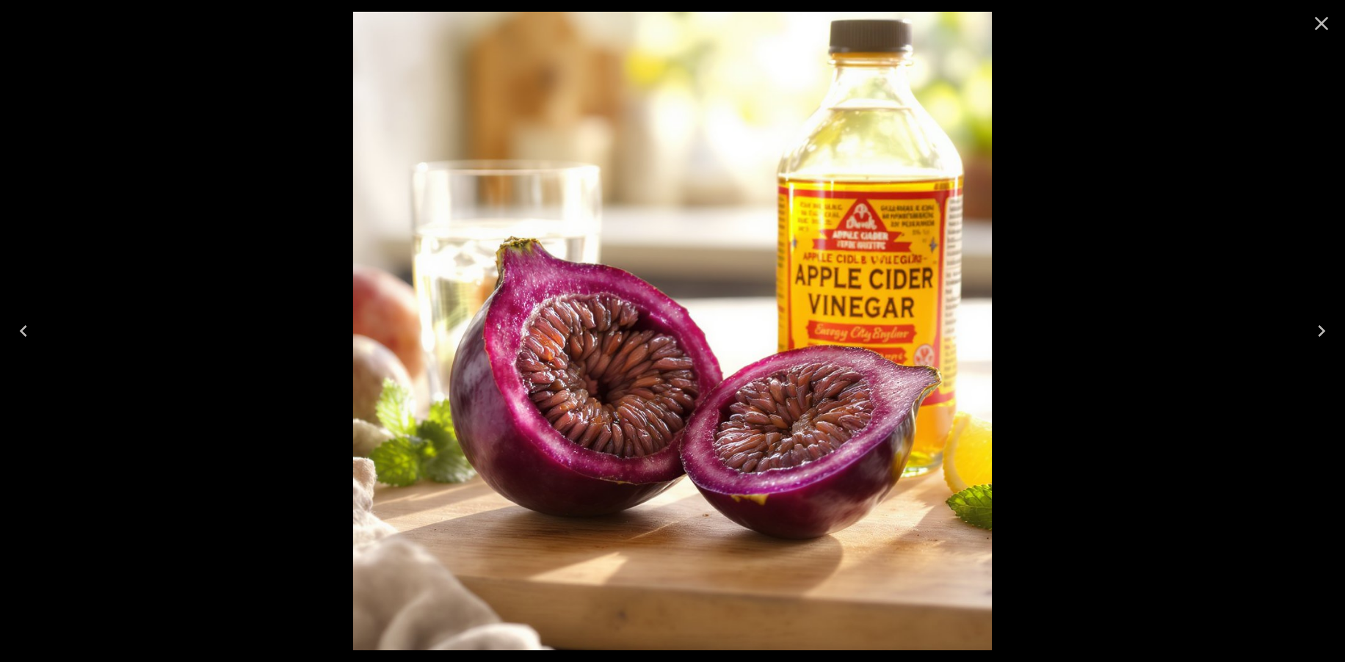
click at [1326, 26] on icon "Close" at bounding box center [1321, 23] width 23 height 23
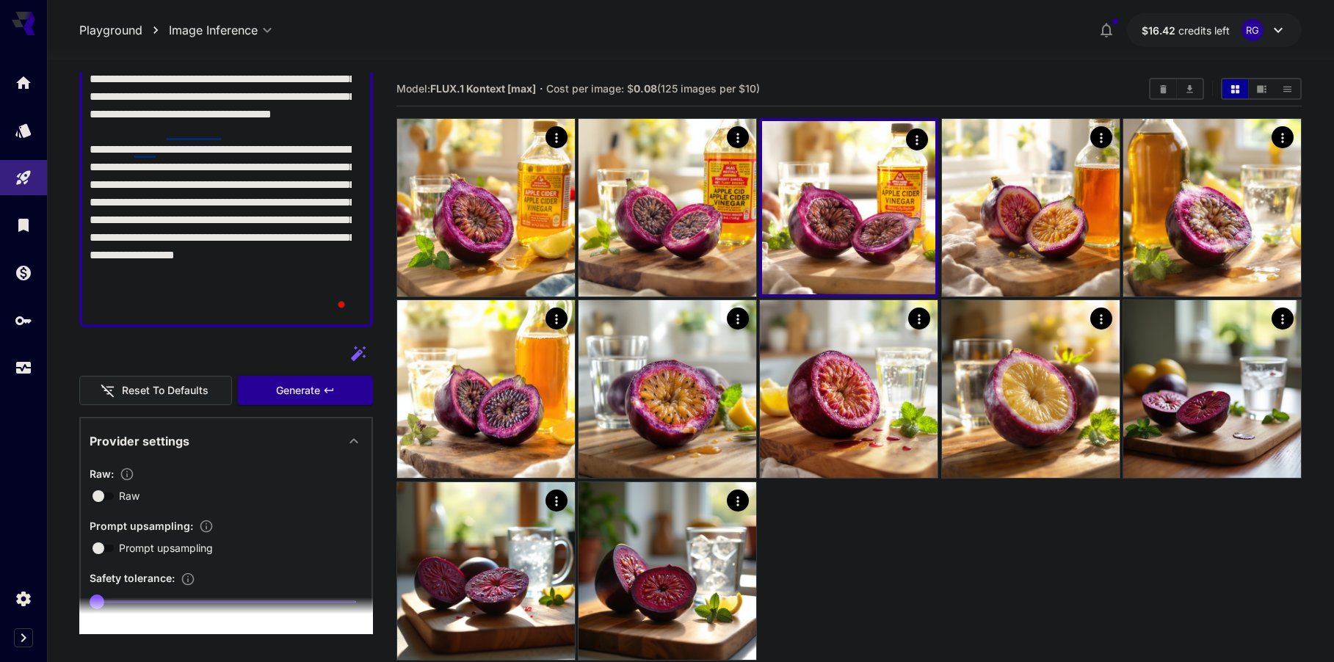
click at [1014, 609] on div at bounding box center [849, 389] width 905 height 543
click at [1054, 588] on div at bounding box center [849, 389] width 905 height 543
click at [298, 385] on span "Generate" at bounding box center [298, 391] width 44 height 18
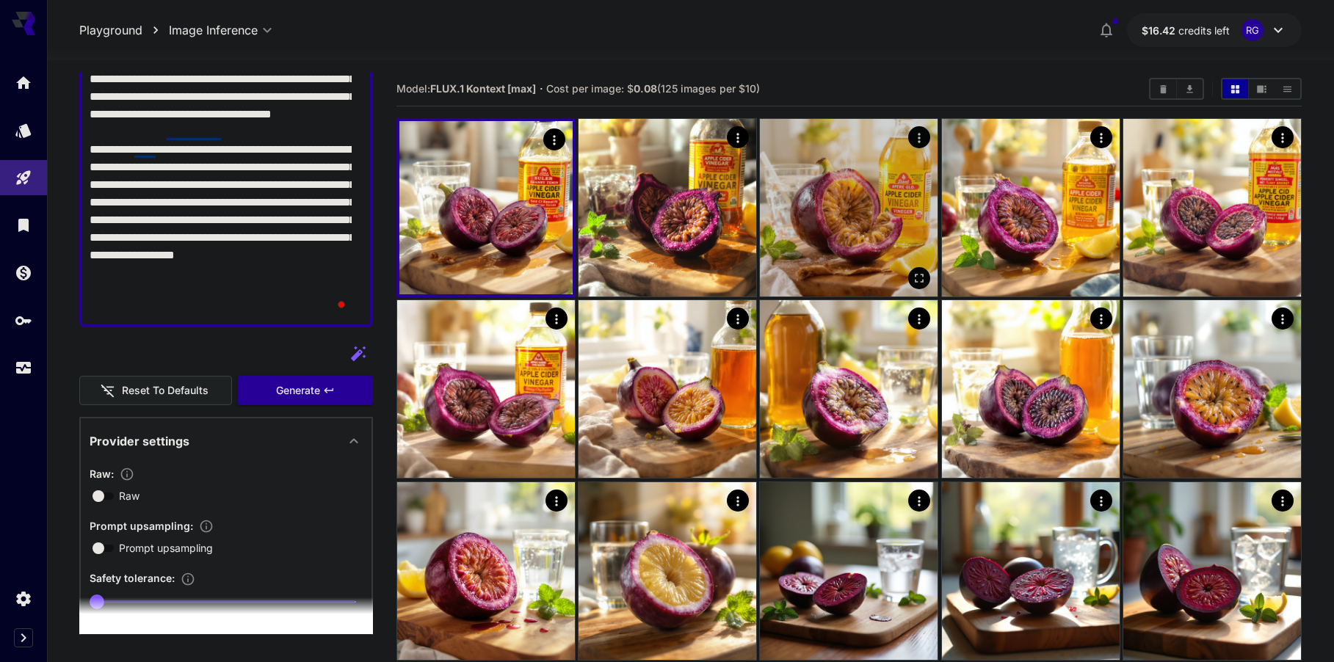
click at [822, 236] on img at bounding box center [849, 208] width 178 height 178
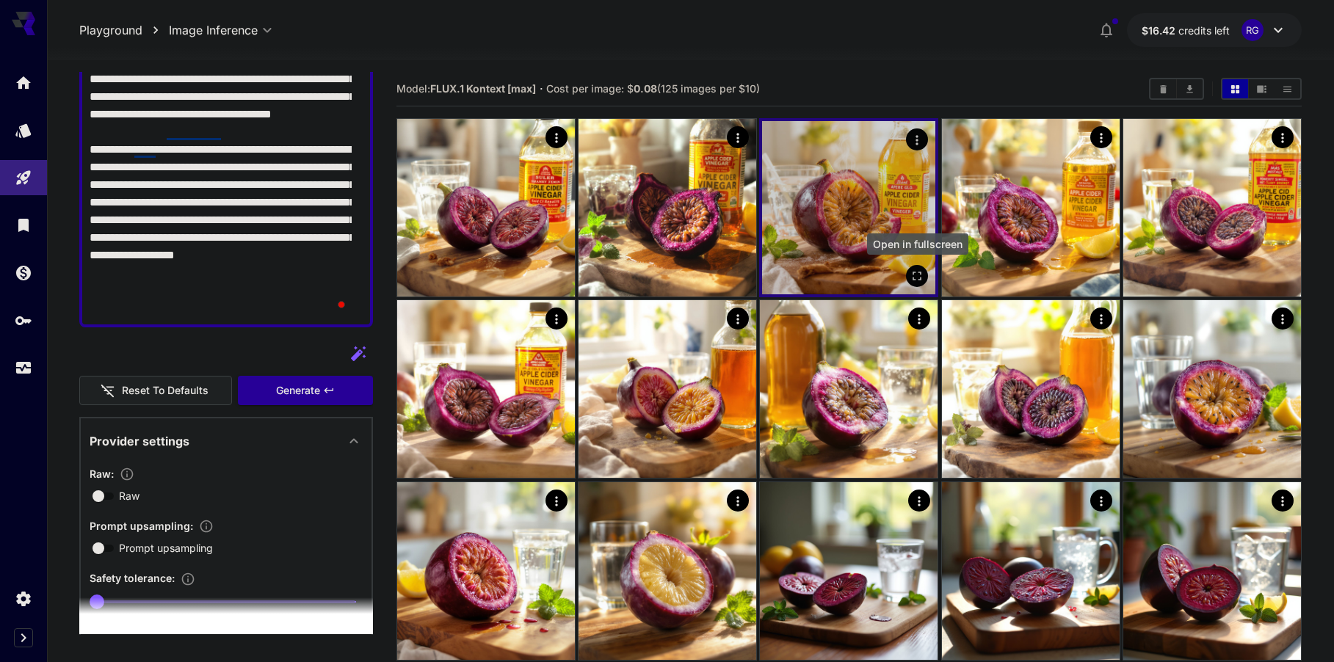
click at [911, 275] on icon "Open in fullscreen" at bounding box center [918, 276] width 15 height 15
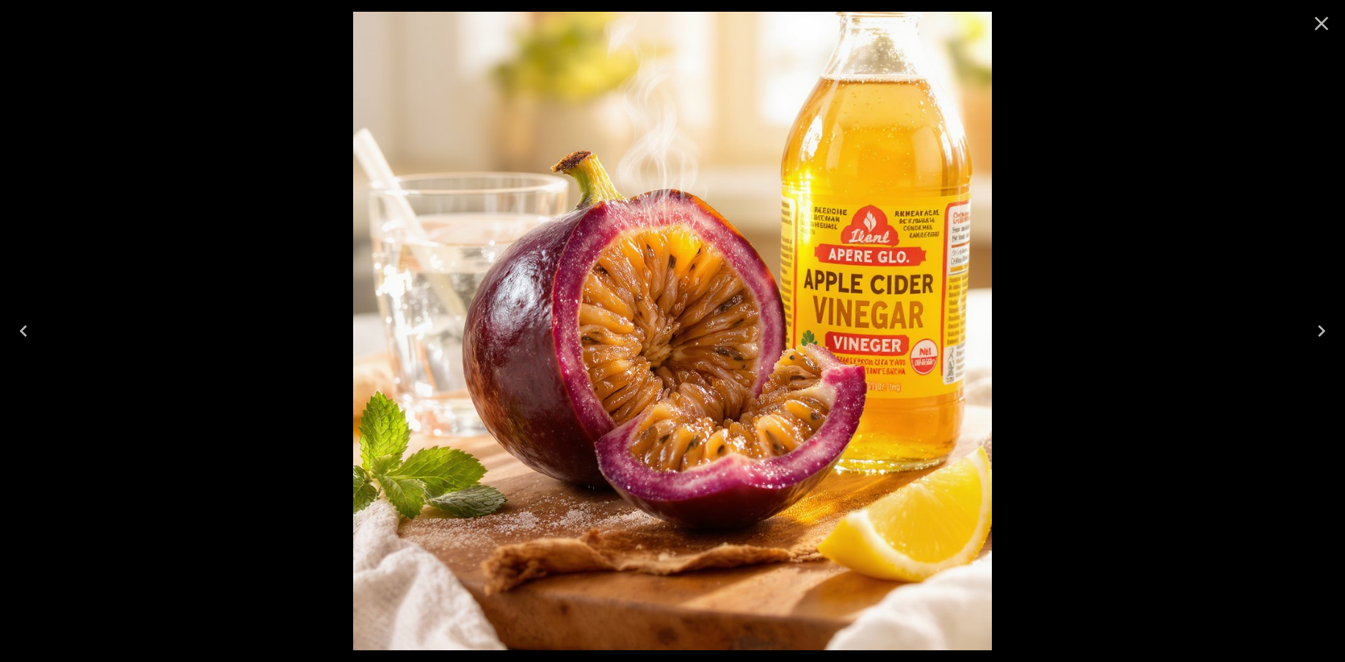
click at [17, 336] on icon "Previous" at bounding box center [23, 330] width 23 height 23
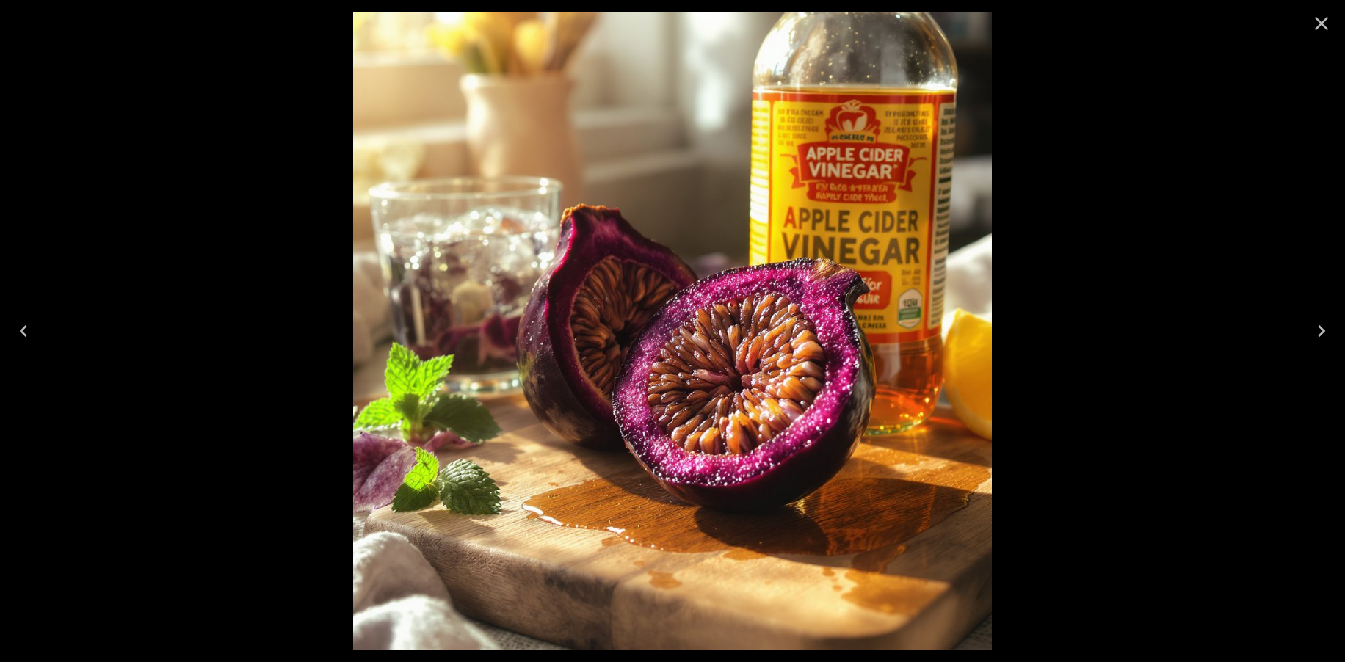
click at [17, 336] on icon "Previous" at bounding box center [23, 330] width 23 height 23
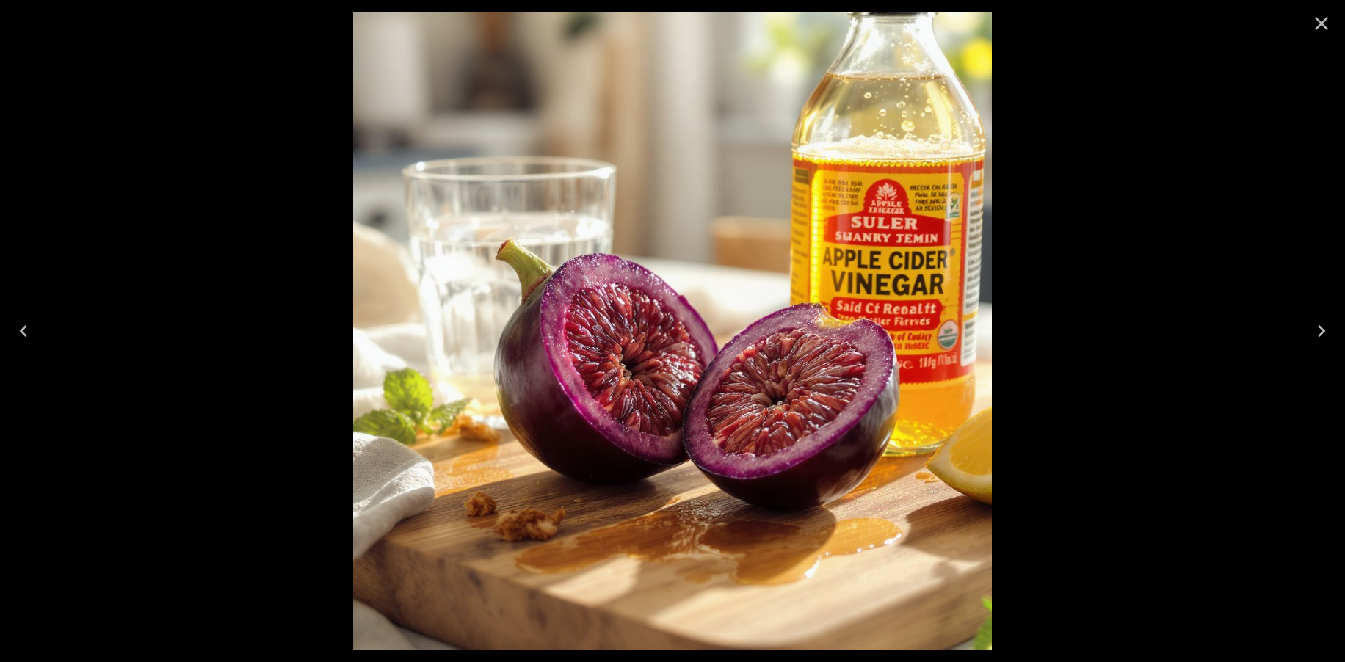
click at [1326, 331] on icon "Next" at bounding box center [1321, 330] width 23 height 23
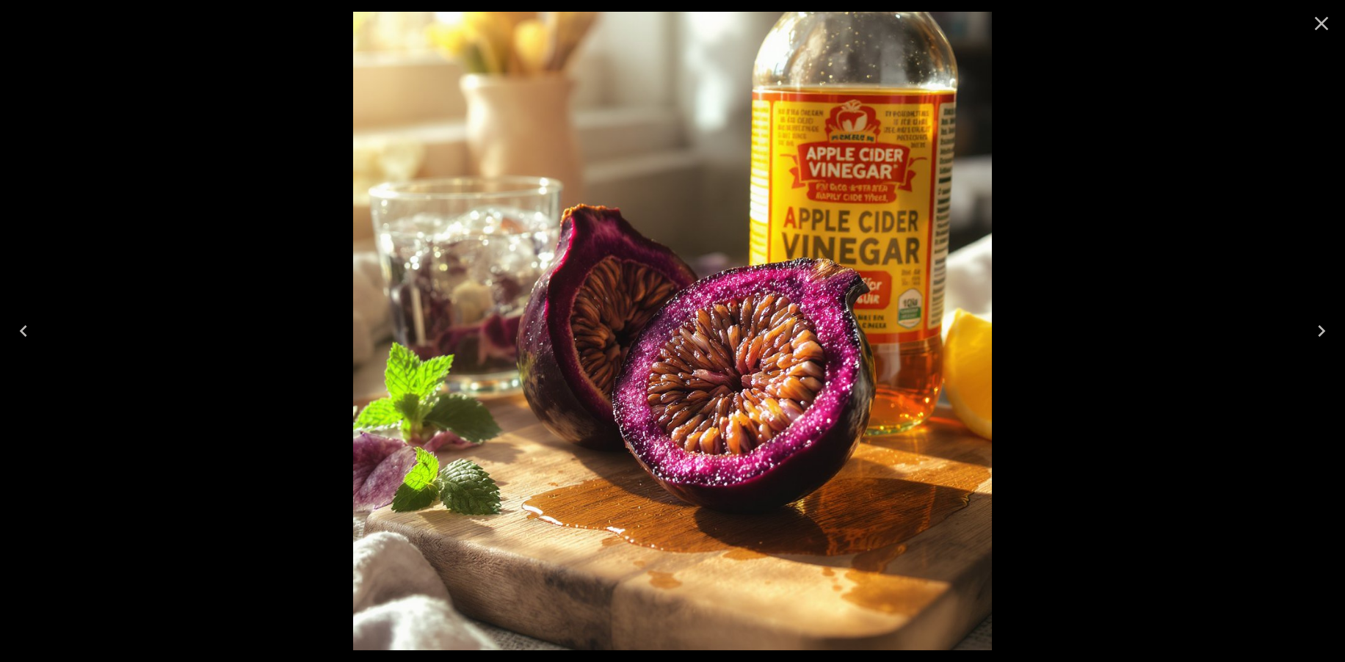
click at [104, 543] on div at bounding box center [672, 331] width 1345 height 662
click at [1326, 18] on icon "Close" at bounding box center [1322, 24] width 14 height 14
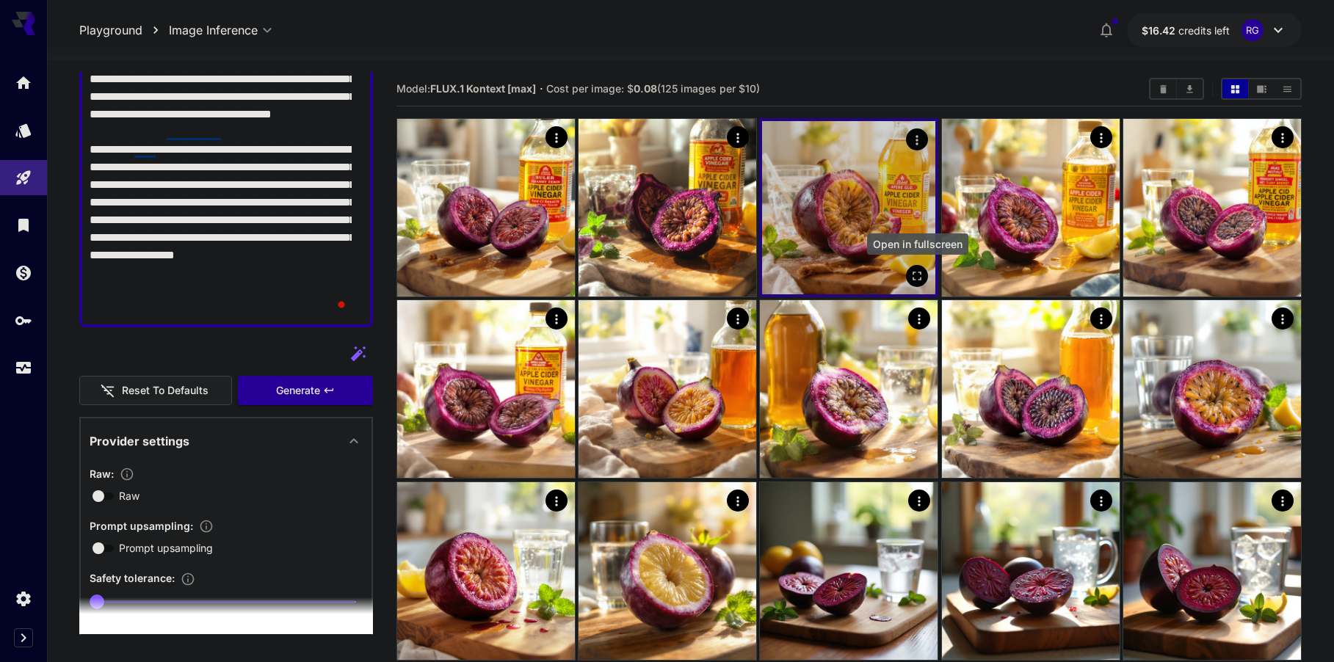
click at [920, 272] on icon "Open in fullscreen" at bounding box center [918, 276] width 15 height 15
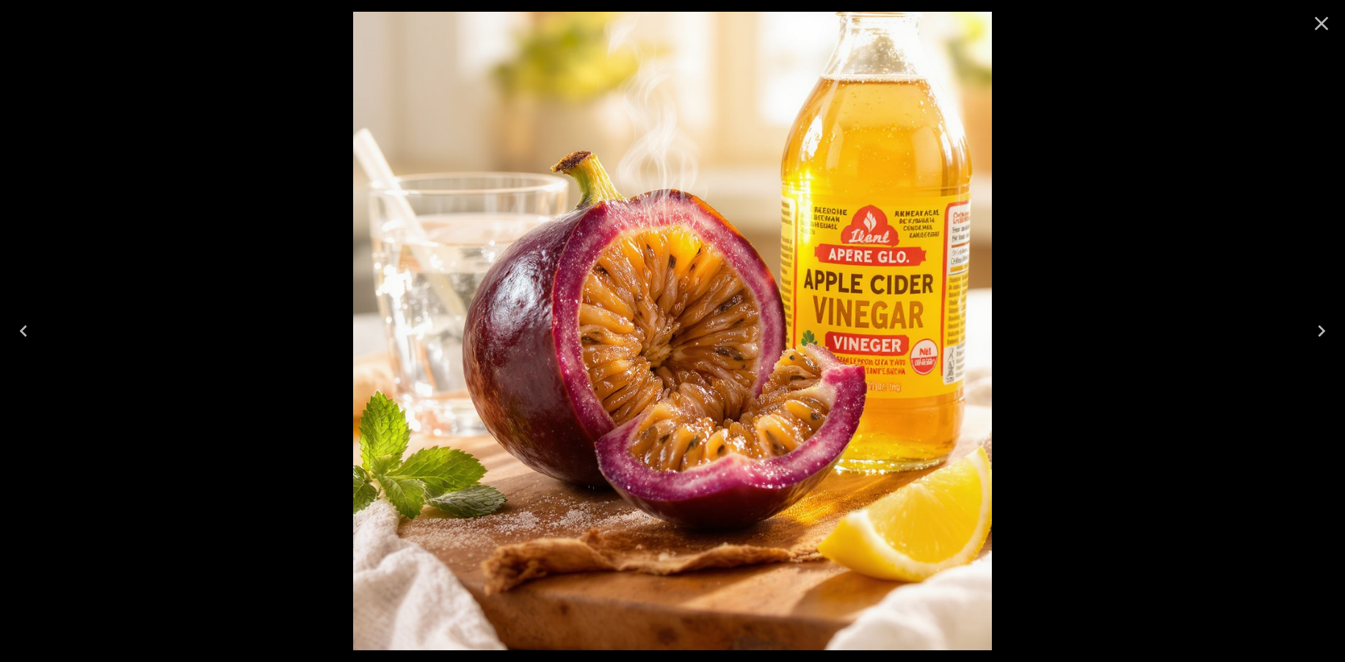
click at [26, 335] on icon "Previous" at bounding box center [23, 330] width 23 height 23
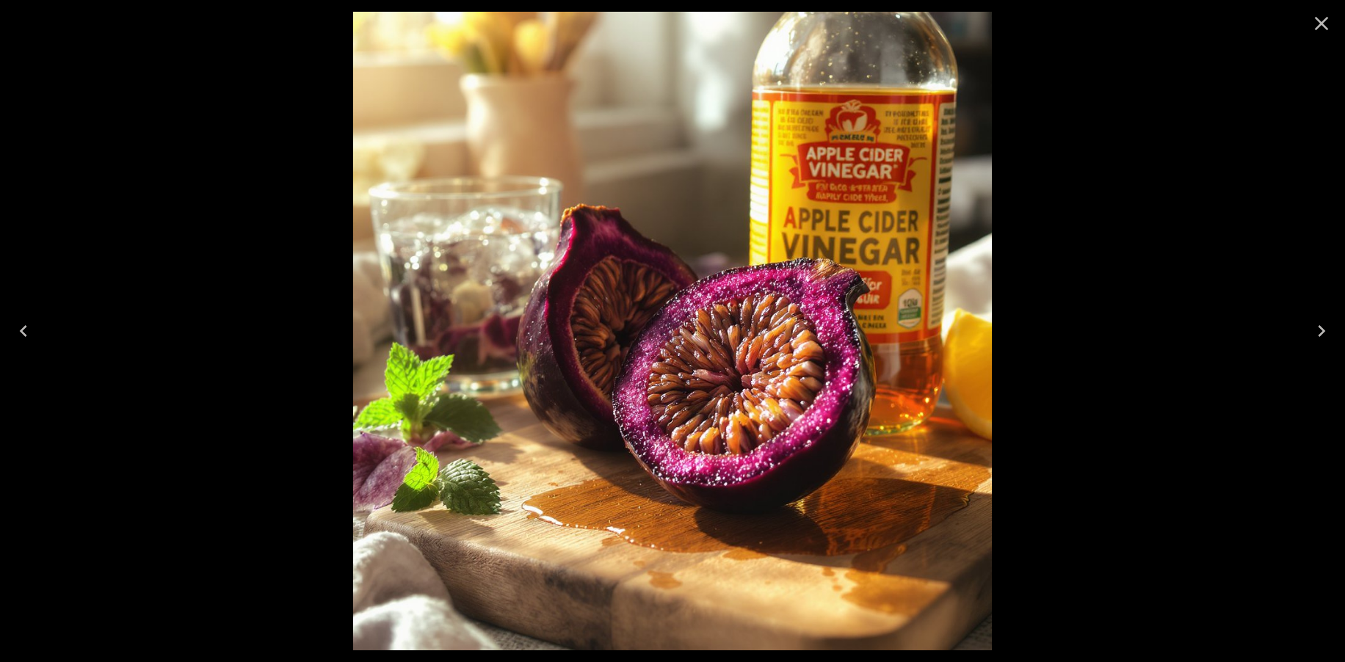
click at [18, 334] on icon "Previous" at bounding box center [23, 330] width 23 height 23
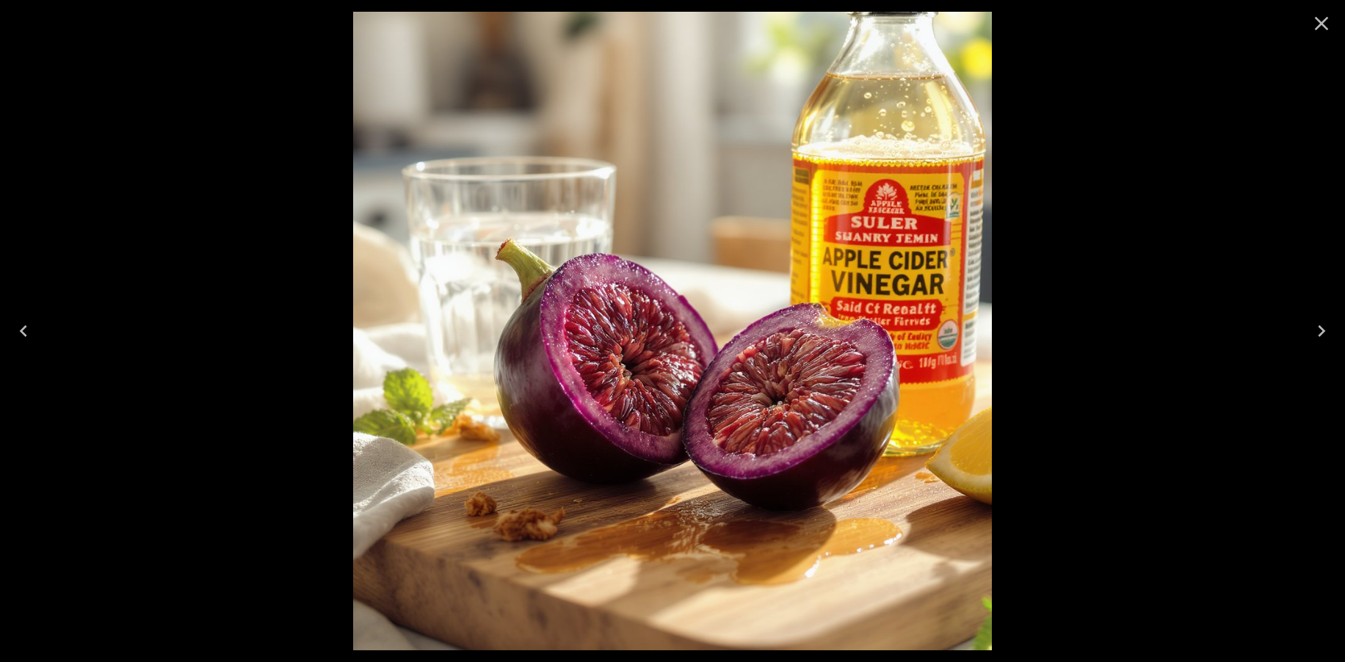
click at [1321, 25] on icon "Close" at bounding box center [1322, 24] width 14 height 14
